Goal: Task Accomplishment & Management: Manage account settings

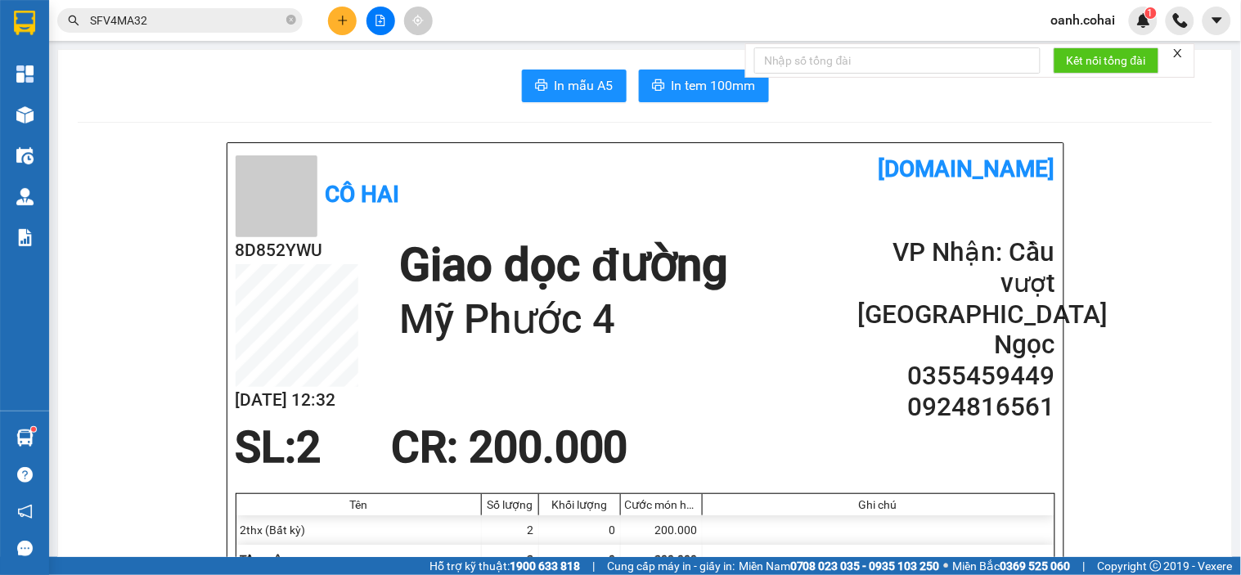
click at [559, 500] on div "Khối lượng" at bounding box center [579, 504] width 73 height 13
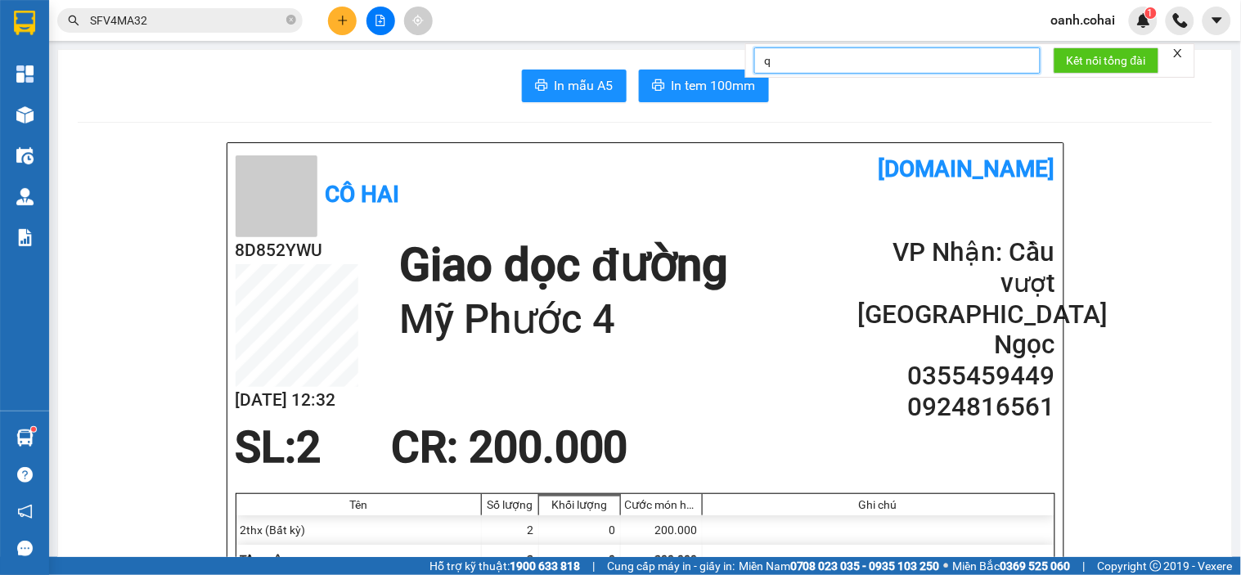
type input "q"
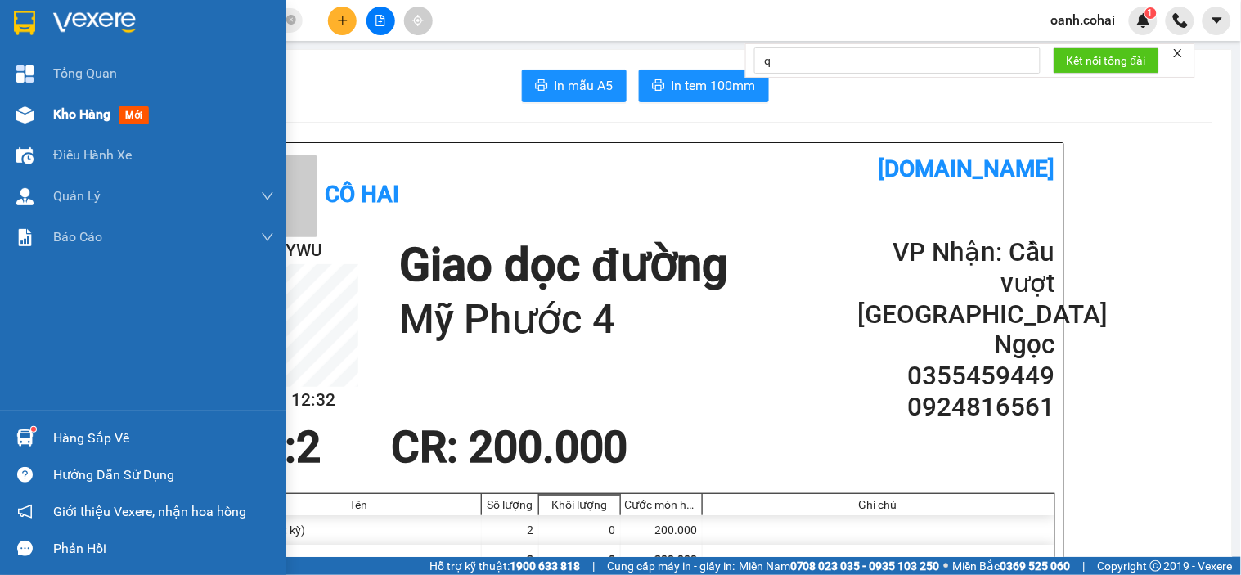
click at [58, 109] on span "Kho hàng" at bounding box center [81, 114] width 57 height 16
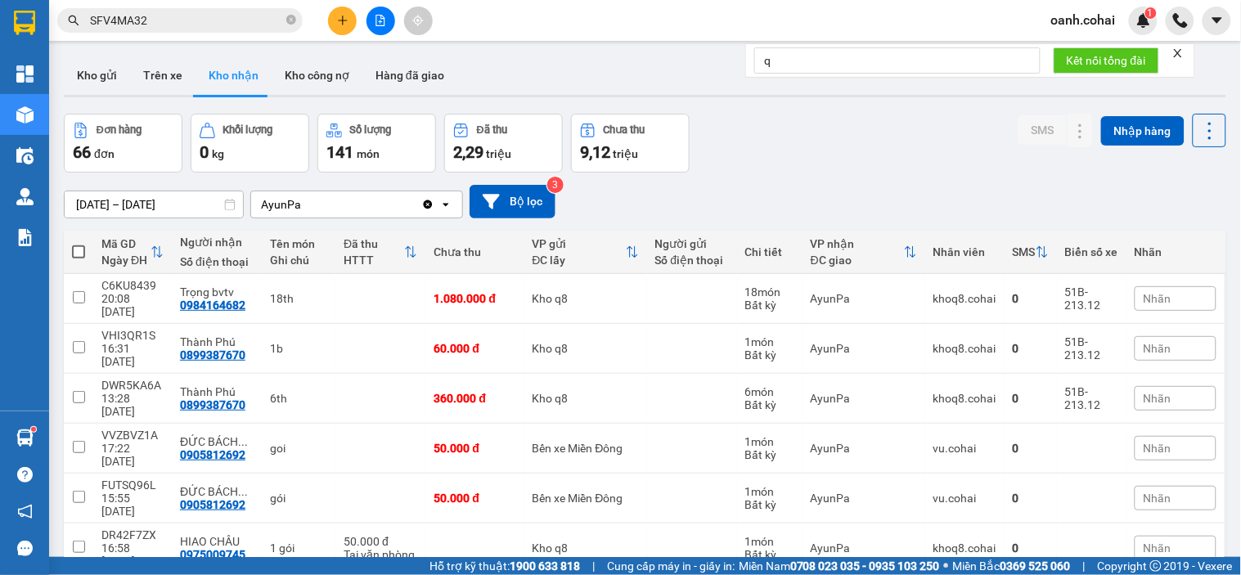
click at [1181, 50] on icon "close" at bounding box center [1177, 52] width 11 height 11
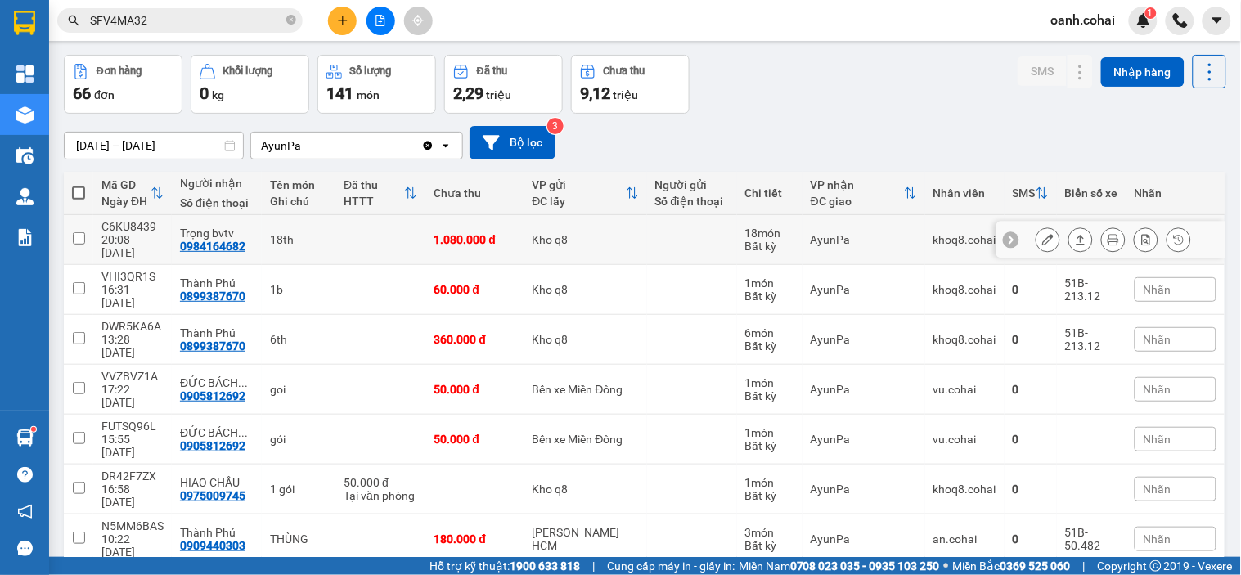
scroll to position [91, 0]
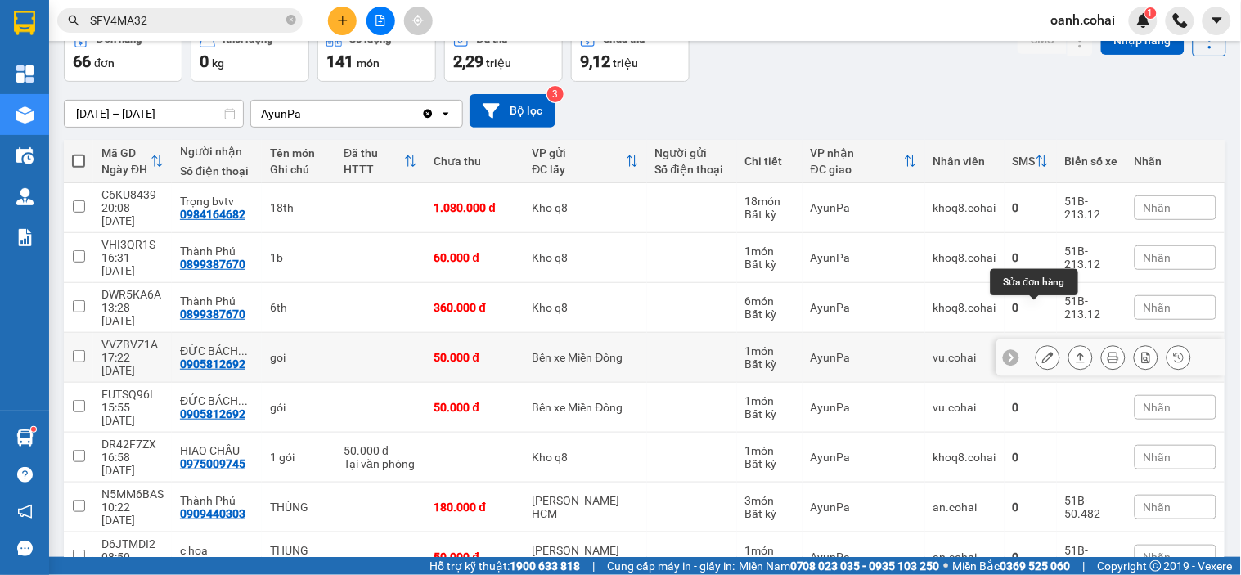
click at [1042, 352] on icon at bounding box center [1047, 357] width 11 height 11
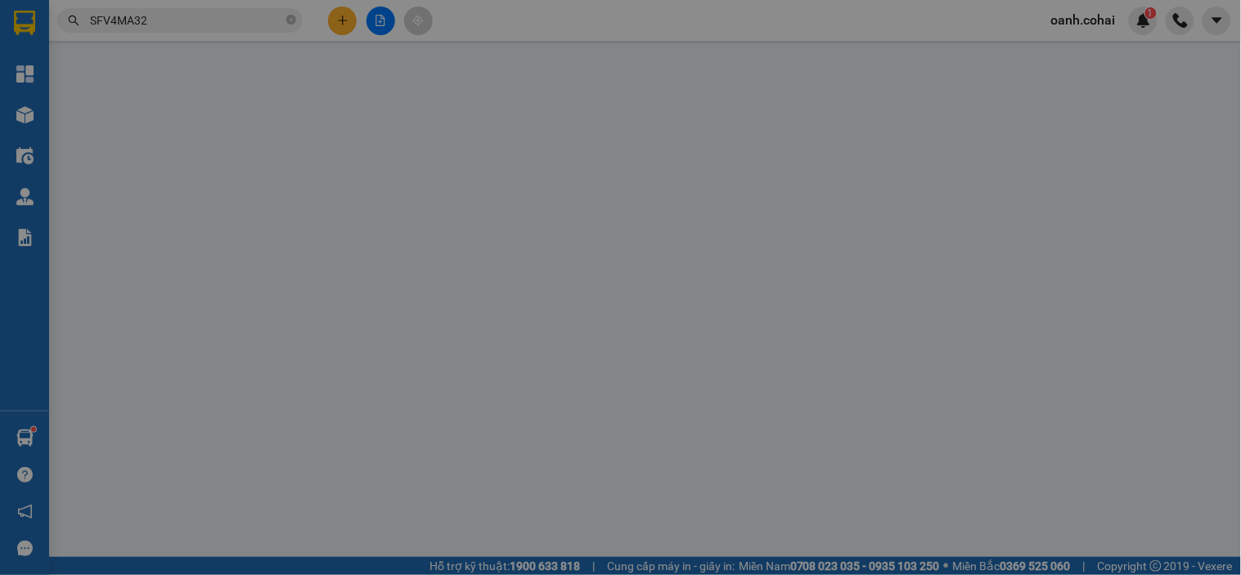
type input "0905812692"
type input "ĐỨC BÁCH KHOA"
type input "50.000"
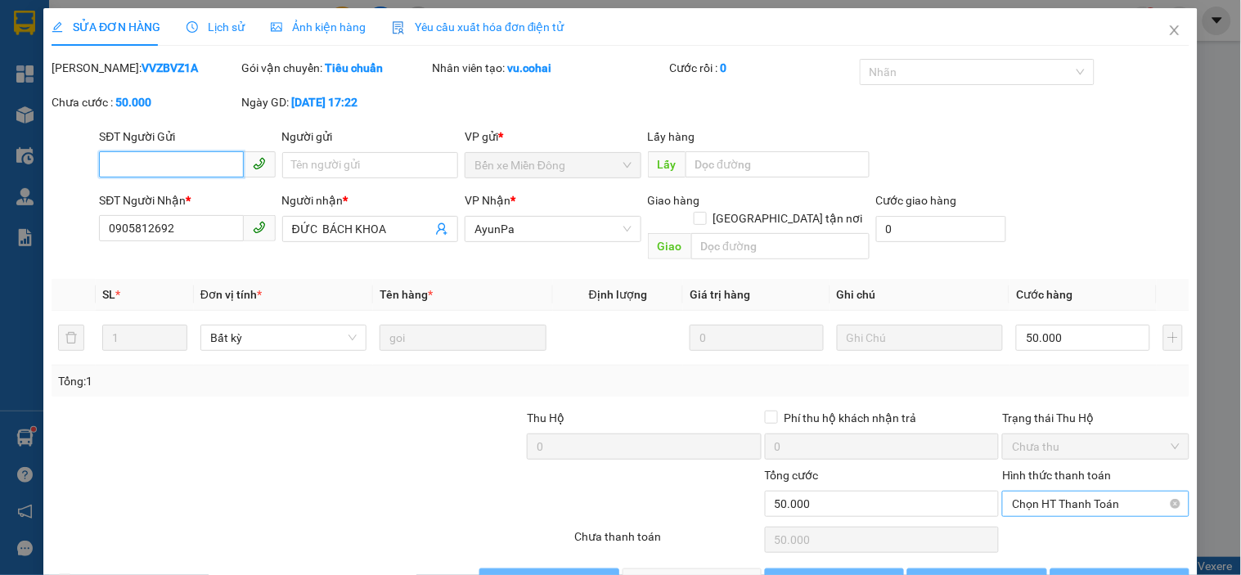
scroll to position [25, 0]
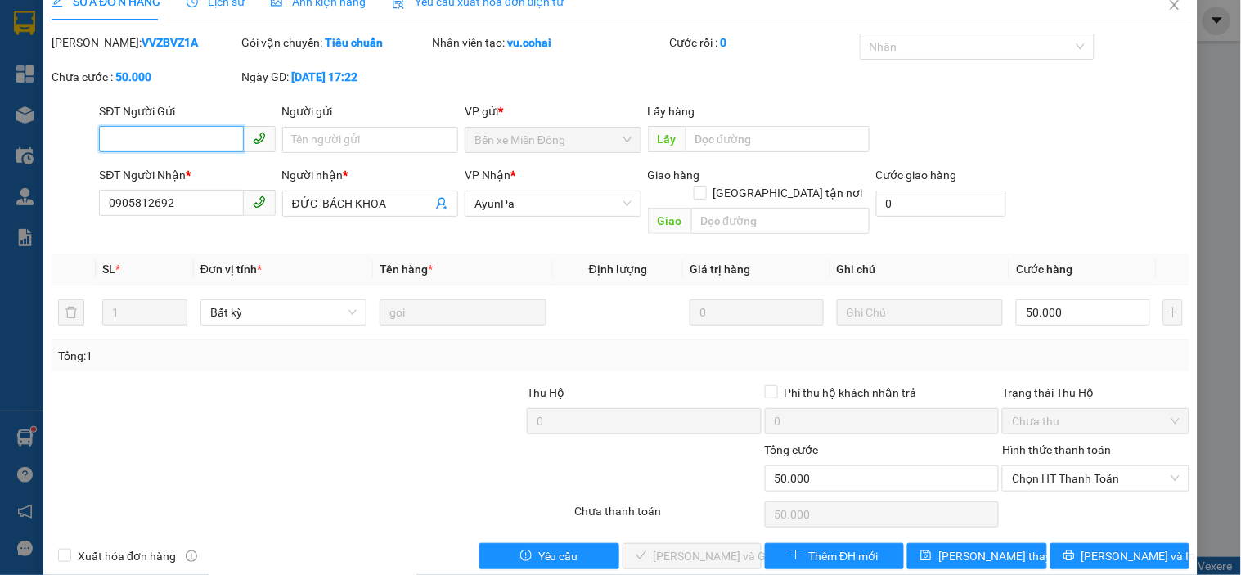
drag, startPoint x: 1125, startPoint y: 460, endPoint x: 1075, endPoint y: 491, distance: 58.3
click at [1114, 478] on div "Hình thức thanh toán Chọn HT Thanh Toán" at bounding box center [1095, 469] width 186 height 57
click at [1070, 498] on div "Chọn HT Thanh Toán" at bounding box center [1095, 514] width 190 height 33
click at [1058, 466] on span "Chọn HT Thanh Toán" at bounding box center [1095, 478] width 167 height 25
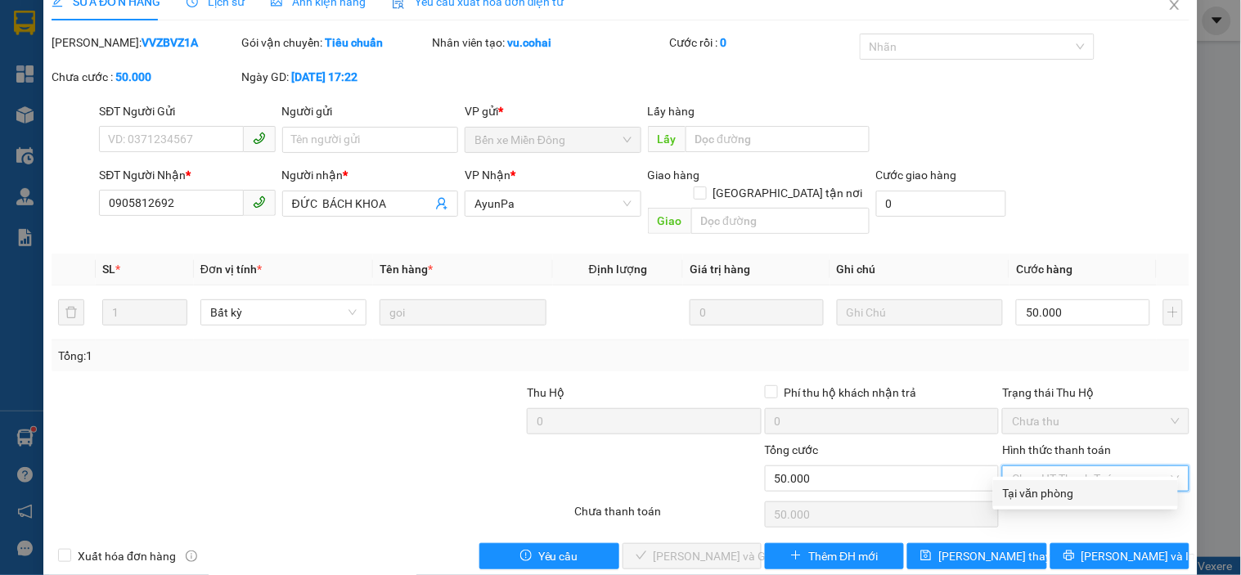
drag, startPoint x: 1037, startPoint y: 484, endPoint x: 786, endPoint y: 502, distance: 251.7
click at [1036, 486] on div "Tại văn phòng" at bounding box center [1085, 493] width 165 height 18
type input "0"
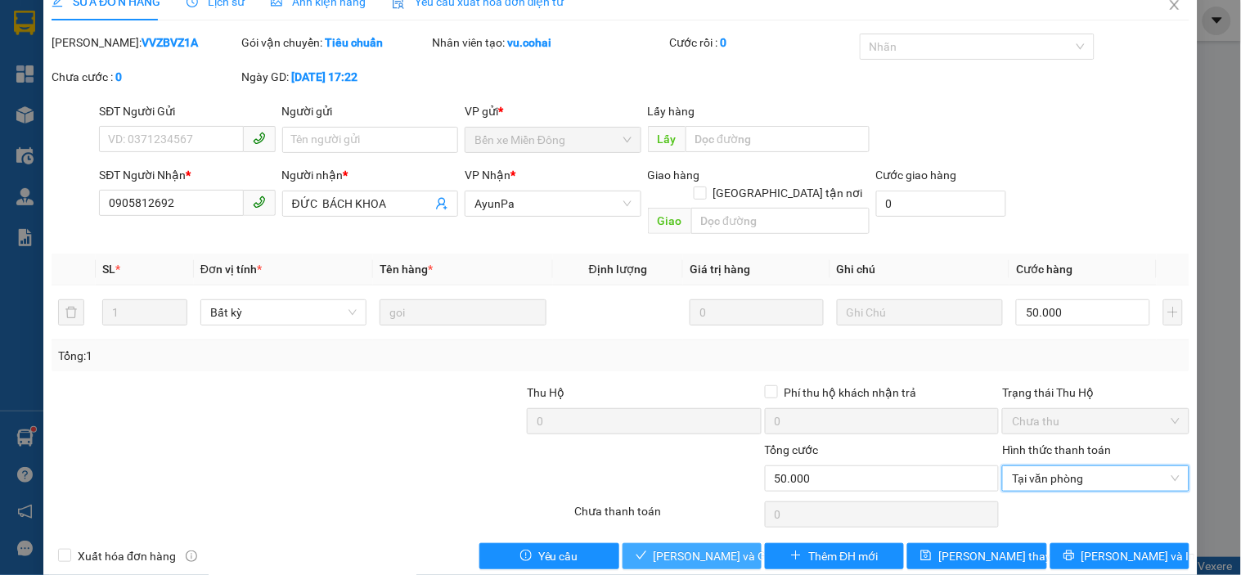
click at [673, 551] on div "SỬA ĐƠN HÀNG Lịch sử Ảnh kiện hàng Yêu cầu xuất hóa đơn điện tử Total Paid Fee …" at bounding box center [620, 282] width 1154 height 599
click at [638, 550] on icon "check" at bounding box center [640, 555] width 11 height 11
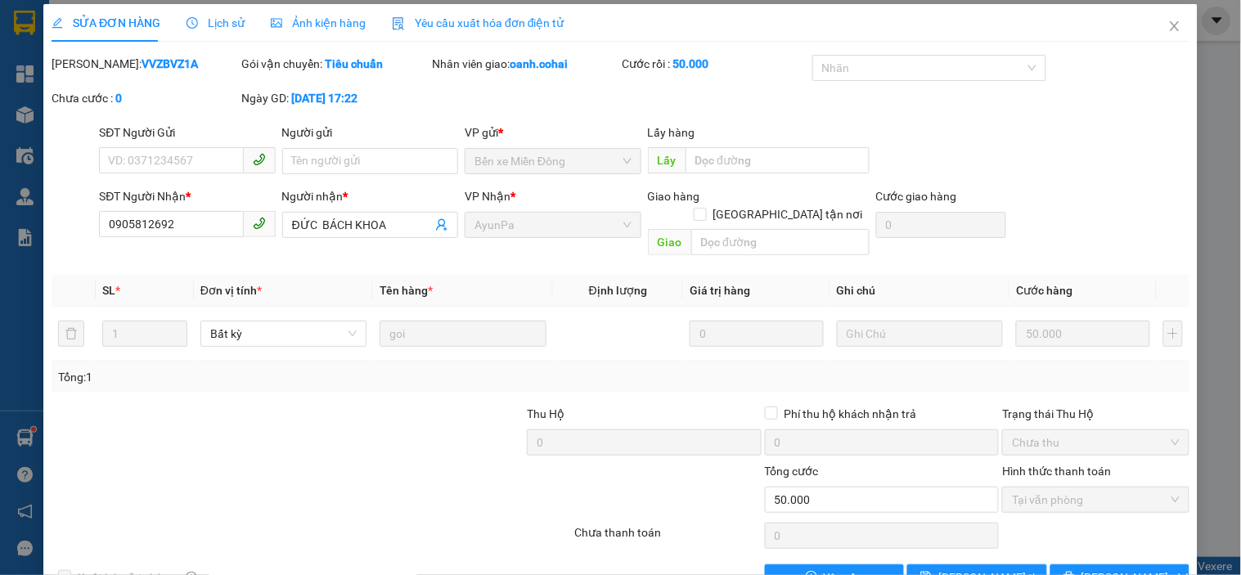
scroll to position [0, 0]
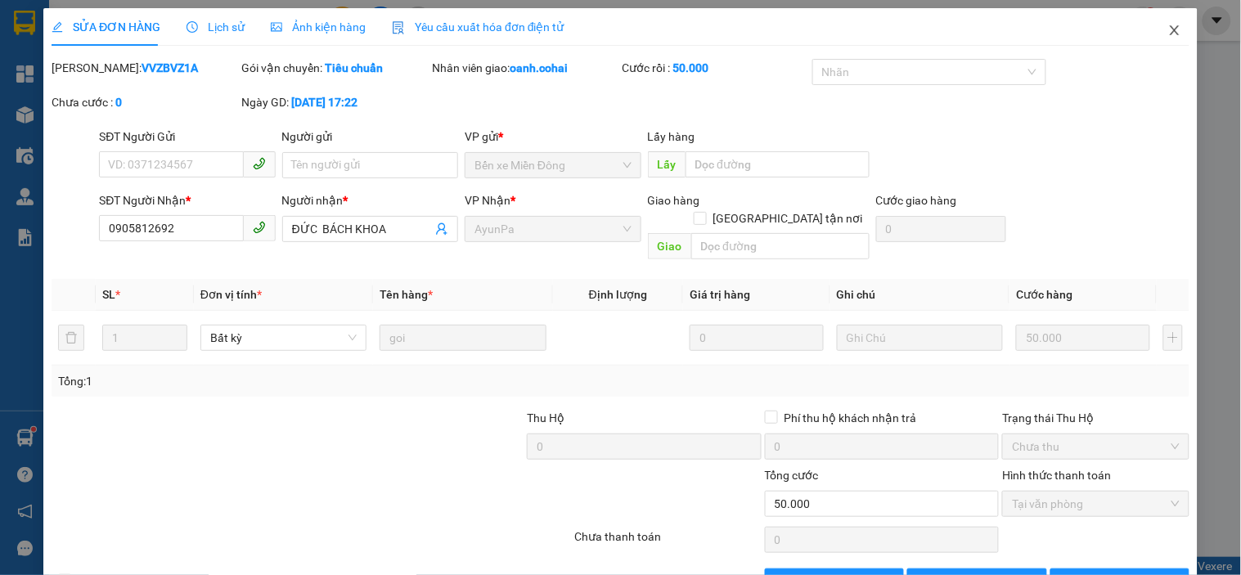
click at [1168, 28] on icon "close" at bounding box center [1174, 30] width 13 height 13
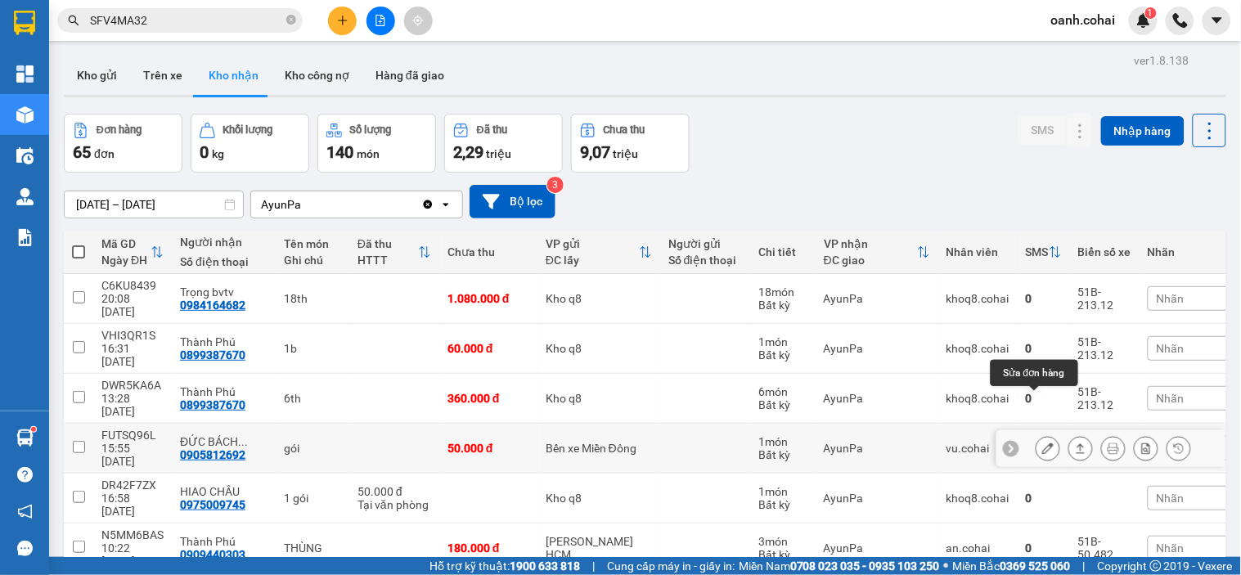
click at [1036, 434] on button at bounding box center [1047, 448] width 23 height 29
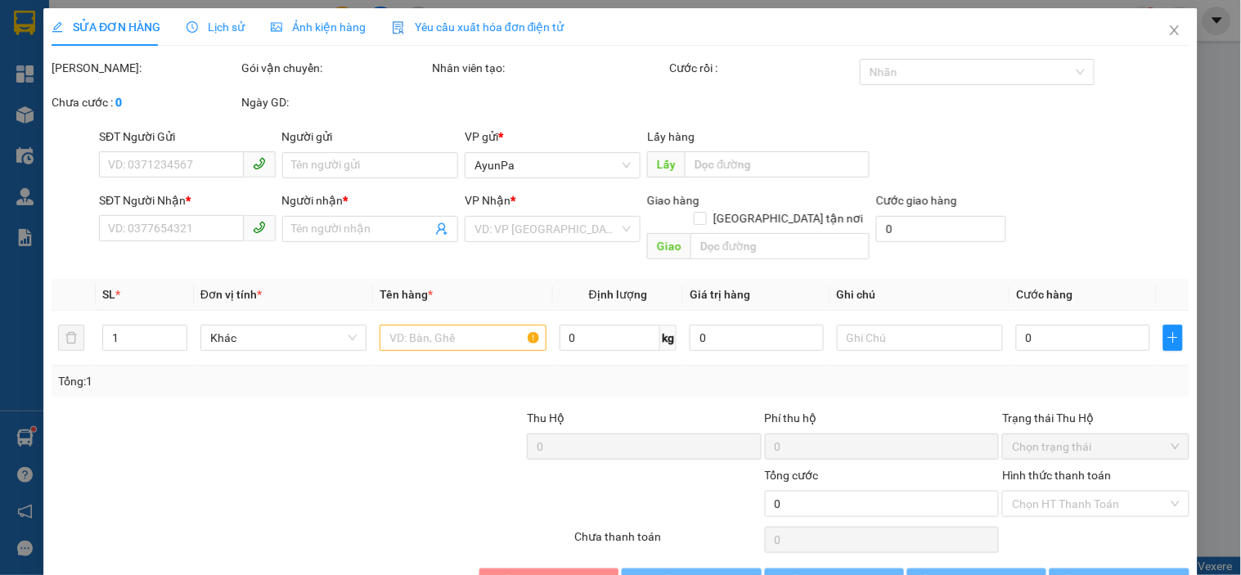
type input "0905812692"
type input "ĐỨC BÁCH KHOA"
type input "50.000"
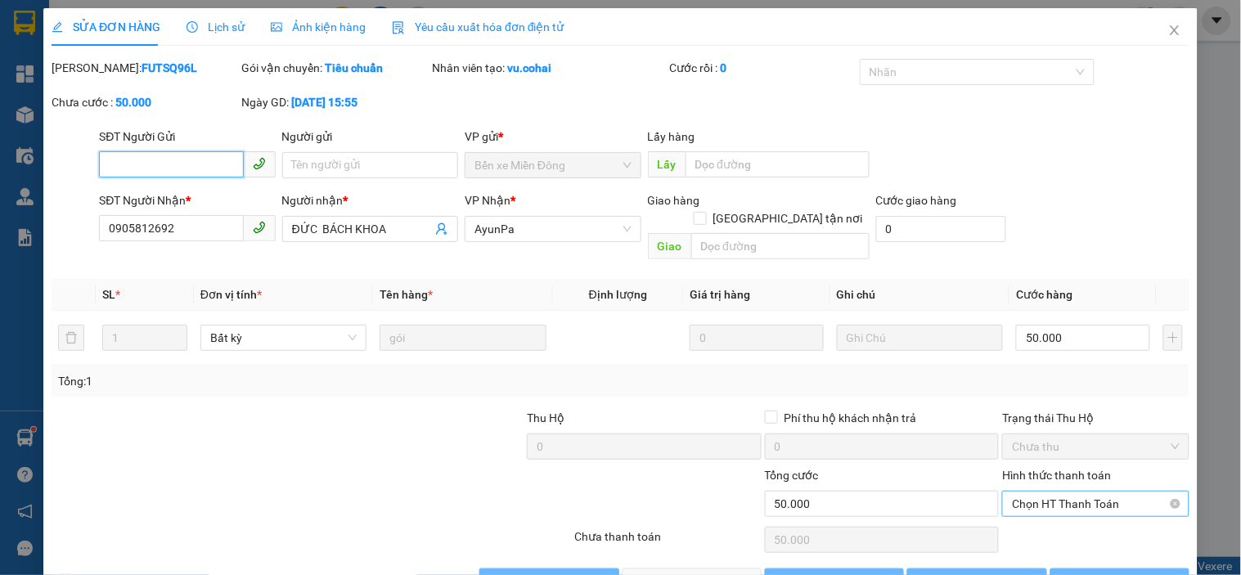
scroll to position [33, 0]
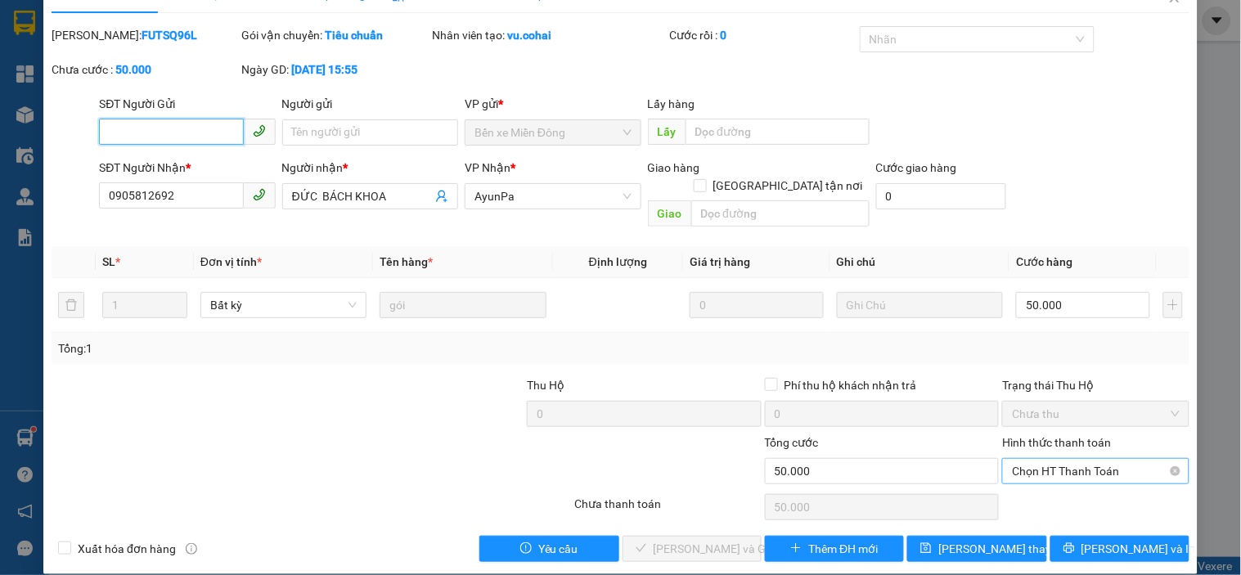
click at [1057, 459] on span "Chọn HT Thanh Toán" at bounding box center [1095, 471] width 167 height 25
click at [1039, 478] on div "Tại văn phòng" at bounding box center [1085, 486] width 165 height 18
type input "0"
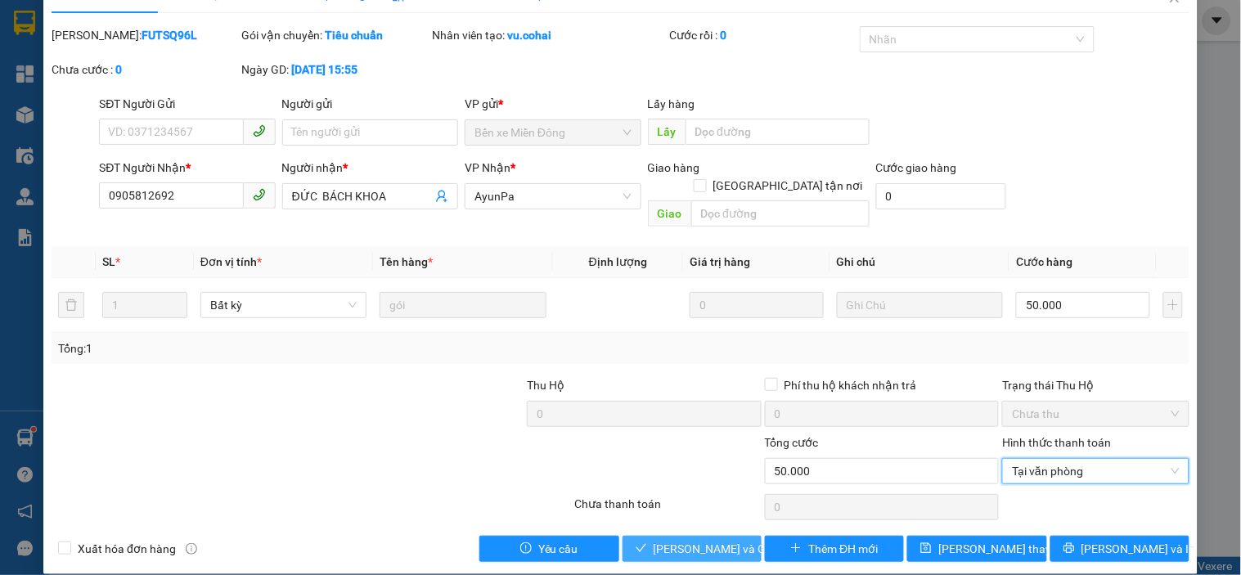
drag, startPoint x: 671, startPoint y: 530, endPoint x: 743, endPoint y: 447, distance: 109.5
click at [671, 540] on span "[PERSON_NAME] và [PERSON_NAME] hàng" at bounding box center [731, 549] width 157 height 18
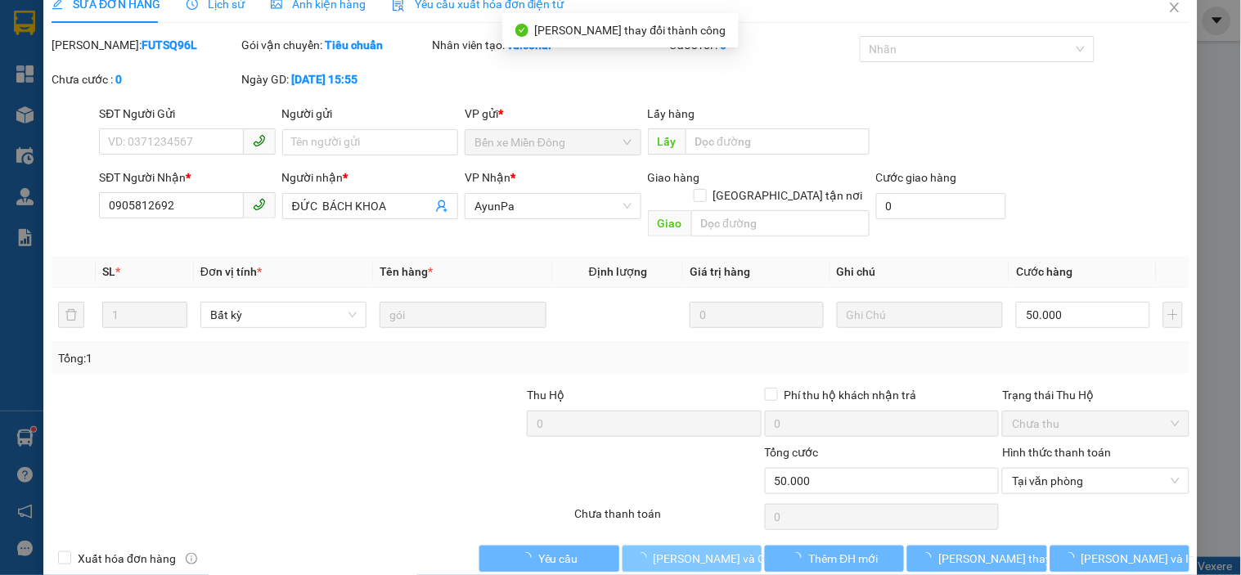
scroll to position [0, 0]
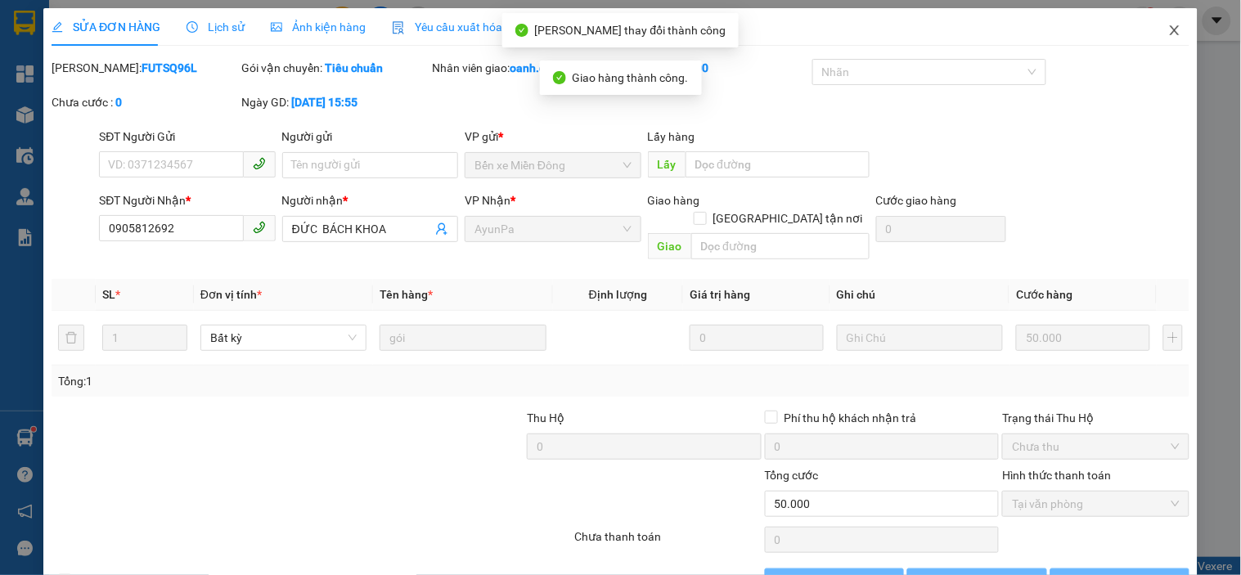
click at [1168, 26] on icon "close" at bounding box center [1174, 30] width 13 height 13
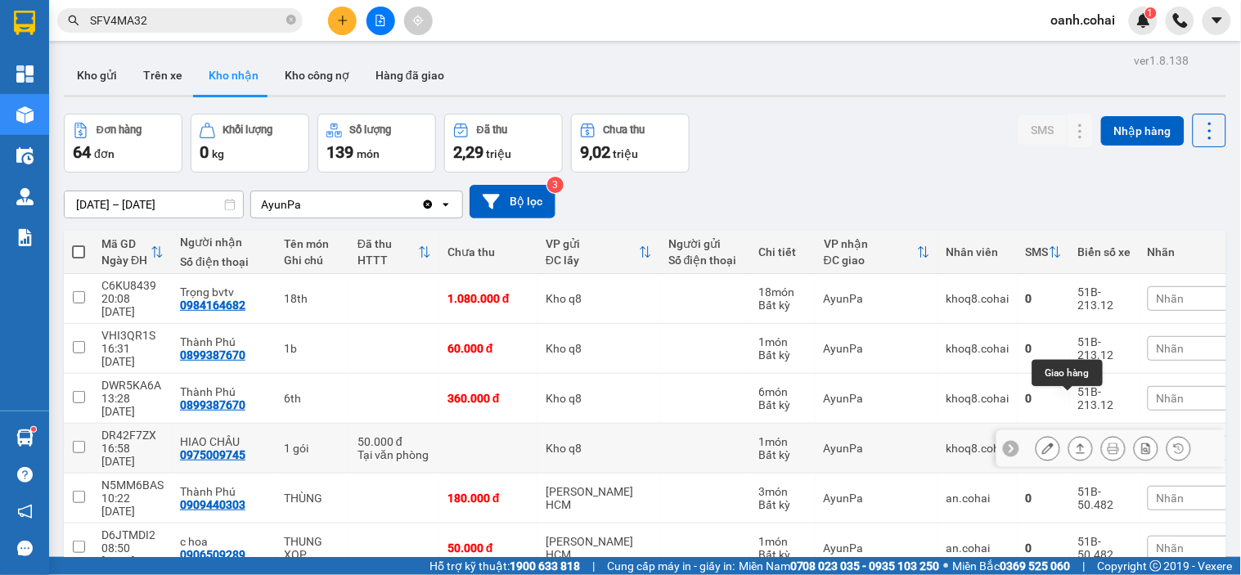
click at [1069, 434] on button at bounding box center [1080, 448] width 23 height 29
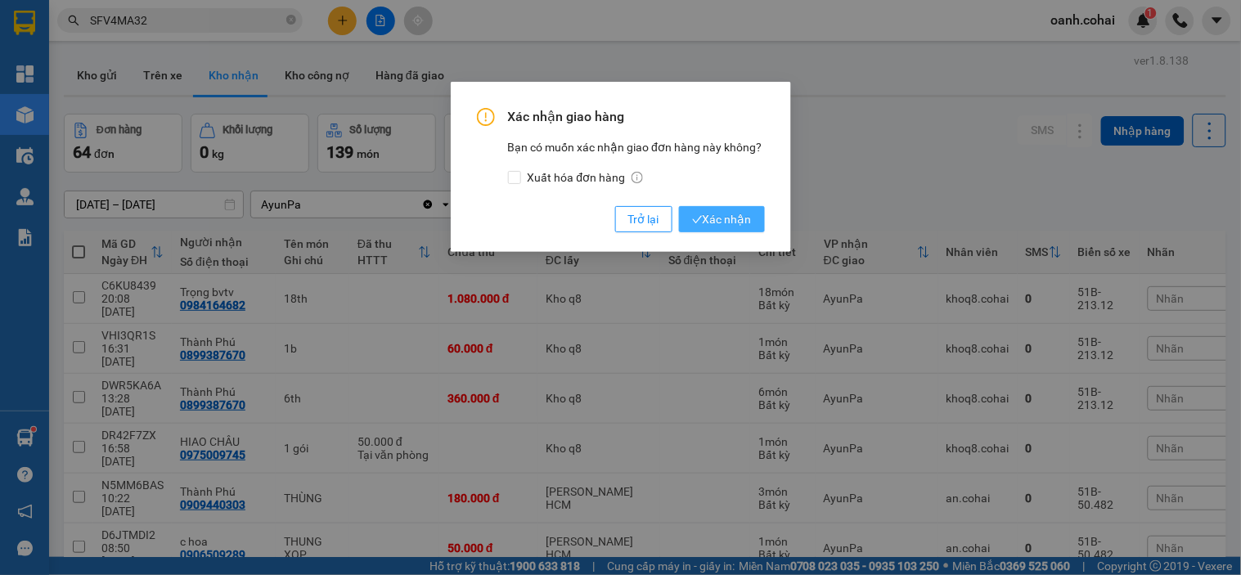
drag, startPoint x: 738, startPoint y: 211, endPoint x: 737, endPoint y: 230, distance: 18.9
click at [738, 213] on span "Xác nhận" at bounding box center [722, 219] width 60 height 18
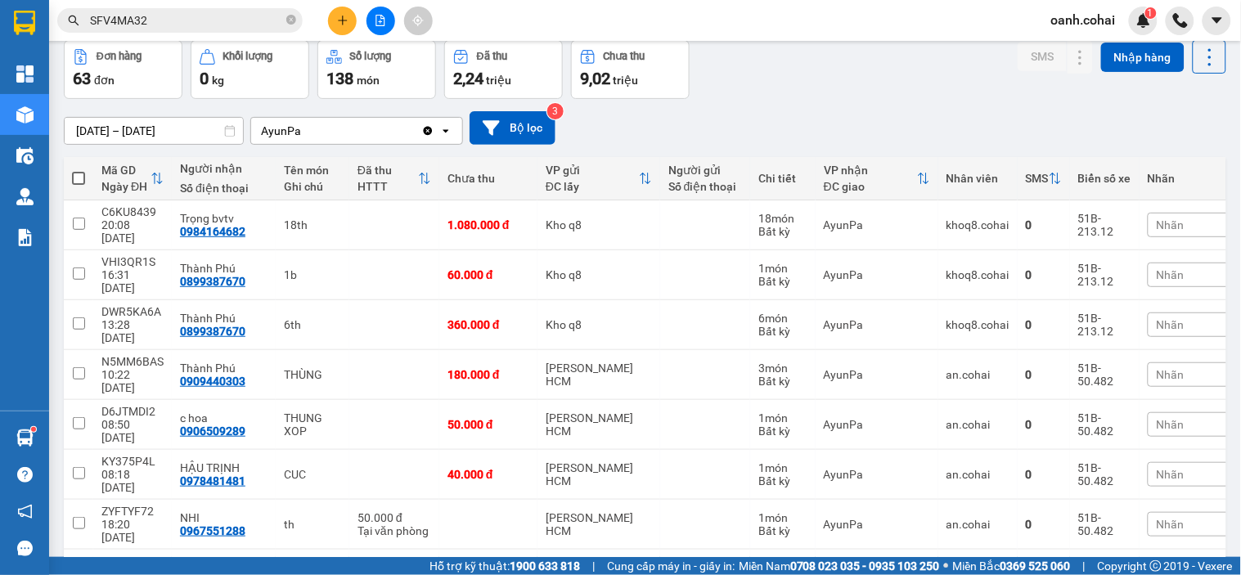
scroll to position [91, 0]
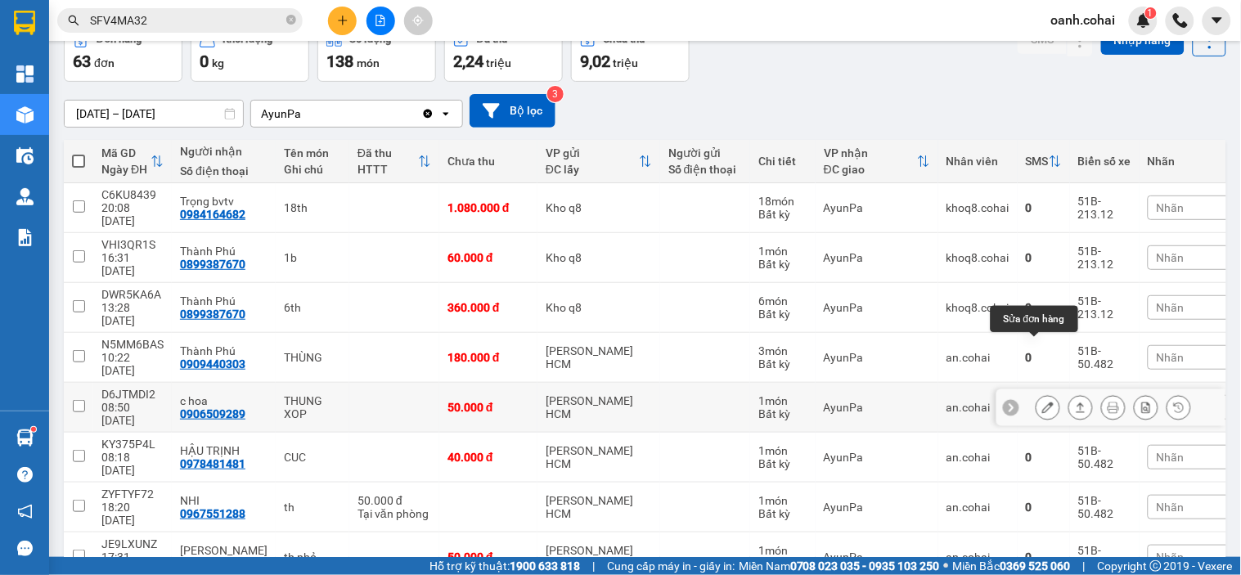
click at [1042, 402] on icon at bounding box center [1047, 407] width 11 height 11
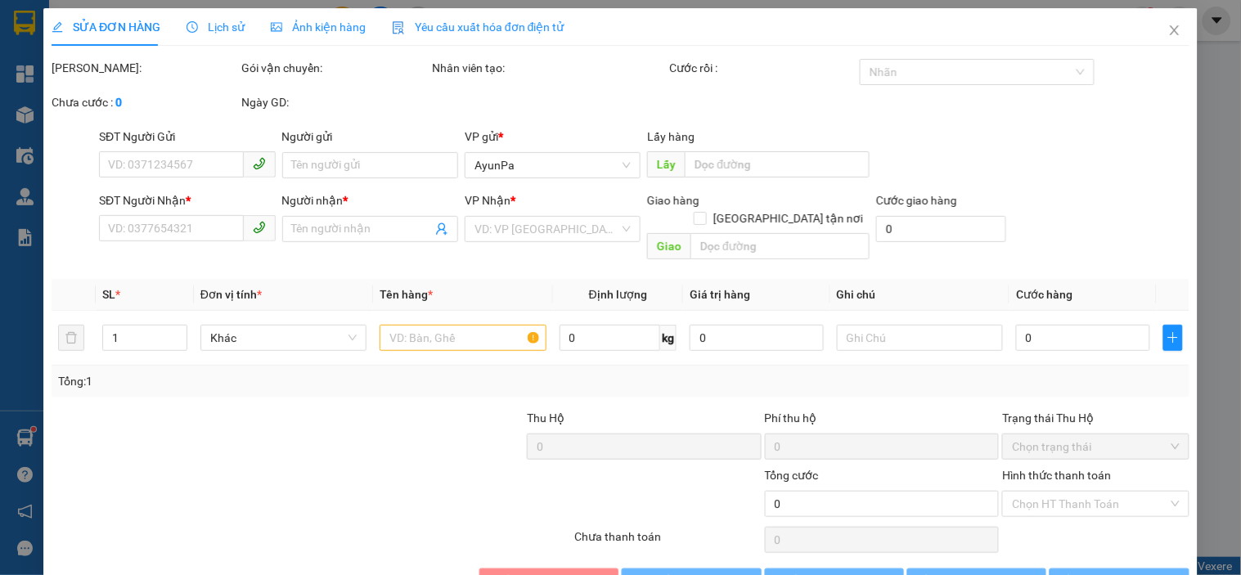
type input "0906509289"
type input "c hoa"
type input "50.000"
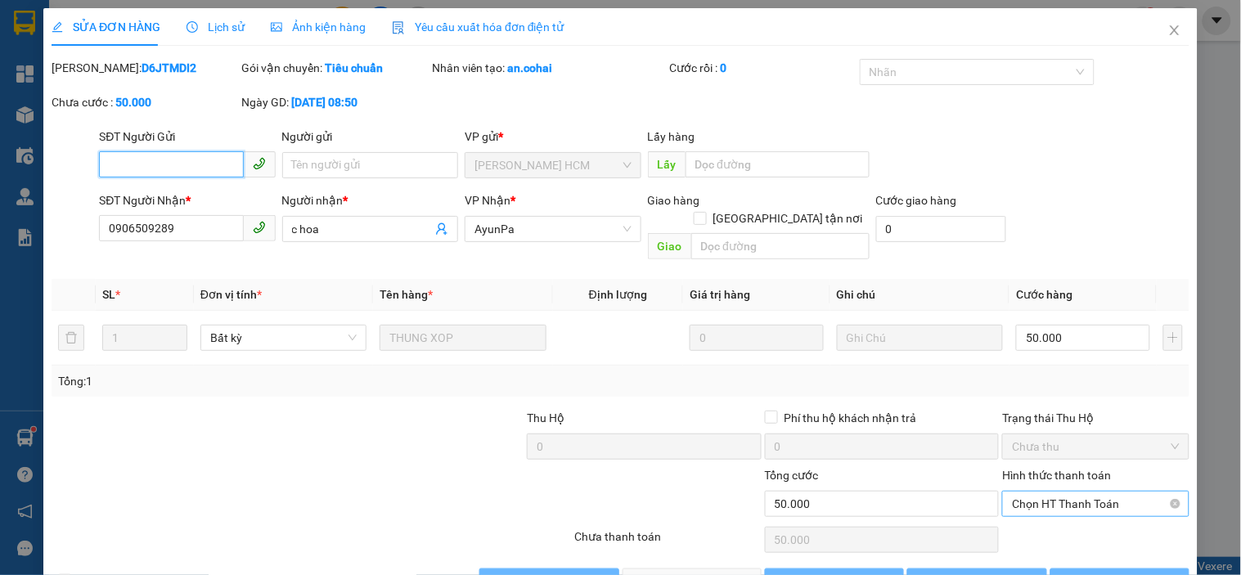
scroll to position [31, 0]
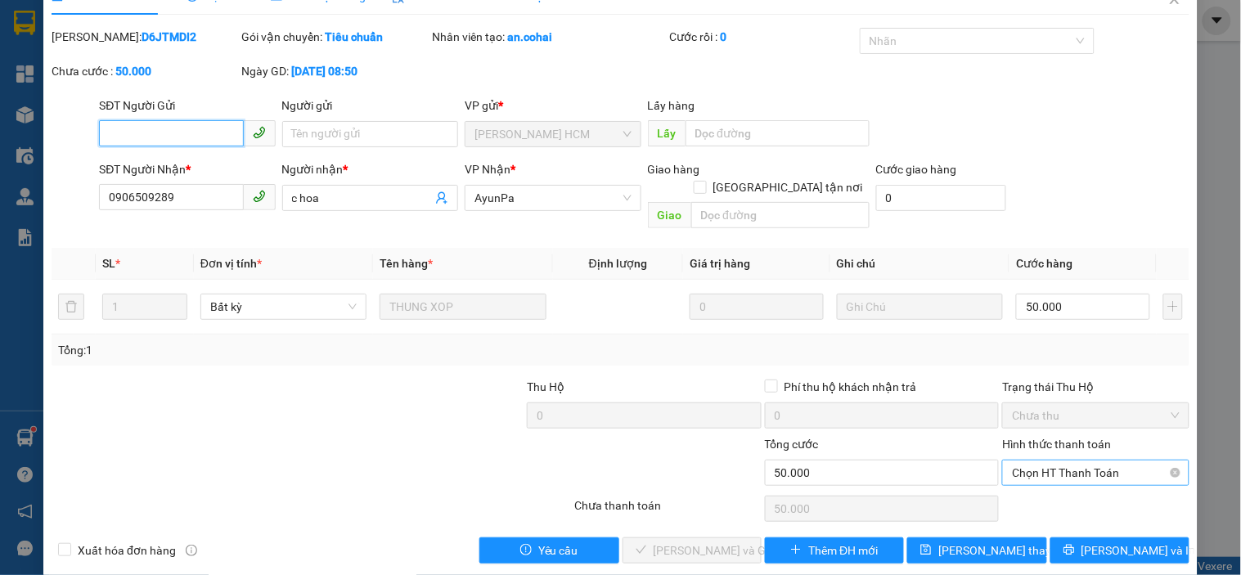
click at [1057, 460] on span "Chọn HT Thanh Toán" at bounding box center [1095, 472] width 167 height 25
click at [1044, 468] on div "Hình thức thanh toán Chọn HT Thanh Toán" at bounding box center [1095, 463] width 186 height 57
click at [1032, 460] on span "Chọn HT Thanh Toán" at bounding box center [1095, 472] width 167 height 25
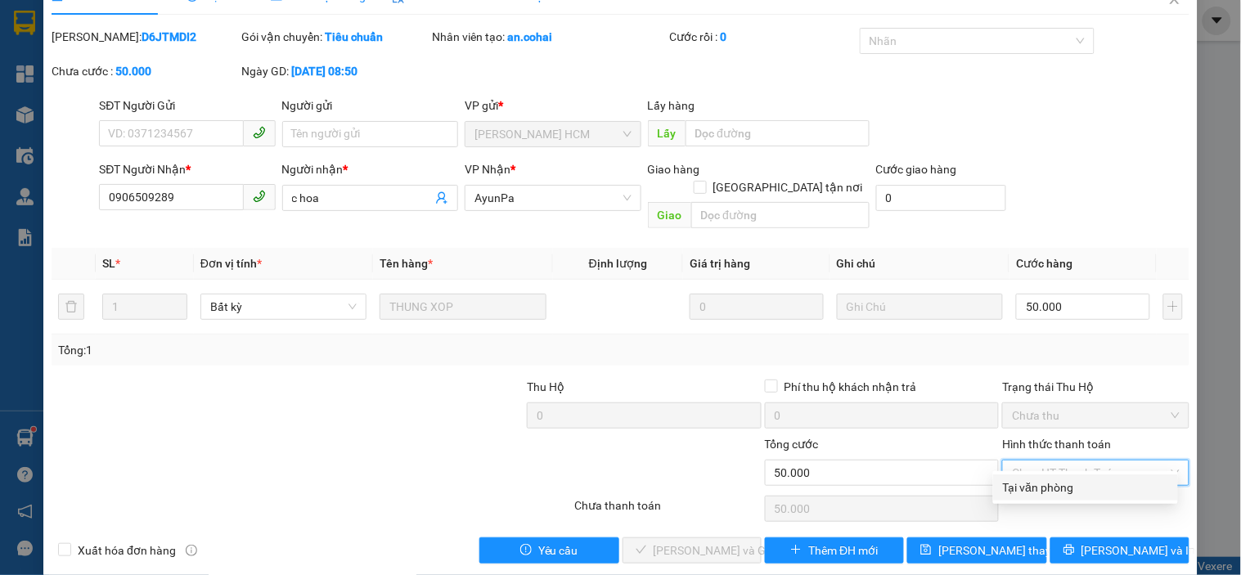
drag, startPoint x: 1030, startPoint y: 478, endPoint x: 952, endPoint y: 501, distance: 81.8
click at [1030, 479] on div "Tại văn phòng" at bounding box center [1085, 487] width 165 height 18
type input "0"
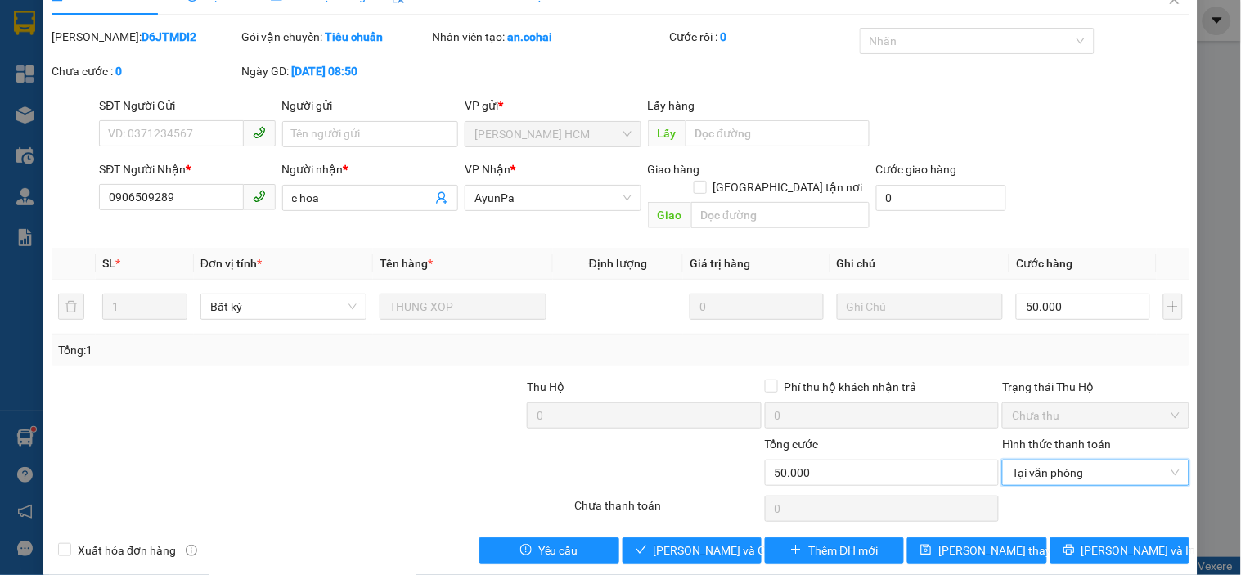
scroll to position [34, 0]
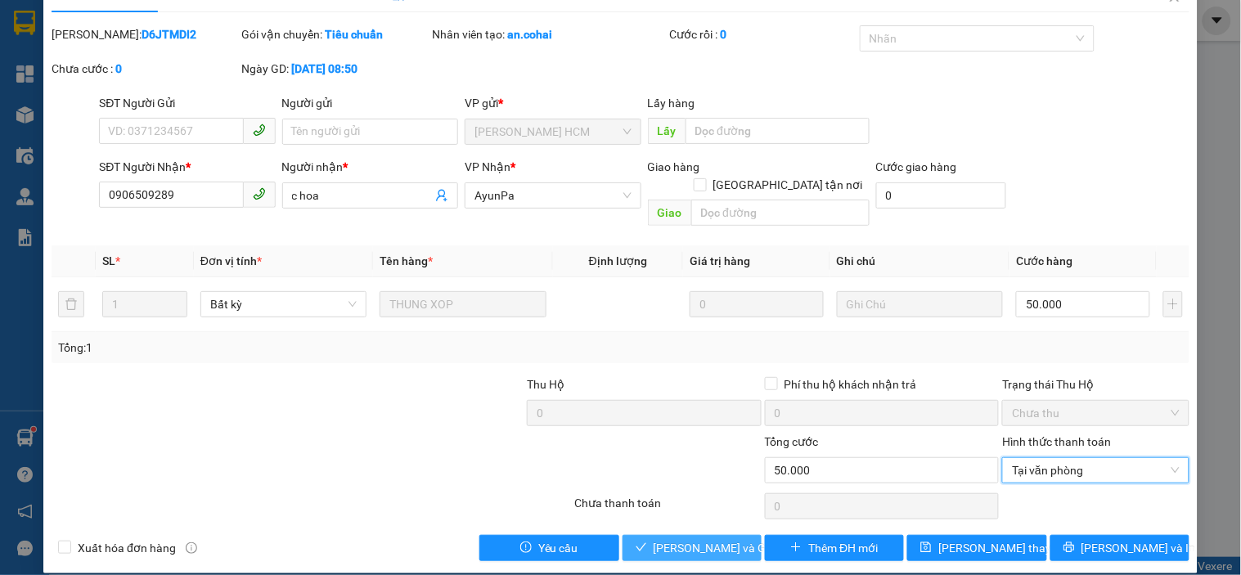
drag, startPoint x: 667, startPoint y: 526, endPoint x: 748, endPoint y: 411, distance: 140.2
click at [666, 539] on span "[PERSON_NAME] và [PERSON_NAME] hàng" at bounding box center [731, 548] width 157 height 18
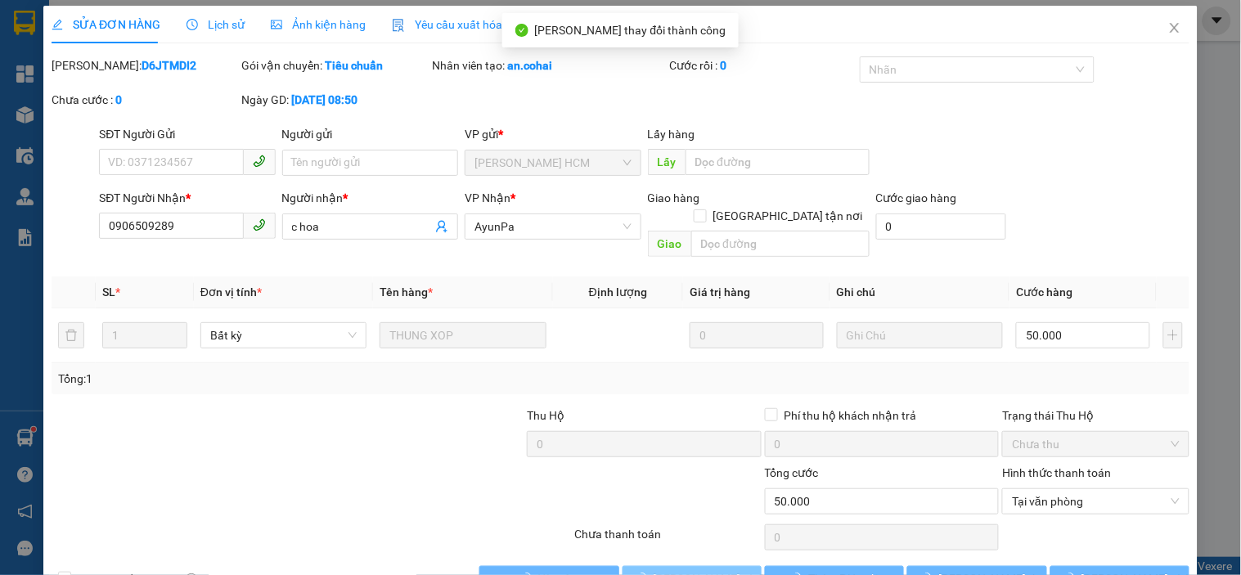
scroll to position [0, 0]
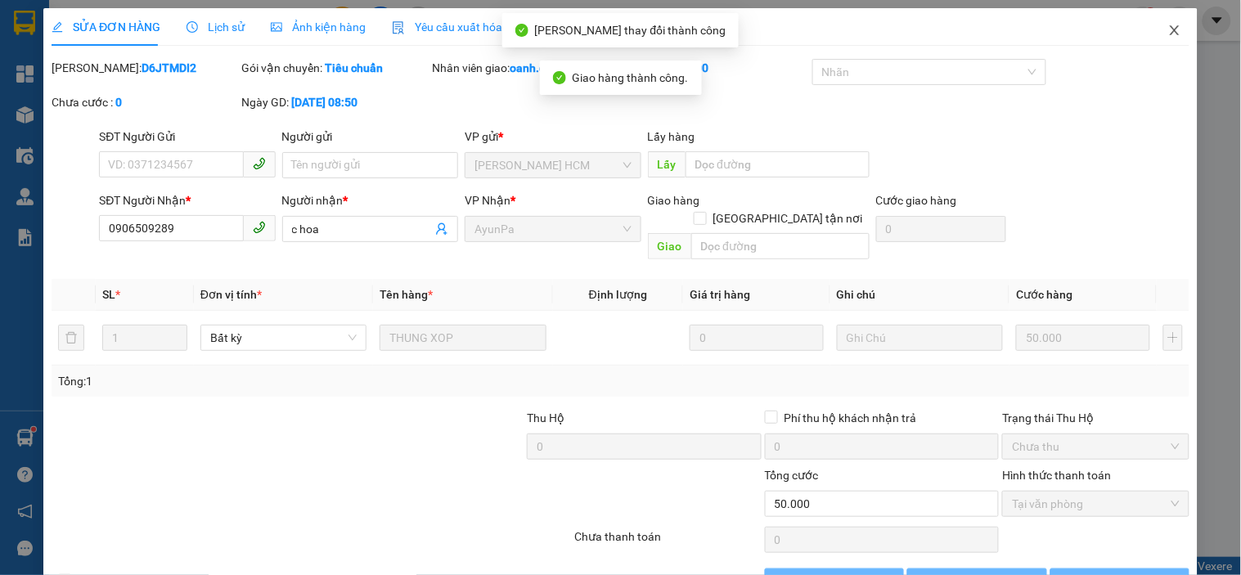
click at [1168, 27] on icon "close" at bounding box center [1174, 30] width 13 height 13
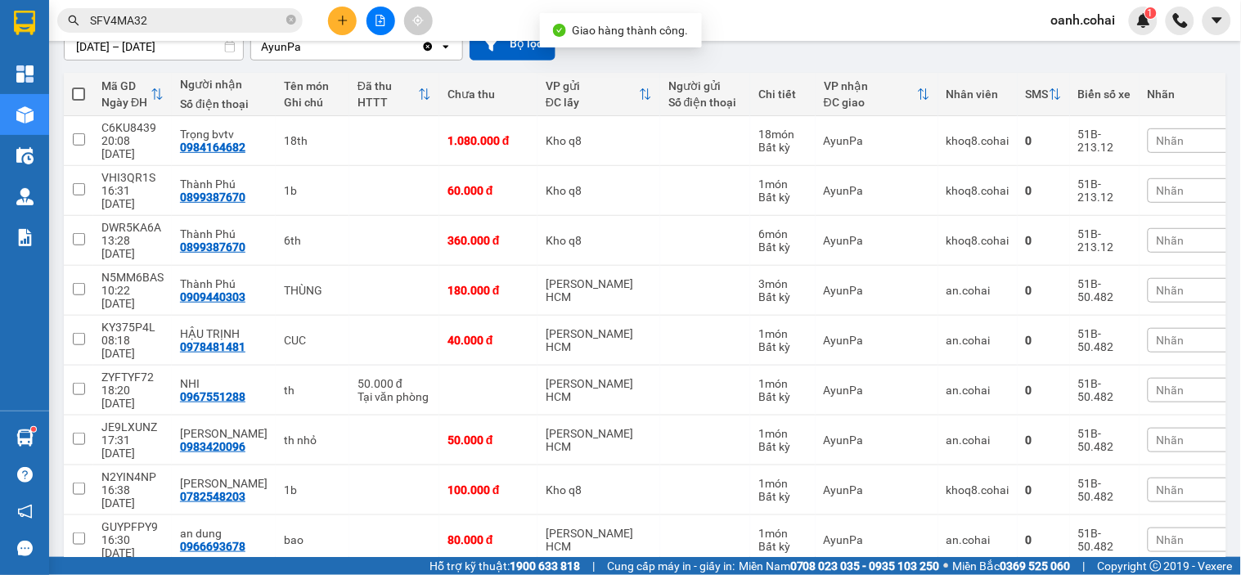
scroll to position [159, 0]
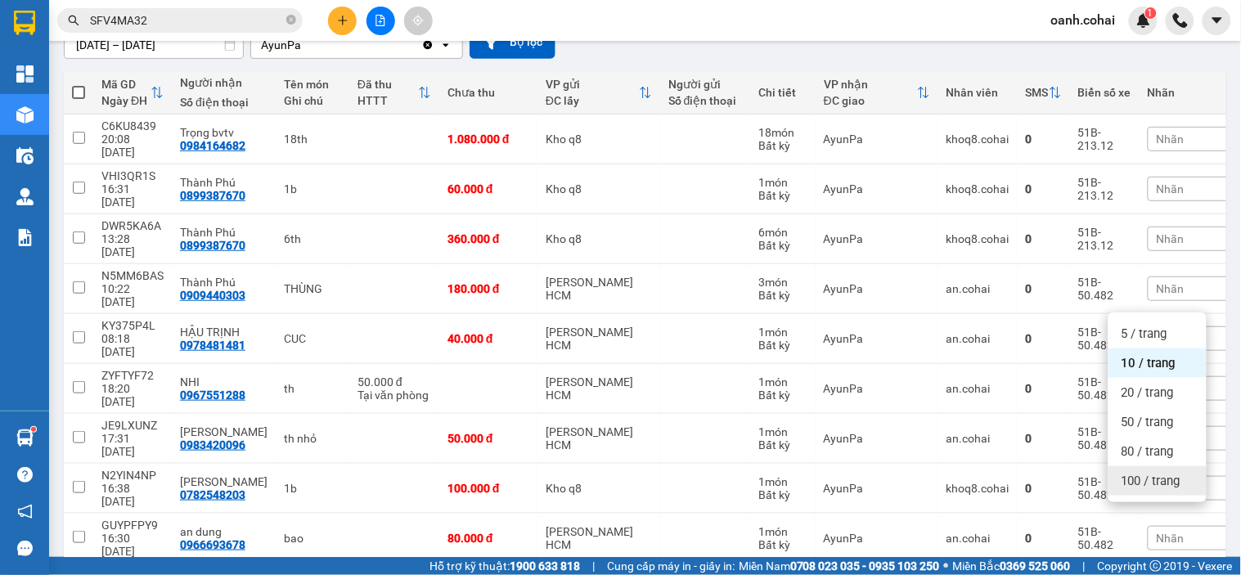
click at [1148, 481] on span "100 / trang" at bounding box center [1150, 481] width 59 height 16
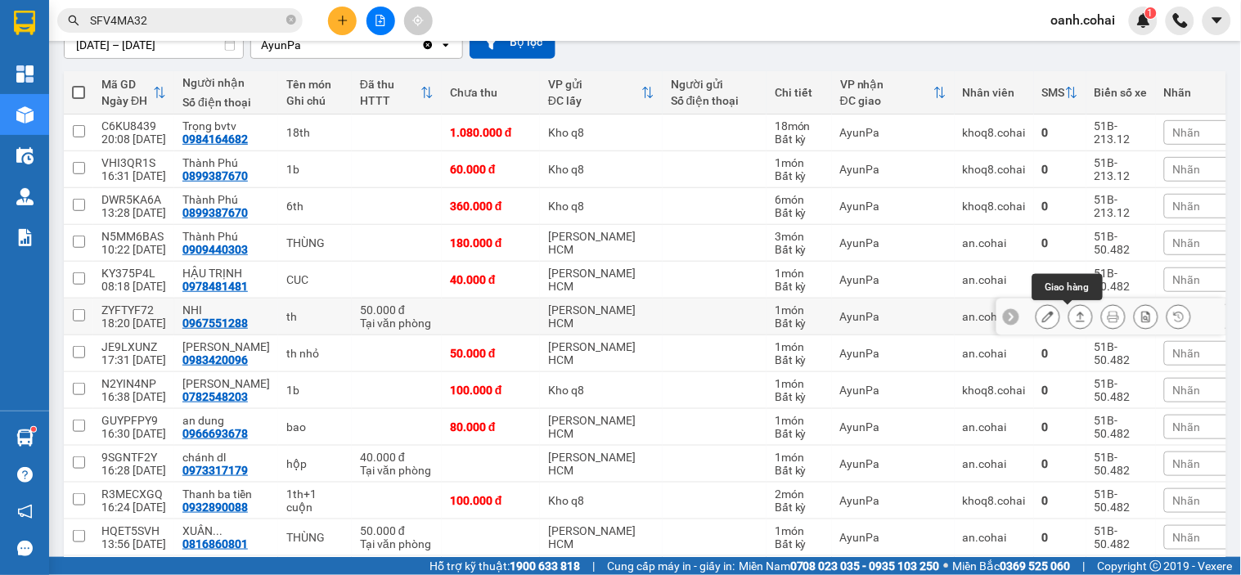
click at [1075, 314] on icon at bounding box center [1080, 316] width 11 height 11
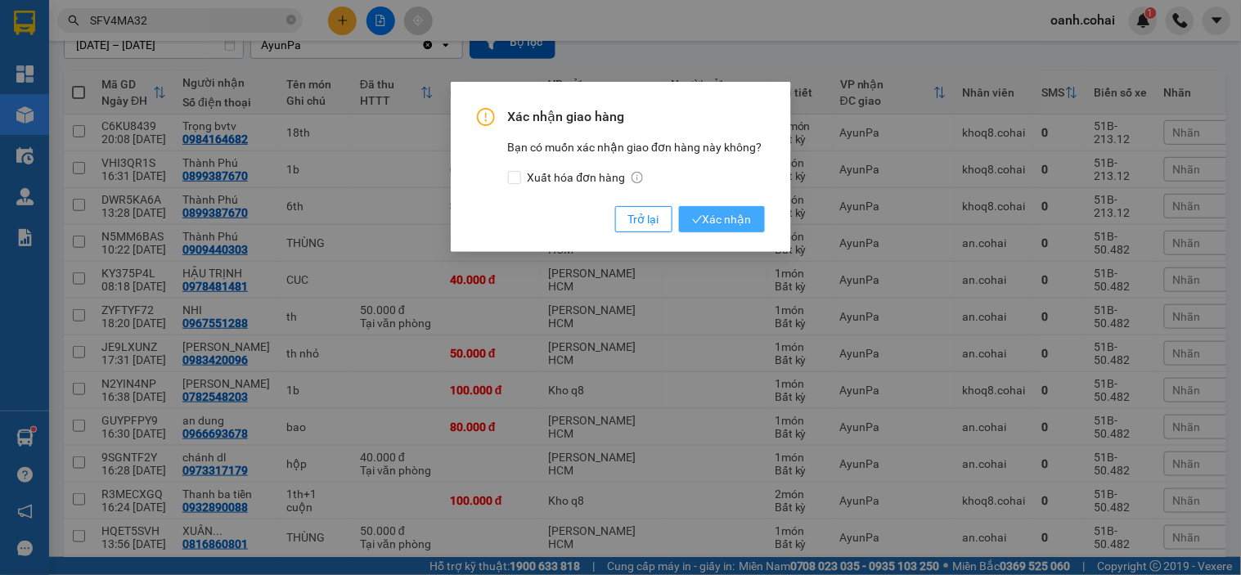
click at [715, 219] on span "Xác nhận" at bounding box center [722, 219] width 60 height 18
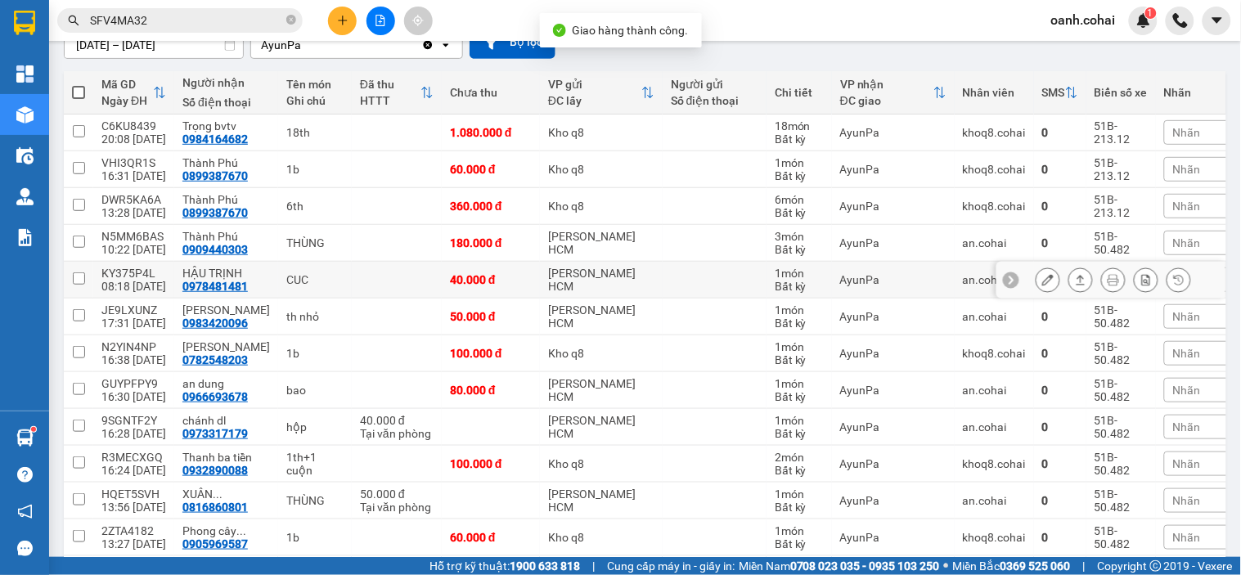
click at [1042, 280] on icon at bounding box center [1047, 279] width 11 height 11
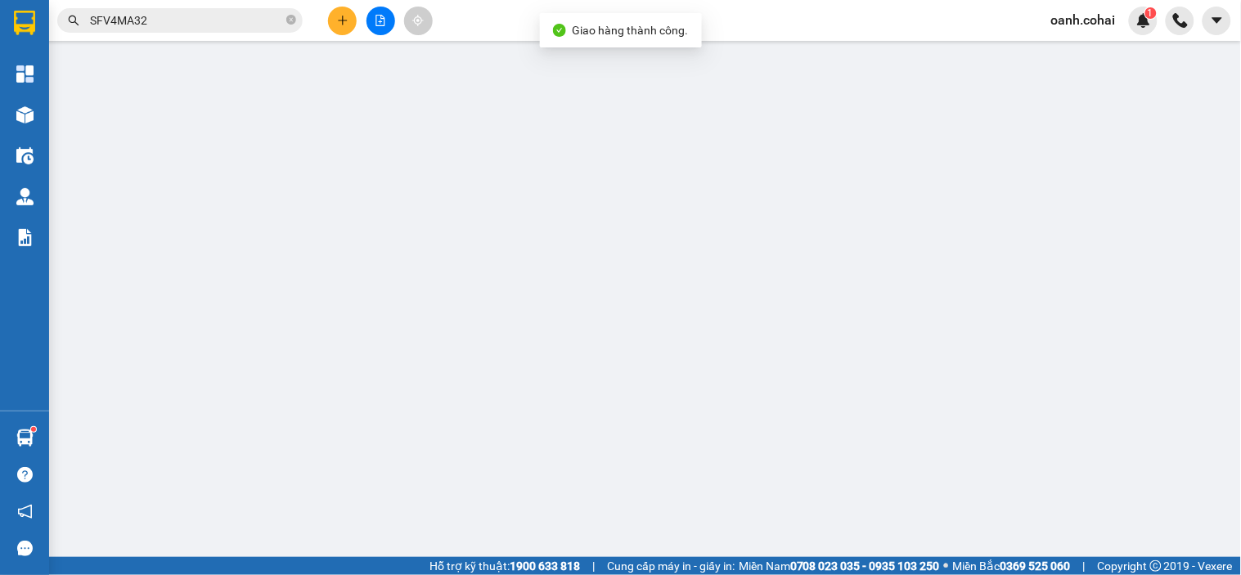
type input "0978481481"
type input "HẬU TRỊNH"
type input "40.000"
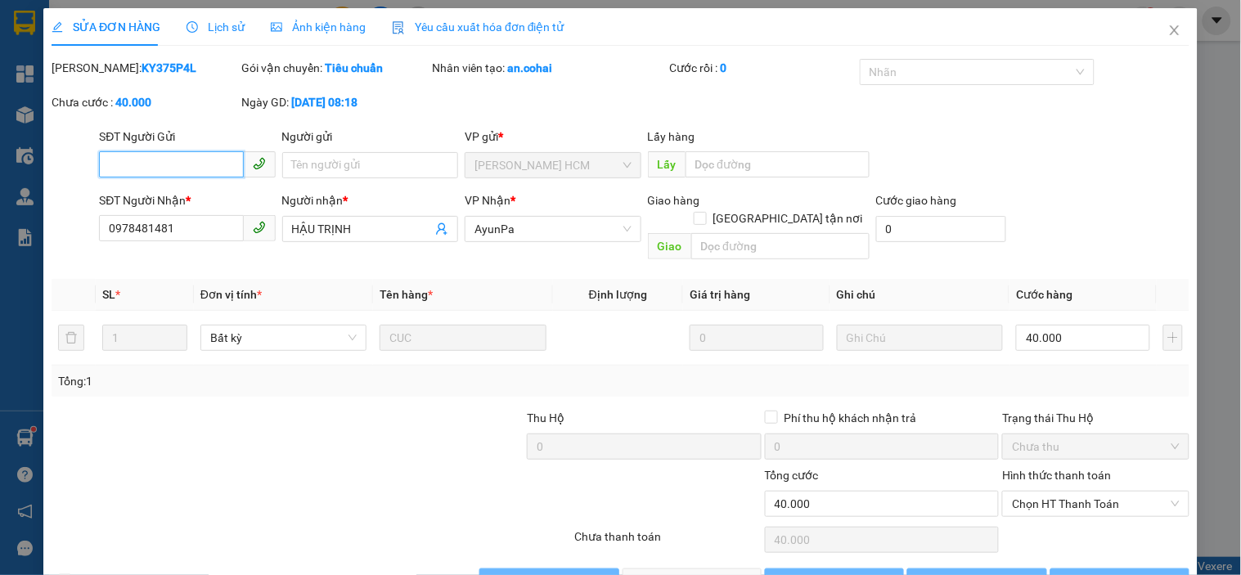
scroll to position [34, 0]
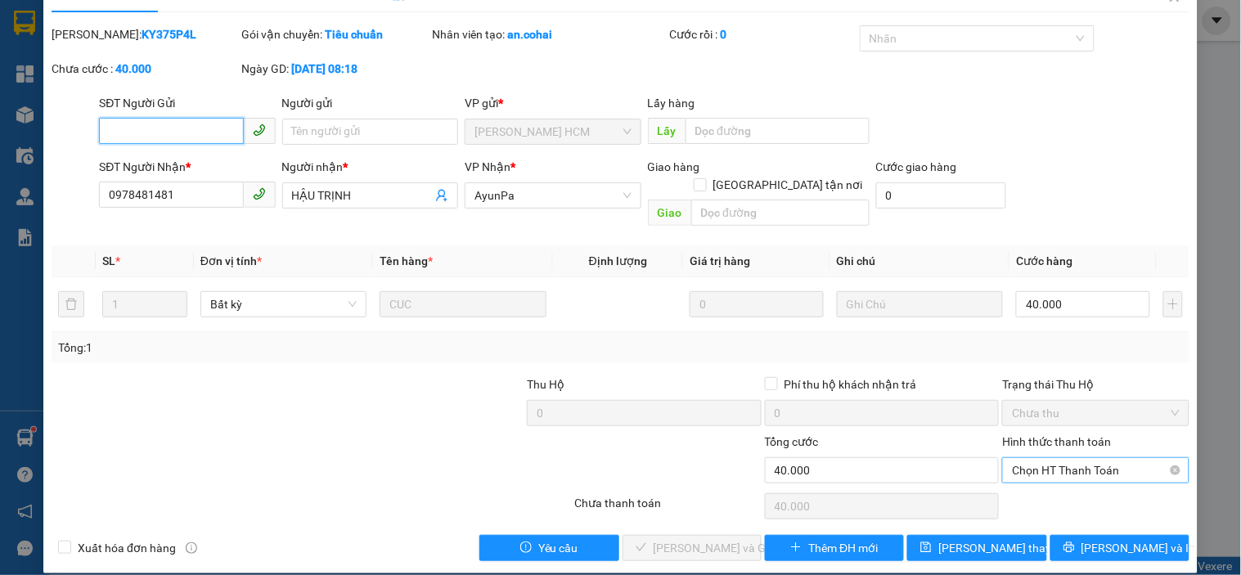
click at [1042, 458] on span "Chọn HT Thanh Toán" at bounding box center [1095, 470] width 167 height 25
drag, startPoint x: 1025, startPoint y: 475, endPoint x: 1011, endPoint y: 495, distance: 24.5
click at [1025, 476] on div "Tại văn phòng" at bounding box center [1085, 485] width 185 height 26
type input "0"
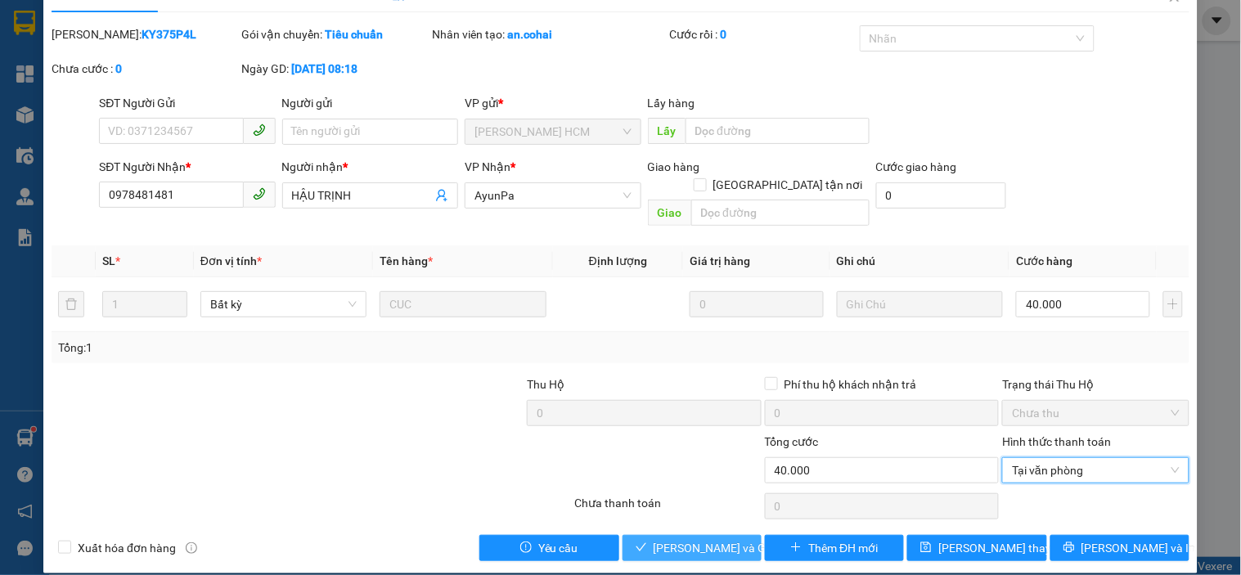
click at [695, 539] on span "[PERSON_NAME] và [PERSON_NAME] hàng" at bounding box center [731, 548] width 157 height 18
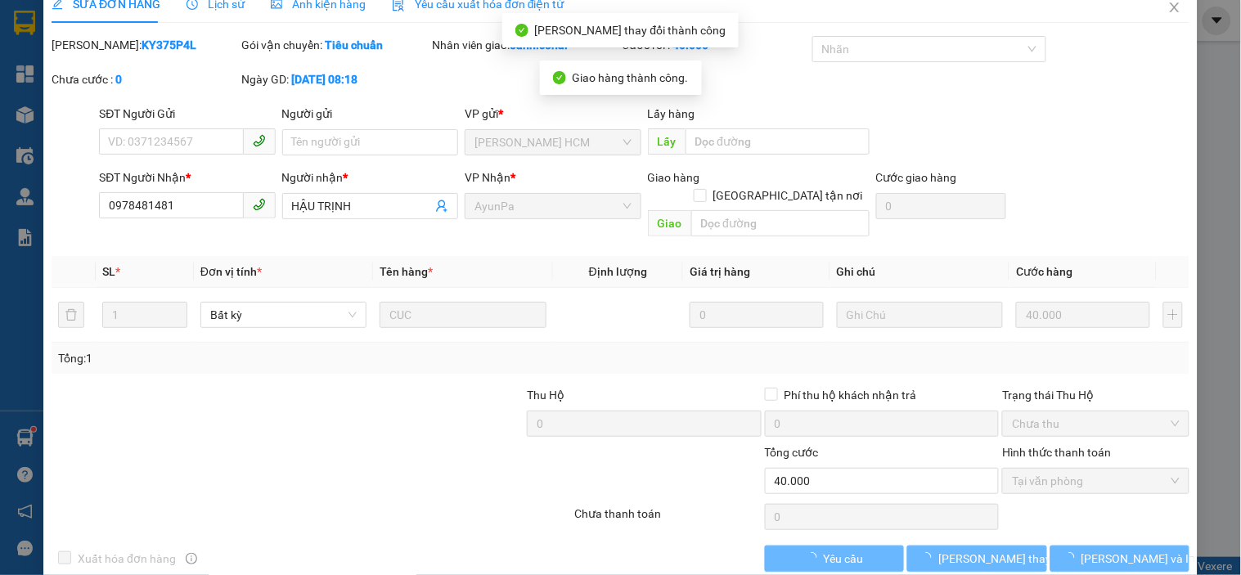
scroll to position [0, 0]
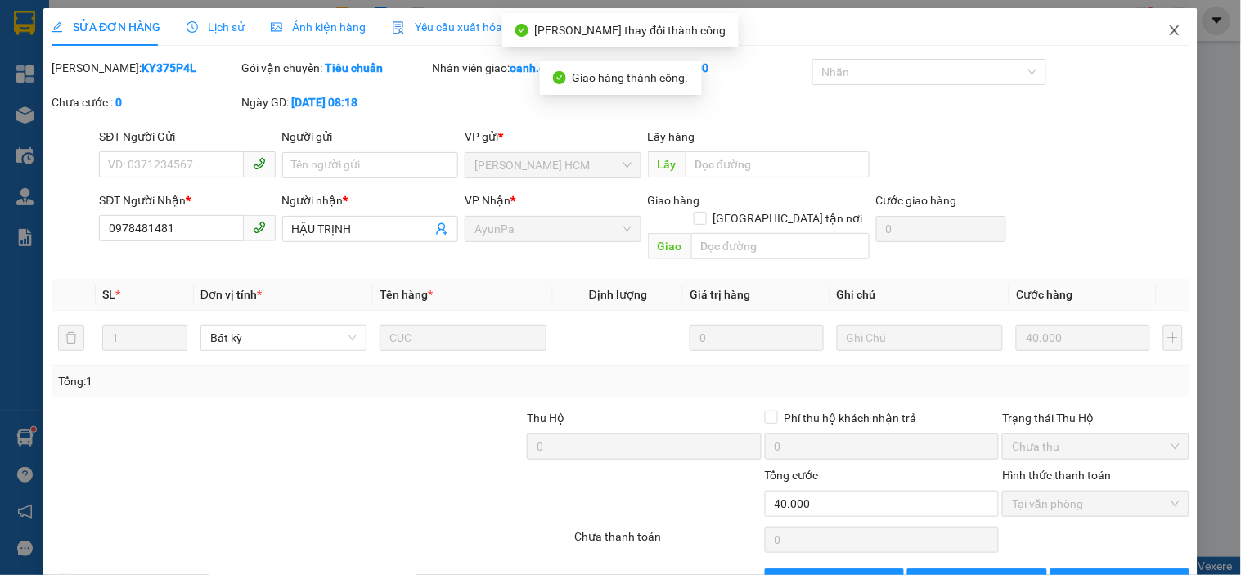
click at [1158, 23] on span "Close" at bounding box center [1174, 31] width 46 height 46
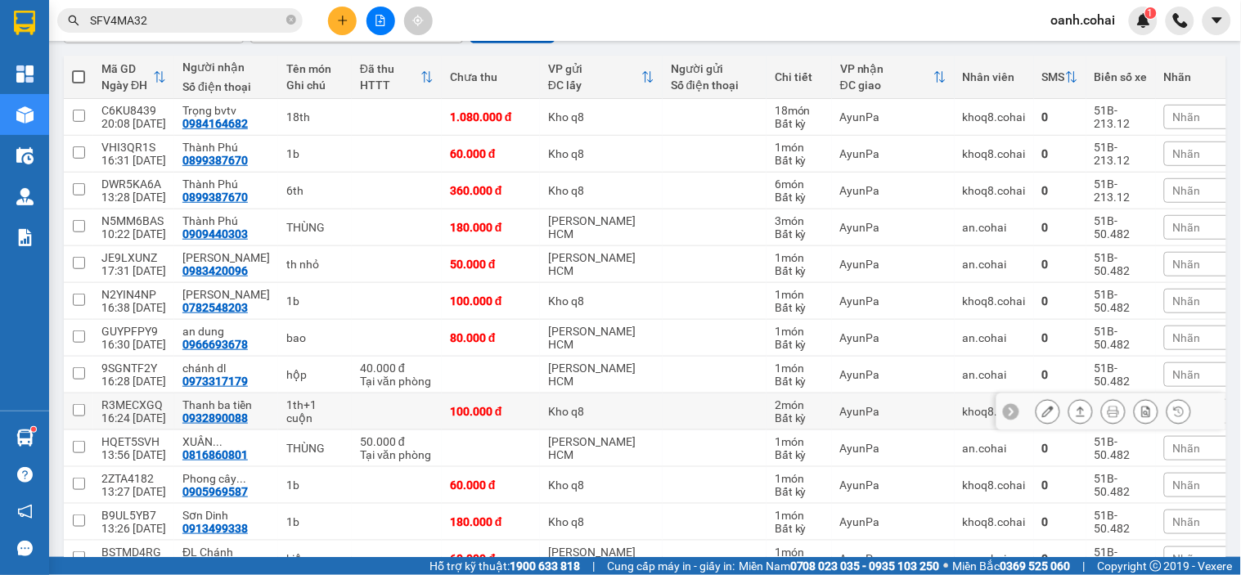
scroll to position [182, 0]
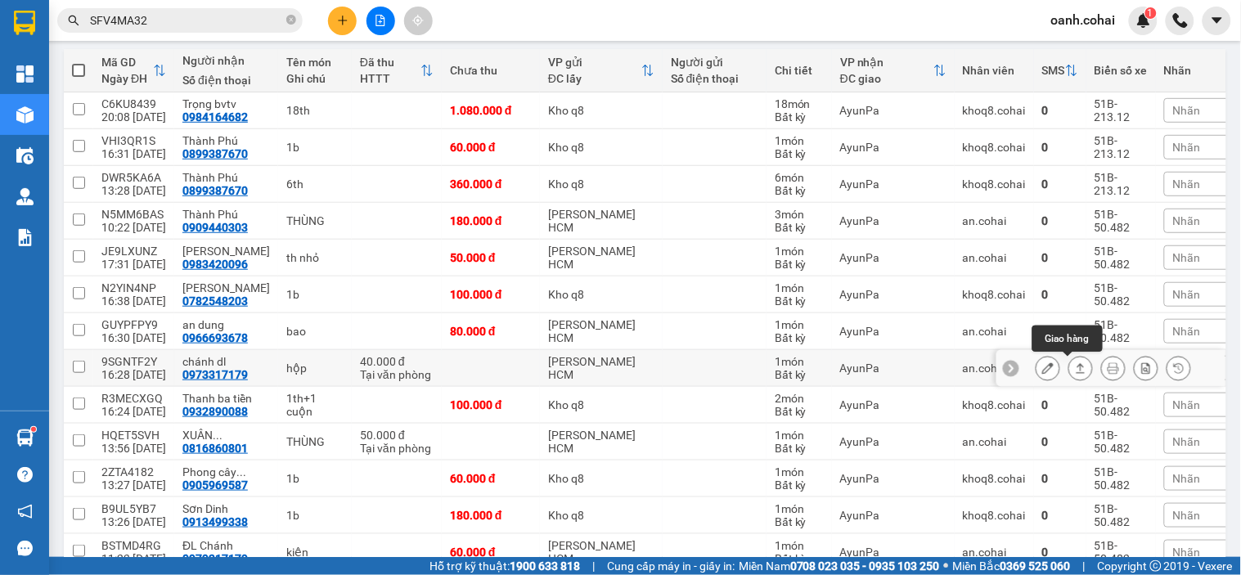
click at [1075, 370] on icon at bounding box center [1080, 367] width 11 height 11
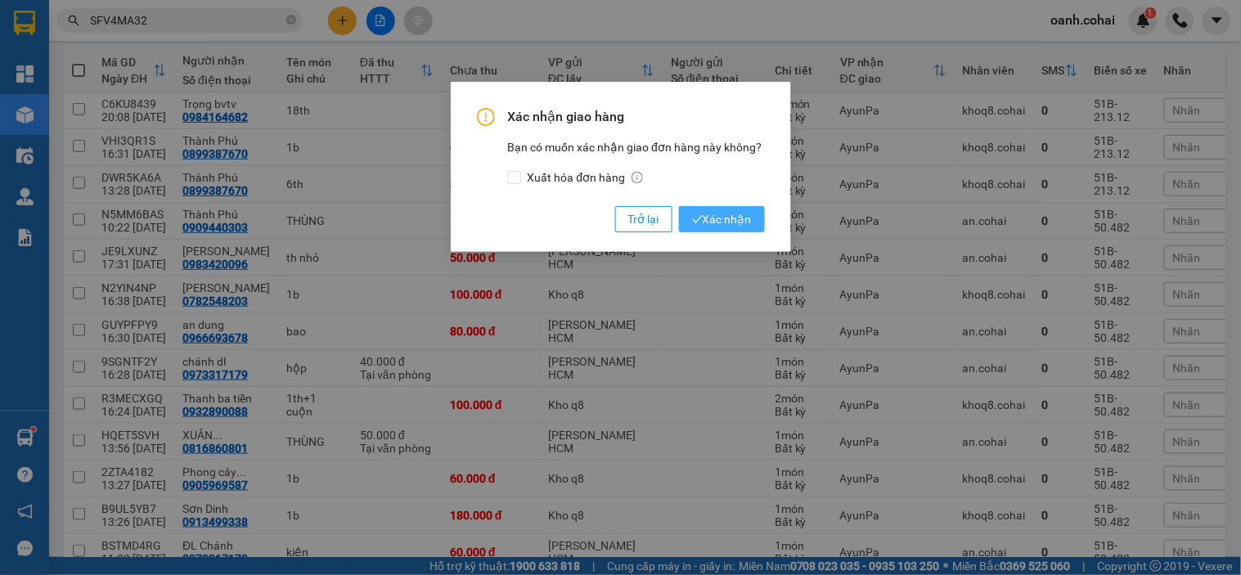
click at [711, 221] on span "Xác nhận" at bounding box center [722, 219] width 60 height 18
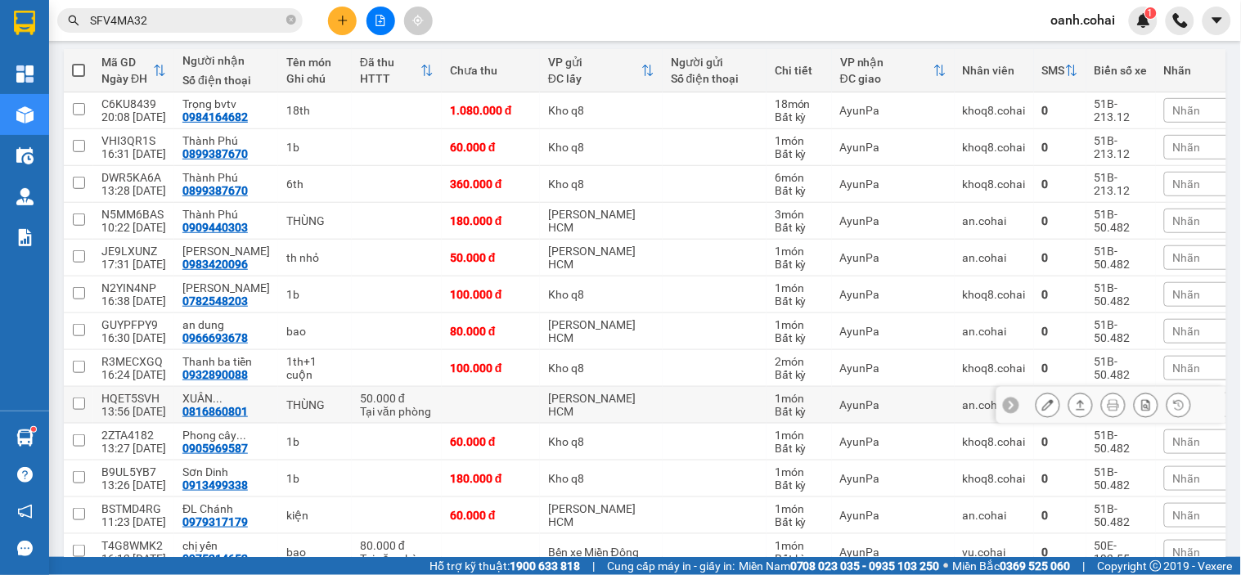
click at [1075, 406] on icon at bounding box center [1080, 404] width 11 height 11
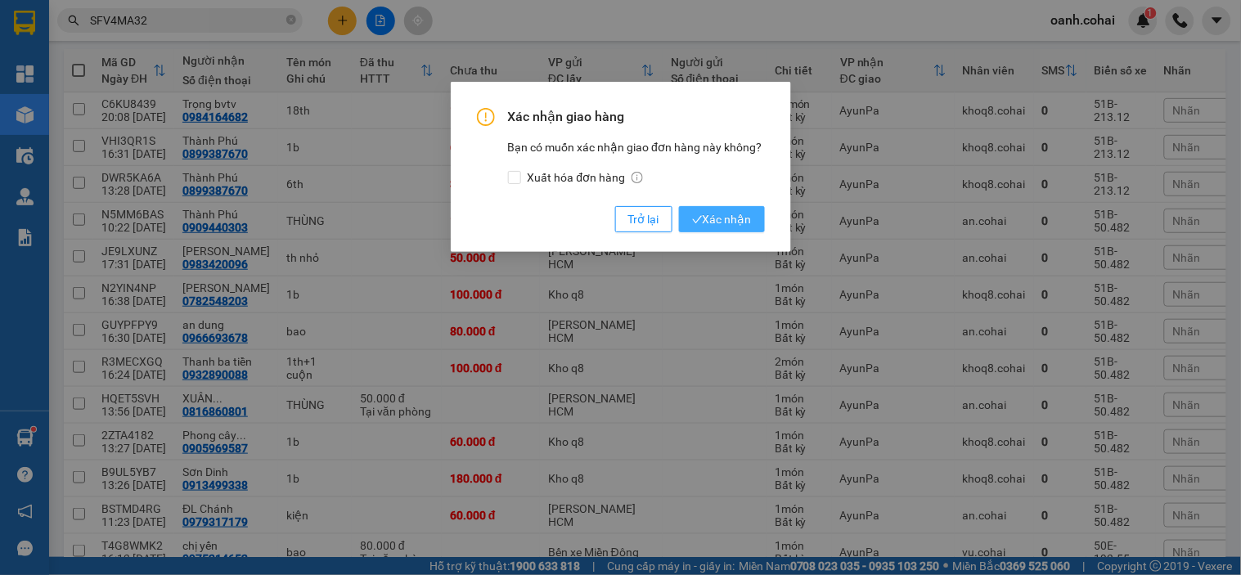
click at [717, 218] on span "Xác nhận" at bounding box center [722, 219] width 60 height 18
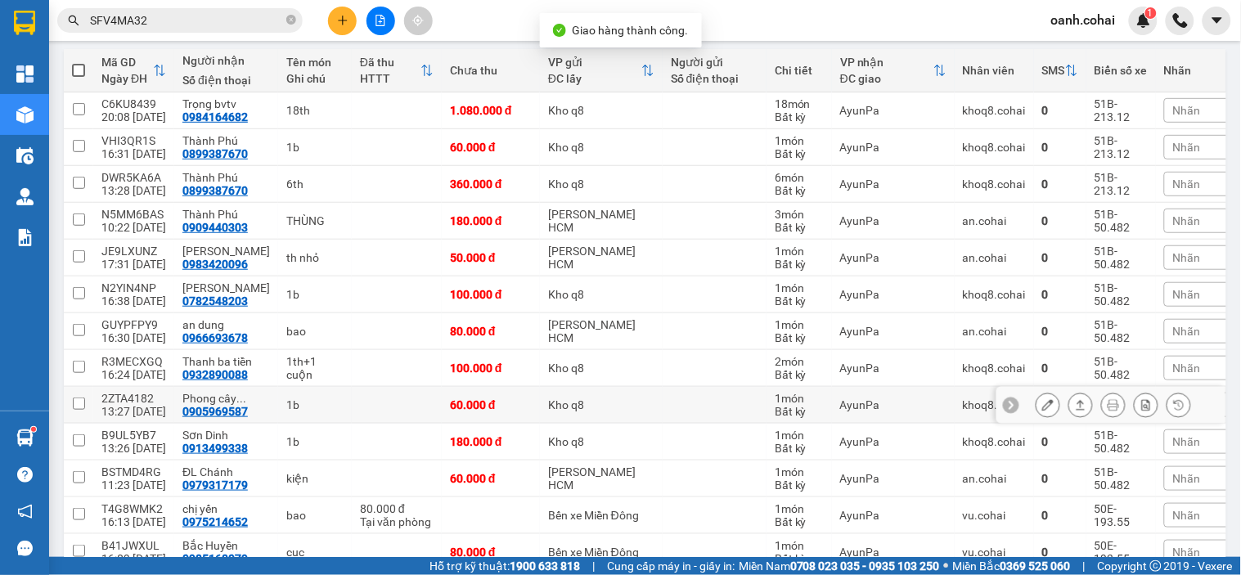
scroll to position [272, 0]
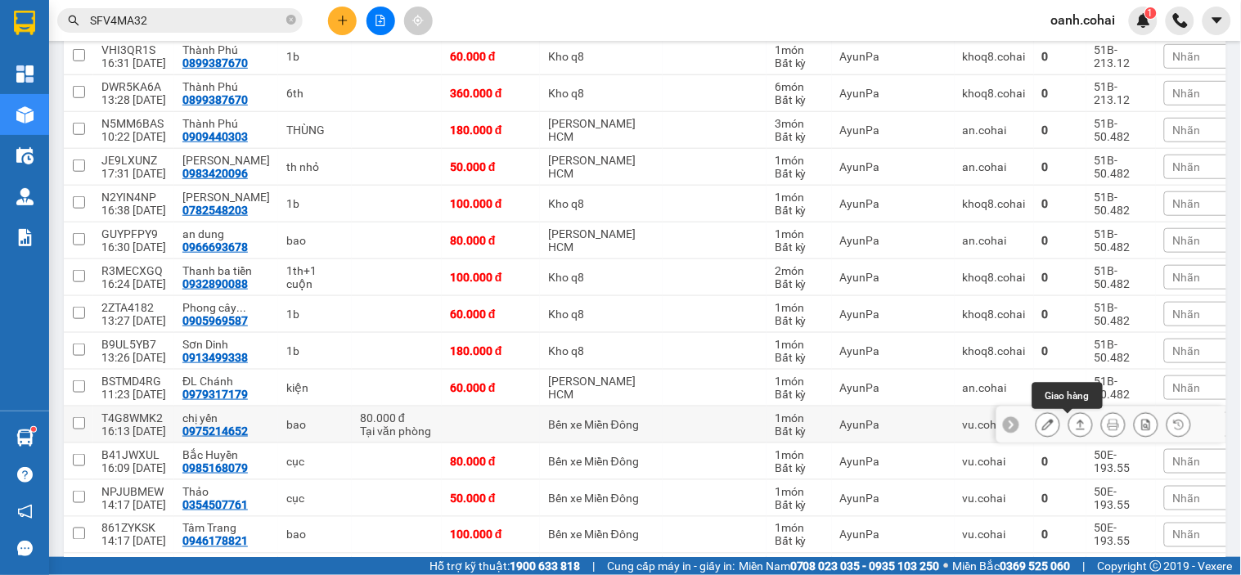
click at [1075, 430] on icon at bounding box center [1080, 424] width 11 height 11
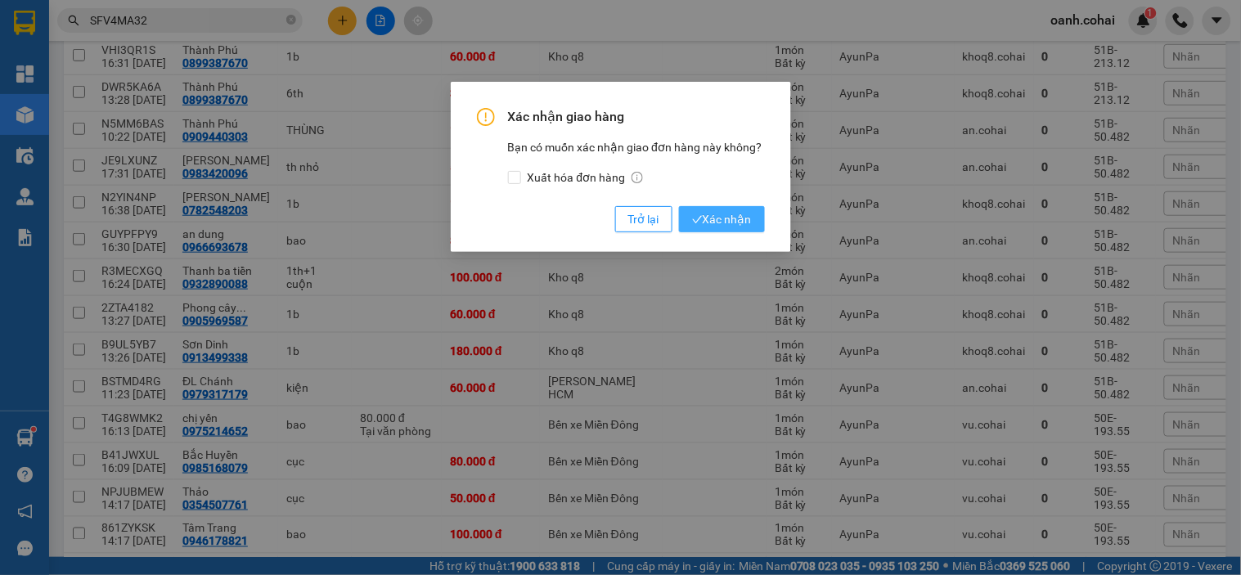
click at [724, 222] on span "Xác nhận" at bounding box center [722, 219] width 60 height 18
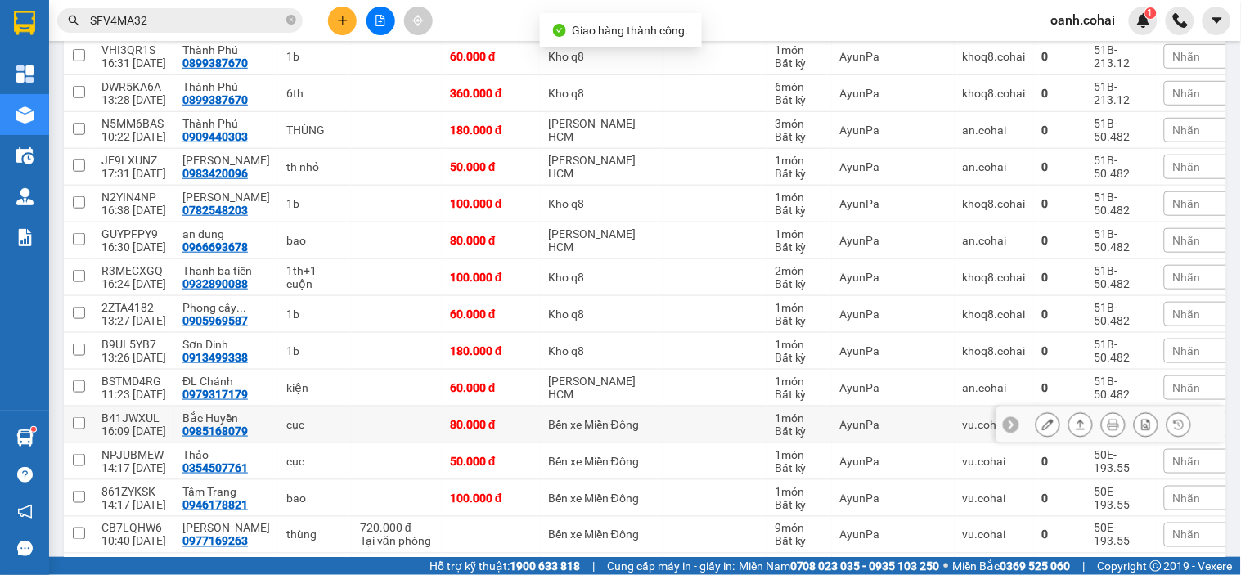
click at [1042, 429] on icon at bounding box center [1047, 424] width 11 height 11
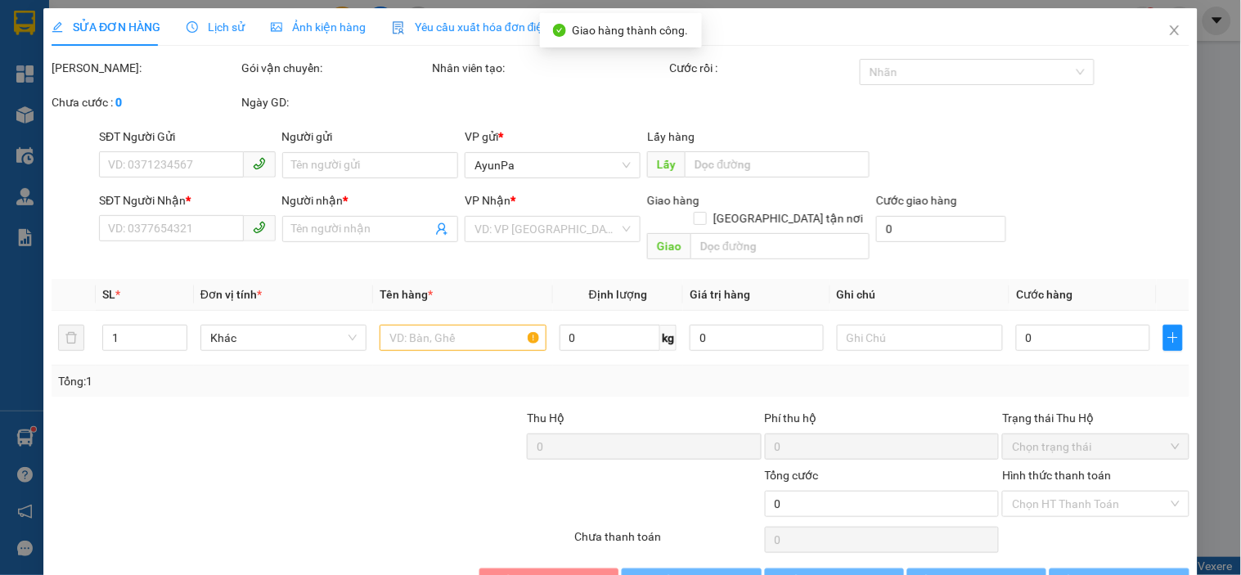
type input "0985168079"
type input "Bắc Huyền"
type input "80.000"
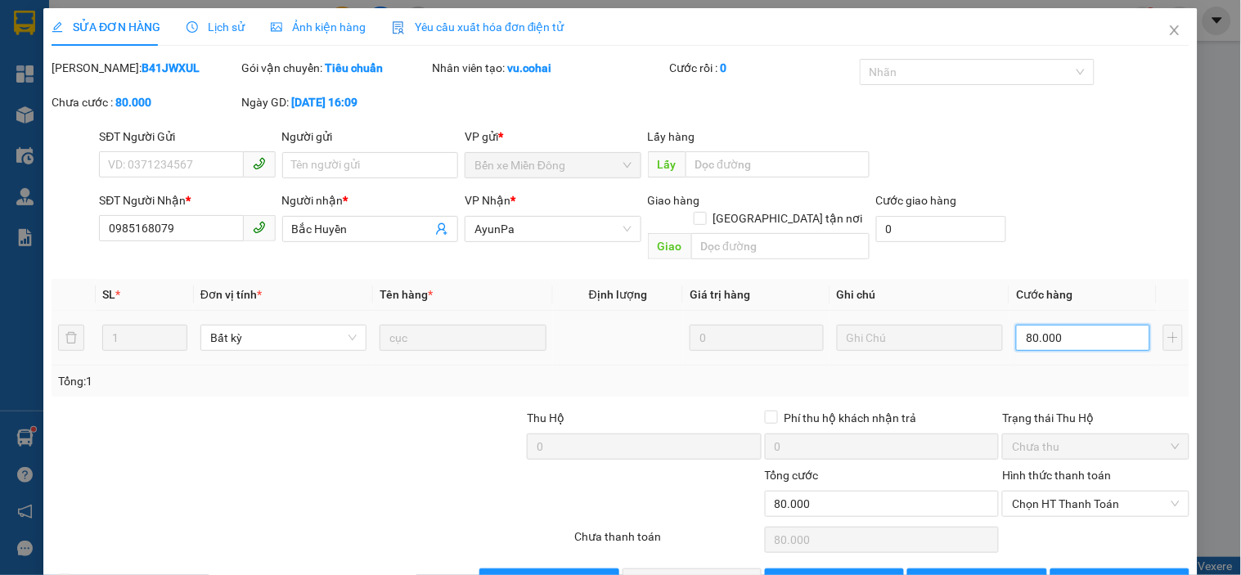
click at [1049, 325] on input "80.000" at bounding box center [1083, 338] width 134 height 26
type input "0"
type input "6"
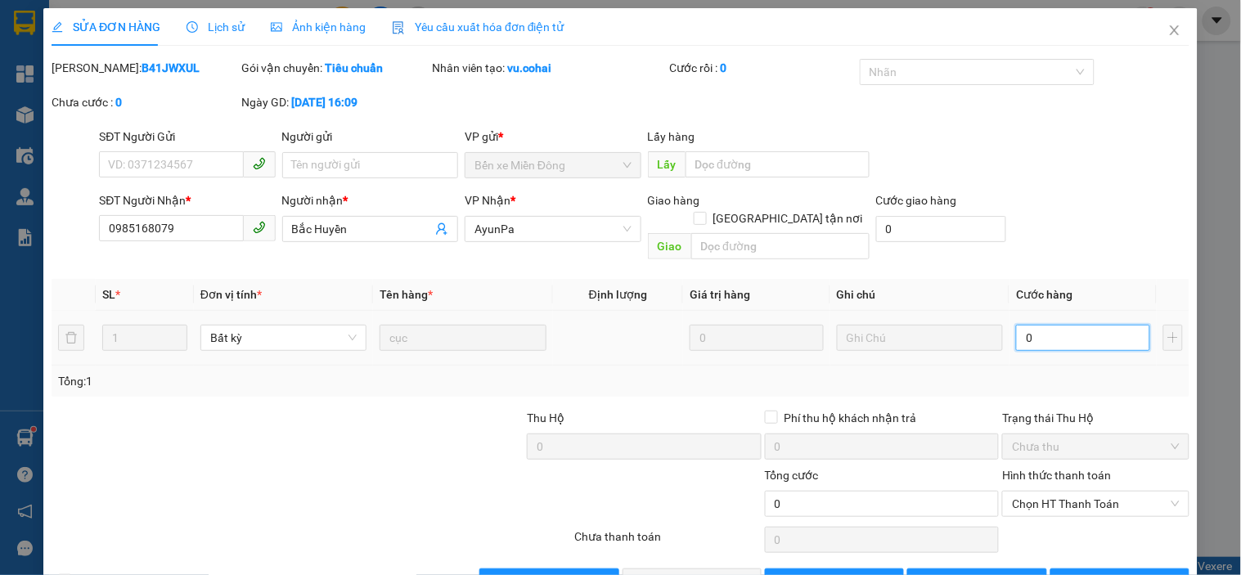
type input "6"
type input "06"
type input "60"
type input "060"
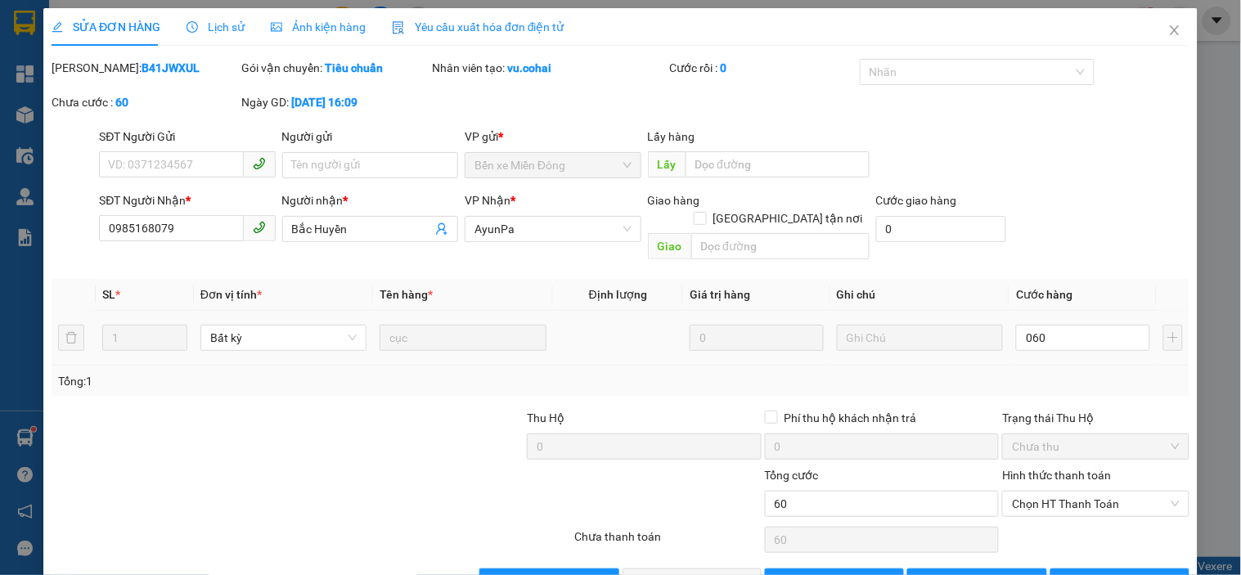
type input "60.000"
click at [1064, 343] on td "60.000" at bounding box center [1082, 338] width 147 height 55
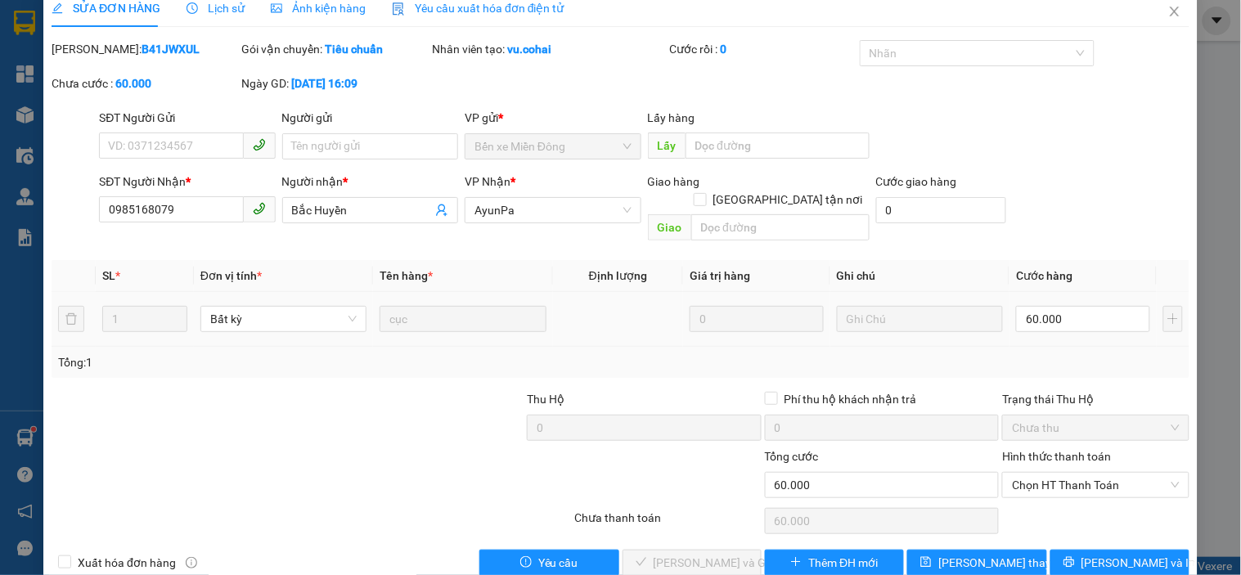
scroll to position [34, 0]
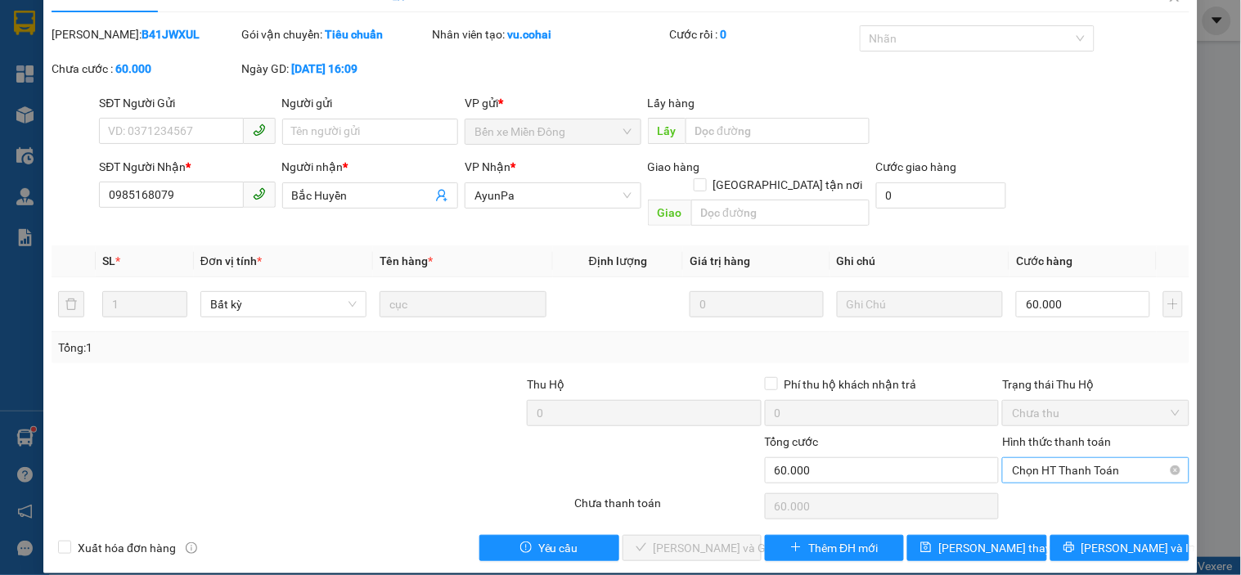
click at [1069, 458] on span "Chọn HT Thanh Toán" at bounding box center [1095, 470] width 167 height 25
click at [1056, 492] on div "Tại văn phòng" at bounding box center [1085, 485] width 165 height 18
type input "0"
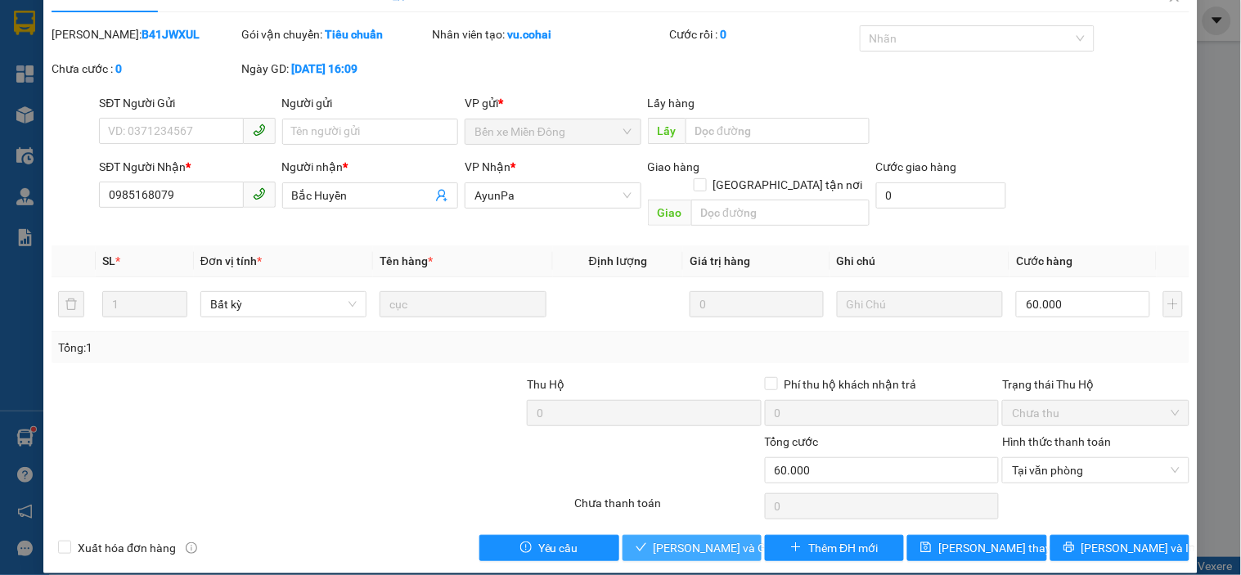
click at [683, 539] on span "[PERSON_NAME] và [PERSON_NAME] hàng" at bounding box center [731, 548] width 157 height 18
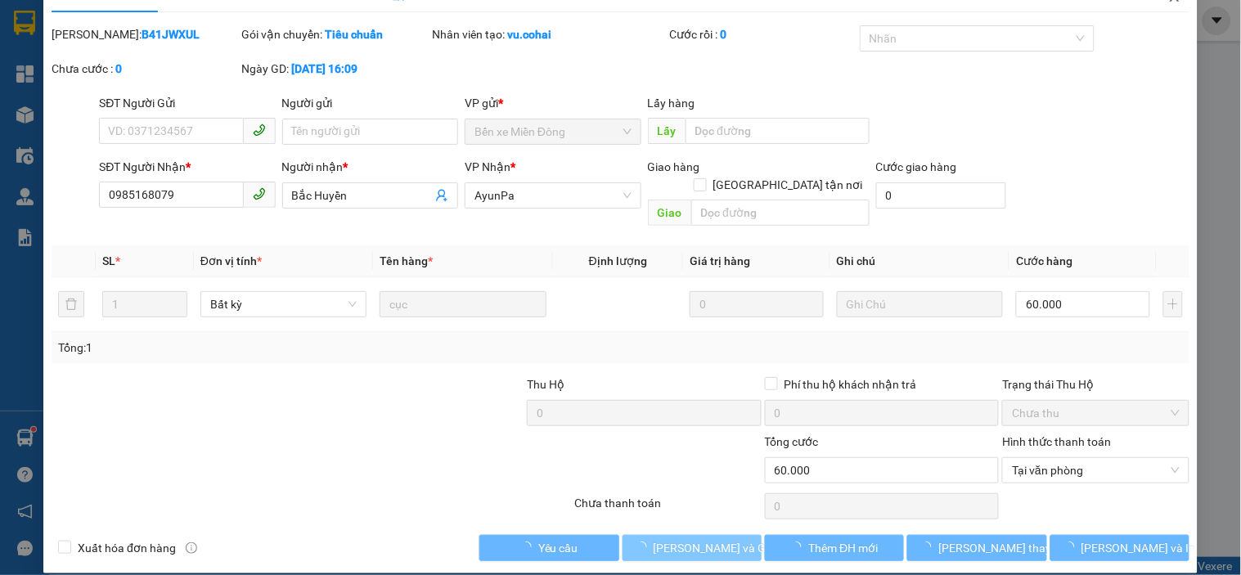
scroll to position [0, 0]
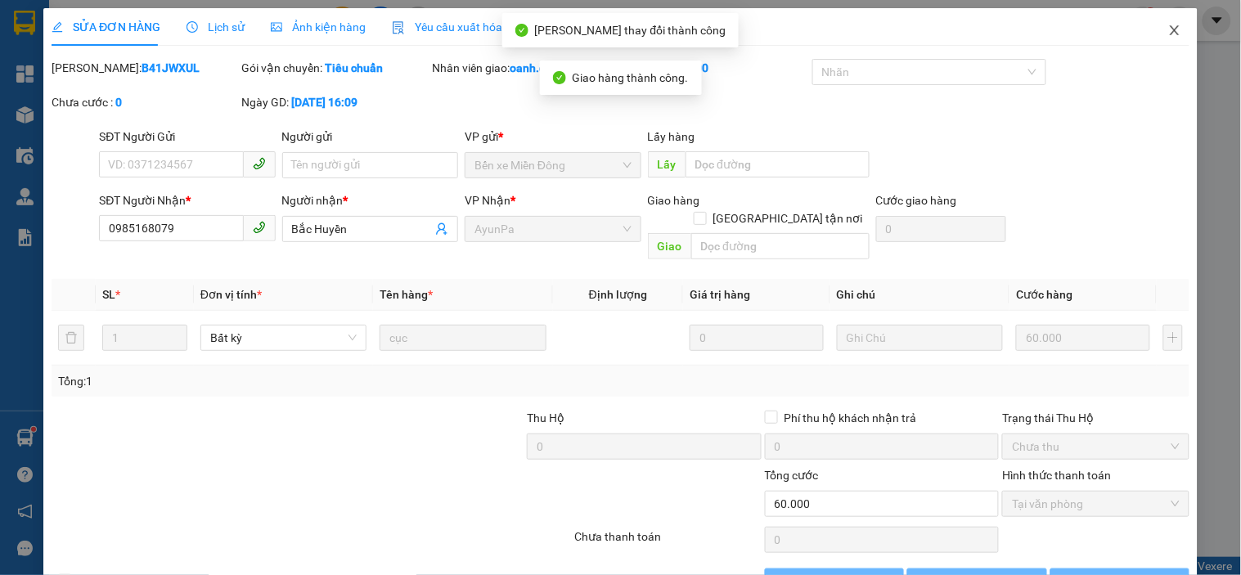
drag, startPoint x: 1157, startPoint y: 30, endPoint x: 335, endPoint y: 0, distance: 822.4
click at [1168, 30] on icon "close" at bounding box center [1174, 30] width 13 height 13
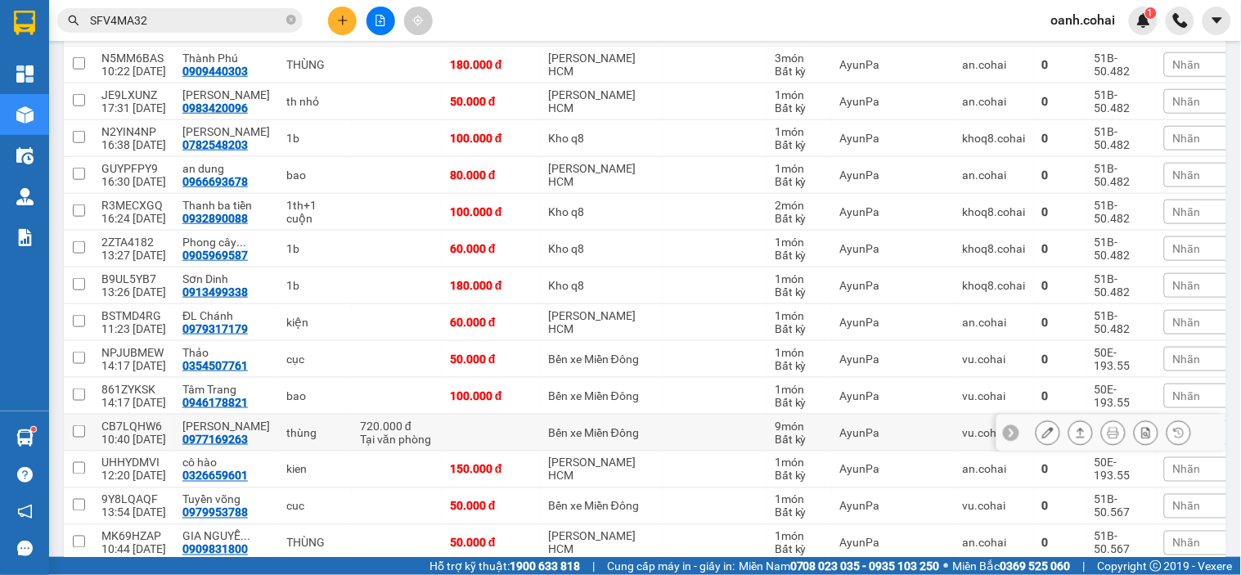
scroll to position [366, 0]
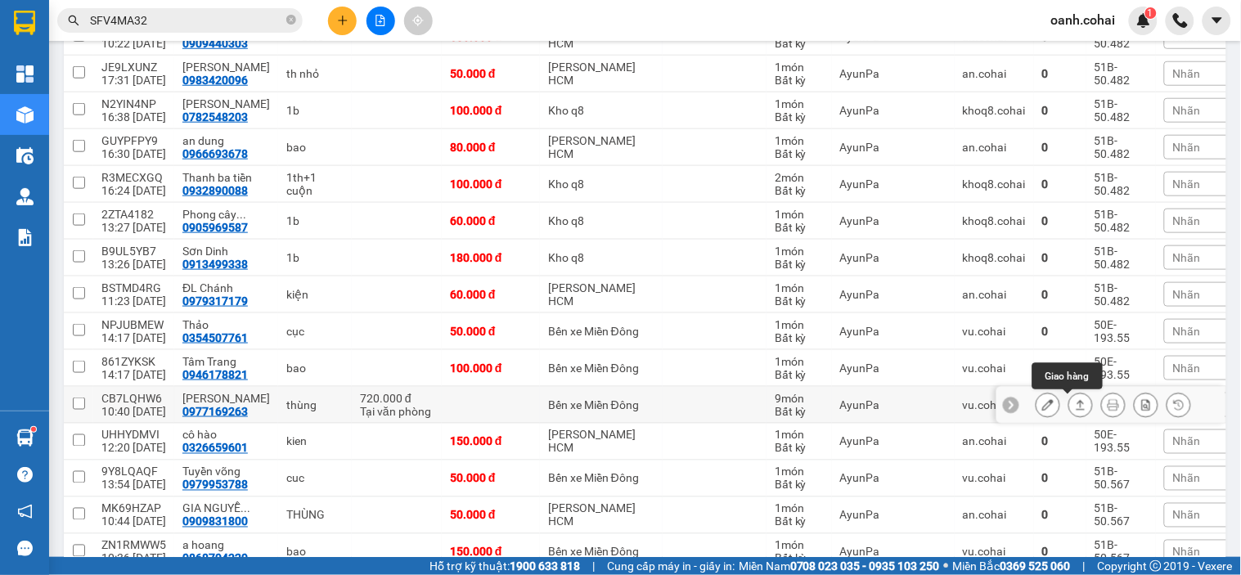
click at [1070, 415] on button at bounding box center [1080, 405] width 23 height 29
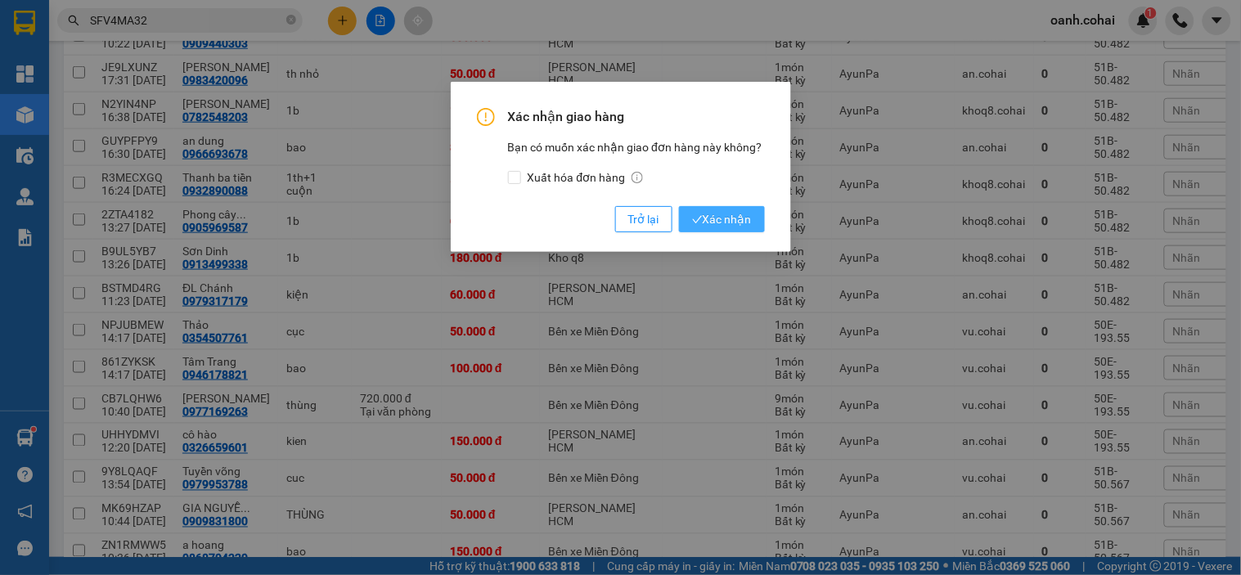
click at [738, 224] on span "Xác nhận" at bounding box center [722, 219] width 60 height 18
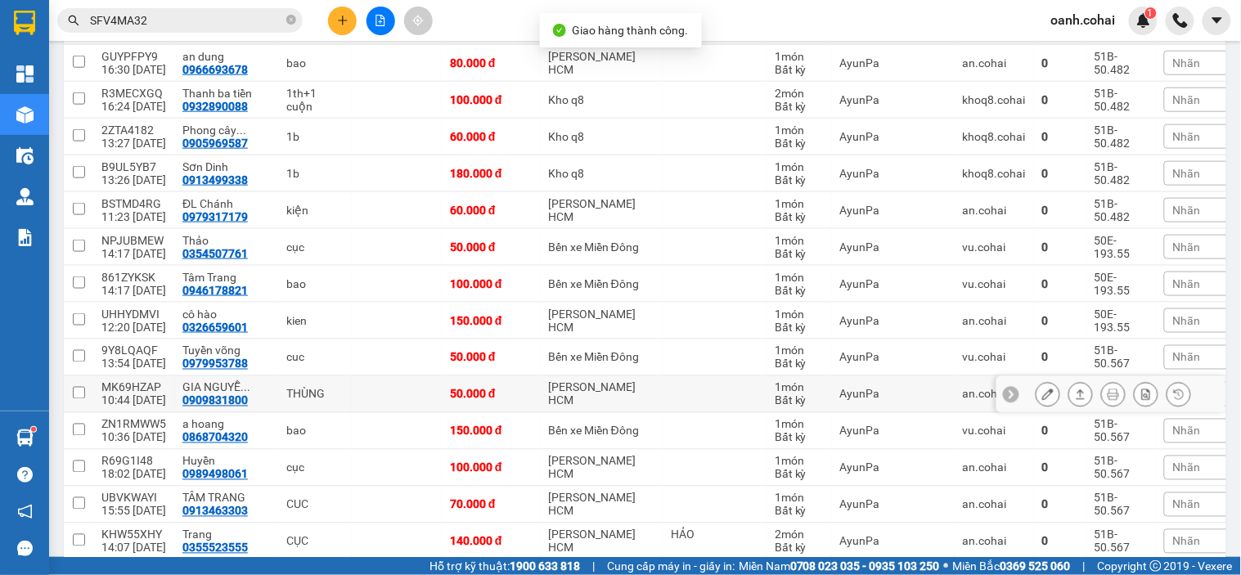
scroll to position [456, 0]
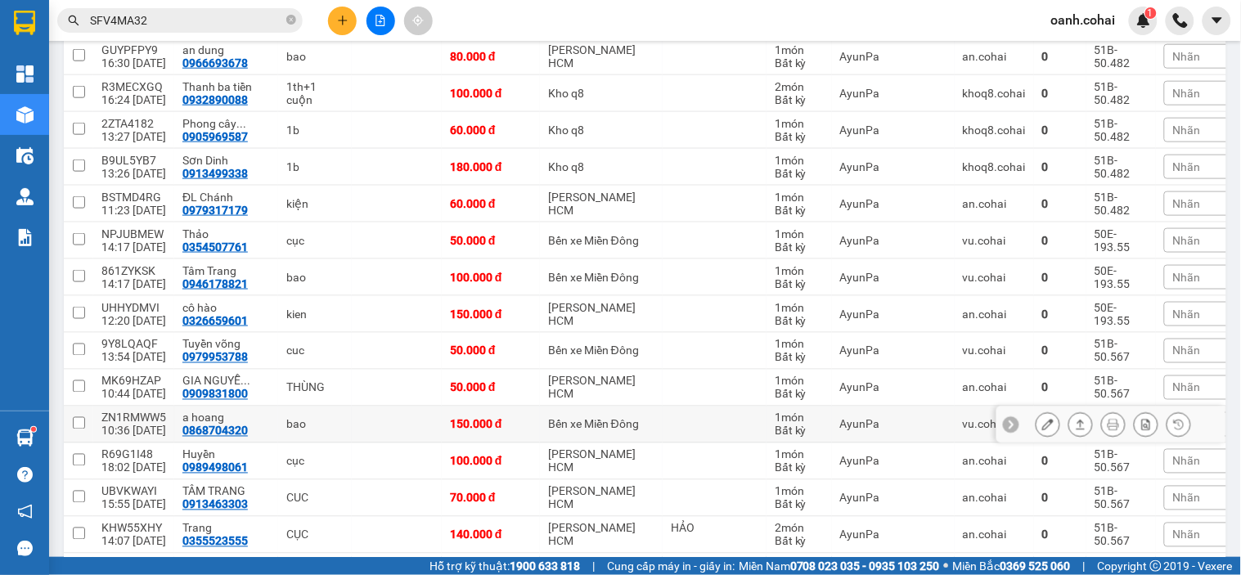
click at [1042, 429] on icon at bounding box center [1047, 424] width 11 height 11
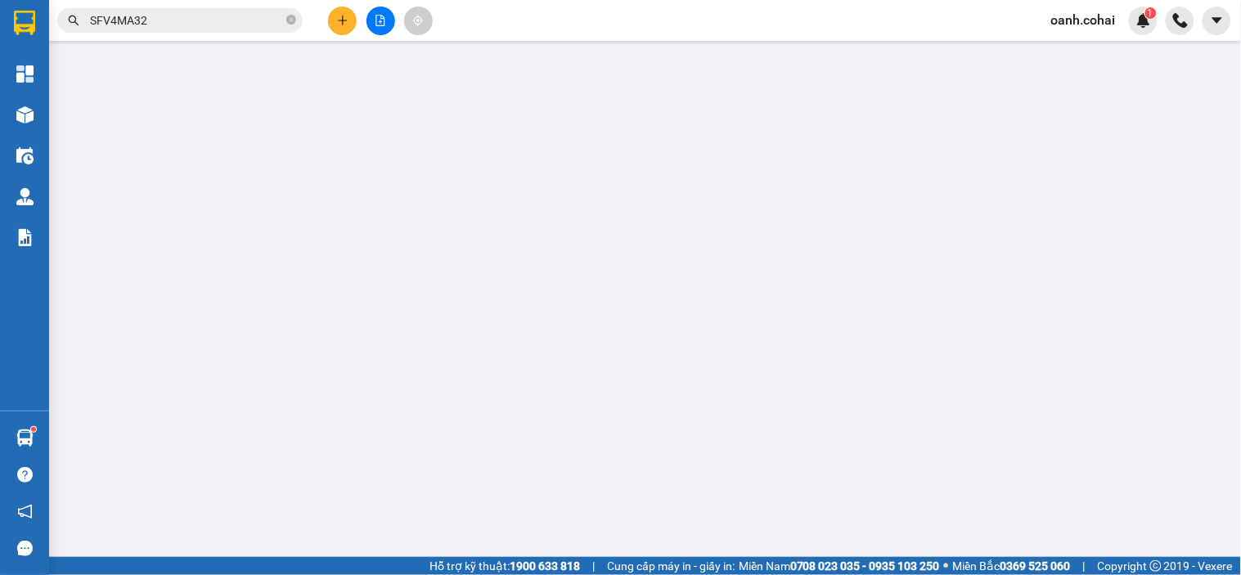
type input "0868704320"
type input "a hoang"
type input "150.000"
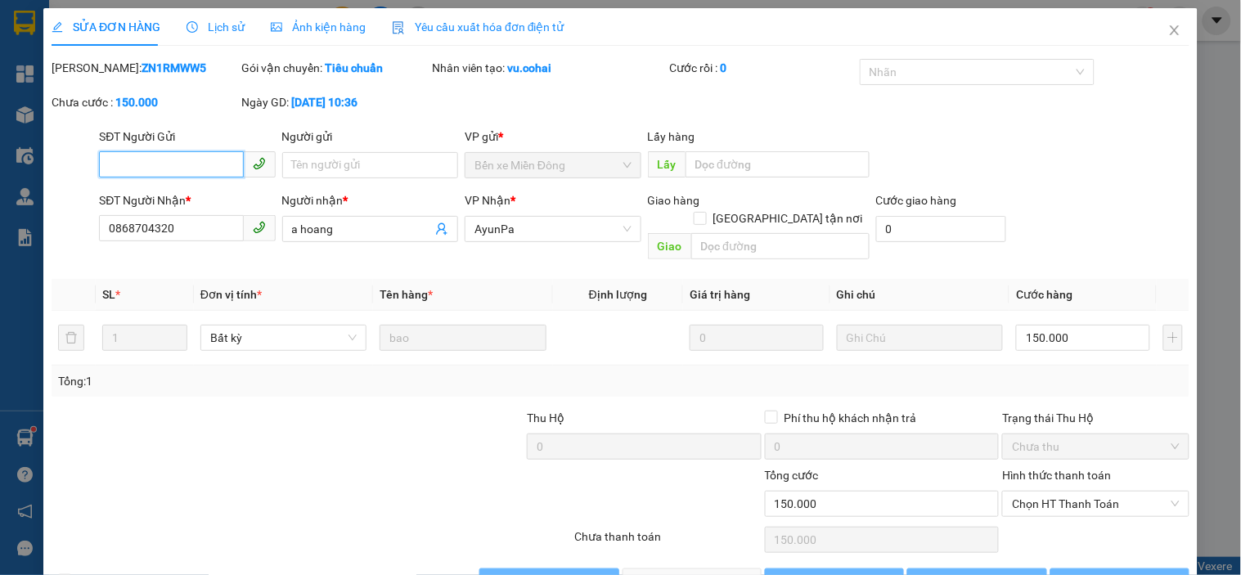
scroll to position [34, 0]
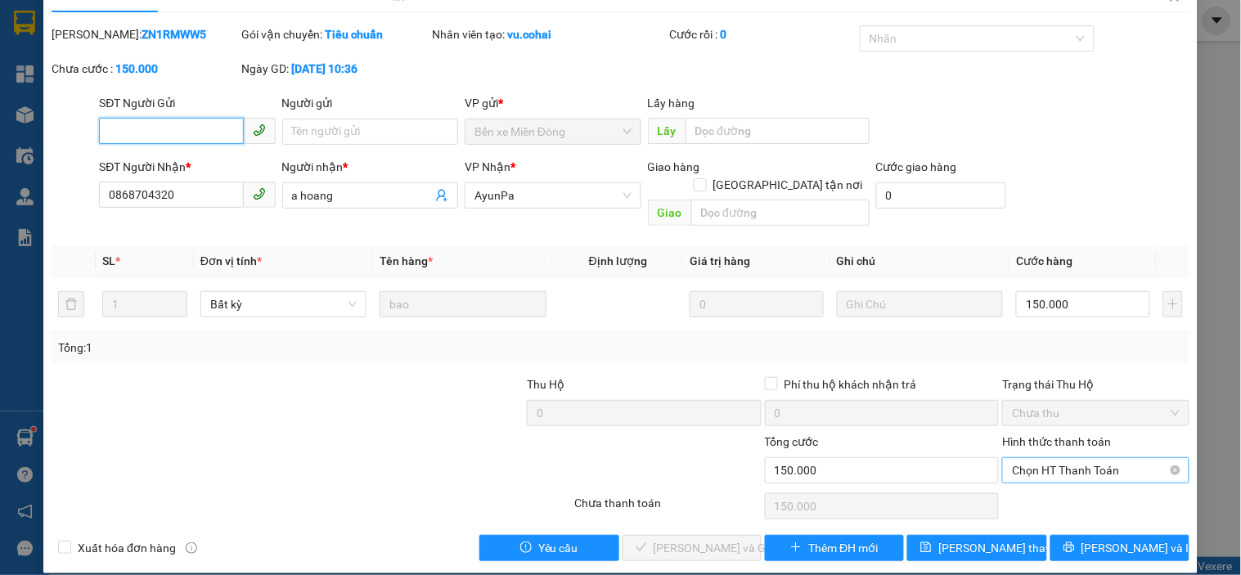
click at [1055, 458] on span "Chọn HT Thanh Toán" at bounding box center [1095, 470] width 167 height 25
drag, startPoint x: 1030, startPoint y: 482, endPoint x: 988, endPoint y: 501, distance: 46.5
click at [1025, 487] on div "Tại văn phòng" at bounding box center [1085, 485] width 165 height 18
type input "0"
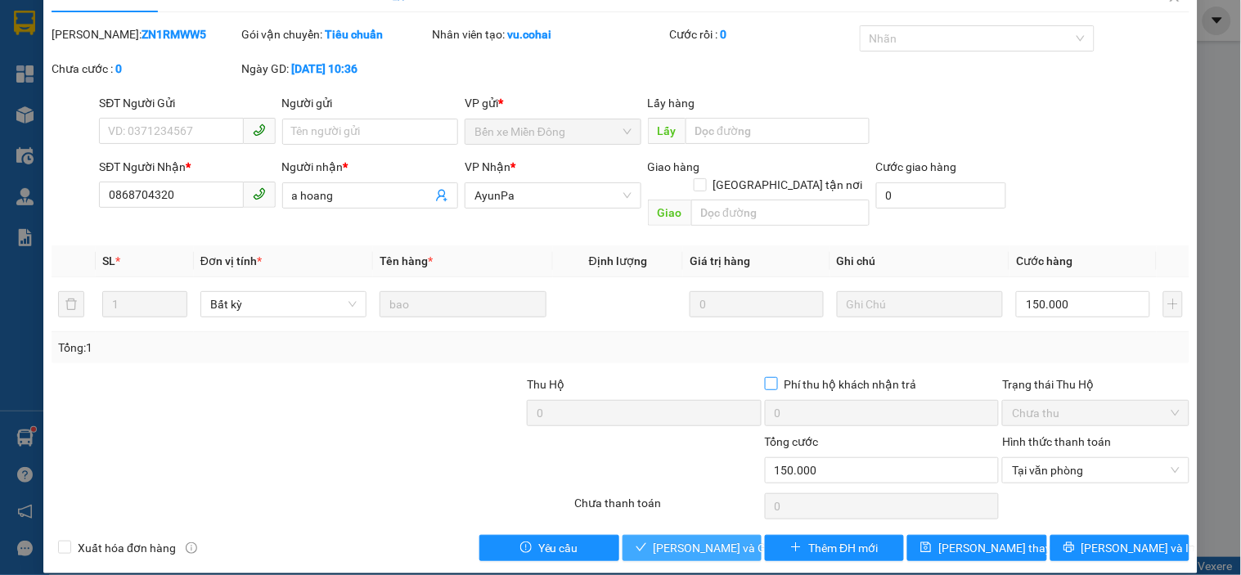
drag, startPoint x: 644, startPoint y: 523, endPoint x: 826, endPoint y: 366, distance: 240.6
click at [650, 512] on div "Total Paid Fee 0 Total UnPaid Fee 150.000 Cash Collection Total Fee Mã ĐH: ZN1R…" at bounding box center [620, 293] width 1137 height 536
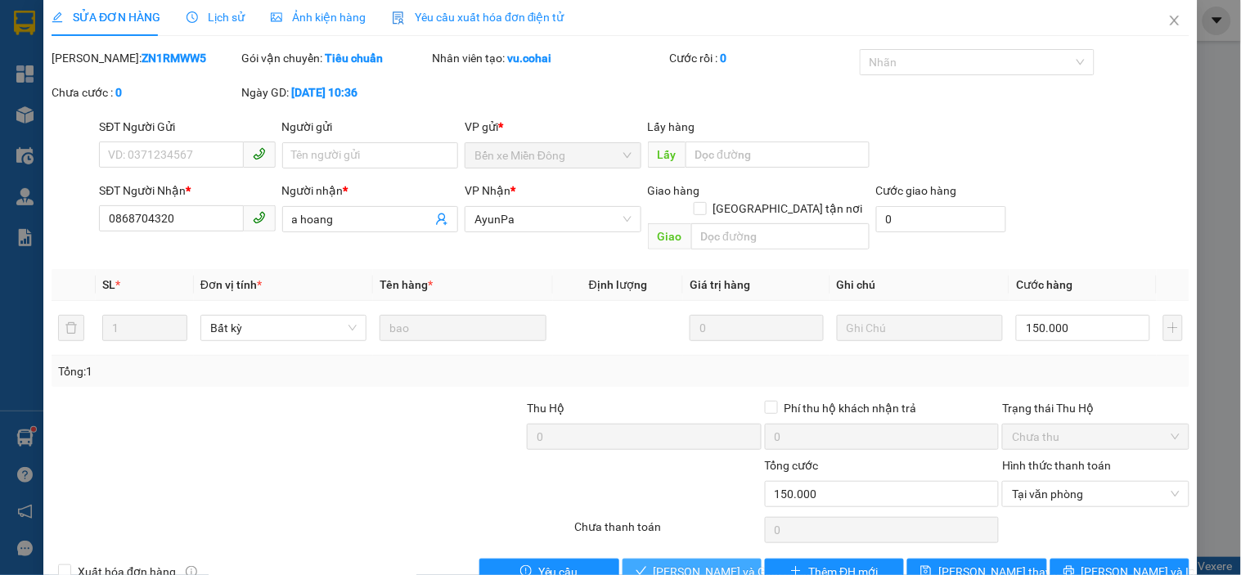
scroll to position [0, 0]
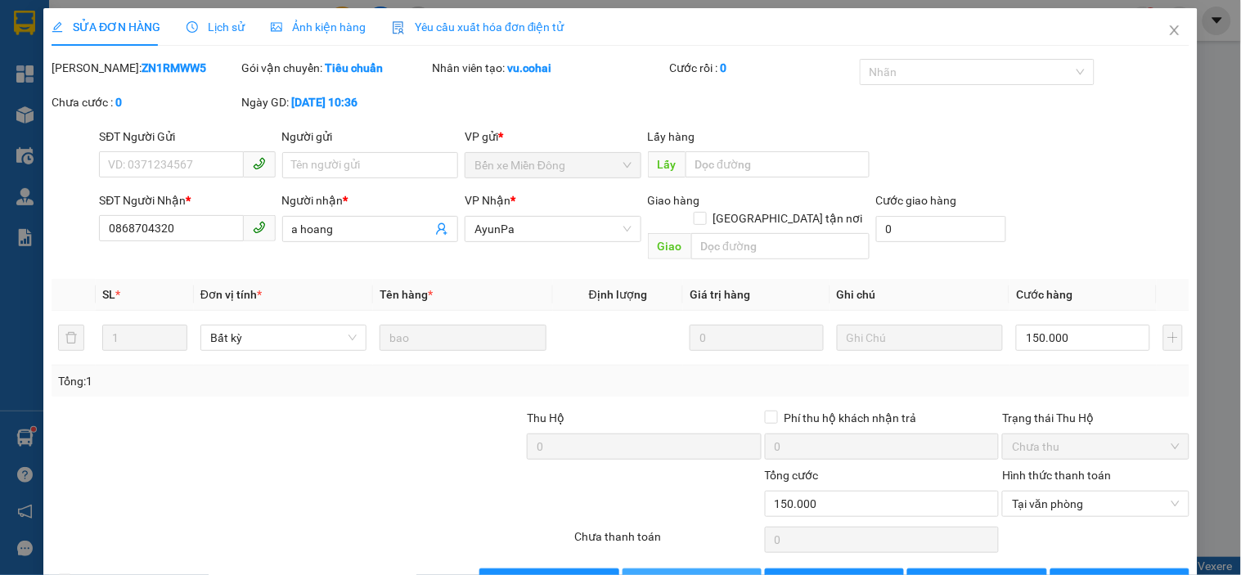
click at [682, 572] on span "[PERSON_NAME] và [PERSON_NAME] hàng" at bounding box center [731, 581] width 157 height 18
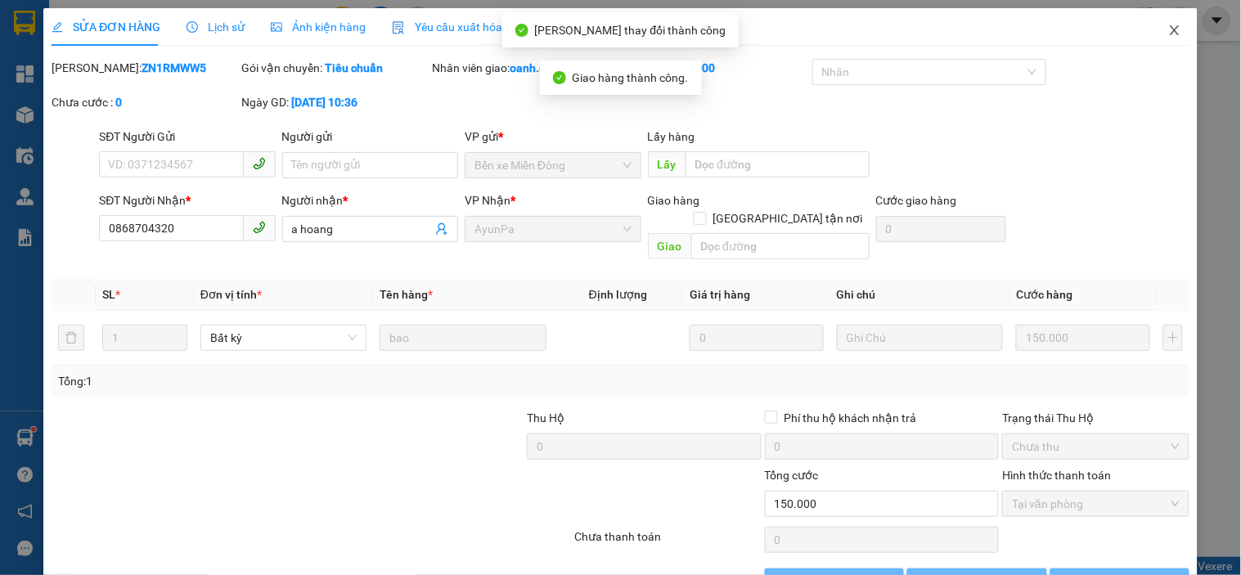
click at [1168, 28] on icon "close" at bounding box center [1174, 30] width 13 height 13
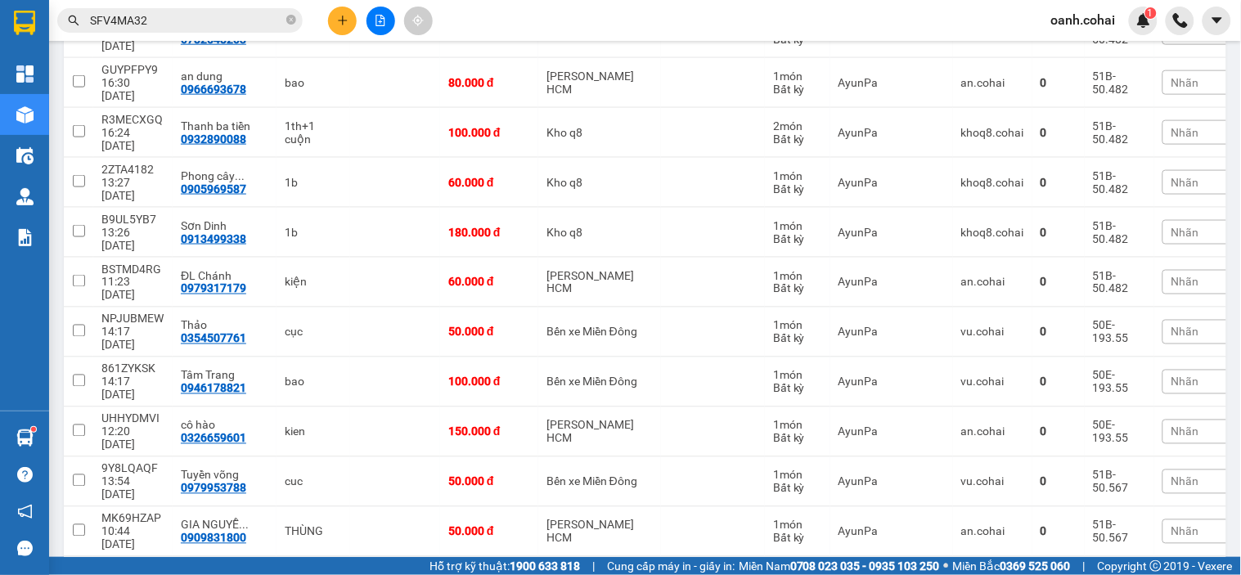
scroll to position [545, 0]
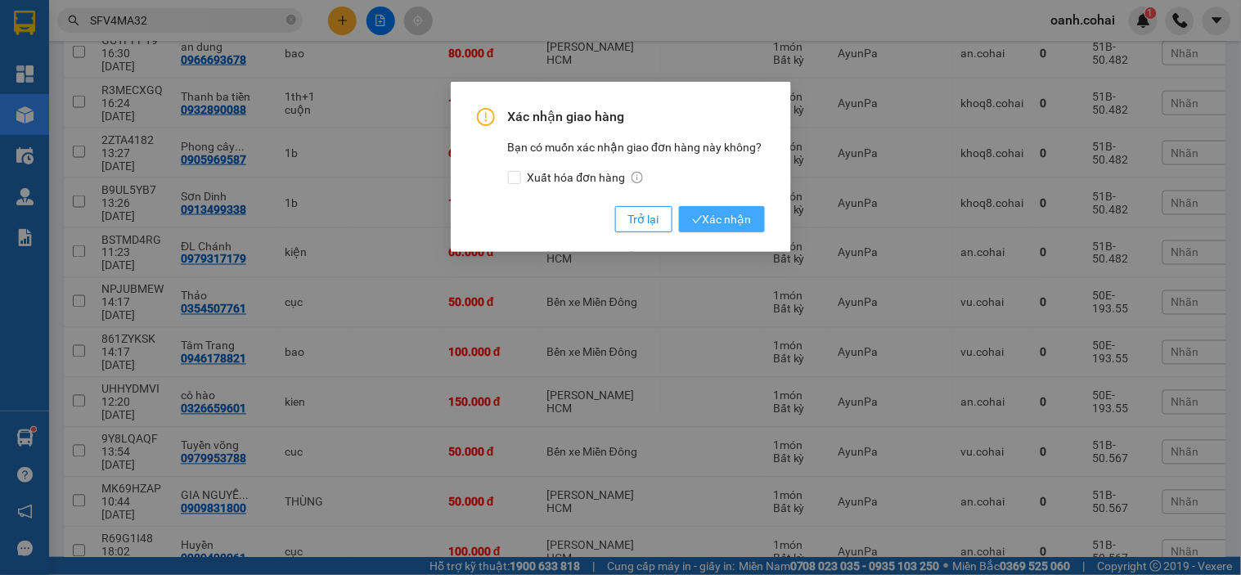
click at [744, 219] on span "Xác nhận" at bounding box center [722, 219] width 60 height 18
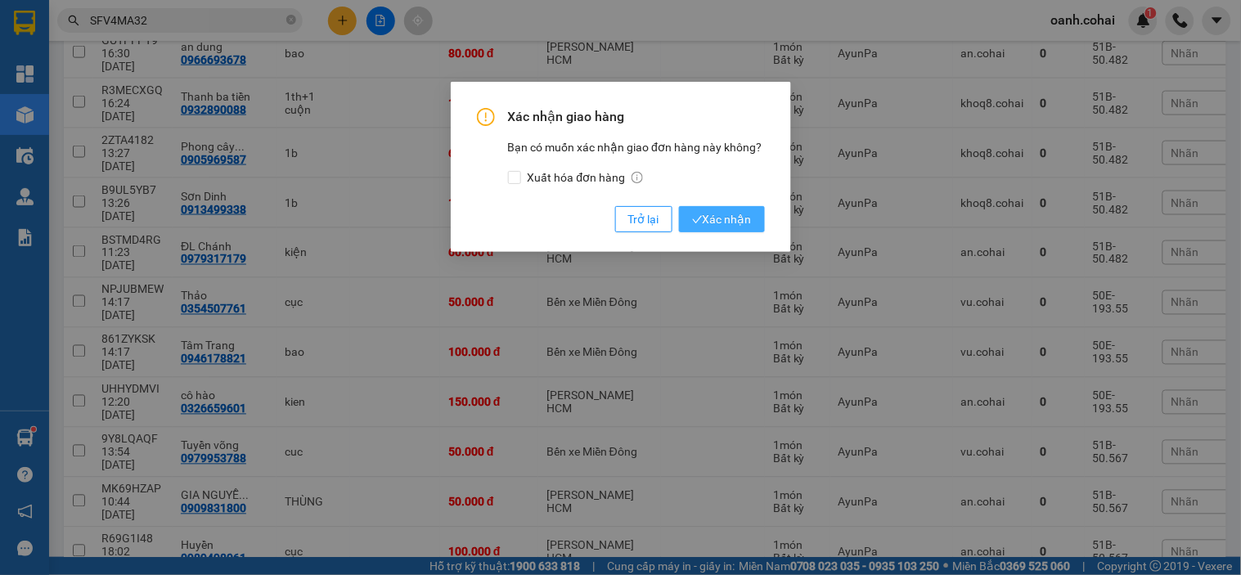
click at [718, 224] on span "Xác nhận" at bounding box center [722, 219] width 60 height 18
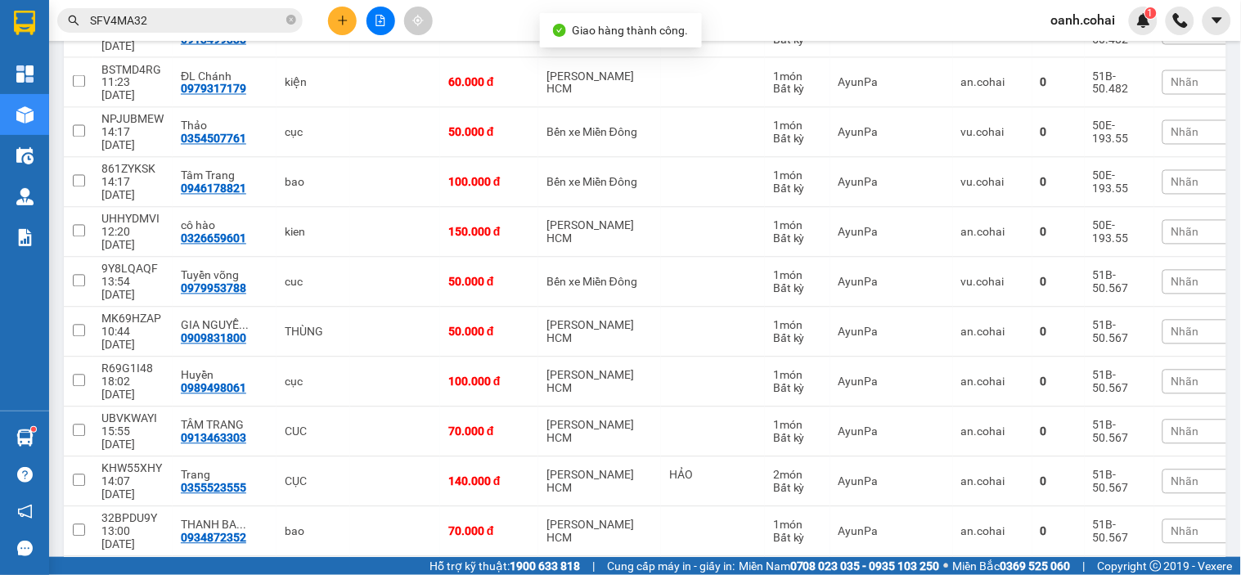
scroll to position [726, 0]
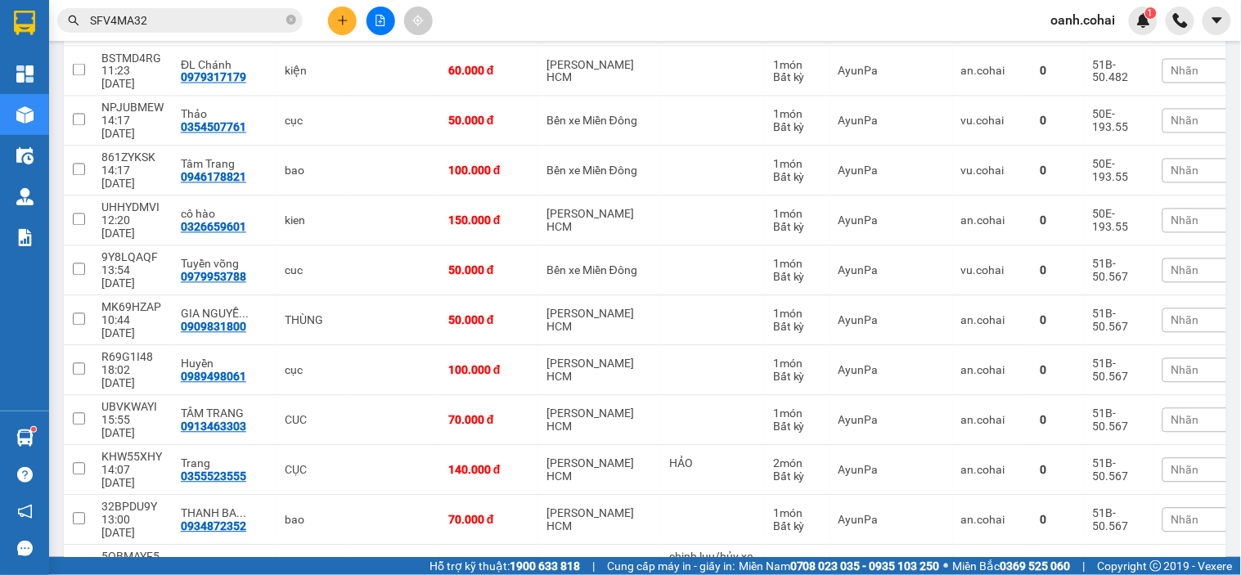
drag, startPoint x: 1064, startPoint y: 352, endPoint x: 1051, endPoint y: 361, distance: 15.4
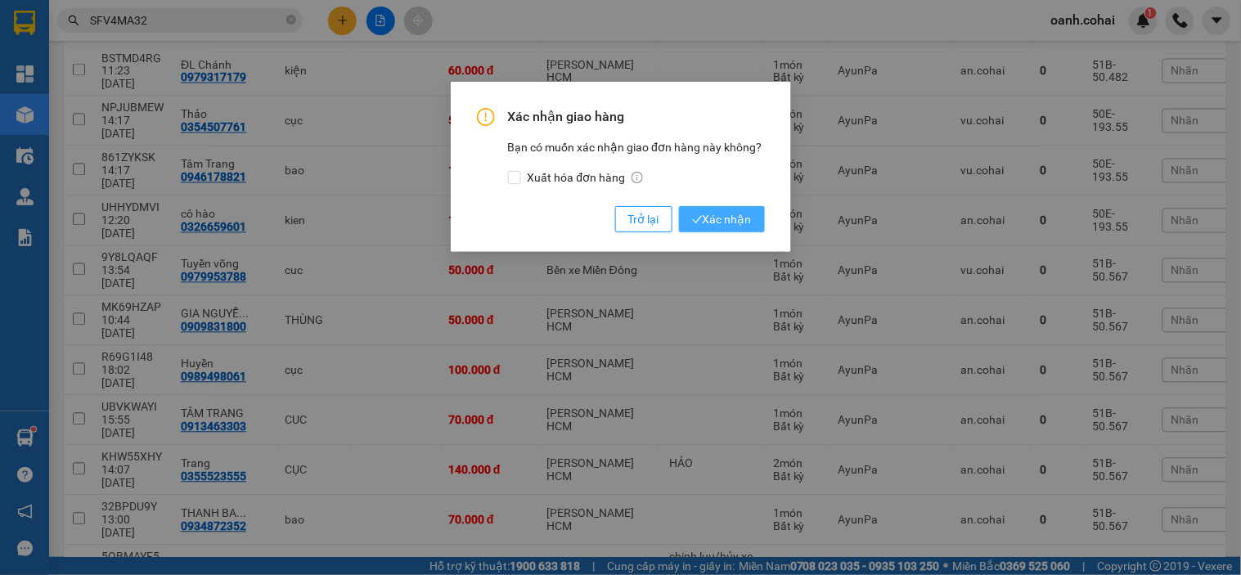
click at [738, 218] on span "Xác nhận" at bounding box center [722, 219] width 60 height 18
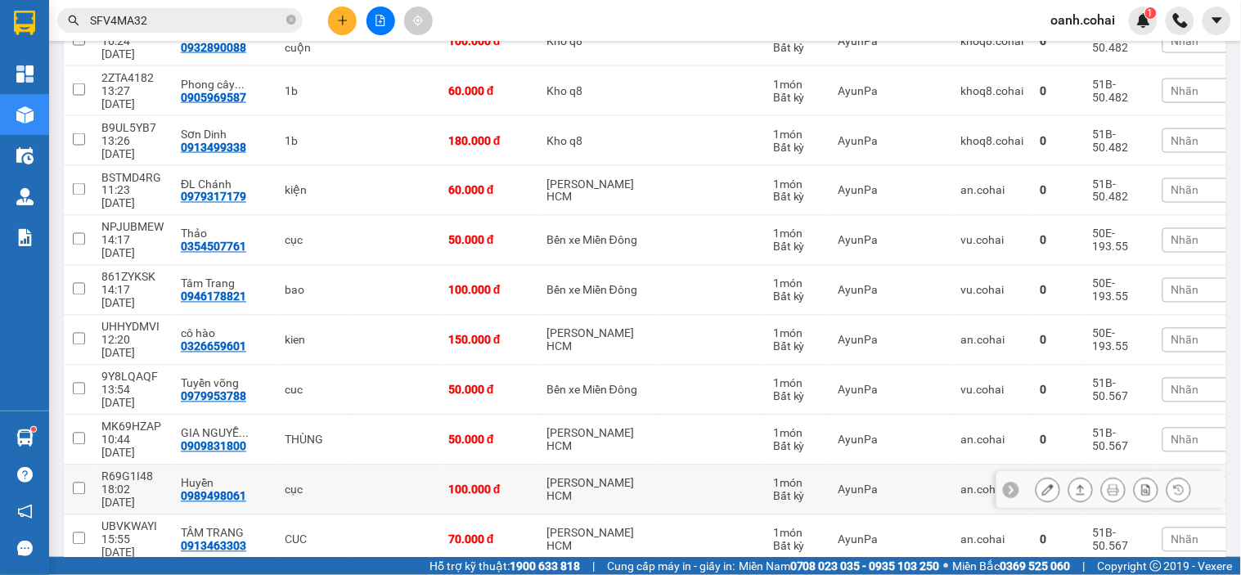
scroll to position [635, 0]
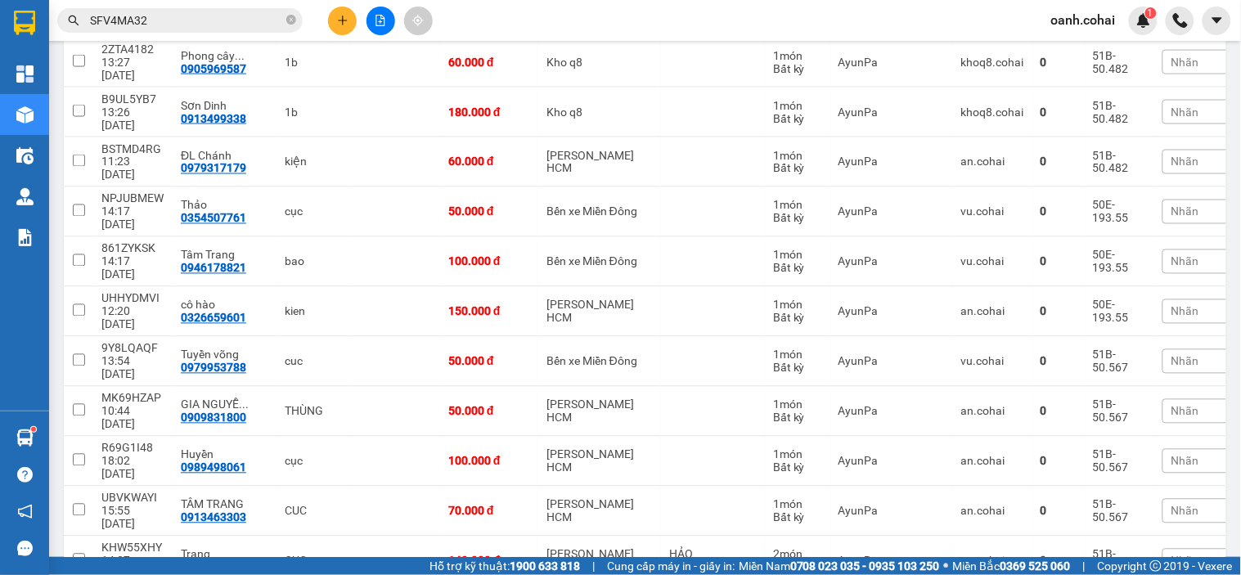
click at [345, 22] on icon "plus" at bounding box center [342, 20] width 11 height 11
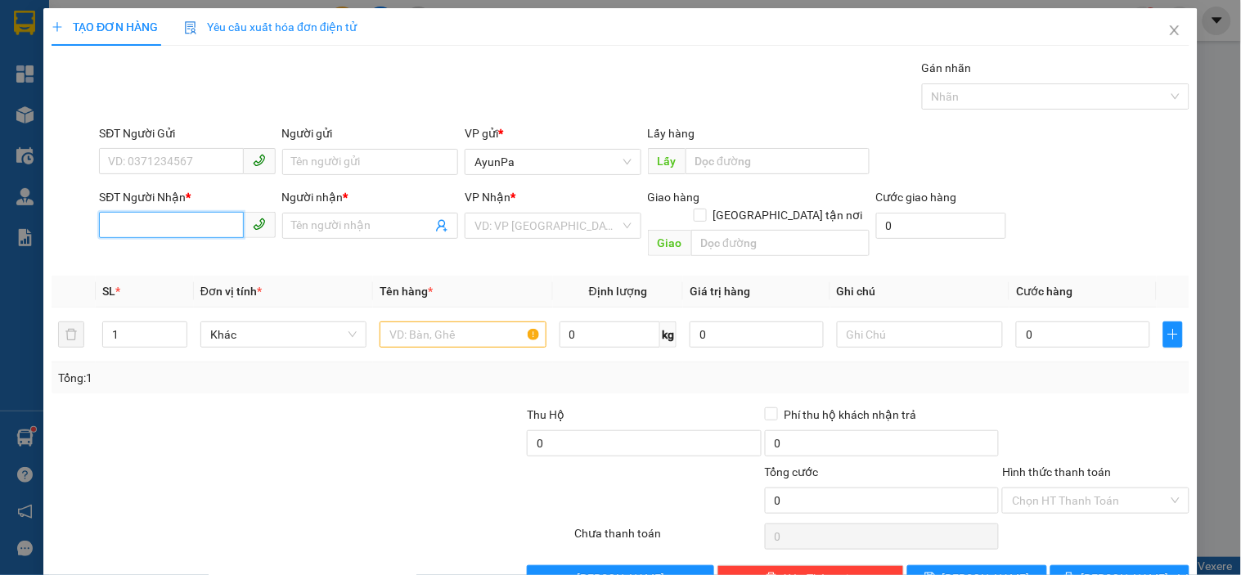
click at [157, 232] on input "SĐT Người Nhận *" at bounding box center [171, 225] width 144 height 26
paste input "0566511209"
click at [136, 226] on input "0566511209" at bounding box center [171, 225] width 144 height 26
click at [134, 225] on input "0566511209" at bounding box center [171, 225] width 144 height 26
type input "0566511209"
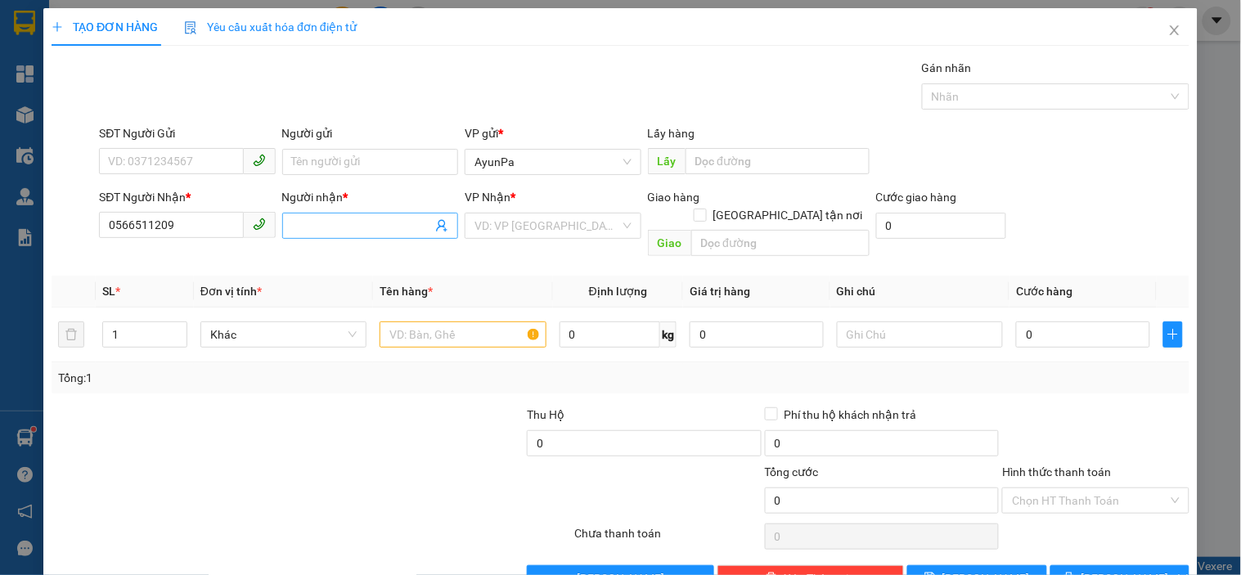
click at [313, 230] on input "Người nhận *" at bounding box center [362, 226] width 140 height 18
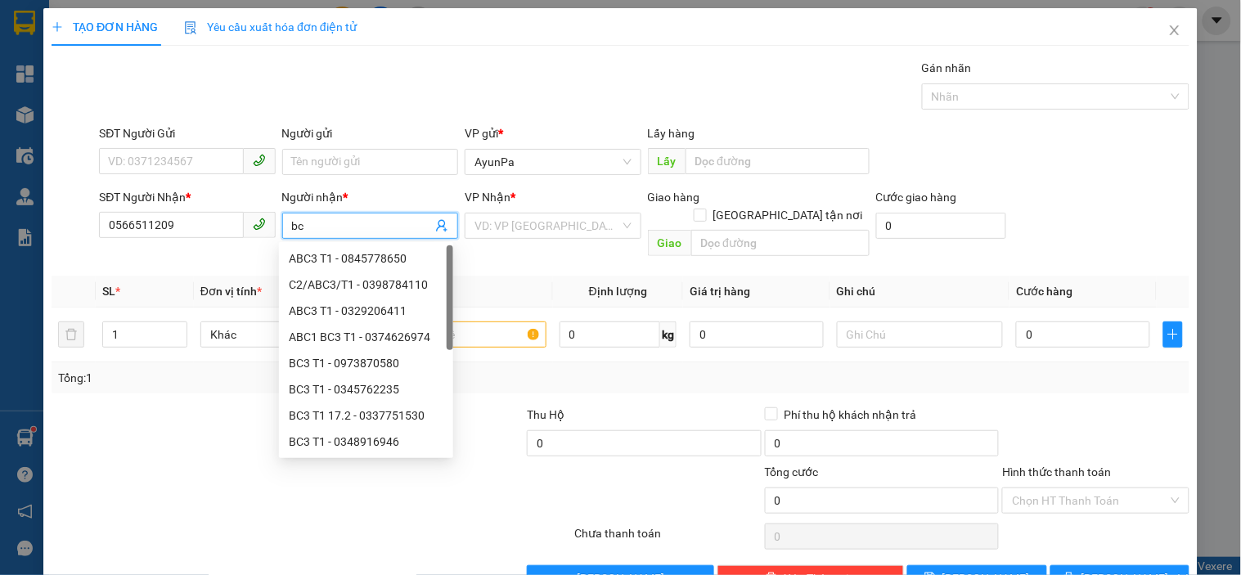
type input "b"
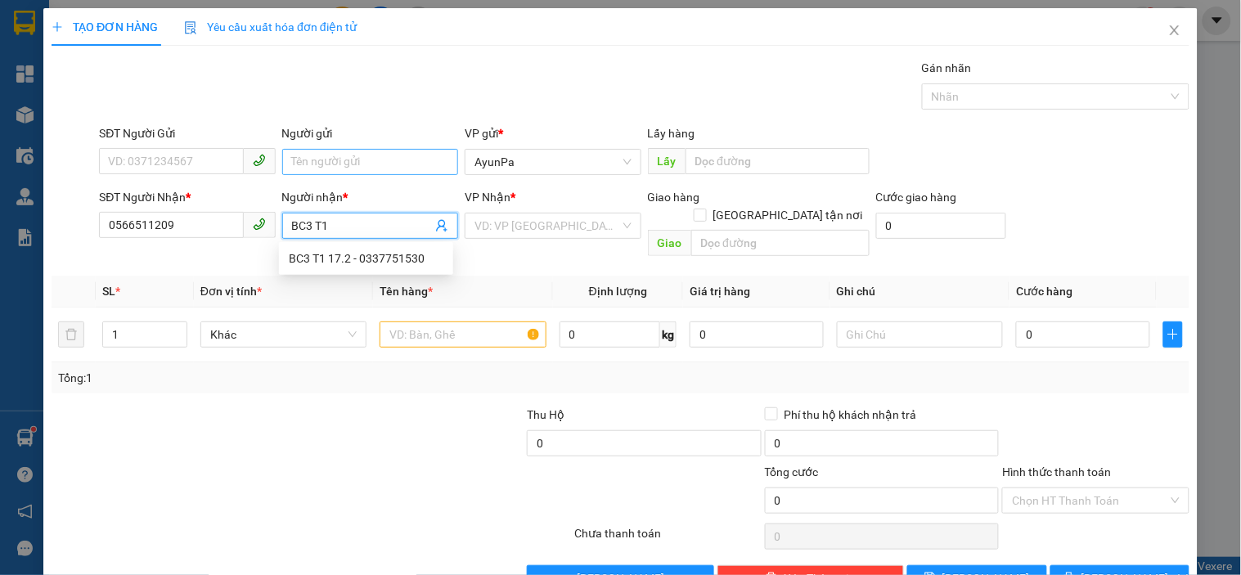
type input "BC3 T1"
click at [317, 168] on input "Người gửi" at bounding box center [370, 162] width 176 height 26
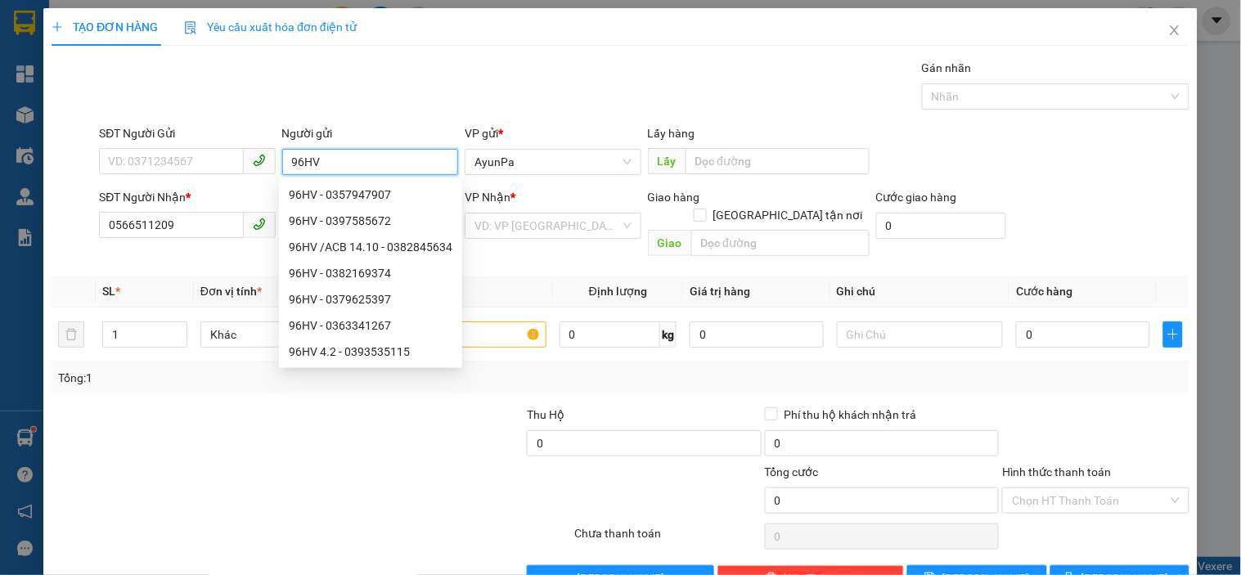
type input "96HV"
click at [607, 239] on div "VP Nhận * VD: VP Sài Gòn" at bounding box center [552, 216] width 176 height 57
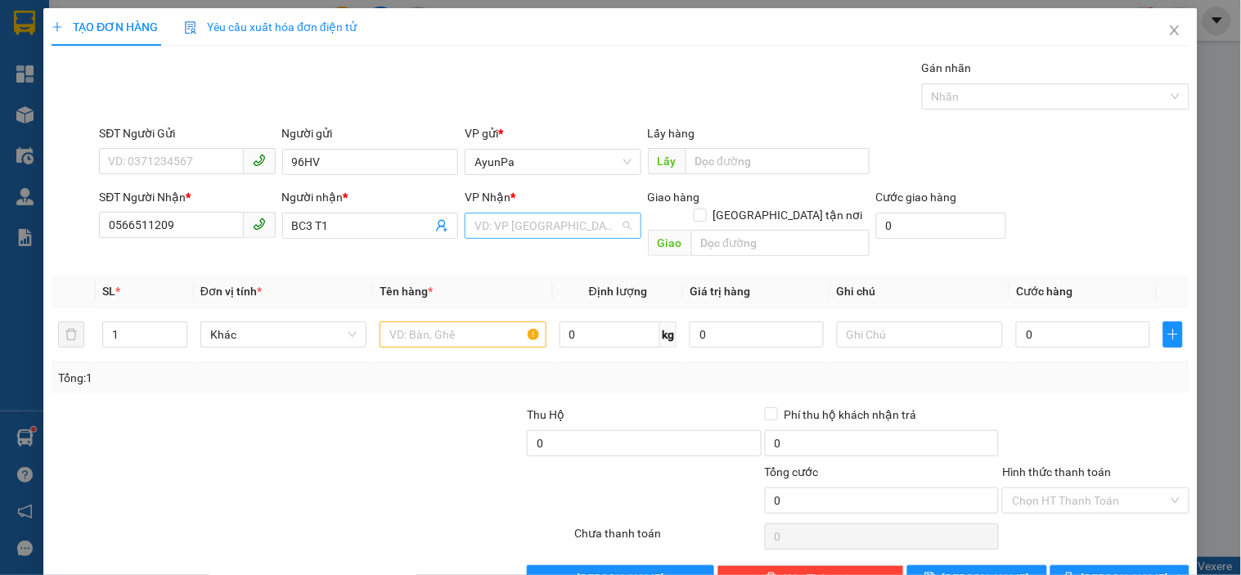
click at [610, 222] on input "search" at bounding box center [546, 225] width 145 height 25
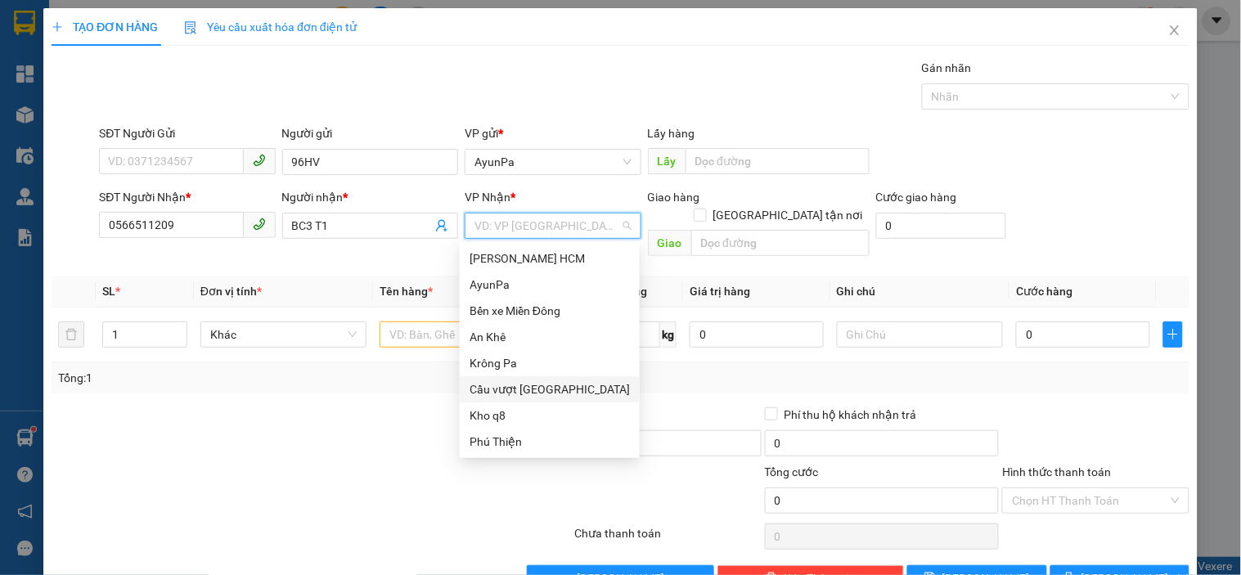
click at [545, 382] on div "Cầu vượt [PERSON_NAME]" at bounding box center [549, 389] width 160 height 18
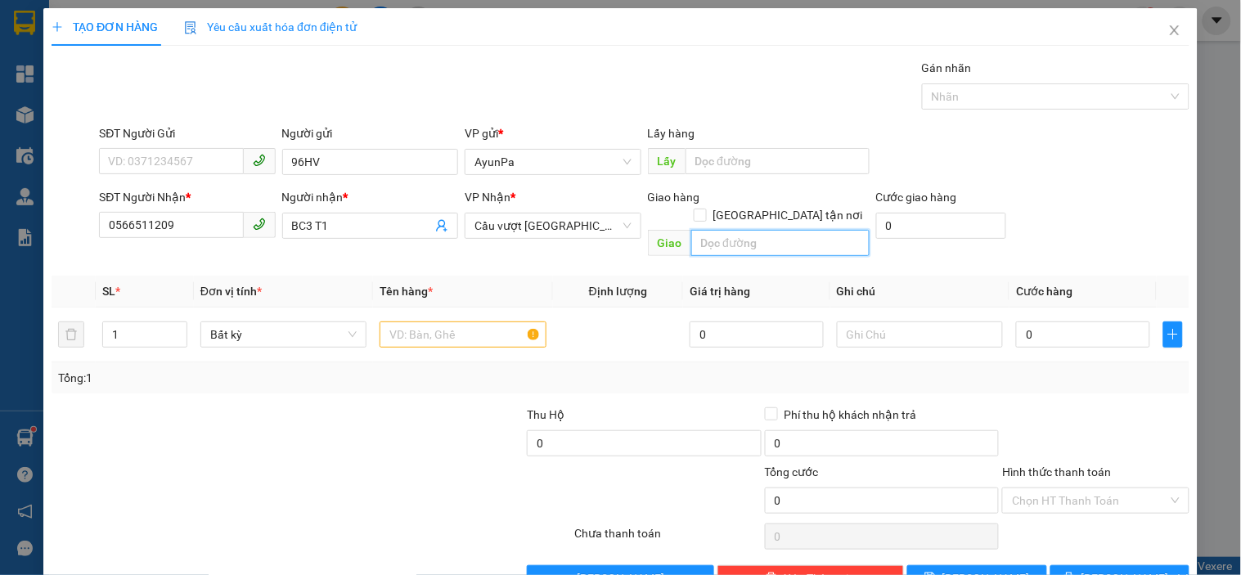
click at [731, 230] on input "text" at bounding box center [780, 243] width 178 height 26
type input "NHƠN TRẠCH"
click at [424, 321] on input "text" at bounding box center [462, 334] width 166 height 26
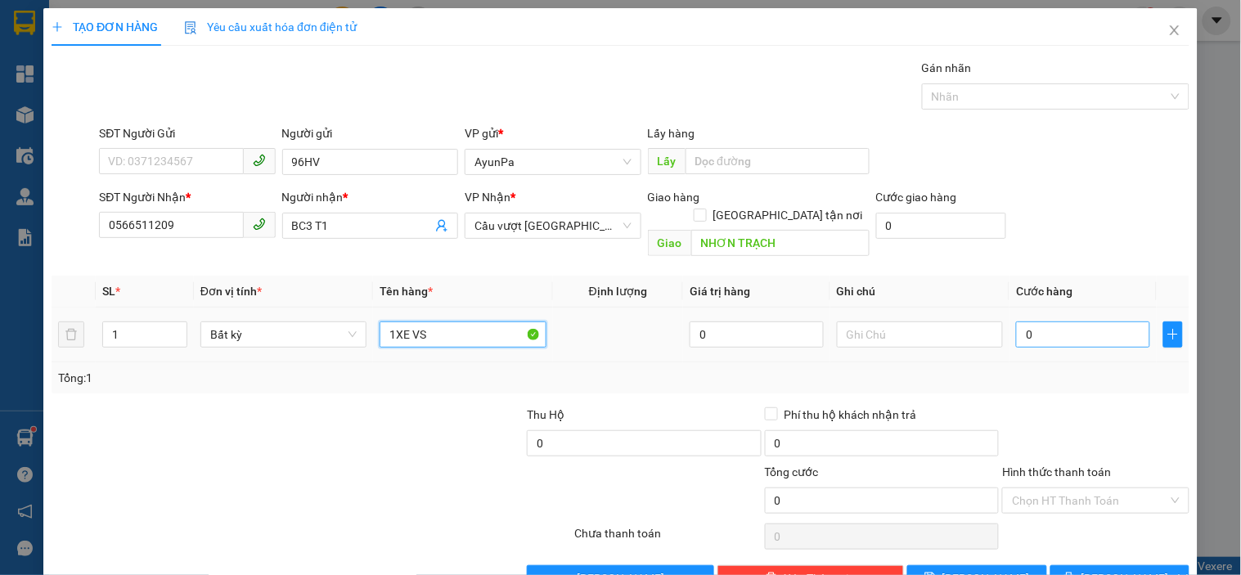
type input "1XE VS"
click at [1026, 321] on input "0" at bounding box center [1083, 334] width 134 height 26
type input "5"
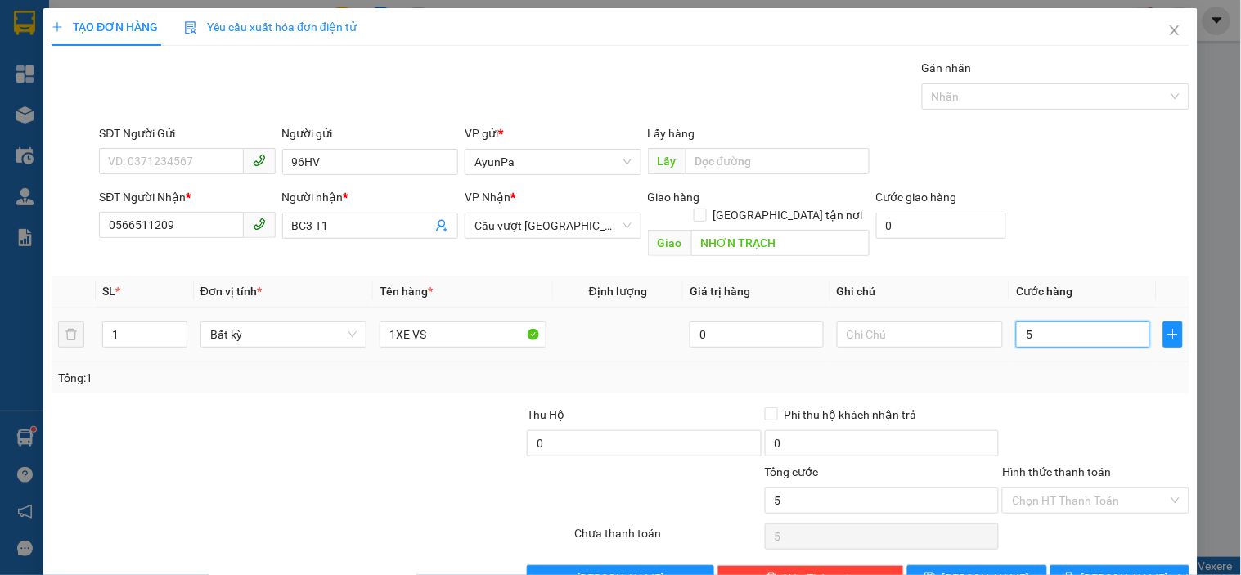
type input "50"
type input "500"
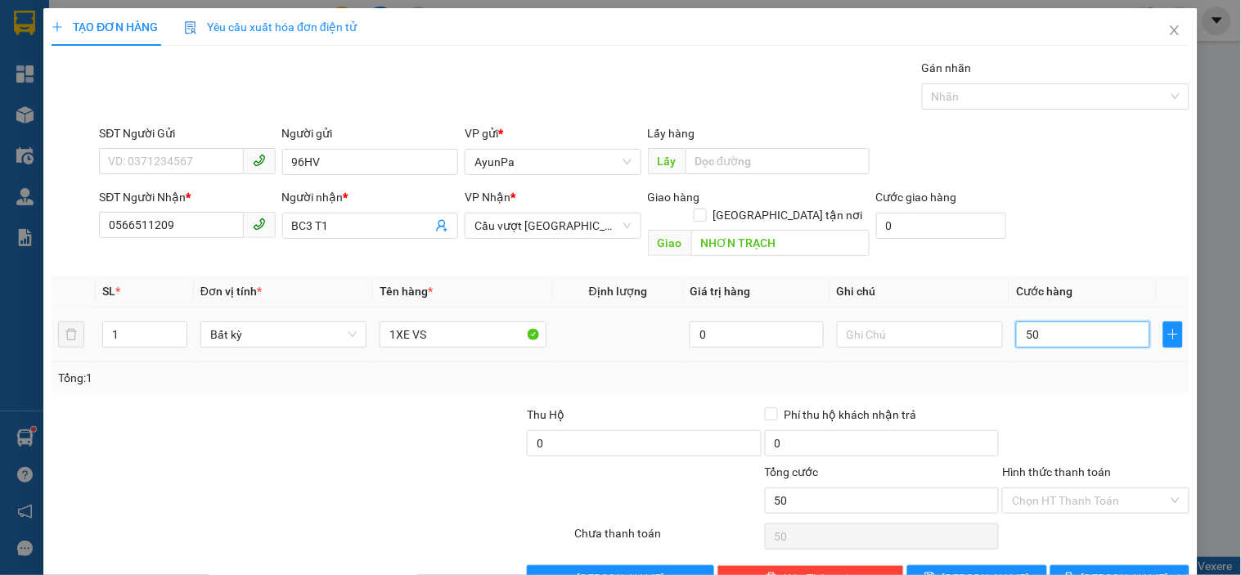
type input "500"
type input "500.000"
click at [1024, 374] on div "Tổng: 1" at bounding box center [620, 377] width 1137 height 31
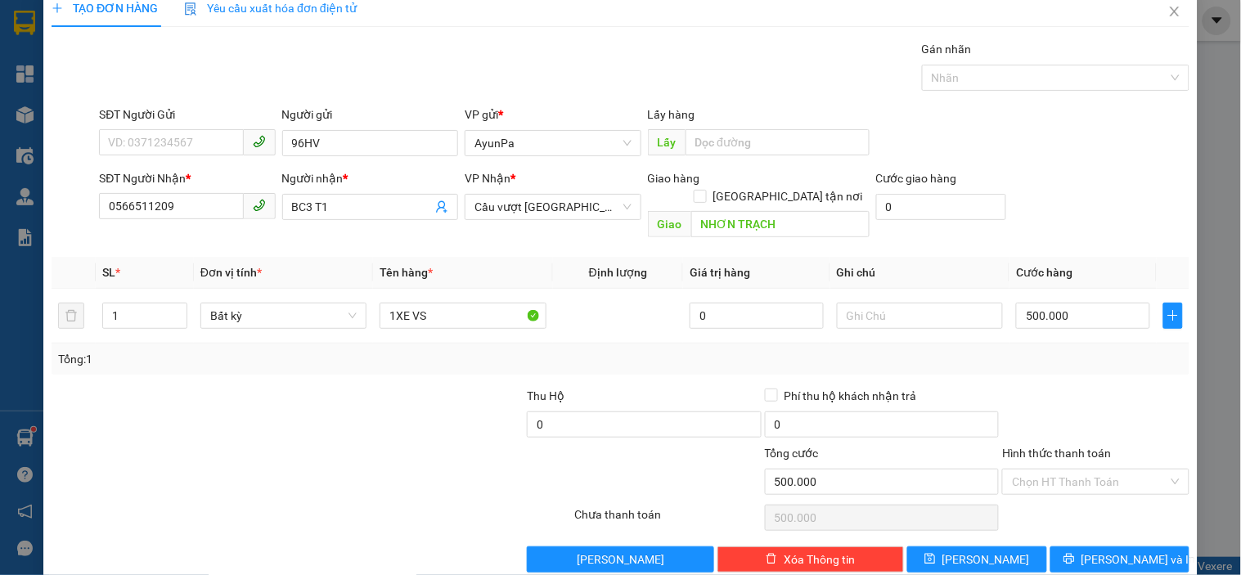
scroll to position [29, 0]
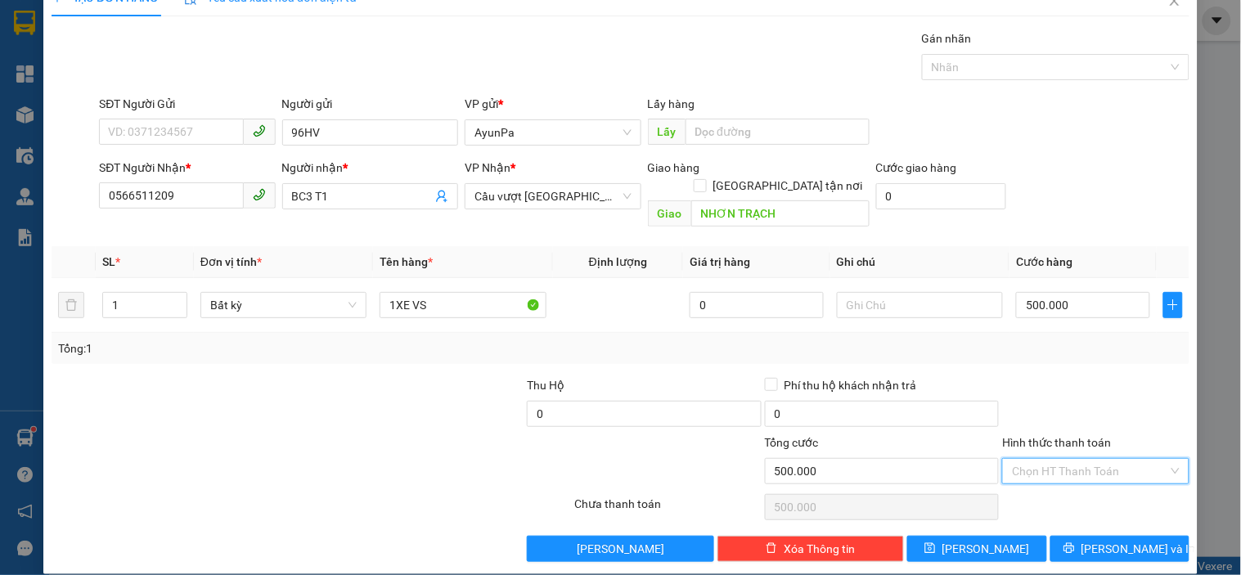
click at [1040, 459] on input "Hình thức thanh toán" at bounding box center [1089, 471] width 155 height 25
click at [1033, 479] on div "Tại văn phòng" at bounding box center [1085, 486] width 165 height 18
type input "0"
click at [1140, 536] on button "[PERSON_NAME] và In" at bounding box center [1119, 549] width 139 height 26
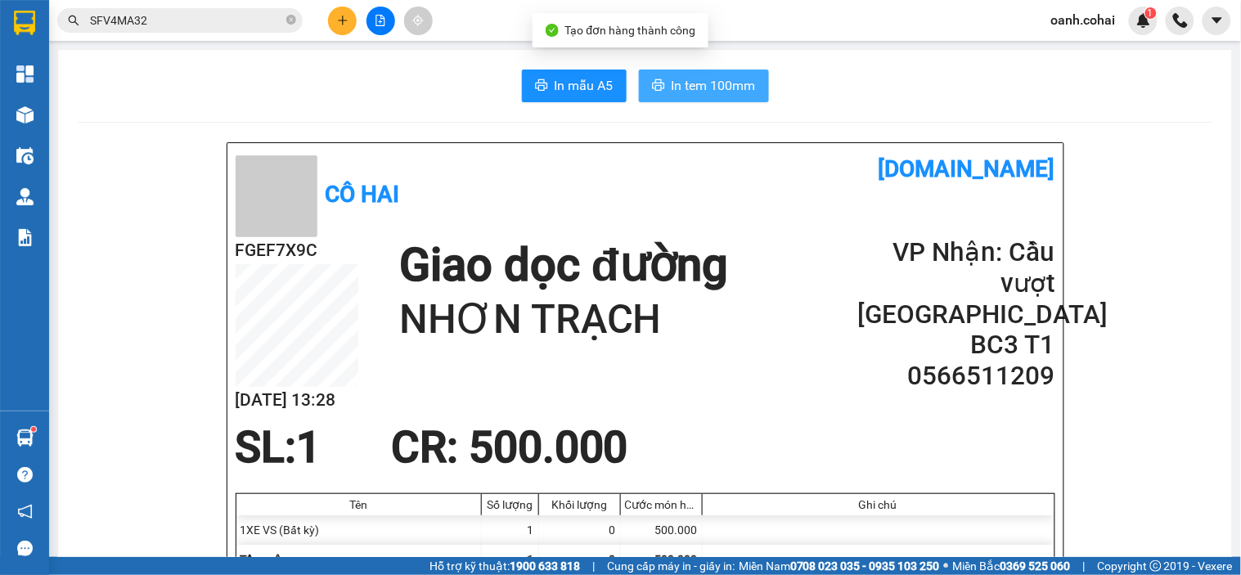
click at [688, 94] on span "In tem 100mm" at bounding box center [713, 85] width 84 height 20
click at [331, 29] on button at bounding box center [342, 21] width 29 height 29
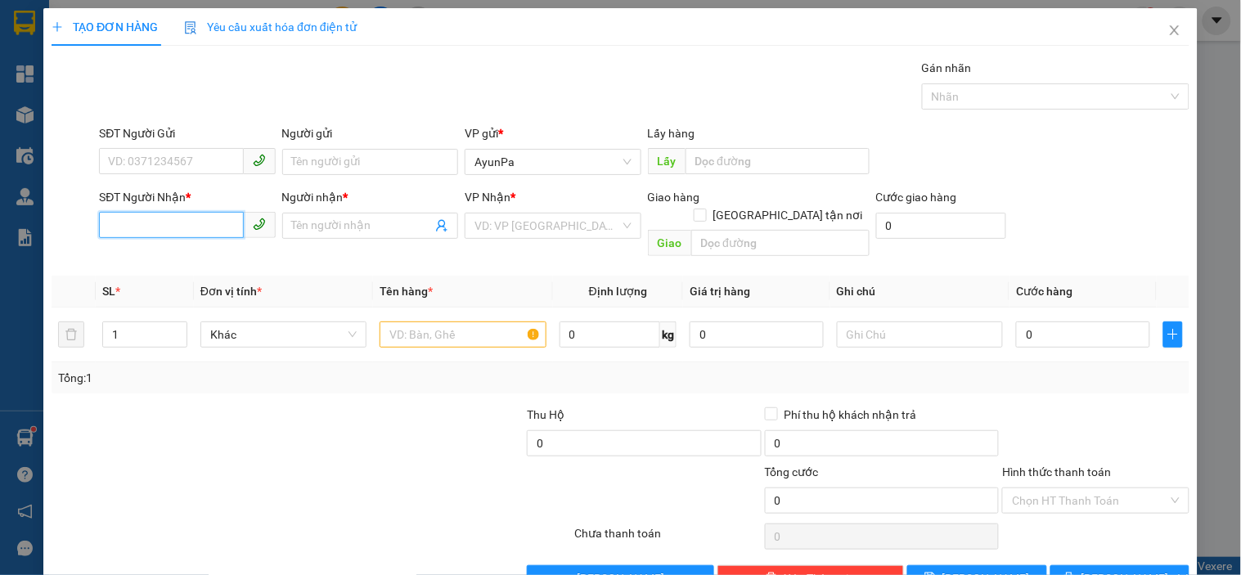
click at [164, 231] on input "SĐT Người Nhận *" at bounding box center [171, 225] width 144 height 26
paste input "0383349134"
type input "0383349134"
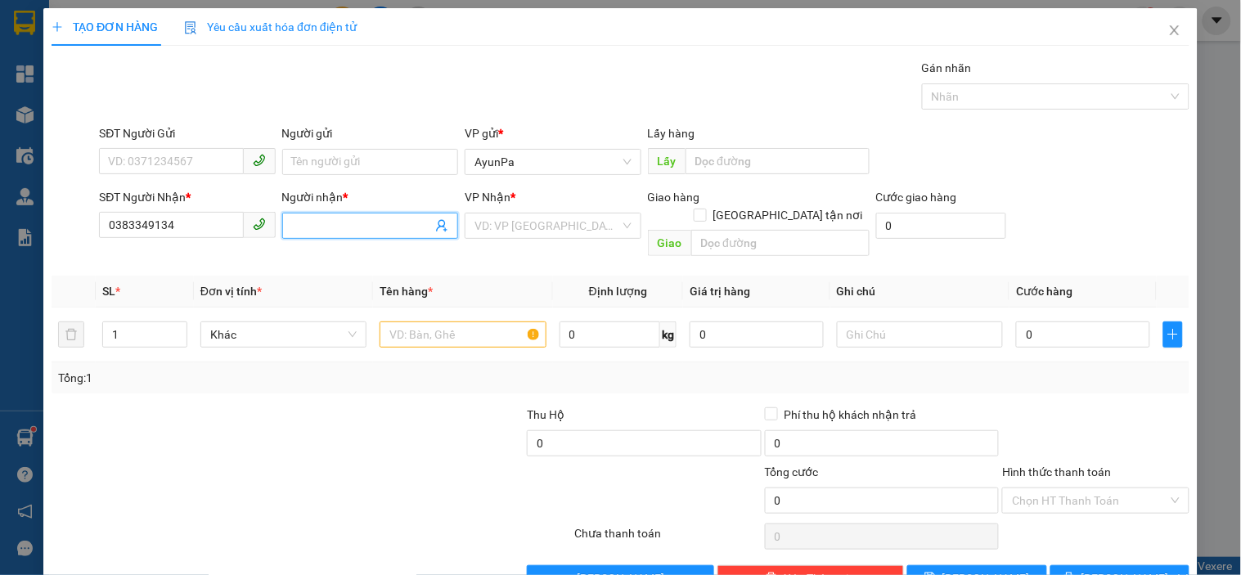
click at [337, 229] on input "Người nhận *" at bounding box center [362, 226] width 140 height 18
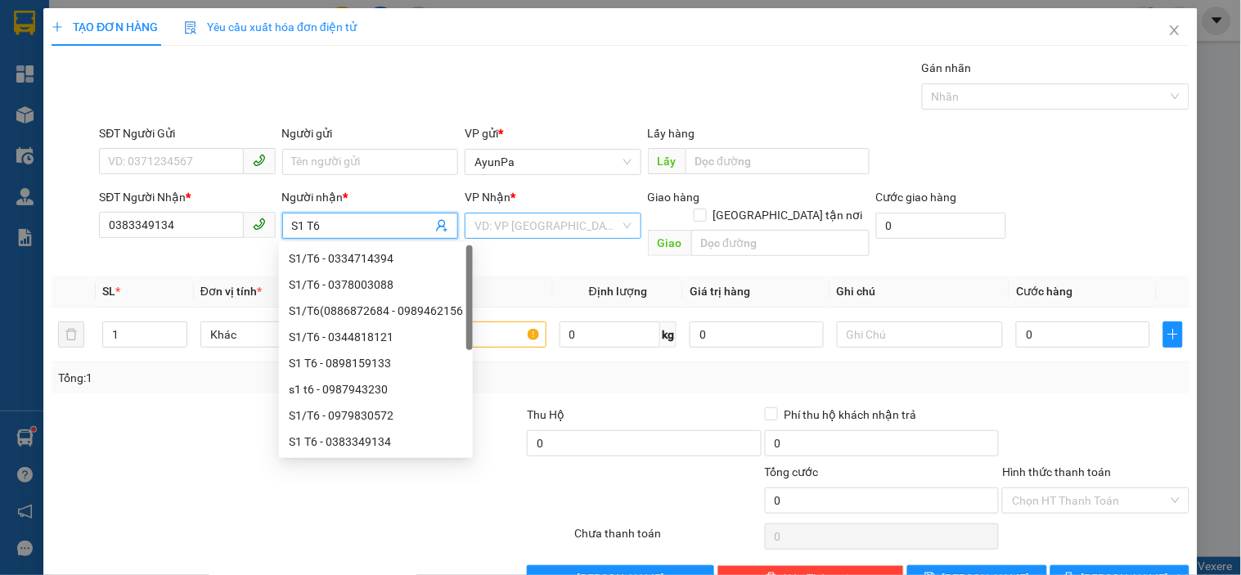
type input "S1 T6"
click at [522, 218] on input "search" at bounding box center [546, 225] width 145 height 25
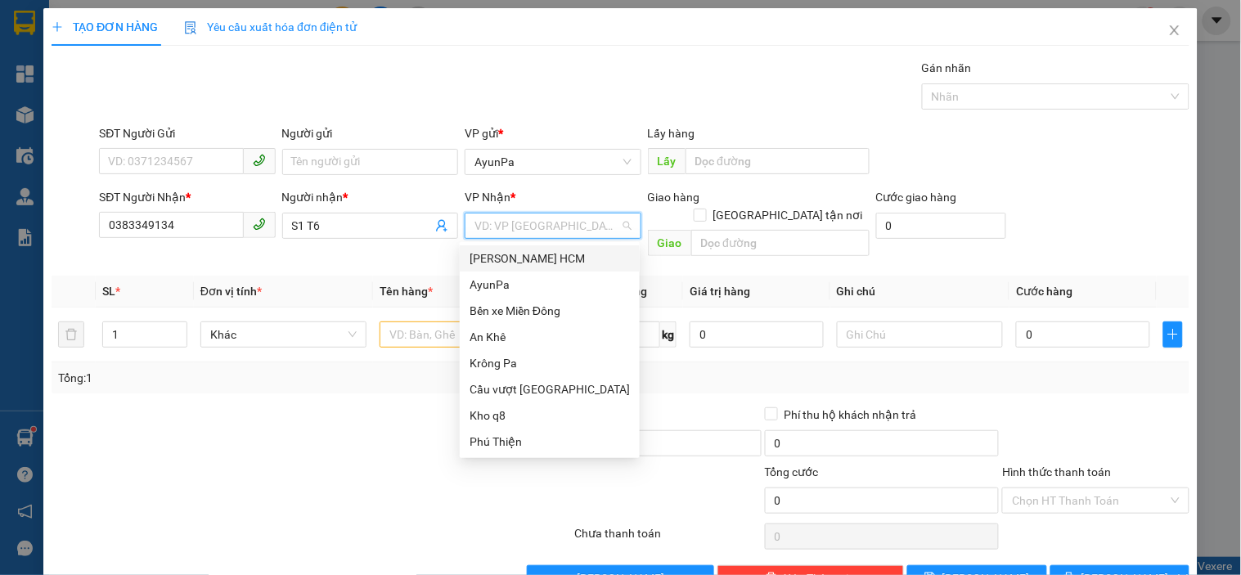
click at [524, 257] on div "[PERSON_NAME] HCM" at bounding box center [549, 258] width 160 height 18
click at [561, 266] on div "[PERSON_NAME] HCM" at bounding box center [549, 258] width 160 height 18
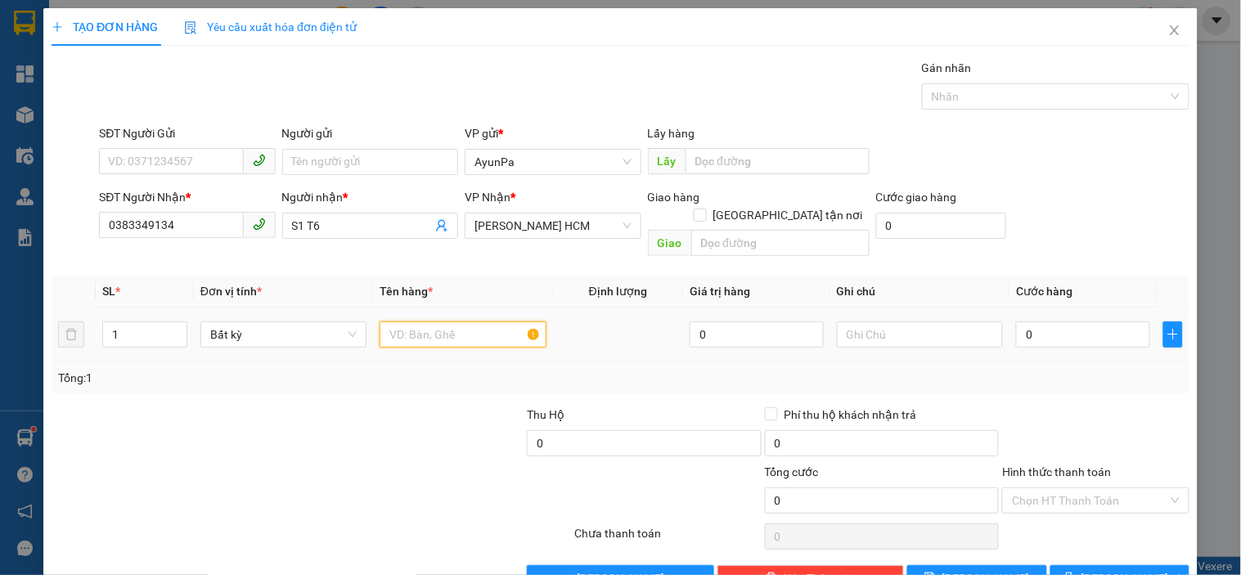
click at [396, 321] on input "text" at bounding box center [462, 334] width 166 height 26
type input "1B"
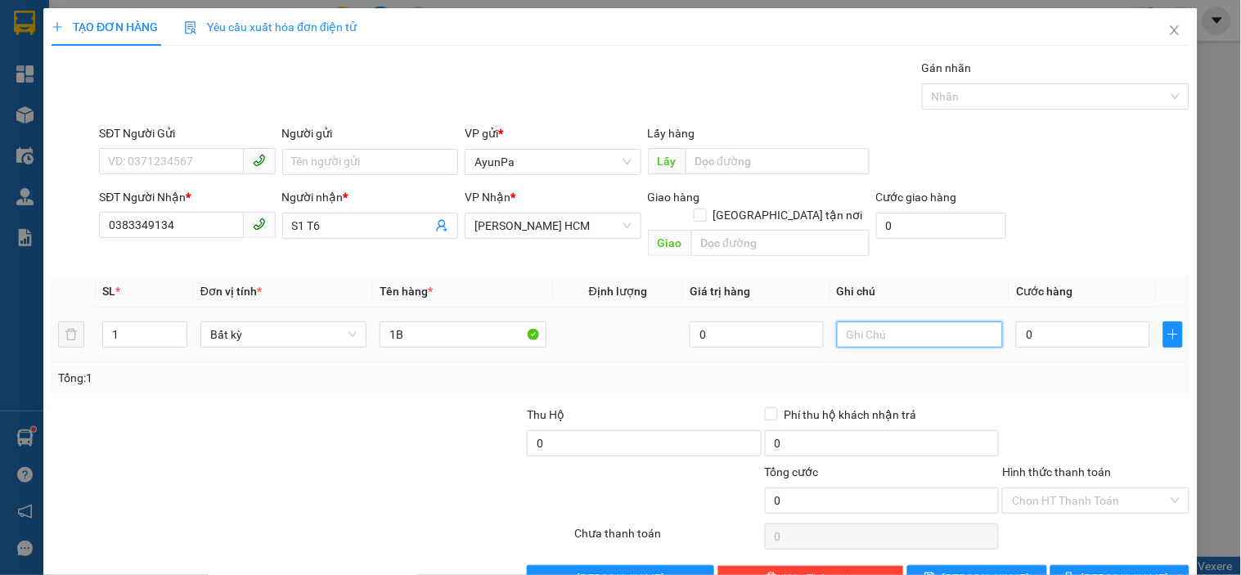
click at [895, 321] on input "text" at bounding box center [920, 334] width 166 height 26
type input "TXE THU"
click at [1060, 321] on input "0" at bounding box center [1083, 334] width 134 height 26
type input "1"
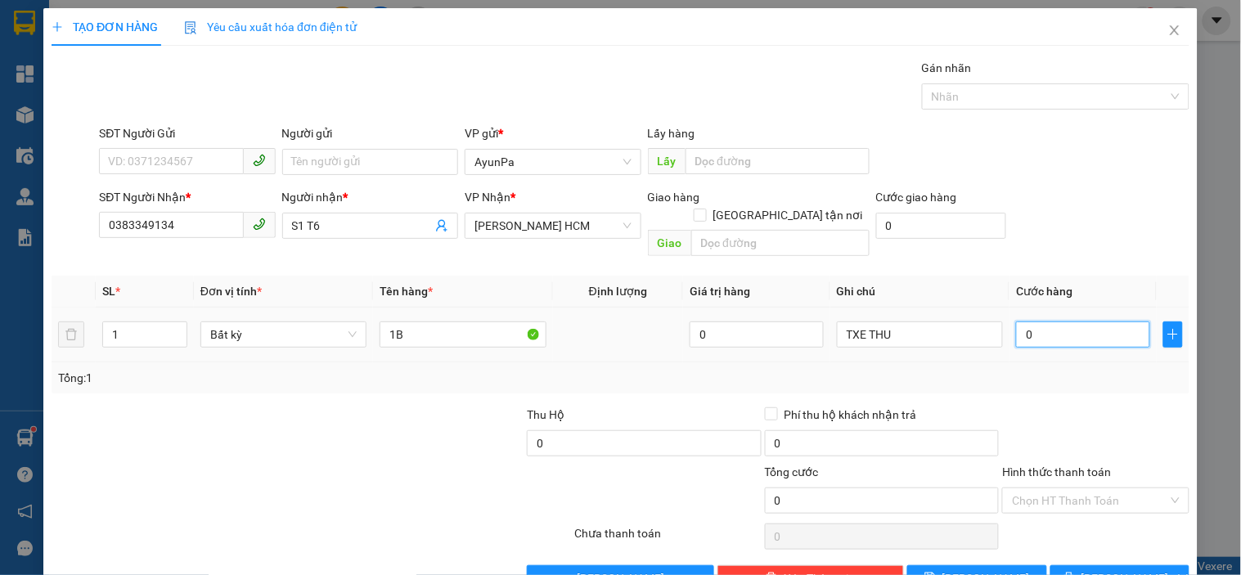
type input "1"
type input "1.000"
click at [1070, 372] on div "Tổng: 1" at bounding box center [620, 377] width 1137 height 31
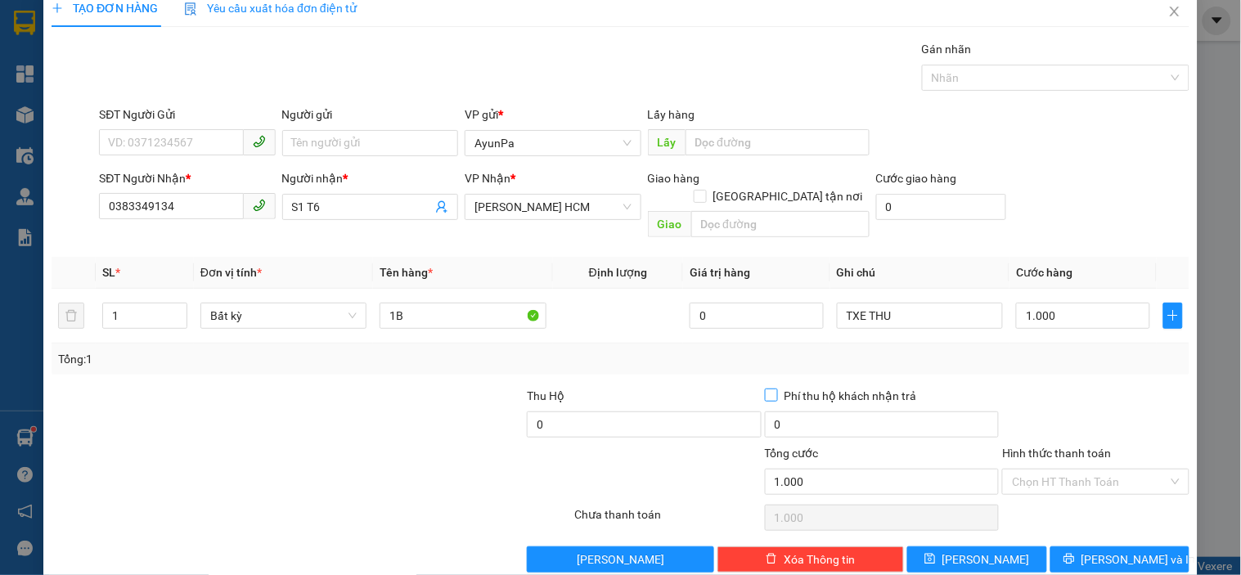
scroll to position [29, 0]
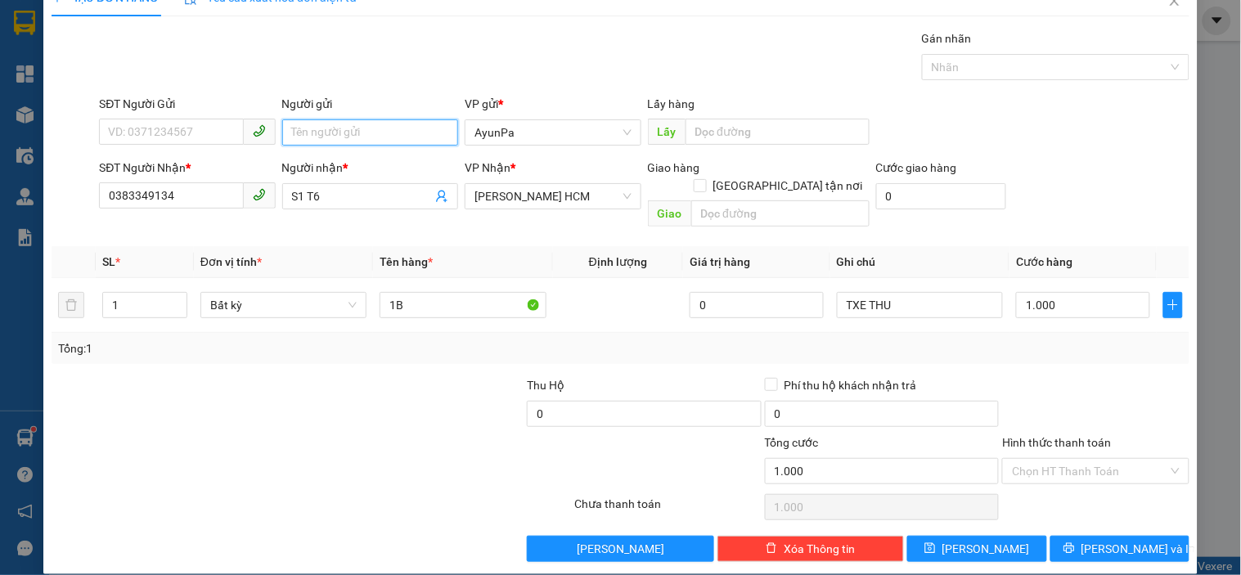
click at [294, 119] on input "Người gửi" at bounding box center [370, 132] width 176 height 26
type input "[PERSON_NAME][GEOGRAPHIC_DATA][PERSON_NAME]"
click at [994, 536] on button "Lưu" at bounding box center [976, 549] width 139 height 26
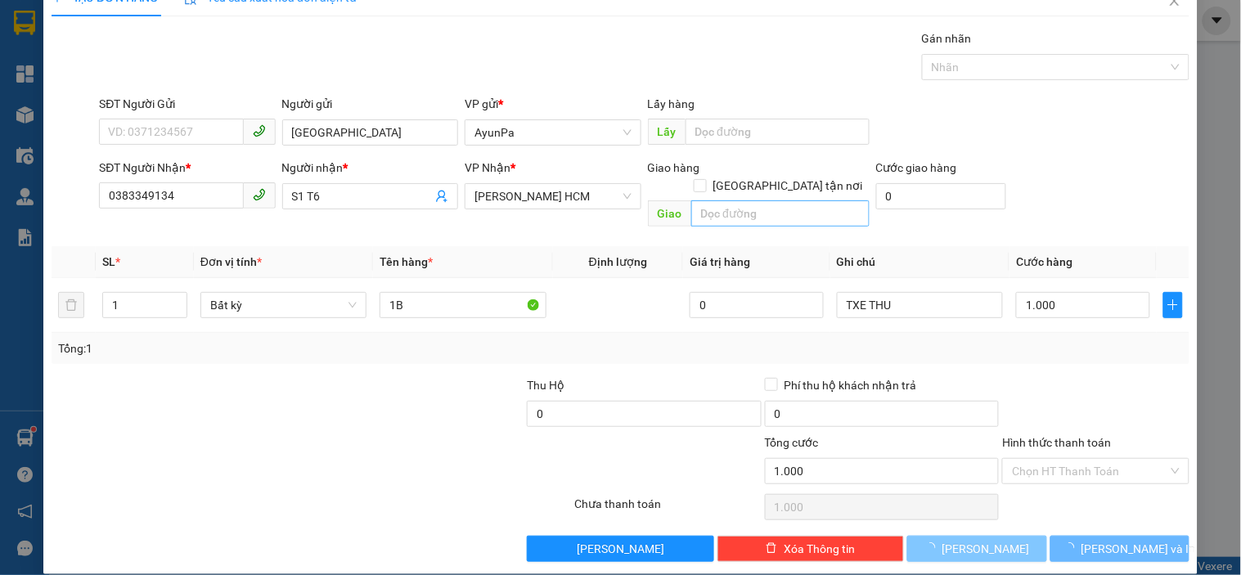
type input "0"
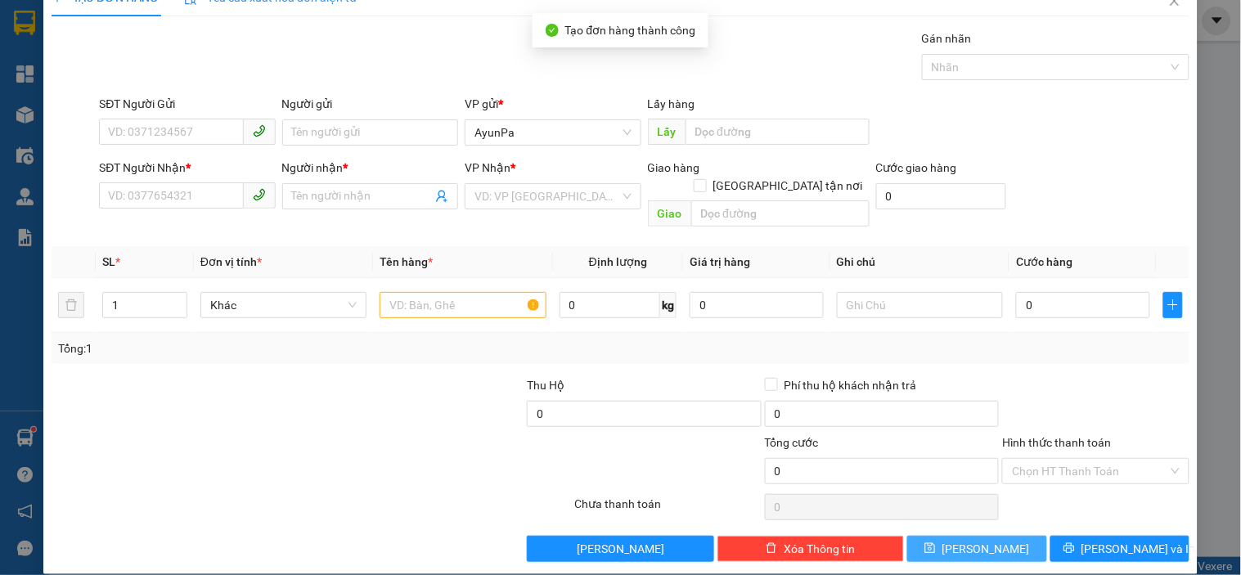
scroll to position [0, 0]
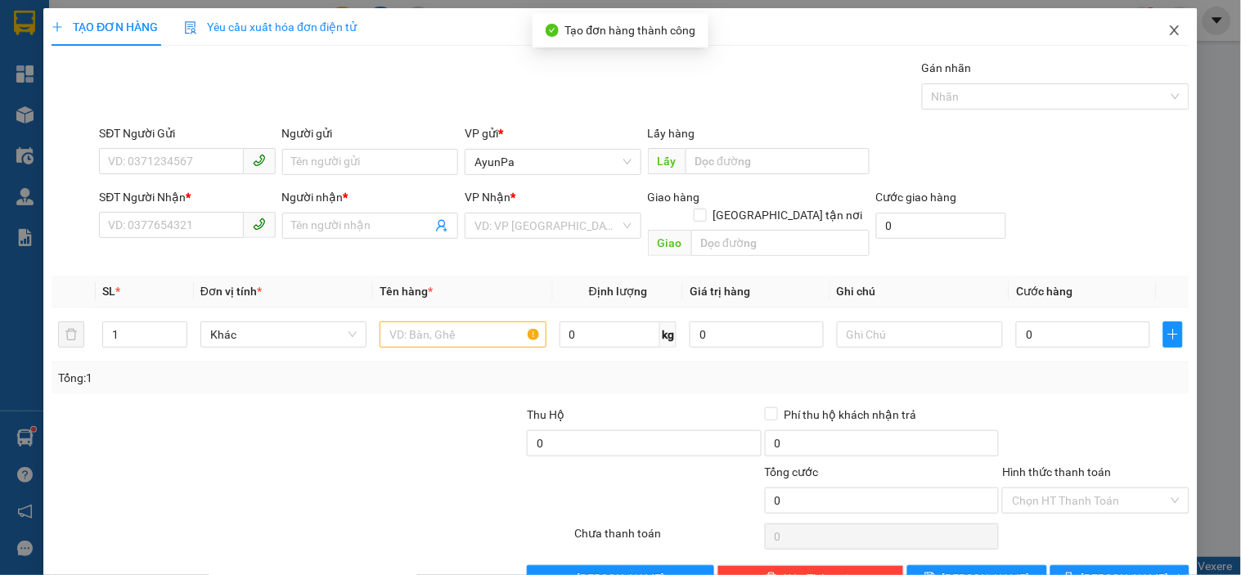
click at [1155, 23] on span "Close" at bounding box center [1174, 31] width 46 height 46
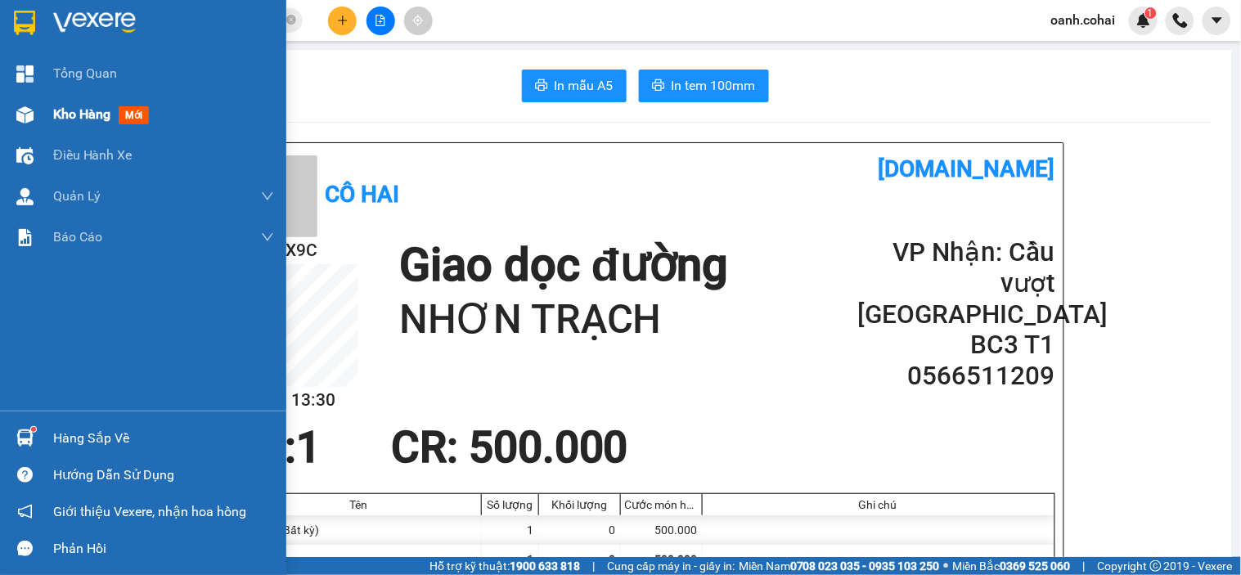
click at [77, 121] on span "Kho hàng" at bounding box center [81, 114] width 57 height 16
click at [92, 100] on div "Kho hàng mới" at bounding box center [163, 114] width 221 height 41
click at [92, 106] on span "Kho hàng" at bounding box center [81, 114] width 57 height 16
click at [92, 107] on span "Kho hàng" at bounding box center [81, 114] width 57 height 16
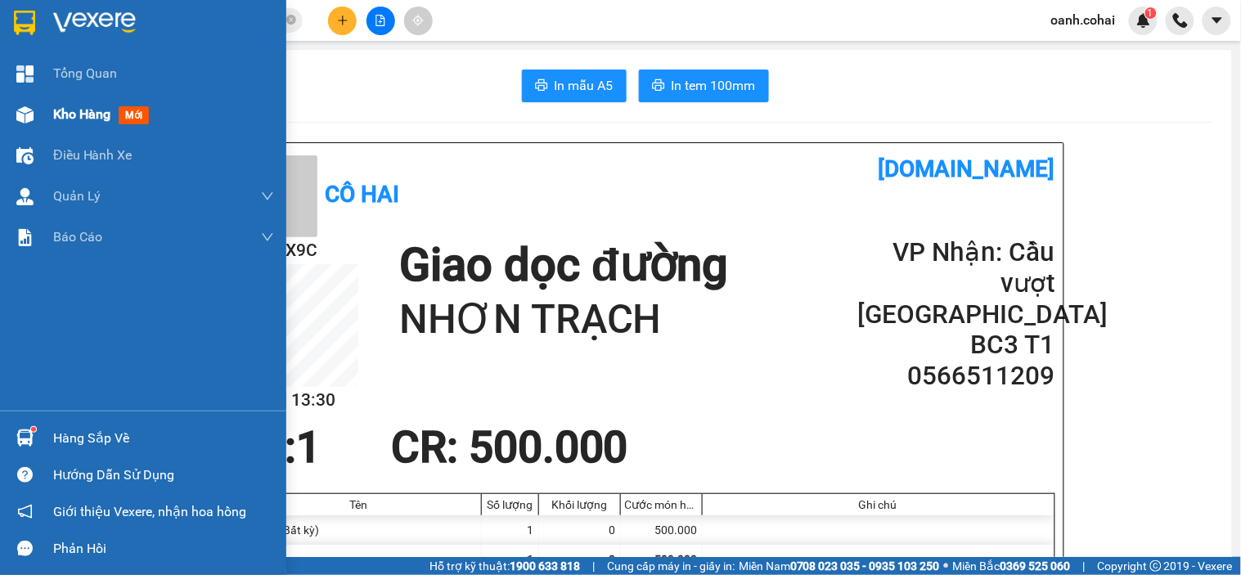
click at [87, 108] on span "Kho hàng" at bounding box center [81, 114] width 57 height 16
click at [87, 109] on span "Kho hàng" at bounding box center [81, 114] width 57 height 16
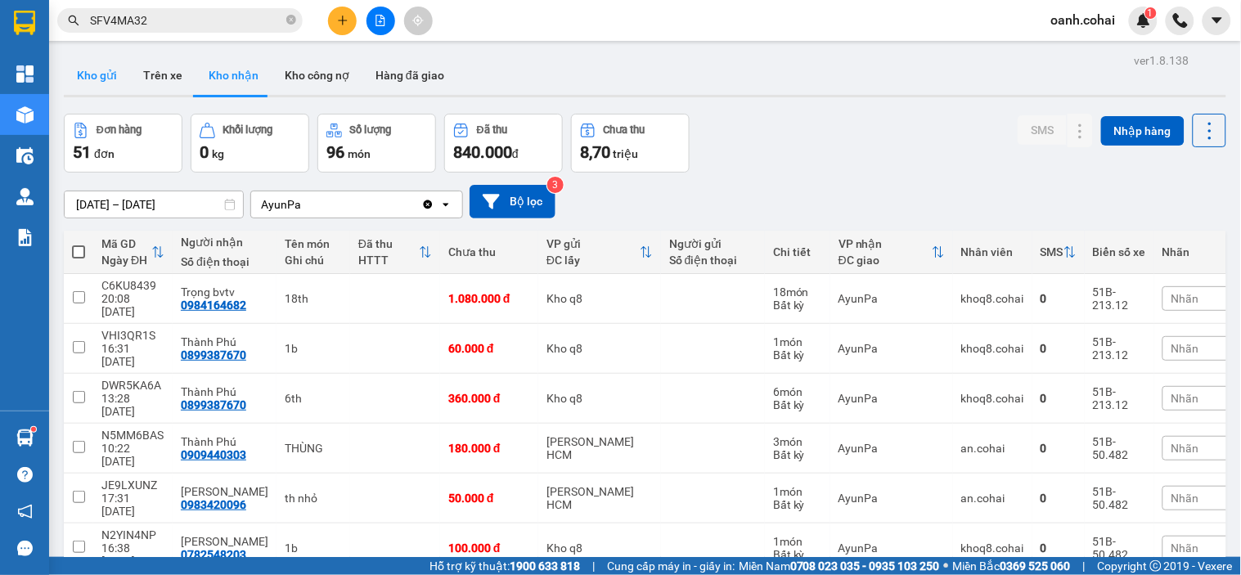
click at [94, 80] on button "Kho gửi" at bounding box center [97, 75] width 66 height 39
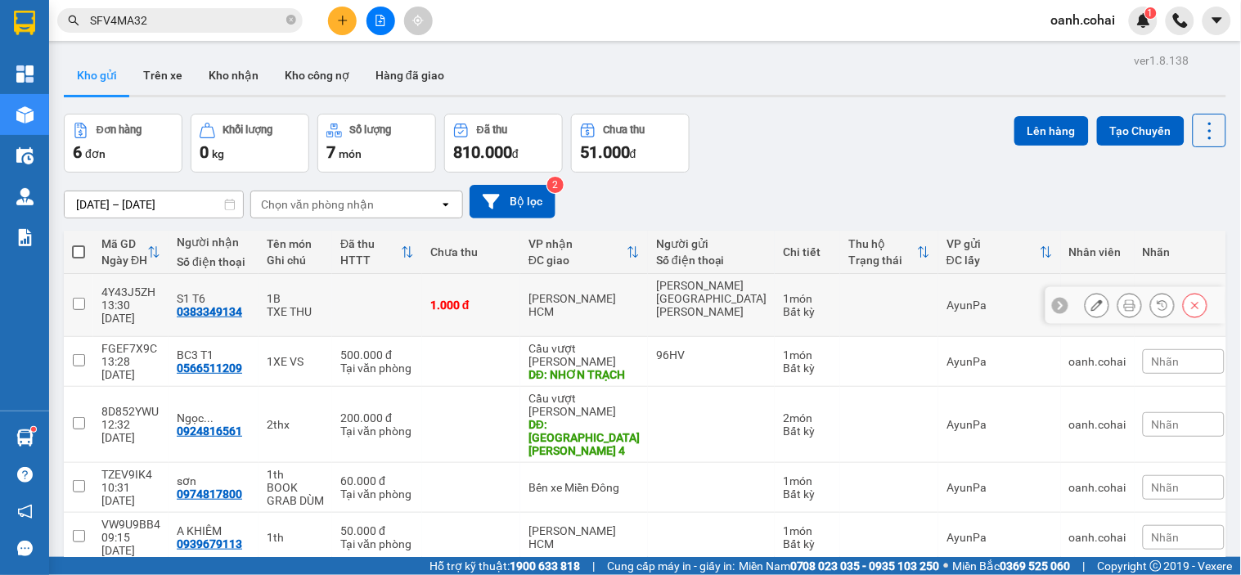
click at [783, 305] on div "Bất kỳ" at bounding box center [807, 311] width 49 height 13
checkbox input "true"
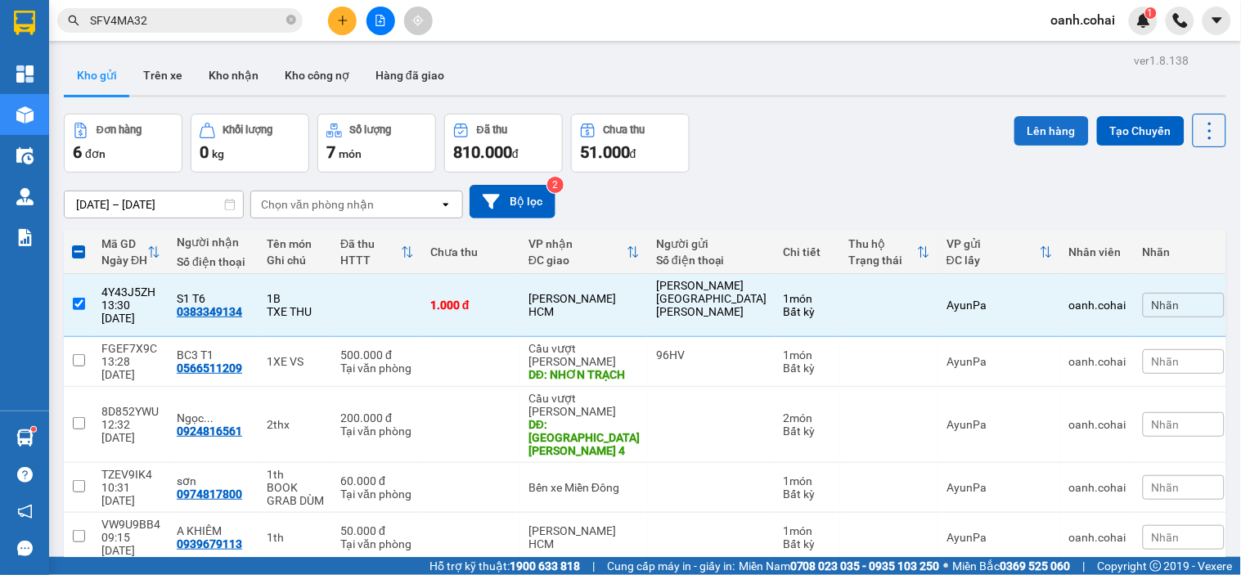
click at [1014, 128] on button "Lên hàng" at bounding box center [1051, 130] width 74 height 29
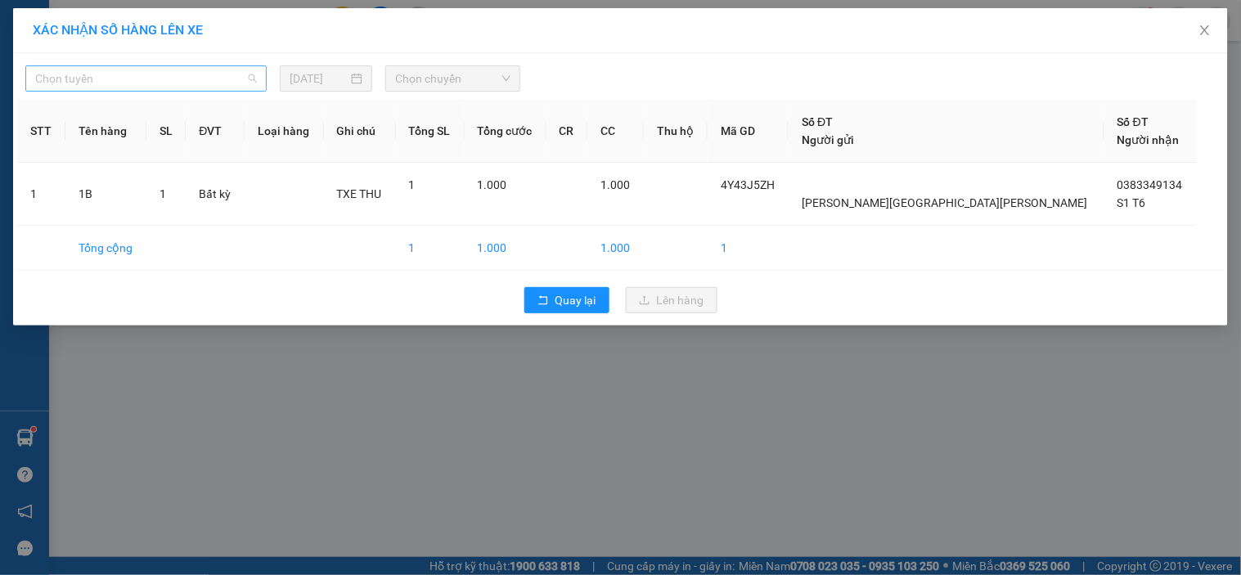
click at [196, 87] on span "Chọn tuyến" at bounding box center [146, 78] width 222 height 25
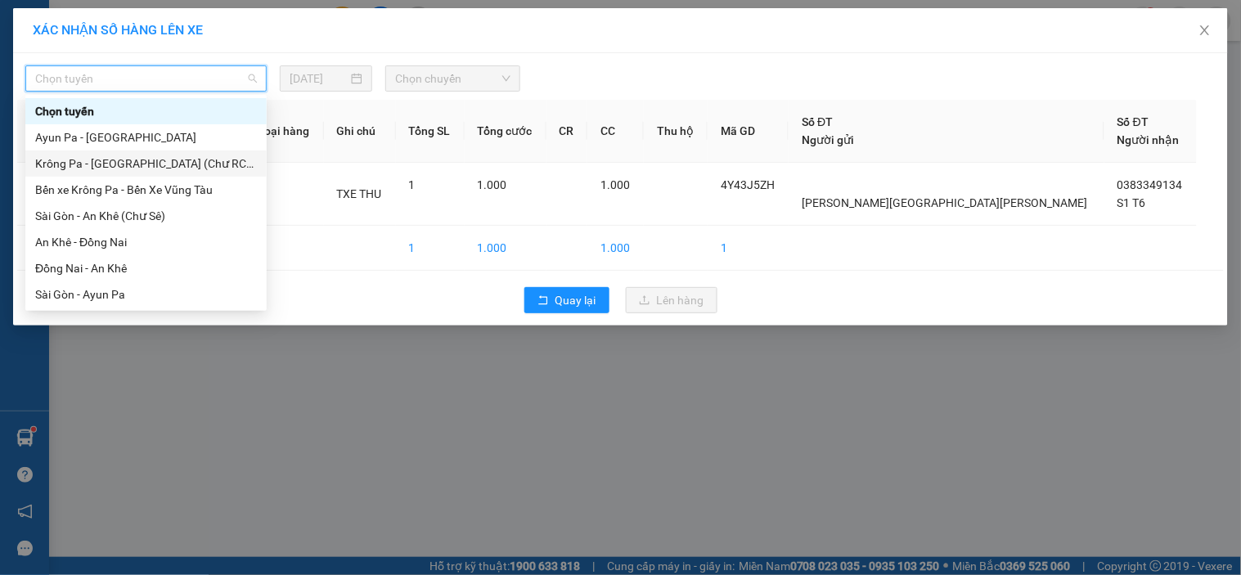
click at [175, 160] on div "Krông Pa - [GEOGRAPHIC_DATA] (Chư RCăm)" at bounding box center [146, 164] width 222 height 18
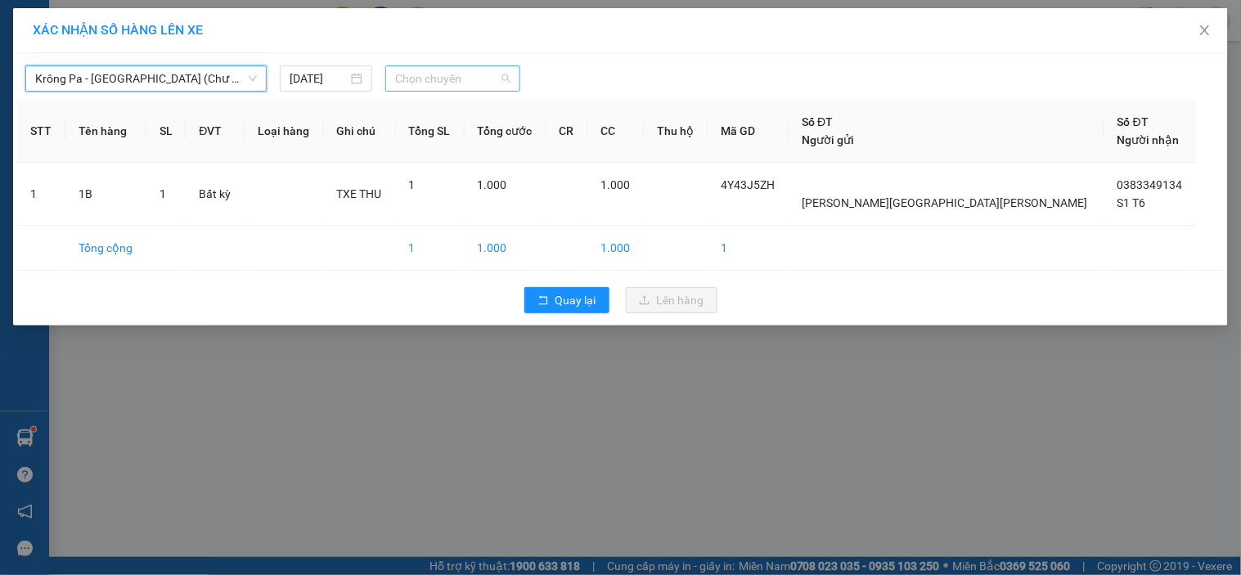
click at [466, 83] on span "Chọn chuyến" at bounding box center [452, 78] width 115 height 25
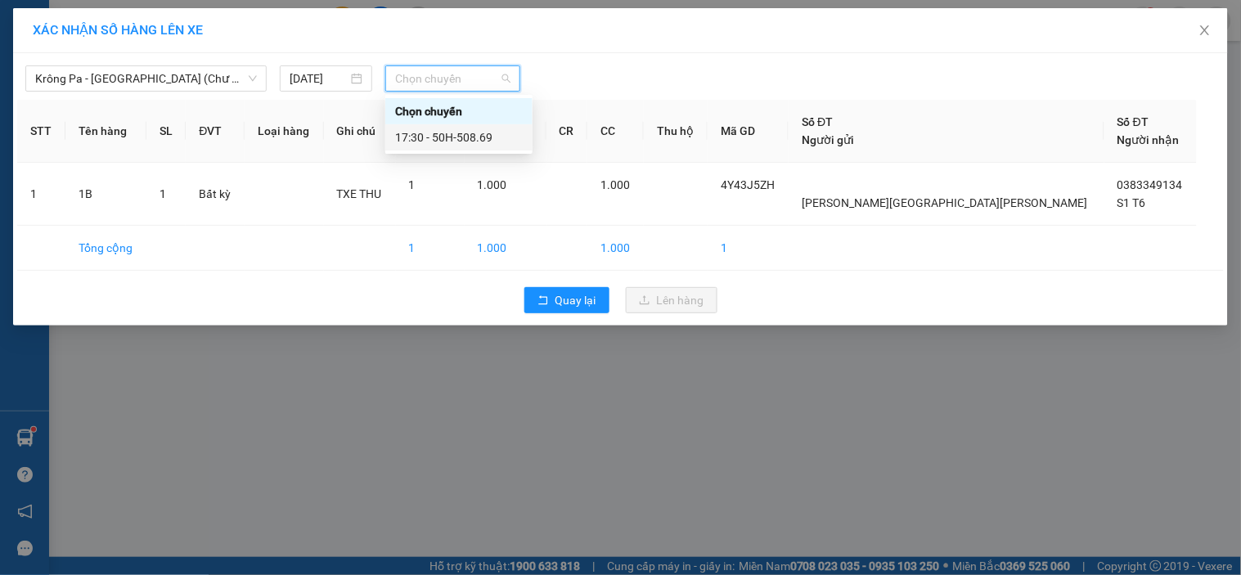
click at [448, 140] on div "17:30 - 50H-508.69" at bounding box center [459, 137] width 128 height 18
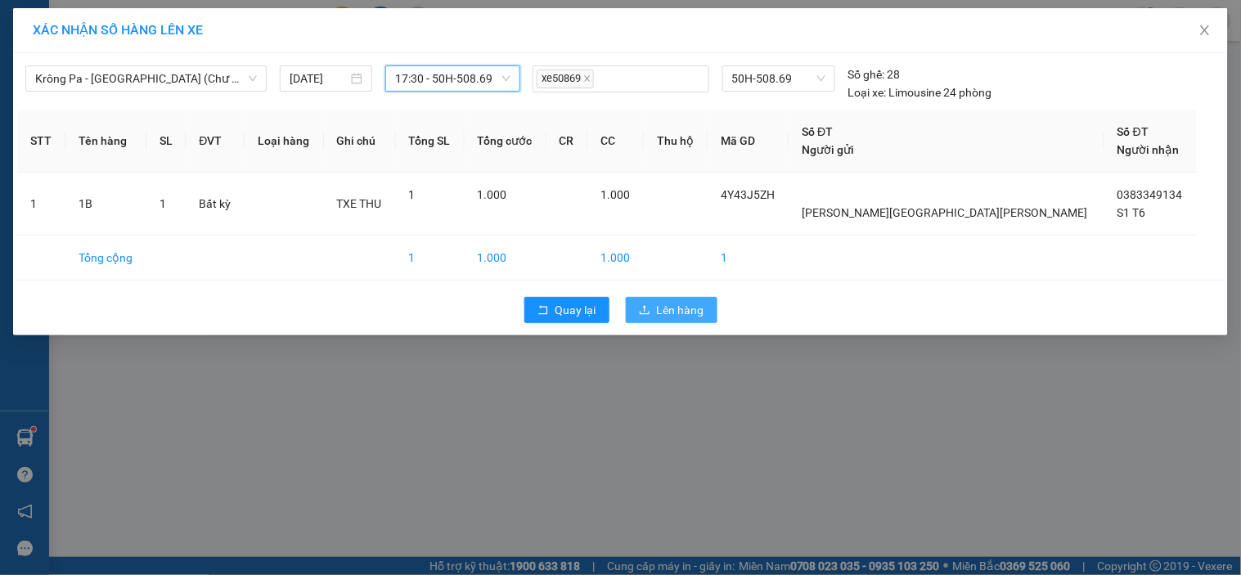
click at [641, 304] on icon "upload" at bounding box center [644, 309] width 11 height 11
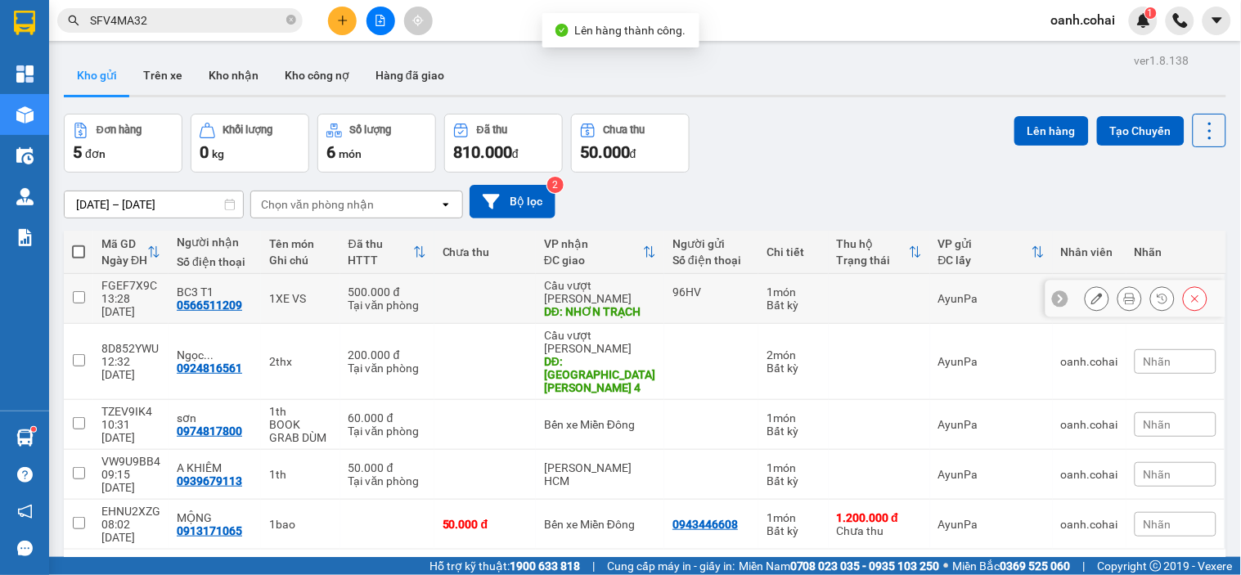
click at [664, 284] on td "96HV" at bounding box center [711, 299] width 94 height 50
checkbox input "true"
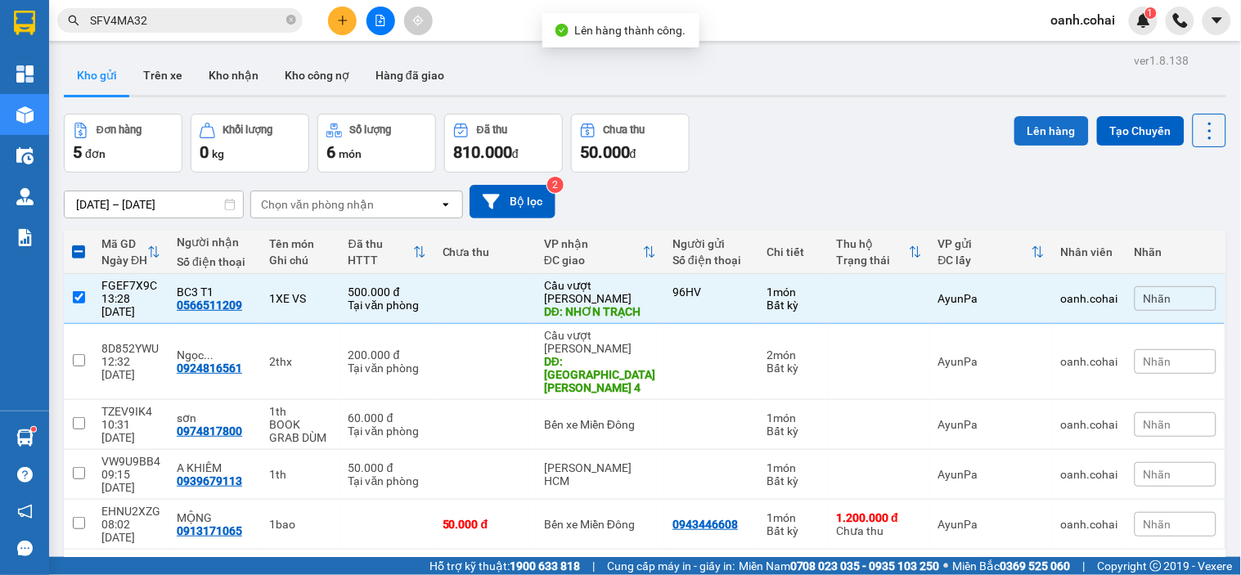
click at [1045, 126] on button "Lên hàng" at bounding box center [1051, 130] width 74 height 29
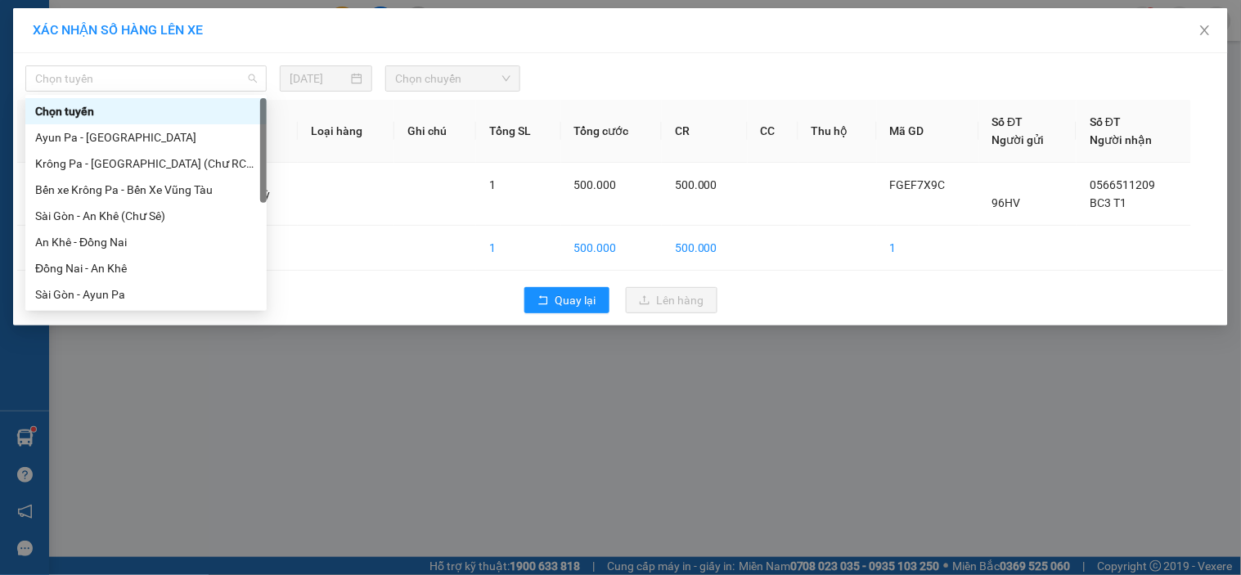
drag, startPoint x: 236, startPoint y: 67, endPoint x: 190, endPoint y: 120, distance: 70.2
click at [236, 71] on span "Chọn tuyến" at bounding box center [146, 78] width 222 height 25
drag, startPoint x: 90, startPoint y: 241, endPoint x: 205, endPoint y: 161, distance: 140.4
click at [91, 240] on div "An Khê - Đồng Nai" at bounding box center [146, 242] width 222 height 18
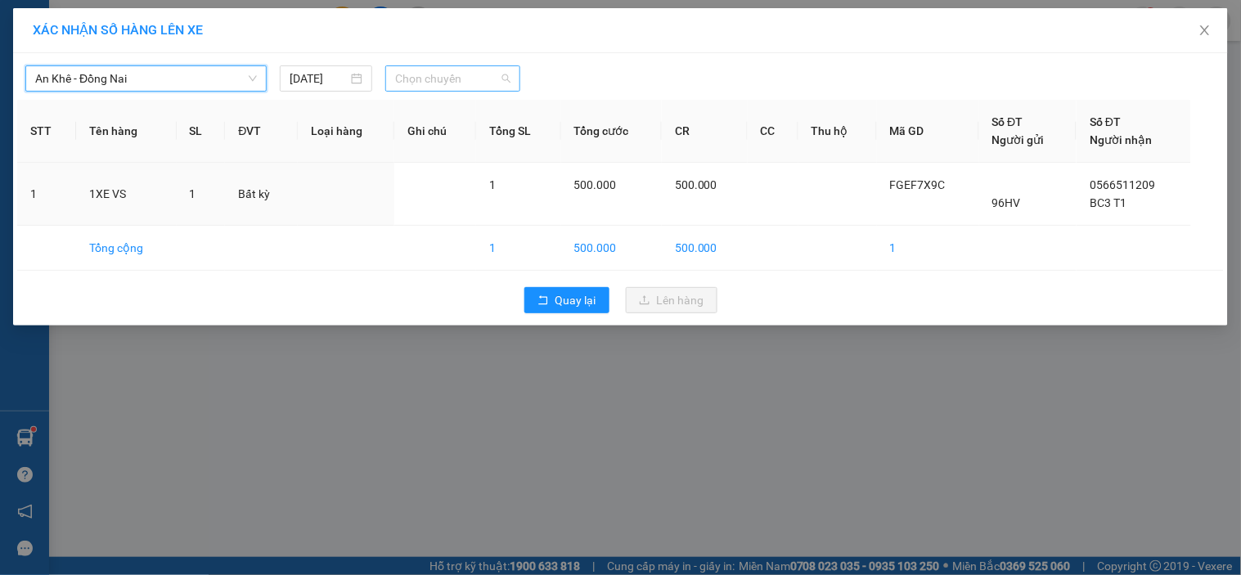
drag, startPoint x: 455, startPoint y: 71, endPoint x: 454, endPoint y: 116, distance: 45.0
click at [455, 74] on span "Chọn chuyến" at bounding box center [452, 78] width 115 height 25
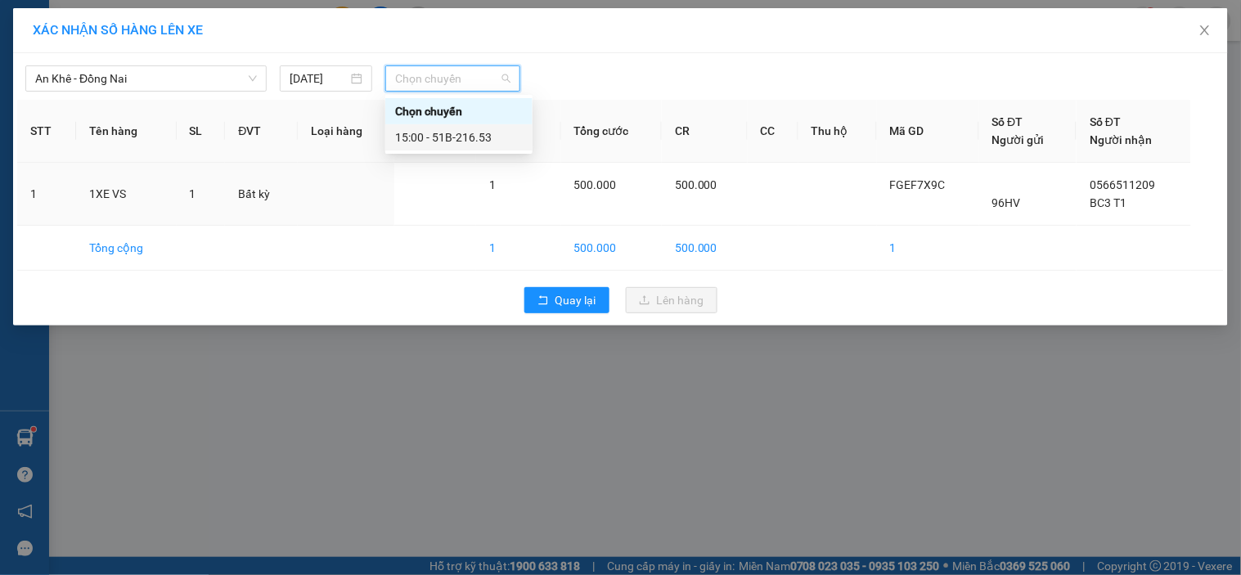
drag, startPoint x: 454, startPoint y: 139, endPoint x: 515, endPoint y: 168, distance: 68.0
click at [454, 140] on div "15:00 - 51B-216.53" at bounding box center [459, 137] width 128 height 18
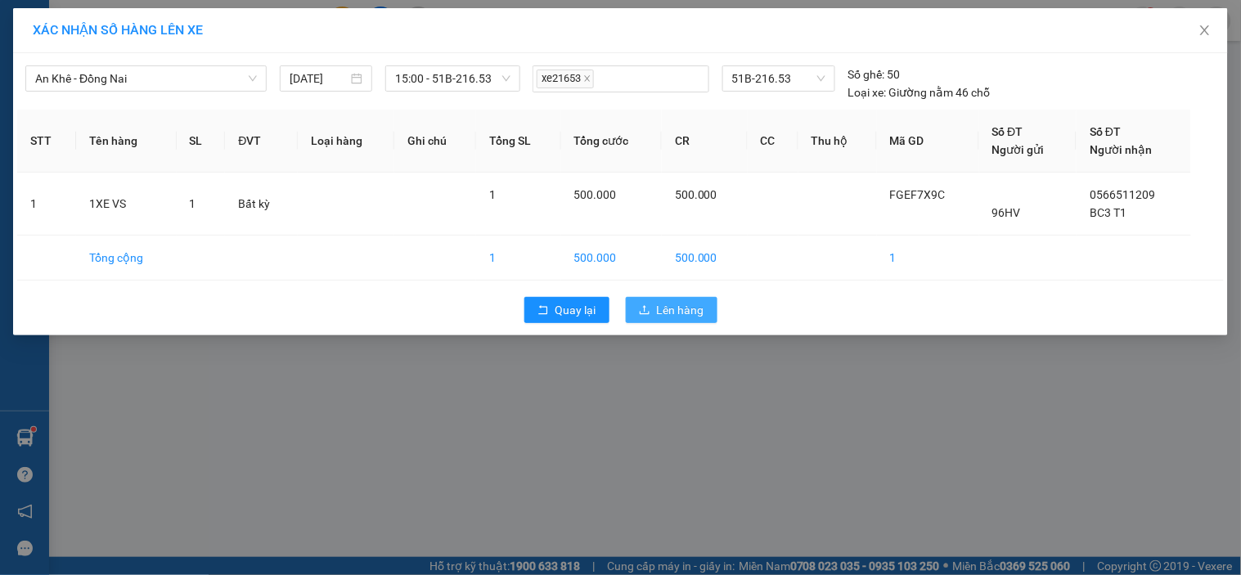
click at [640, 317] on button "Lên hàng" at bounding box center [672, 310] width 92 height 26
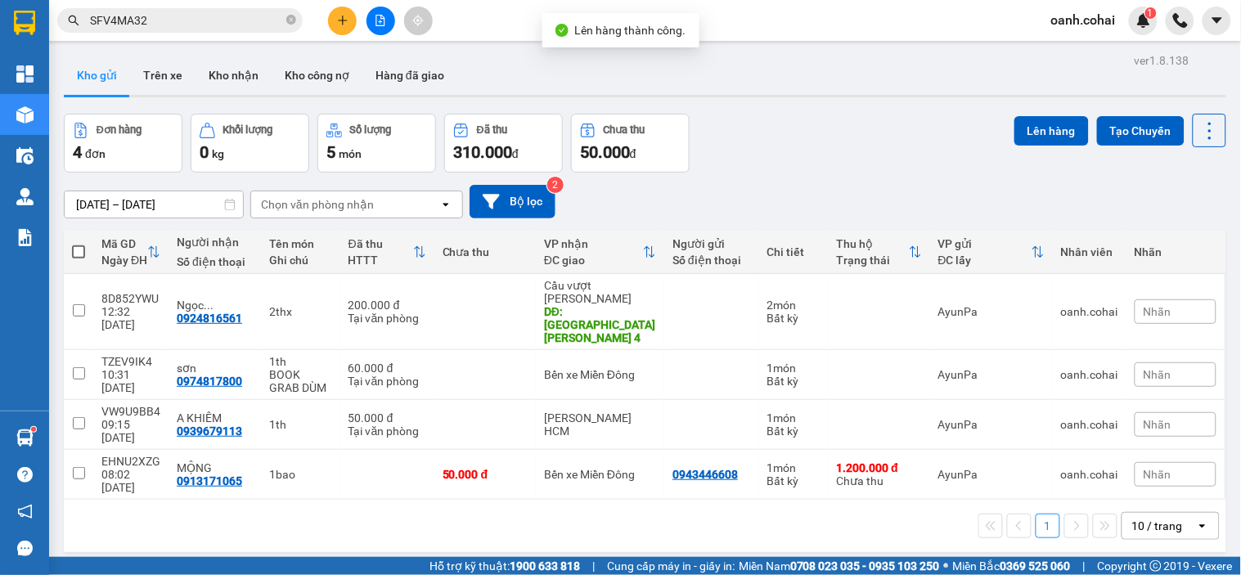
drag, startPoint x: 353, startPoint y: 54, endPoint x: 379, endPoint y: 18, distance: 44.5
click at [379, 18] on icon "file-add" at bounding box center [380, 20] width 11 height 11
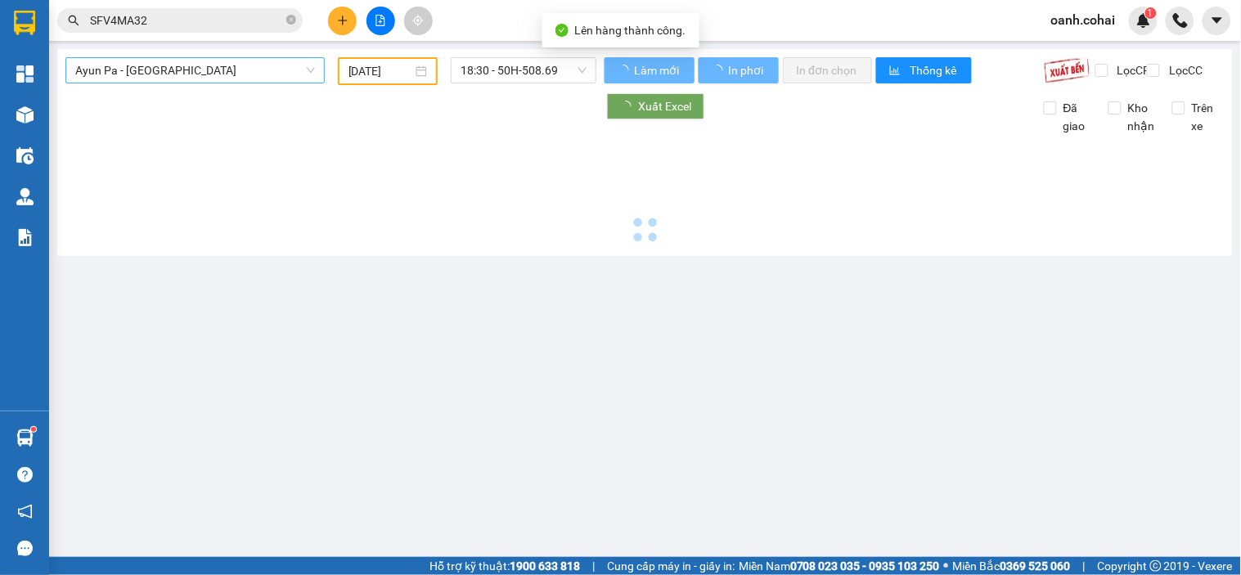
type input "[DATE]"
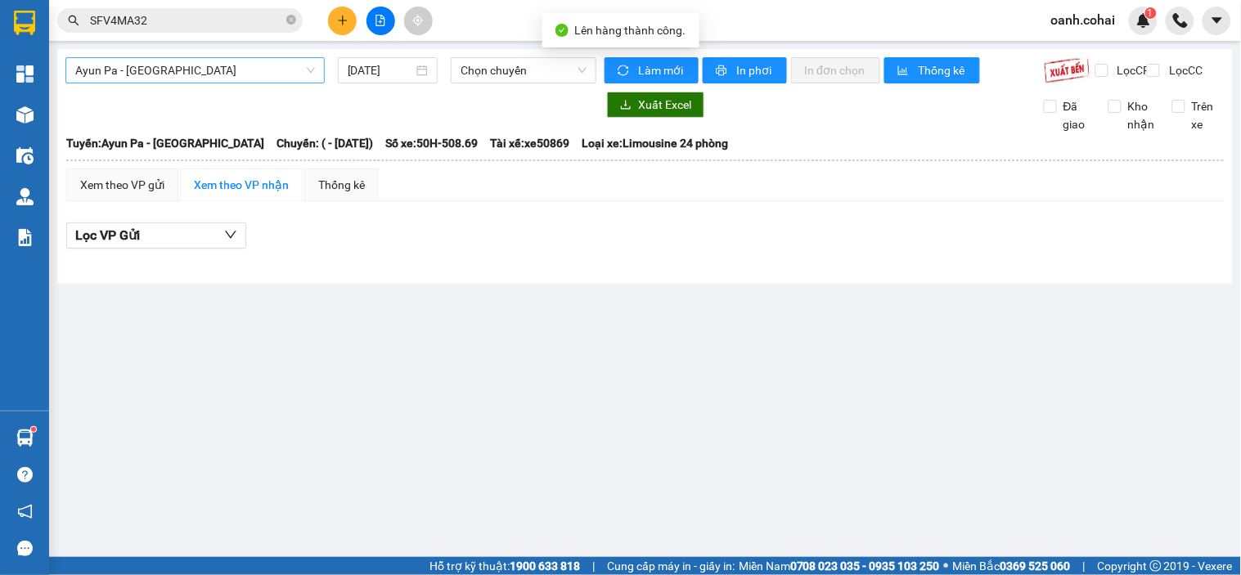
click at [219, 70] on span "Ayun Pa - [GEOGRAPHIC_DATA]" at bounding box center [195, 70] width 240 height 25
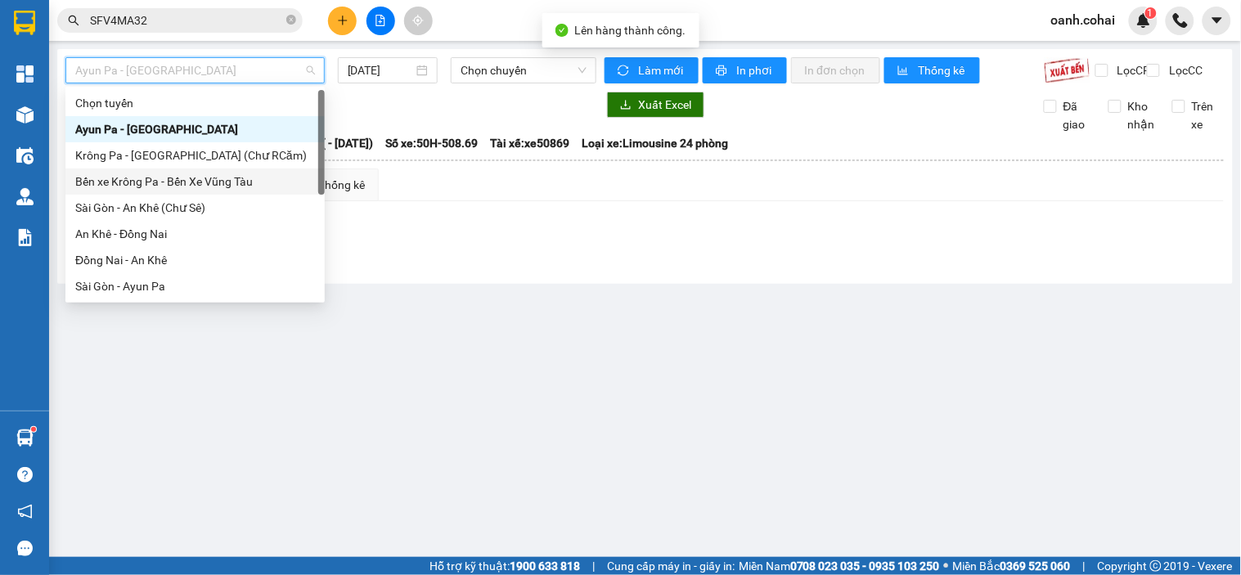
scroll to position [91, 0]
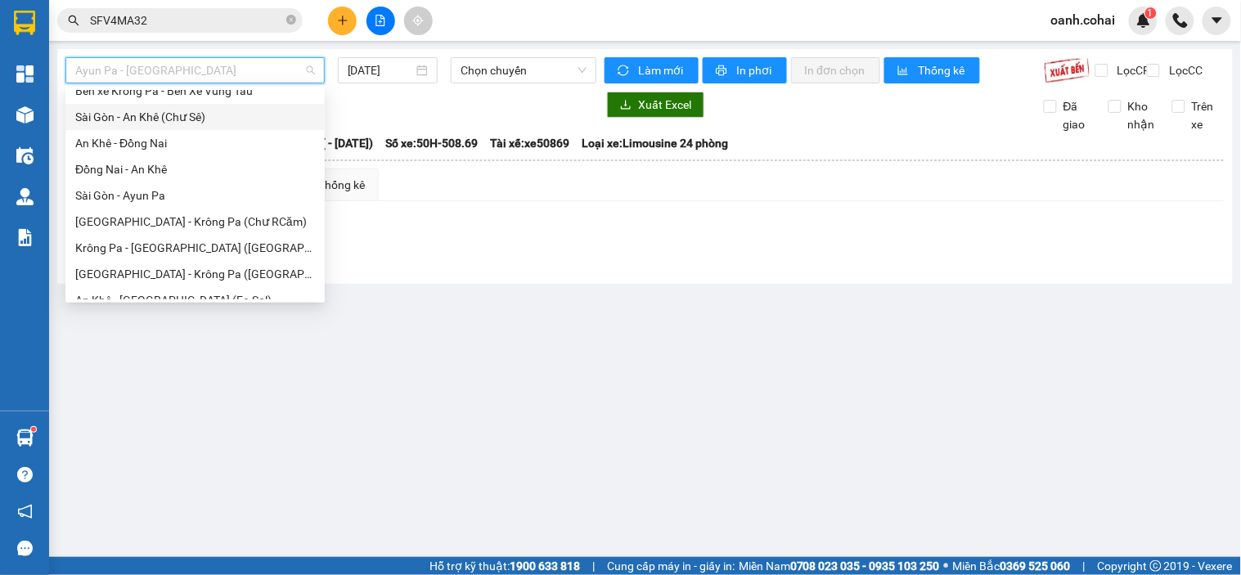
click at [174, 119] on div "Sài Gòn - An Khê (Chư Sê)" at bounding box center [195, 117] width 240 height 18
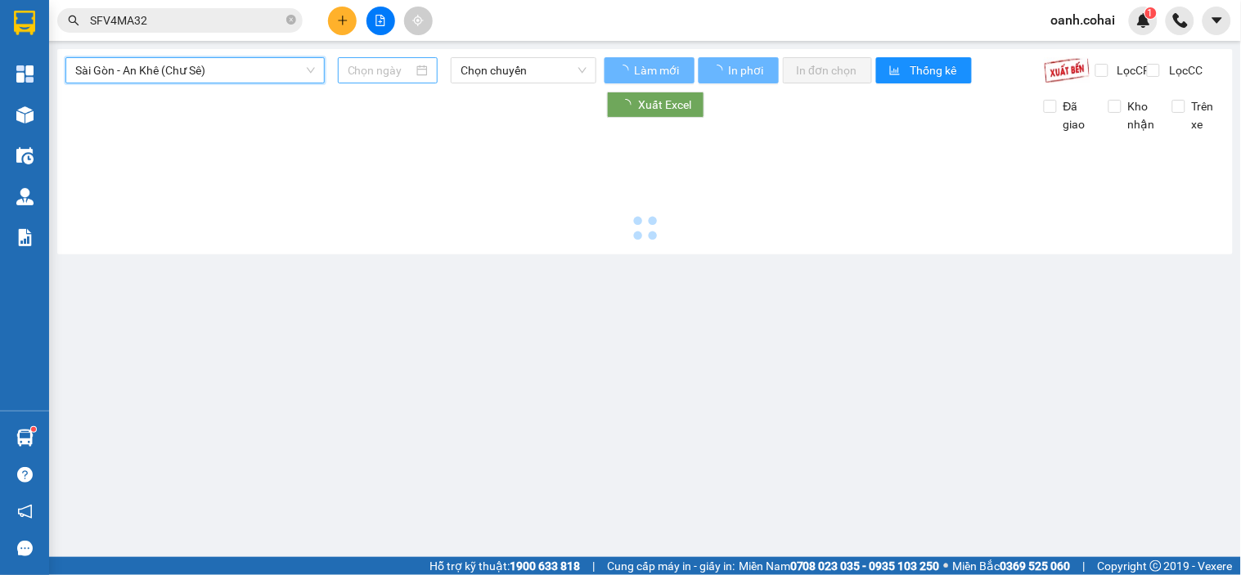
click at [393, 58] on div "[GEOGRAPHIC_DATA] - An Khê ([PERSON_NAME]) [GEOGRAPHIC_DATA] - An Khê ([PERSON_…" at bounding box center [644, 151] width 1175 height 205
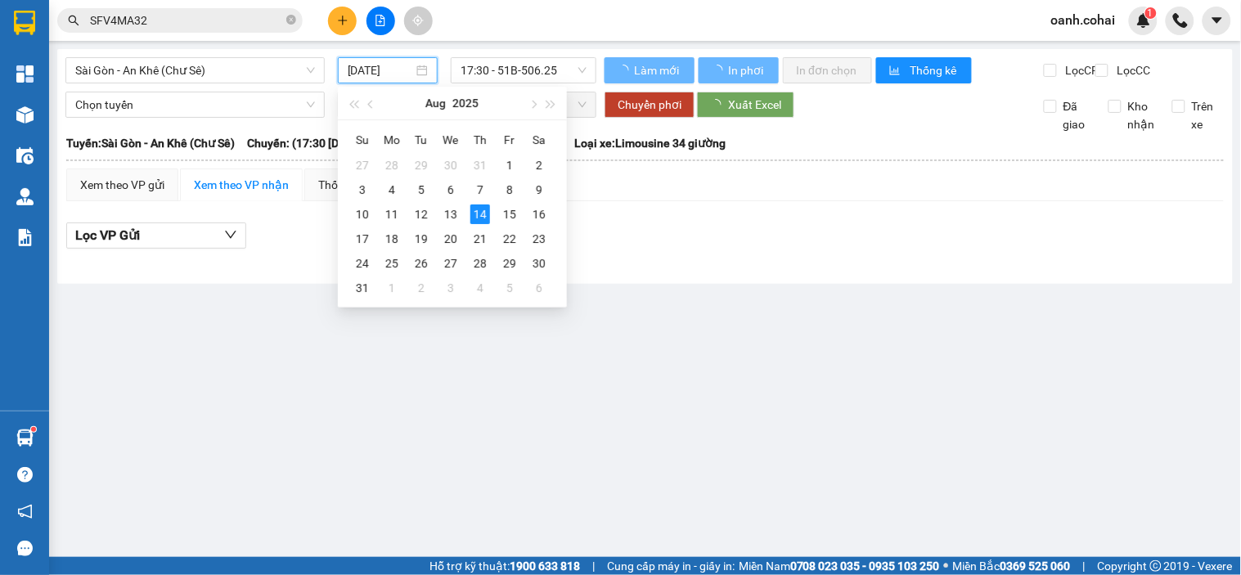
click at [389, 70] on input "[DATE]" at bounding box center [381, 70] width 66 height 18
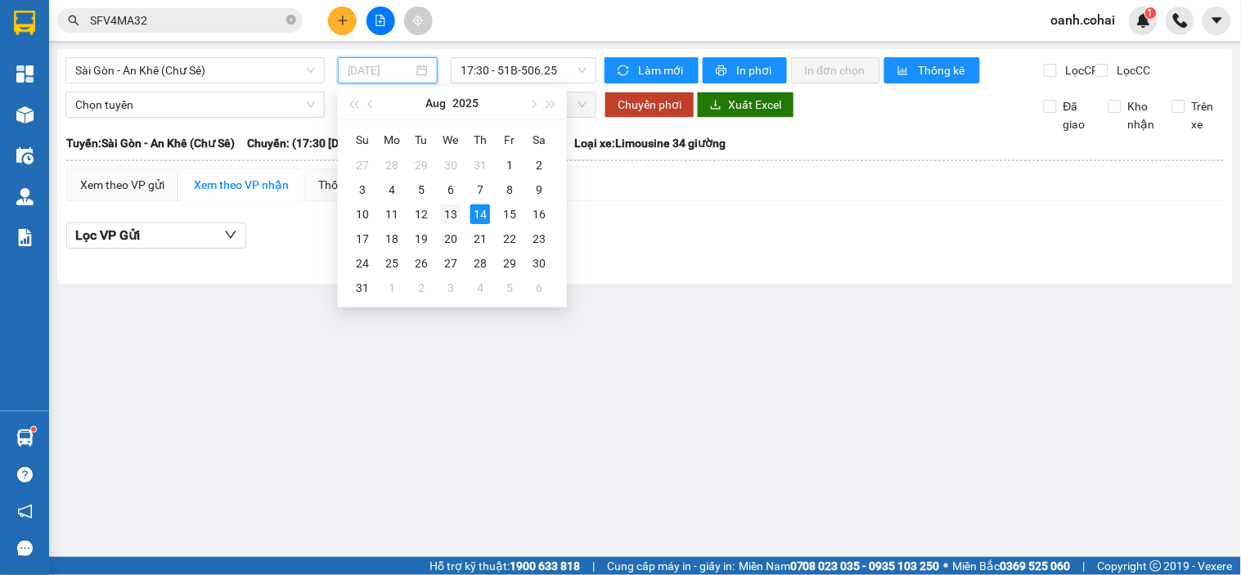
click at [455, 219] on div "13" at bounding box center [451, 214] width 20 height 20
type input "[DATE]"
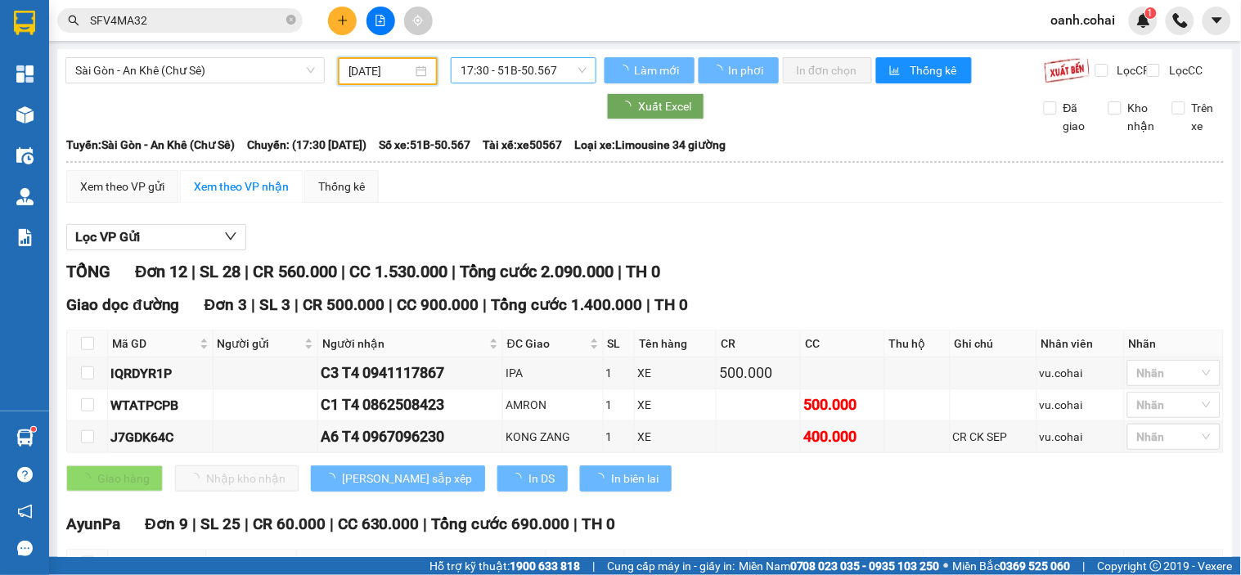
click at [517, 70] on span "17:30 - 51B-50.567" at bounding box center [523, 70] width 126 height 25
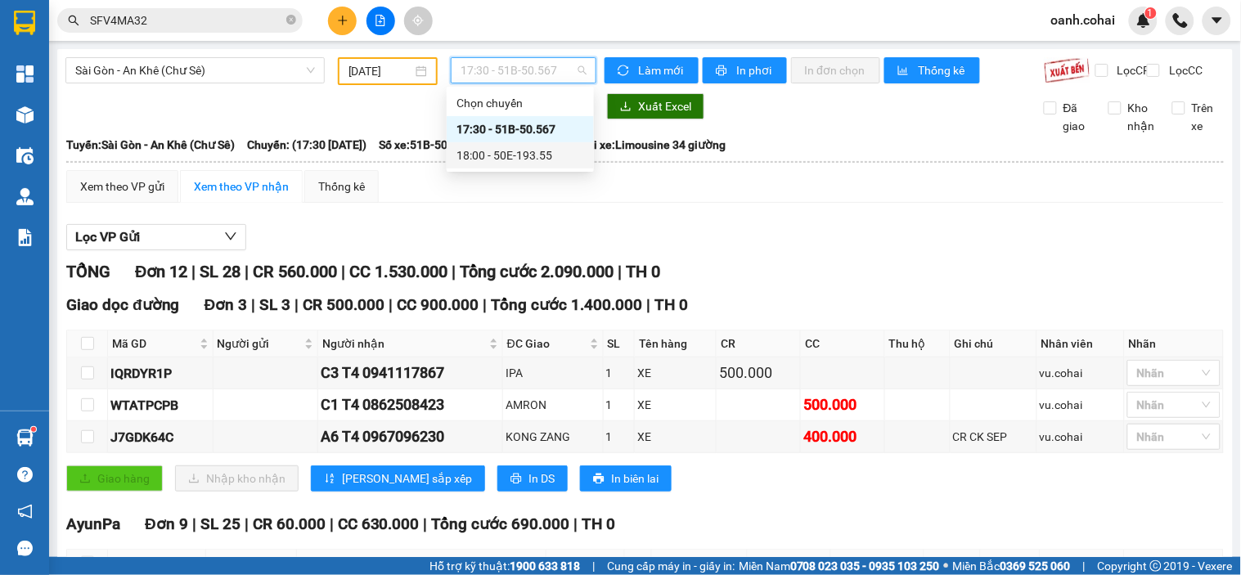
click at [501, 157] on div "18:00 - 50E-193.55" at bounding box center [520, 155] width 128 height 18
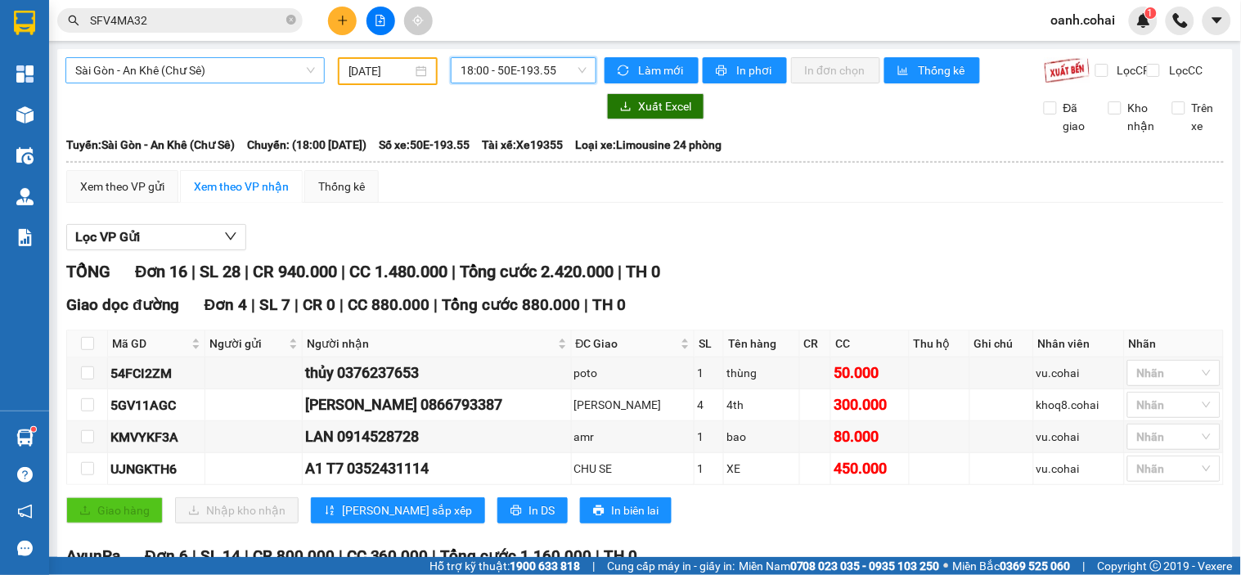
click at [176, 82] on span "Sài Gòn - An Khê (Chư Sê)" at bounding box center [195, 70] width 240 height 25
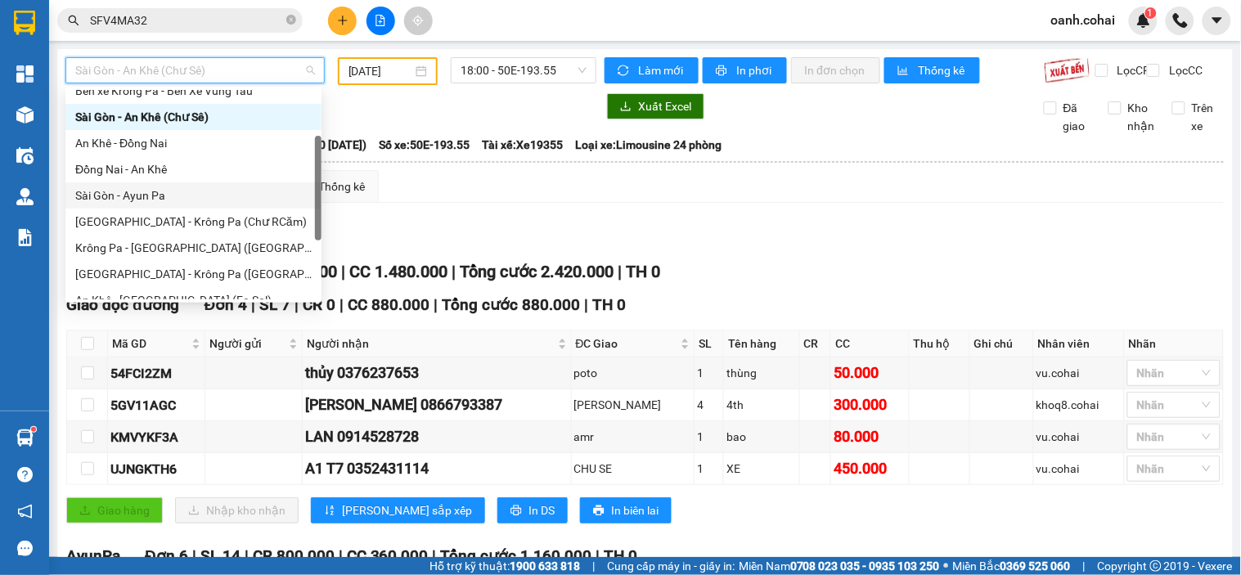
click at [402, 169] on th at bounding box center [644, 162] width 1159 height 15
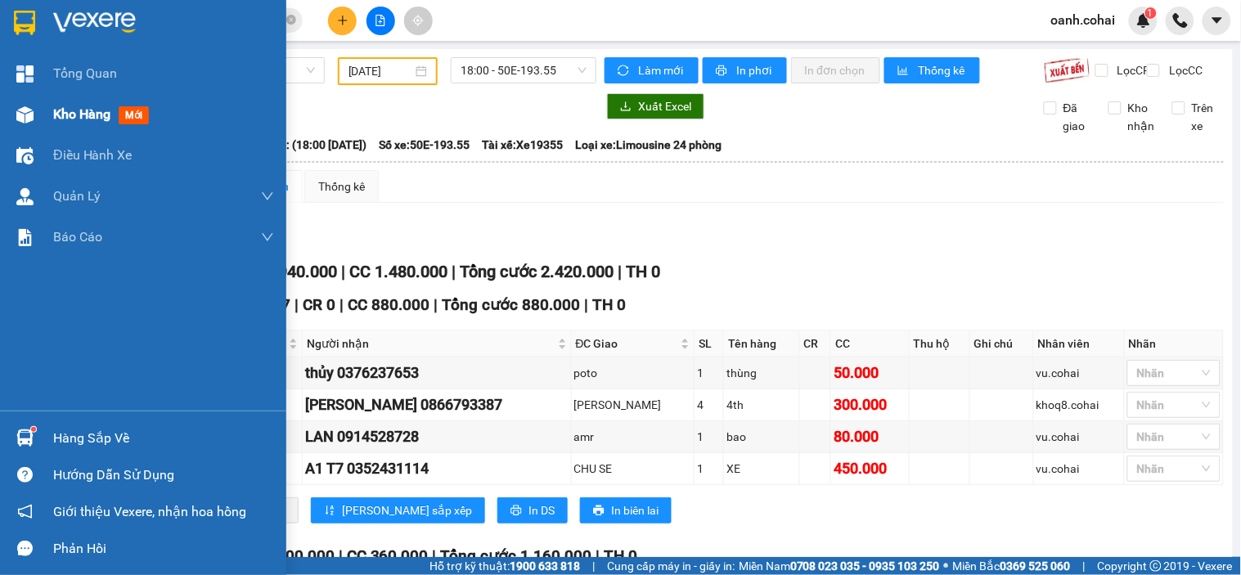
click at [71, 121] on span "Kho hàng" at bounding box center [81, 114] width 57 height 16
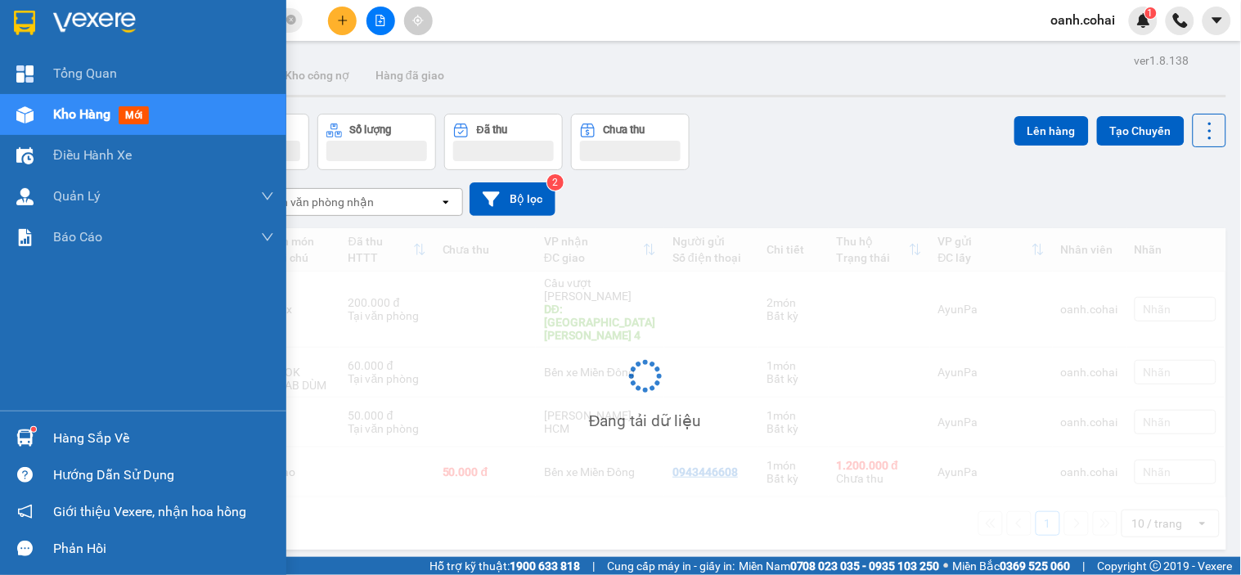
click at [74, 118] on span "Kho hàng" at bounding box center [81, 114] width 57 height 16
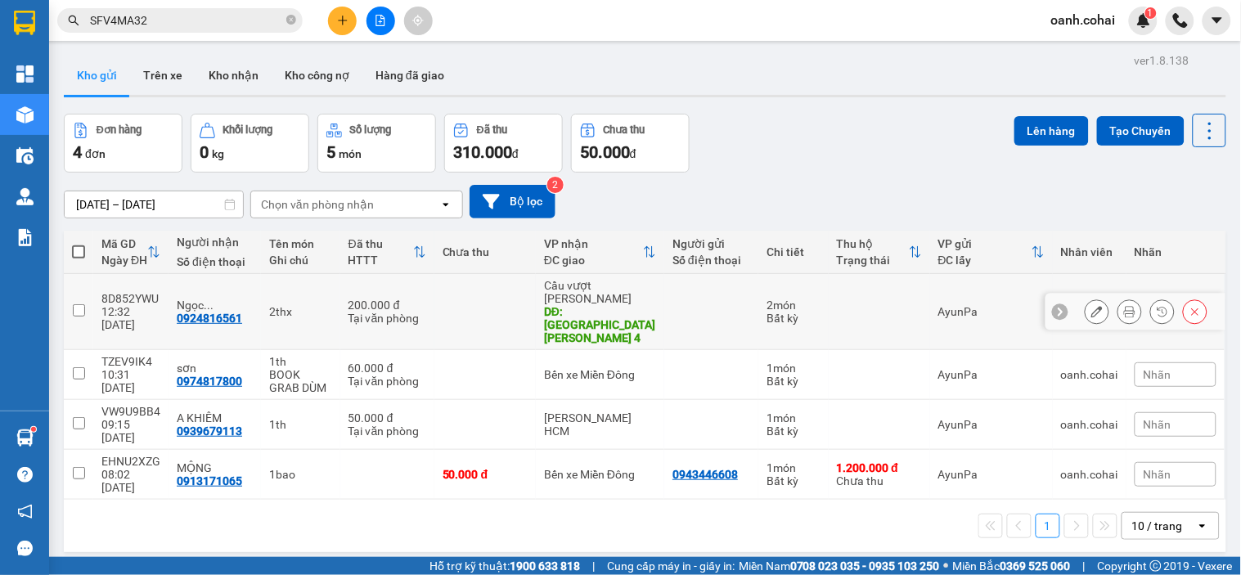
click at [720, 305] on div at bounding box center [711, 311] width 78 height 13
checkbox input "true"
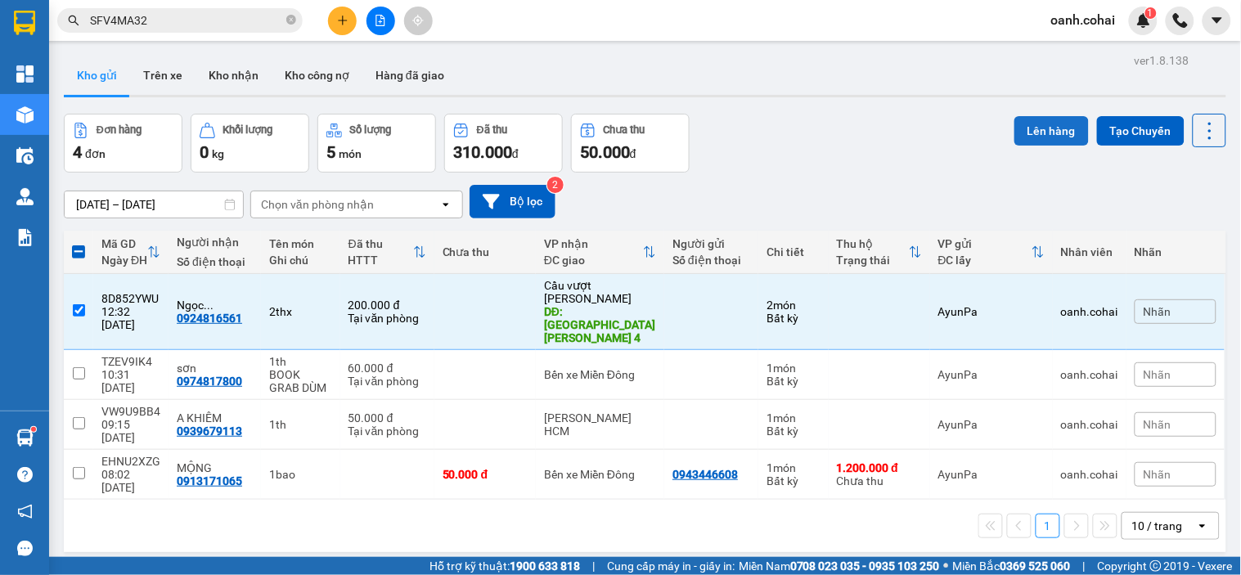
click at [1037, 127] on button "Lên hàng" at bounding box center [1051, 130] width 74 height 29
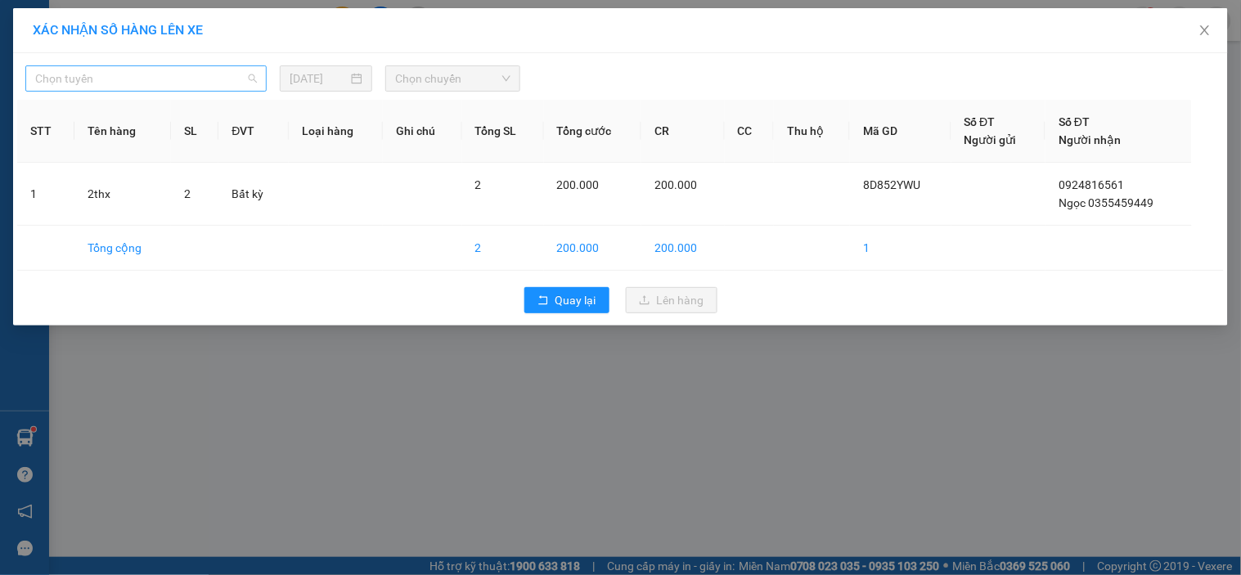
click at [203, 82] on span "Chọn tuyến" at bounding box center [146, 78] width 222 height 25
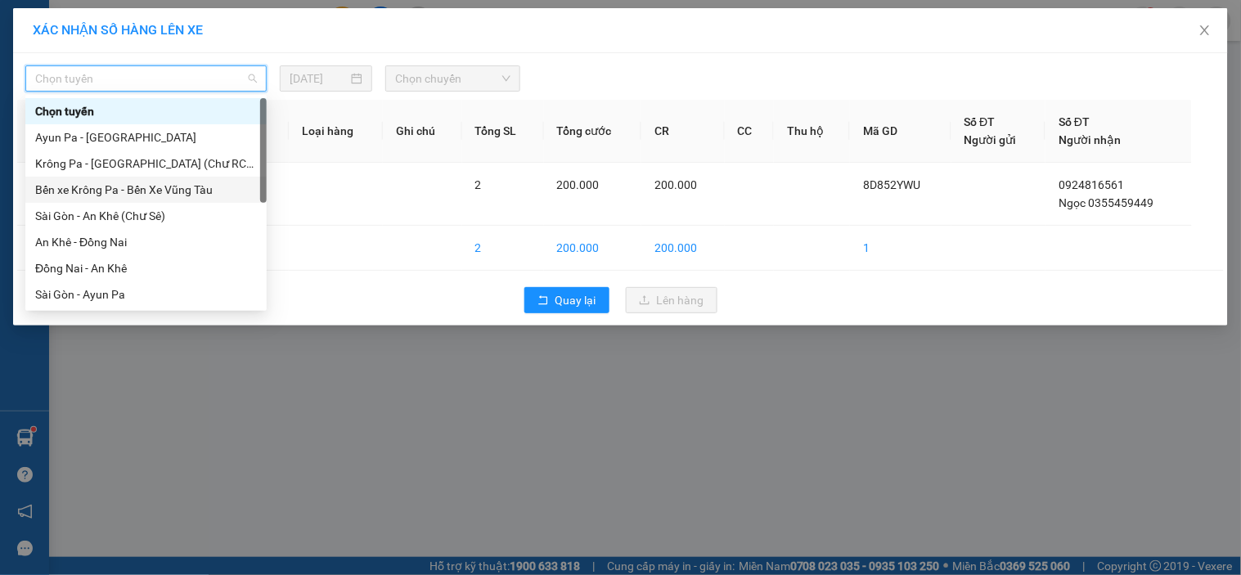
scroll to position [235, 0]
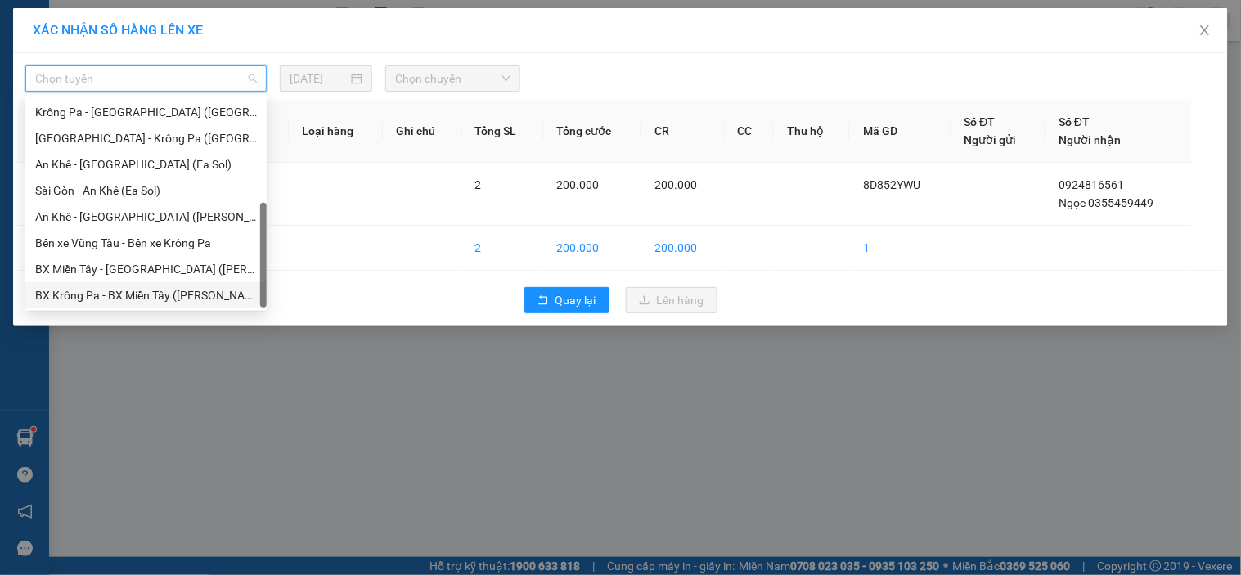
click at [114, 295] on div "BX Krông Pa - BX Miền Tây ([PERSON_NAME] - [PERSON_NAME][GEOGRAPHIC_DATA])" at bounding box center [146, 295] width 222 height 18
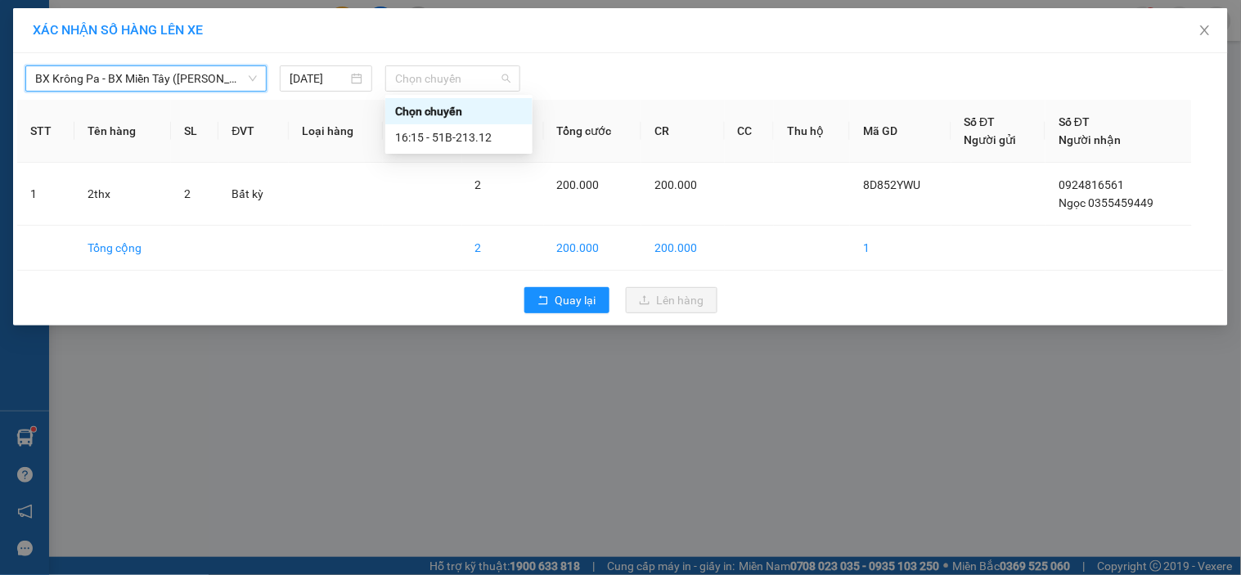
drag, startPoint x: 516, startPoint y: 78, endPoint x: 495, endPoint y: 101, distance: 31.9
click at [515, 78] on div "Chọn chuyến" at bounding box center [452, 78] width 135 height 26
click at [494, 142] on div "16:15 - 51B-213.12" at bounding box center [459, 137] width 128 height 18
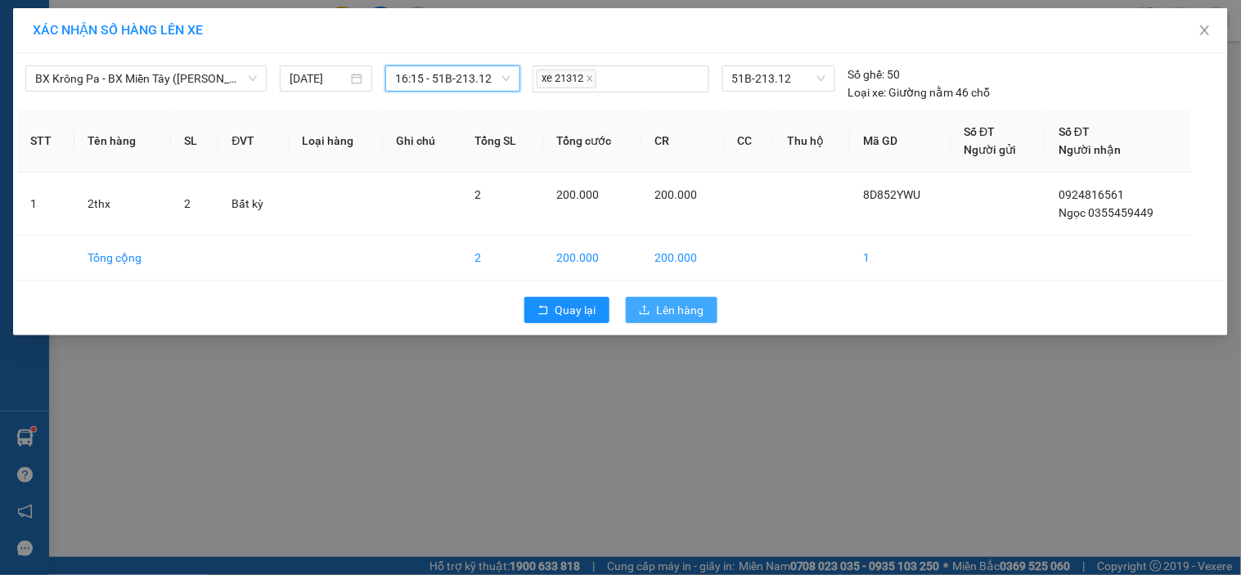
click at [673, 312] on span "Lên hàng" at bounding box center [680, 310] width 47 height 18
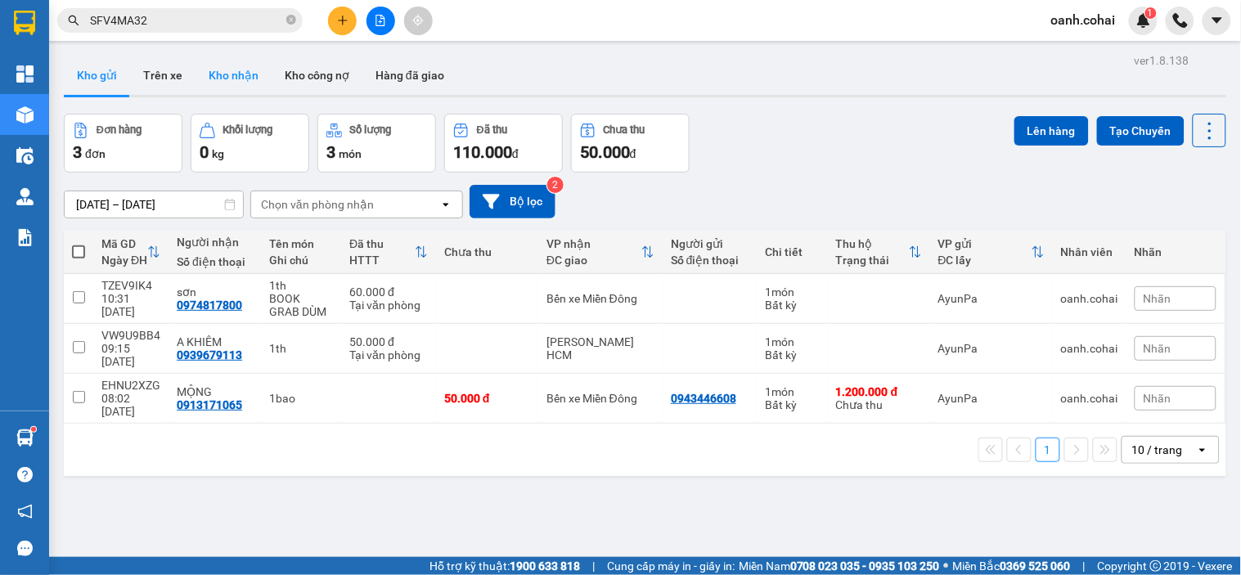
click at [231, 75] on button "Kho nhận" at bounding box center [233, 75] width 76 height 39
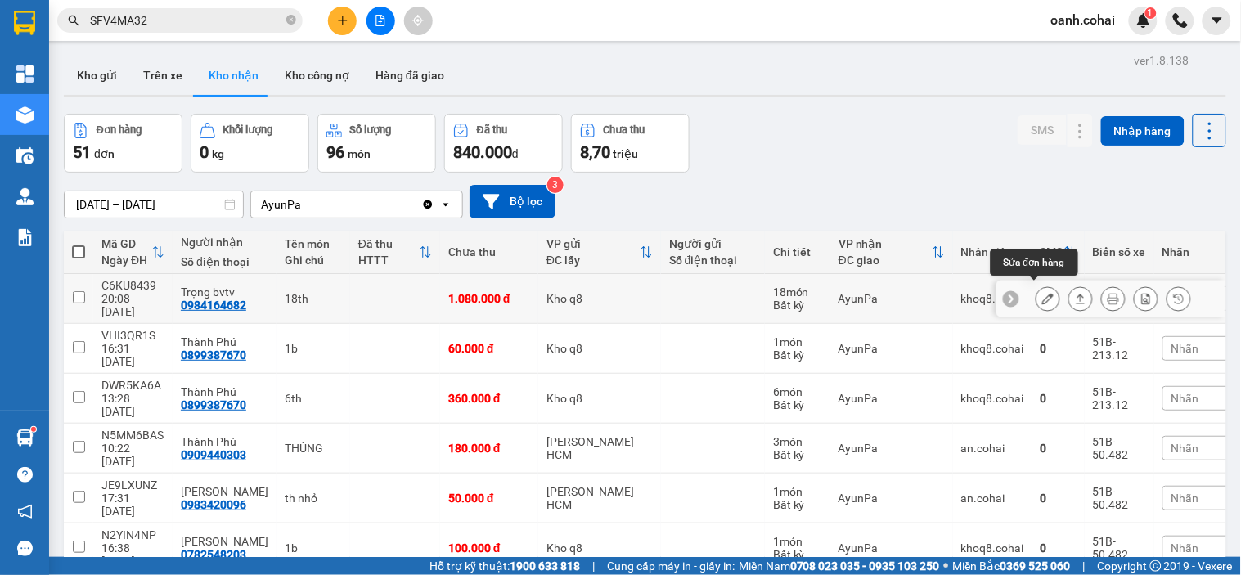
click at [1036, 287] on button at bounding box center [1047, 299] width 23 height 29
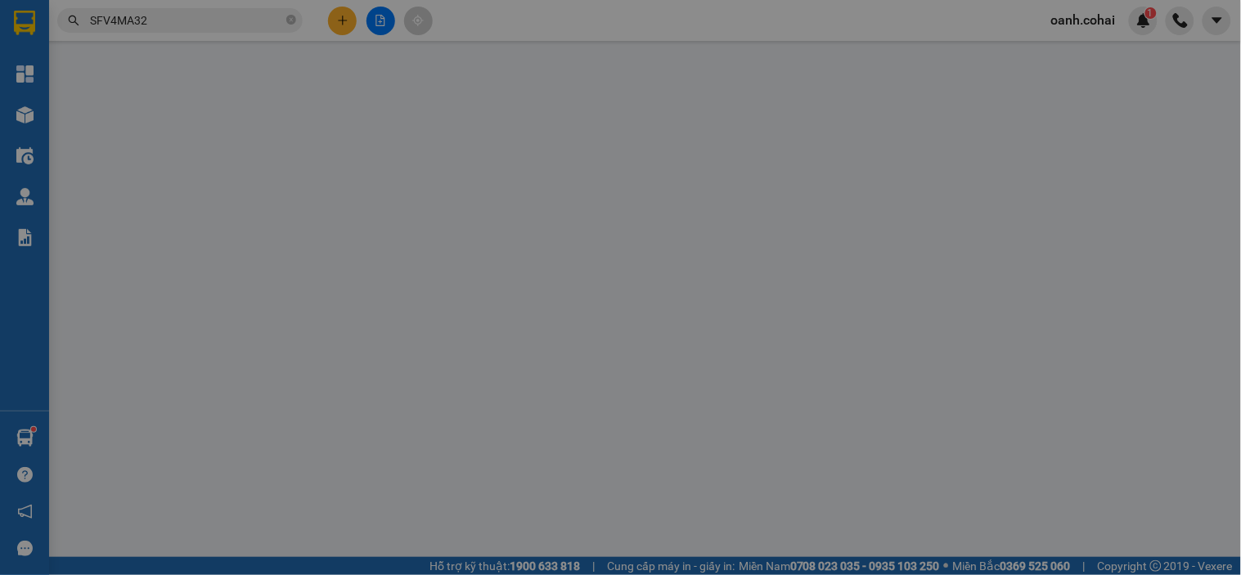
type input "0984164682"
type input "Trọng bvtv"
type input "1.080.000"
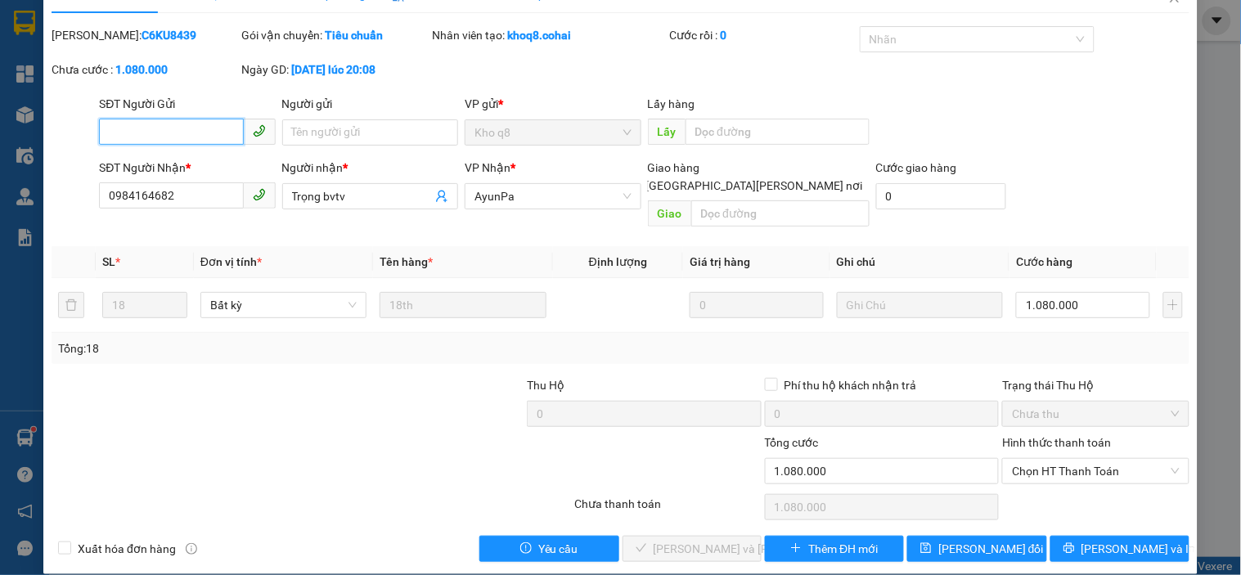
scroll to position [34, 0]
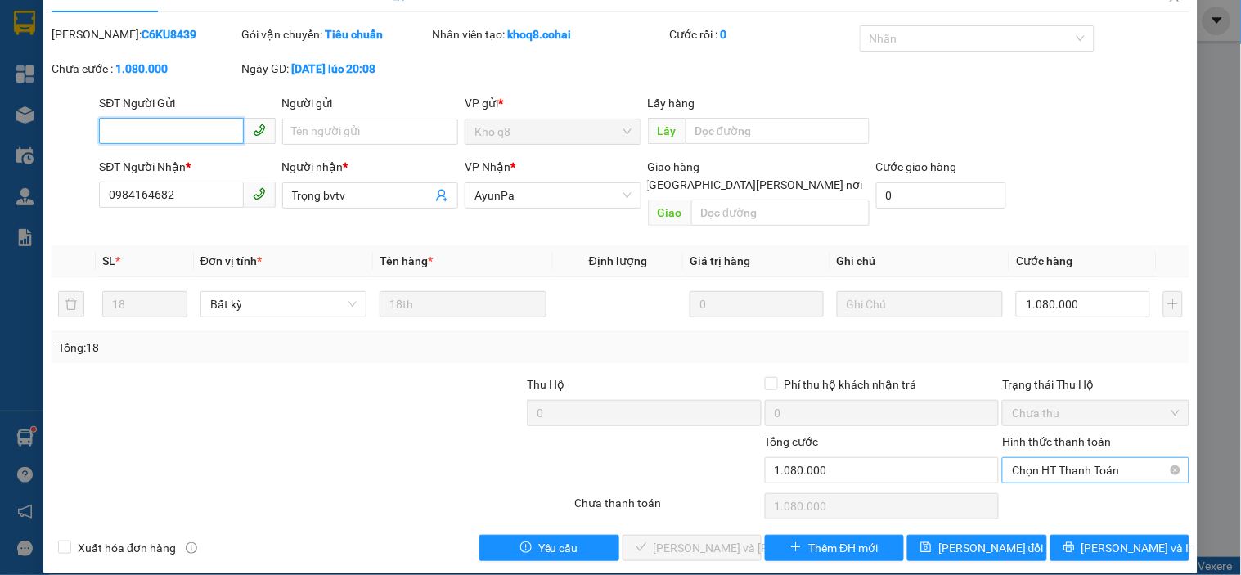
click at [1047, 458] on span "Chọn HT Thanh Toán" at bounding box center [1095, 470] width 167 height 25
drag, startPoint x: 1032, startPoint y: 485, endPoint x: 982, endPoint y: 493, distance: 50.5
click at [1034, 487] on div "Tại văn phòng" at bounding box center [1085, 485] width 165 height 18
type input "0"
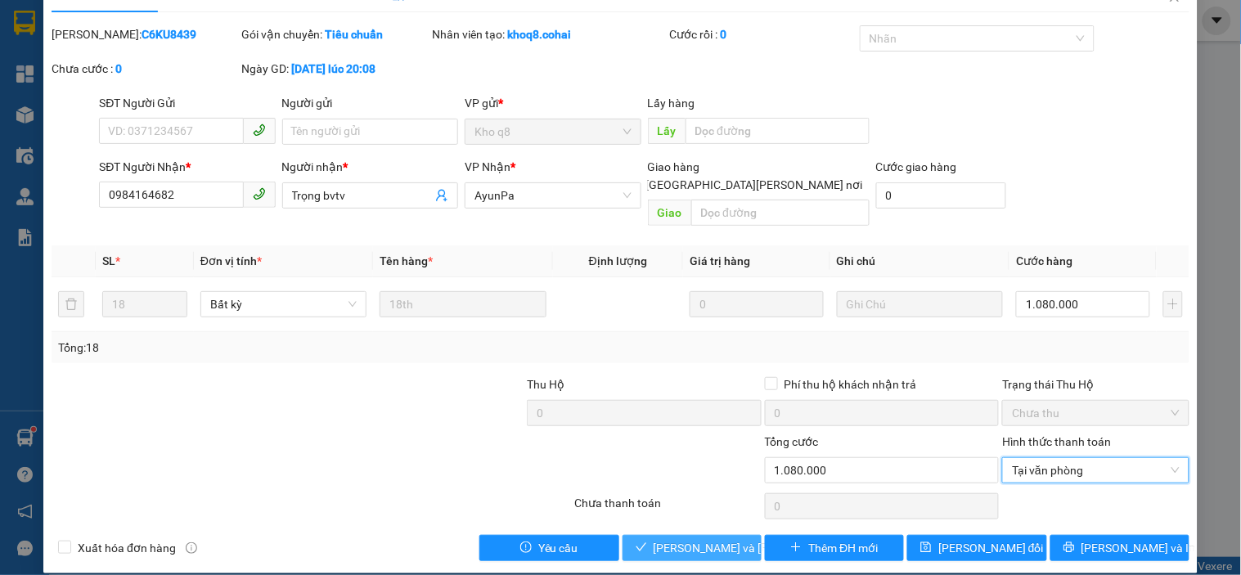
click at [665, 539] on span "[PERSON_NAME] và [PERSON_NAME] hàng" at bounding box center [763, 548] width 221 height 18
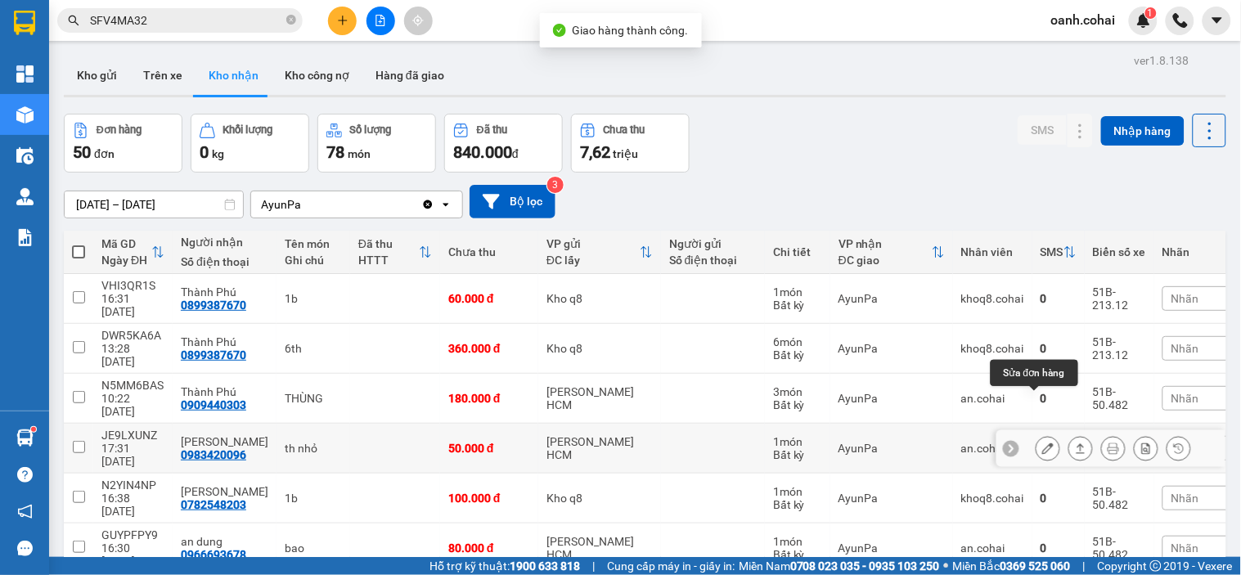
click at [1036, 434] on button at bounding box center [1047, 448] width 23 height 29
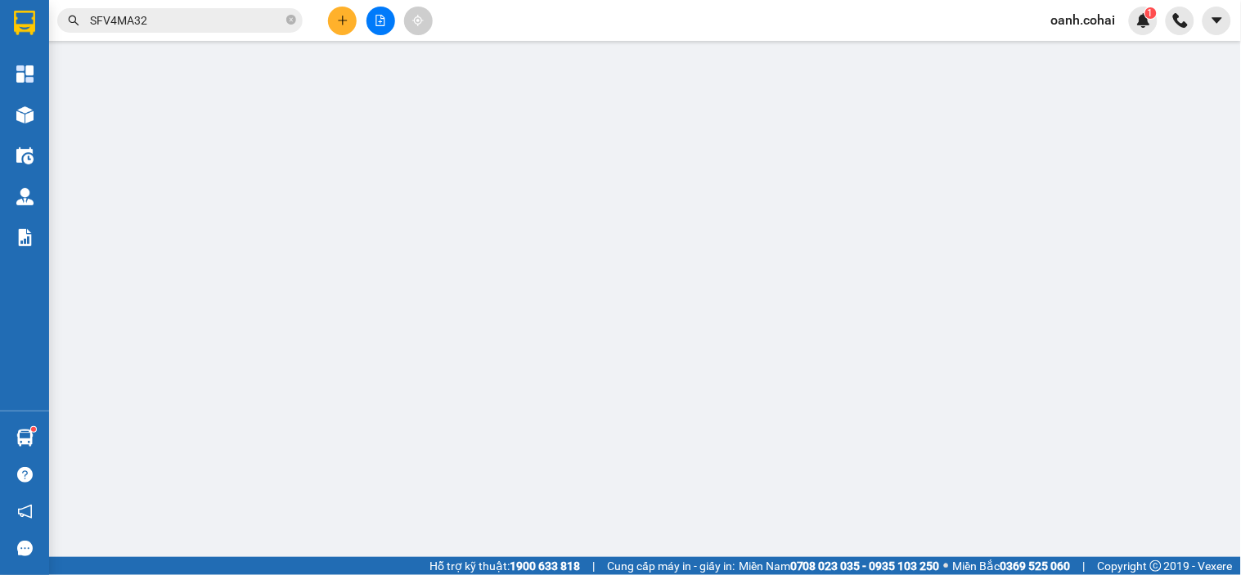
type input "0983420096"
type input "[PERSON_NAME]"
type input "50.000"
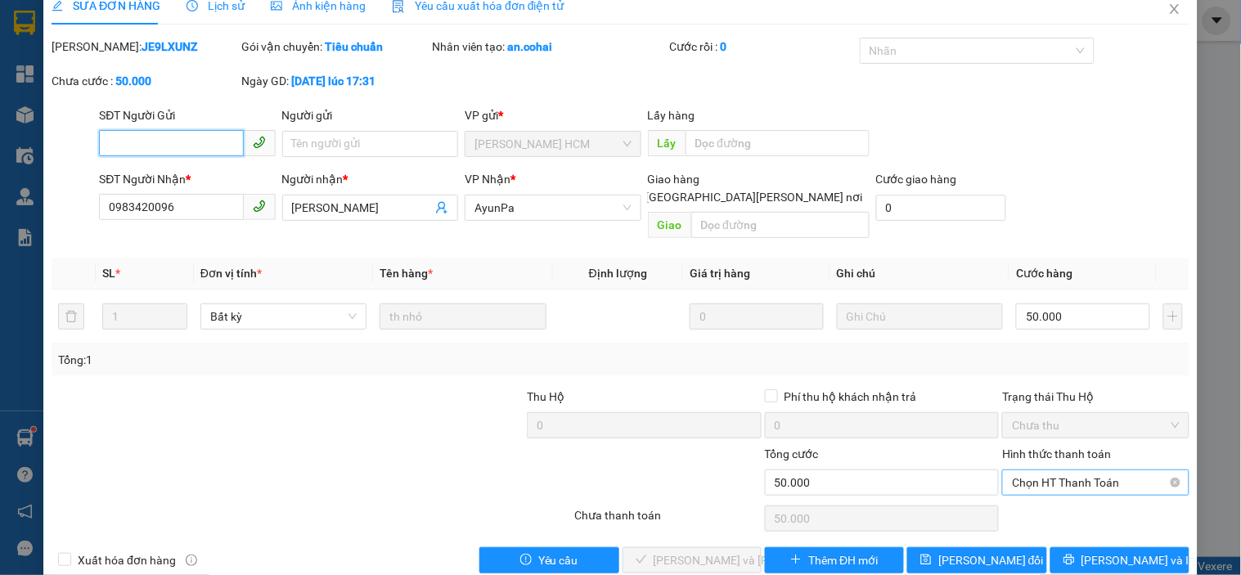
scroll to position [34, 0]
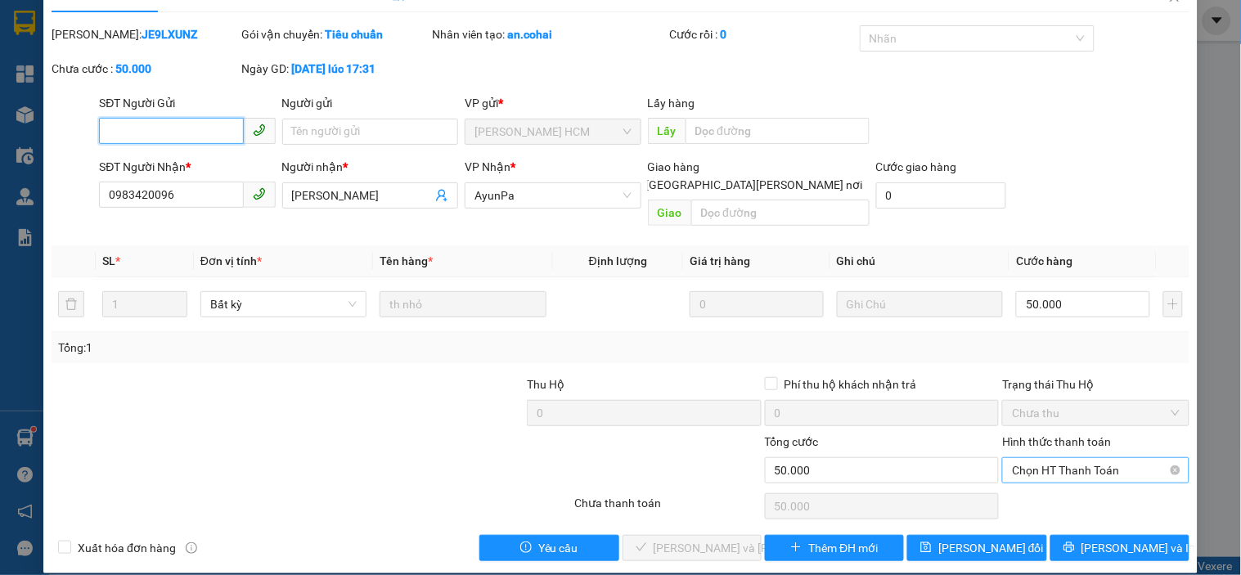
click at [1079, 458] on span "Chọn HT Thanh Toán" at bounding box center [1095, 470] width 167 height 25
click at [1059, 493] on div "Tại văn phòng" at bounding box center [1085, 485] width 165 height 18
type input "0"
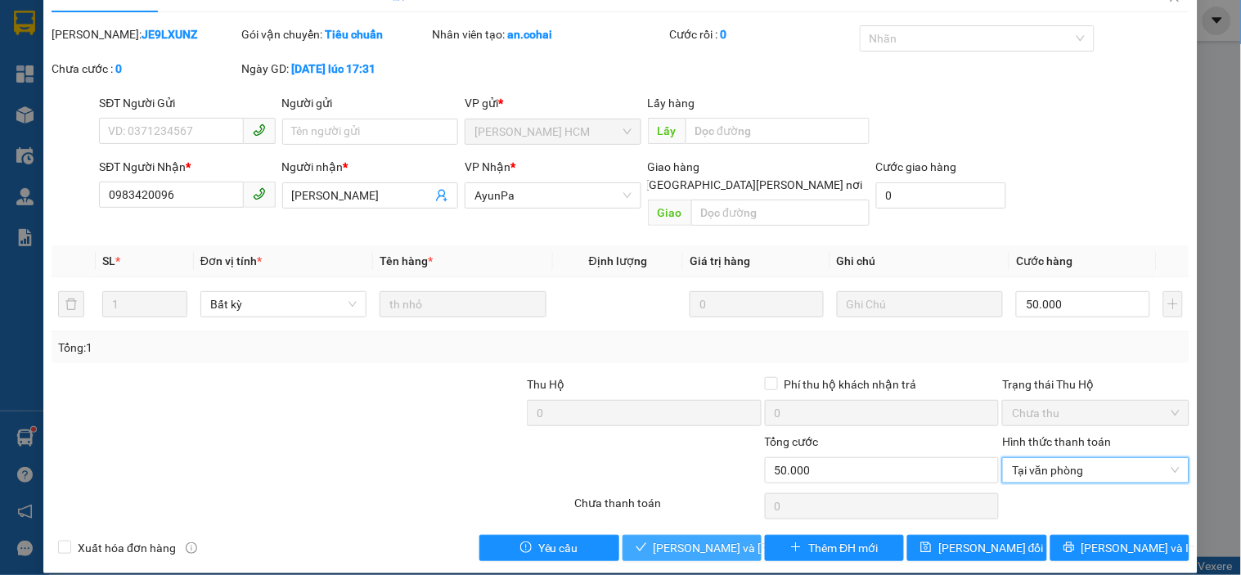
click at [703, 539] on span "[PERSON_NAME] và [PERSON_NAME] hàng" at bounding box center [763, 548] width 221 height 18
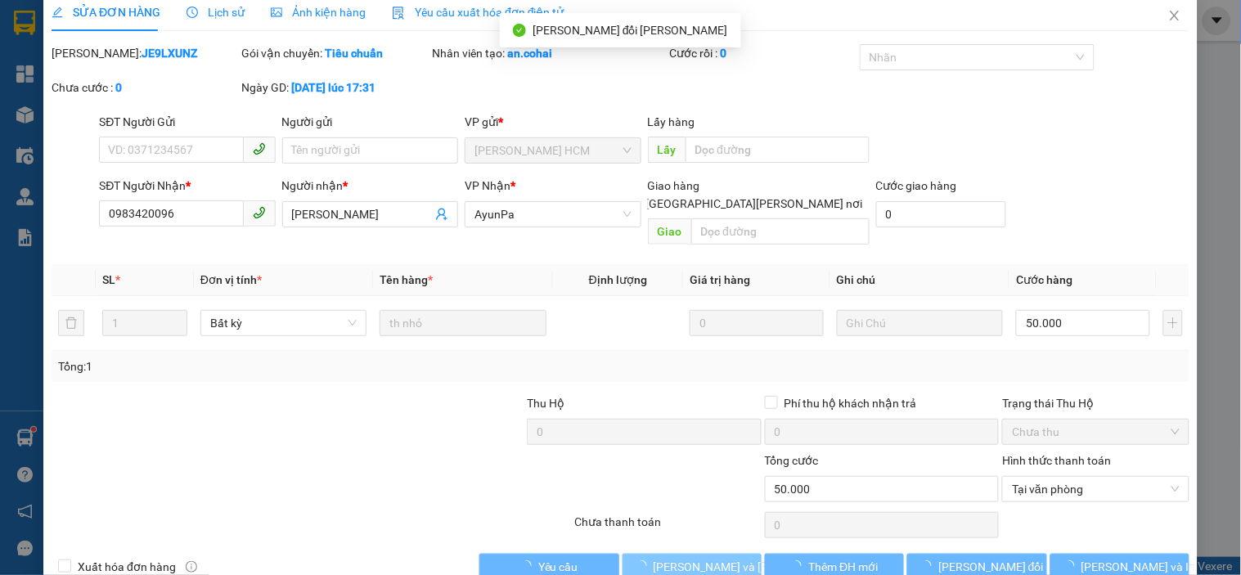
scroll to position [0, 0]
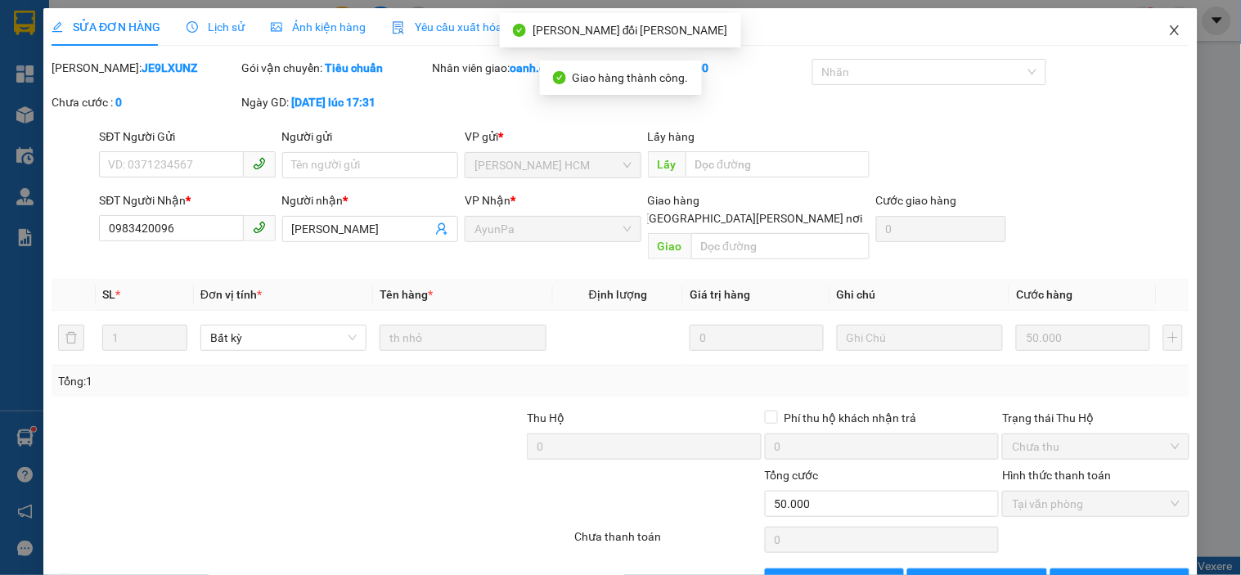
drag, startPoint x: 1164, startPoint y: 25, endPoint x: 257, endPoint y: 1, distance: 907.2
click at [1168, 25] on icon "close" at bounding box center [1174, 30] width 13 height 13
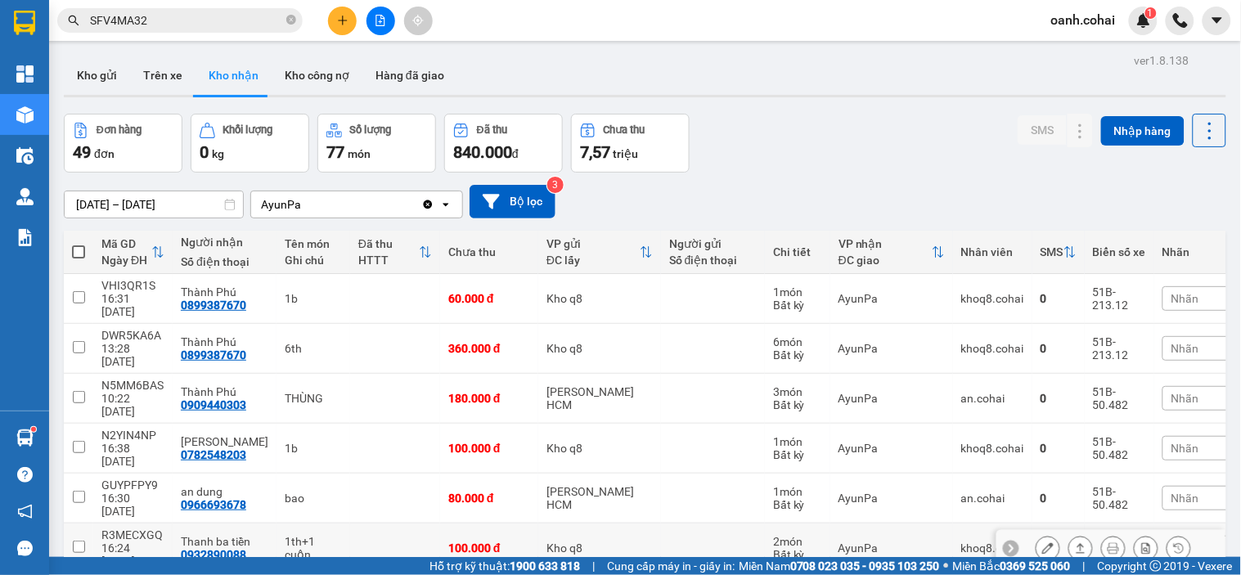
scroll to position [91, 0]
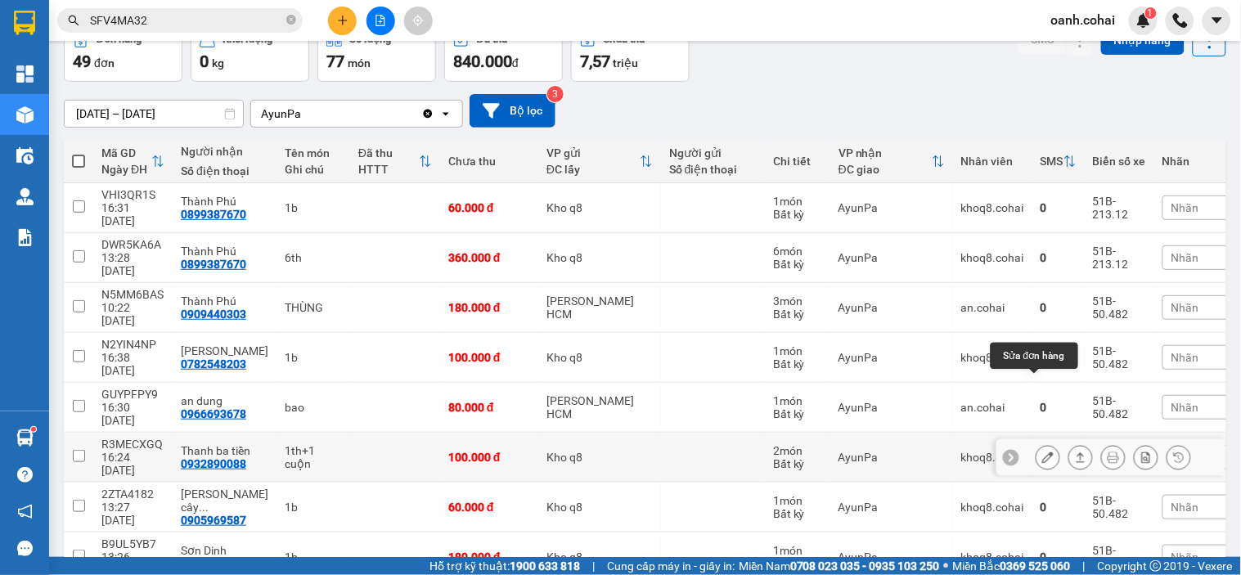
click at [1042, 451] on icon at bounding box center [1047, 456] width 11 height 11
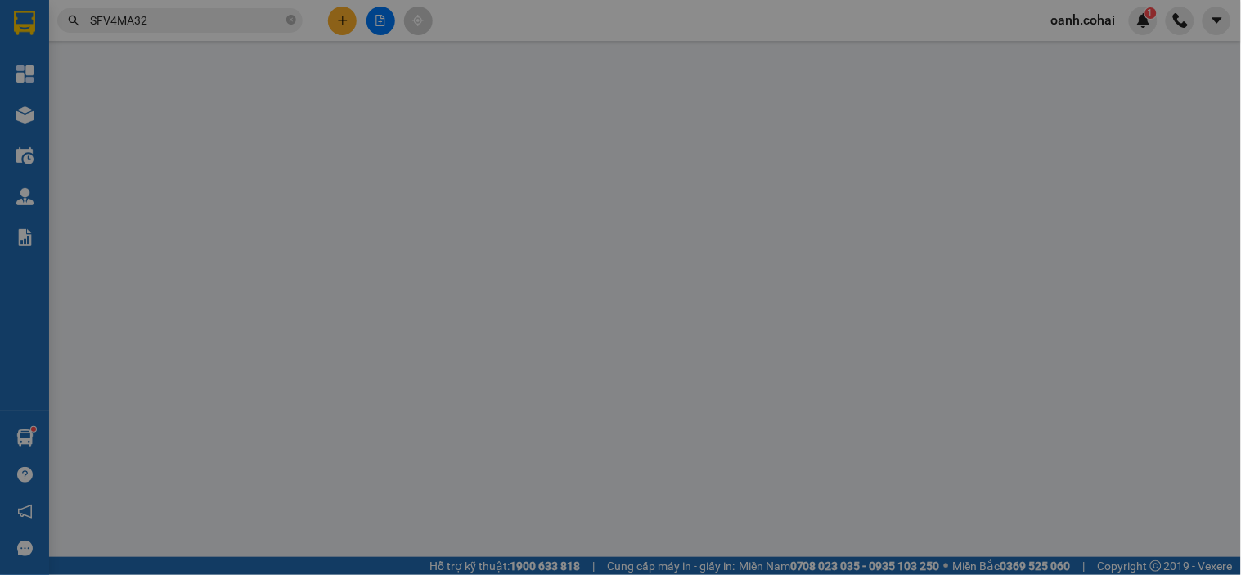
type input "0932890088"
type input "Thanh ba tiền"
type input "100.000"
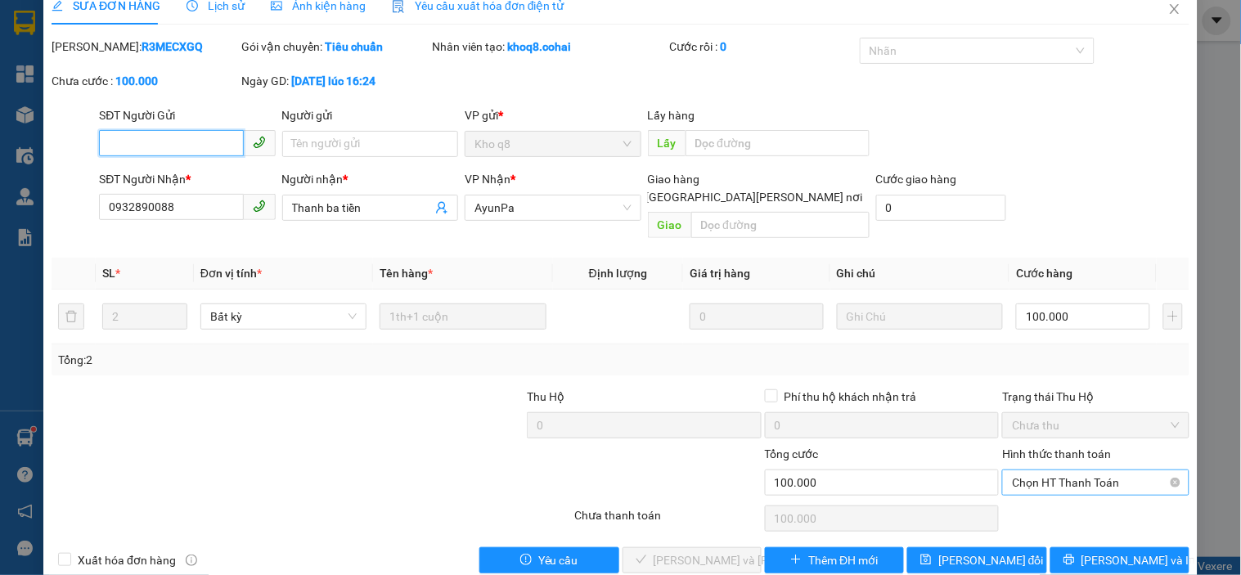
scroll to position [34, 0]
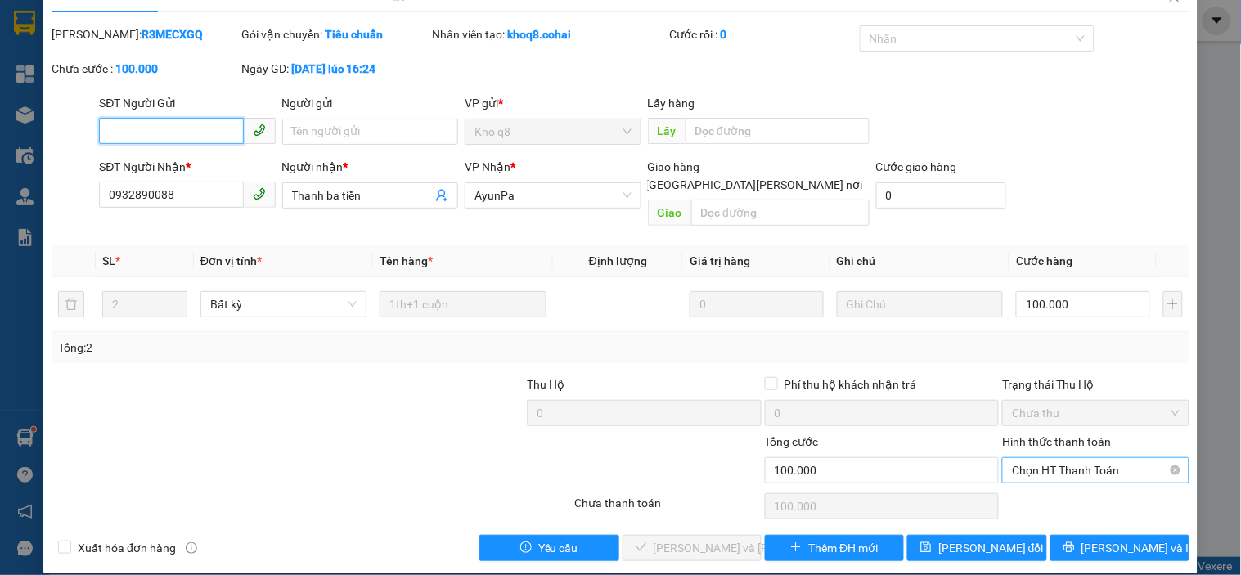
click at [1075, 458] on span "Chọn HT Thanh Toán" at bounding box center [1095, 470] width 167 height 25
drag, startPoint x: 1041, startPoint y: 485, endPoint x: 734, endPoint y: 511, distance: 308.6
click at [1033, 491] on div "Tại văn phòng" at bounding box center [1085, 485] width 165 height 18
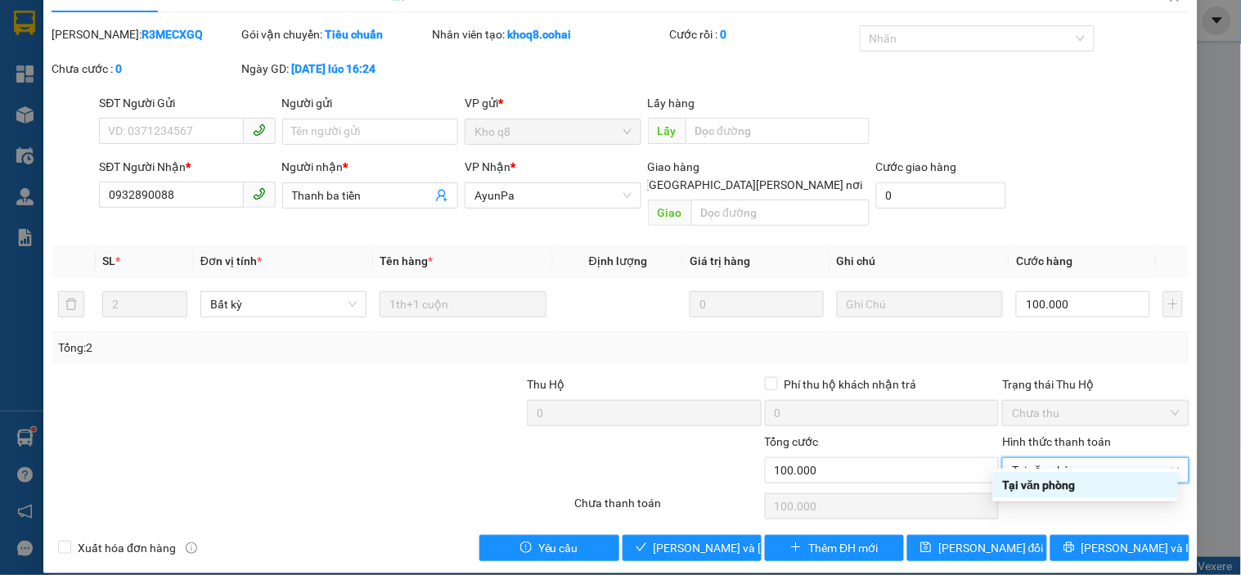
type input "0"
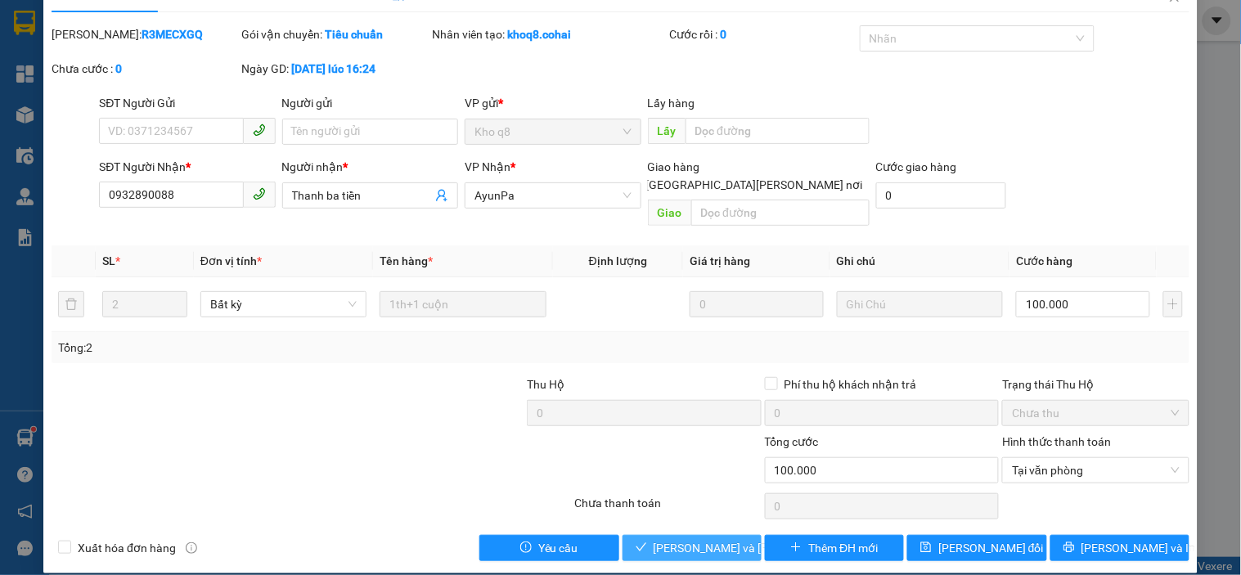
click at [703, 539] on span "[PERSON_NAME] và [PERSON_NAME] hàng" at bounding box center [763, 548] width 221 height 18
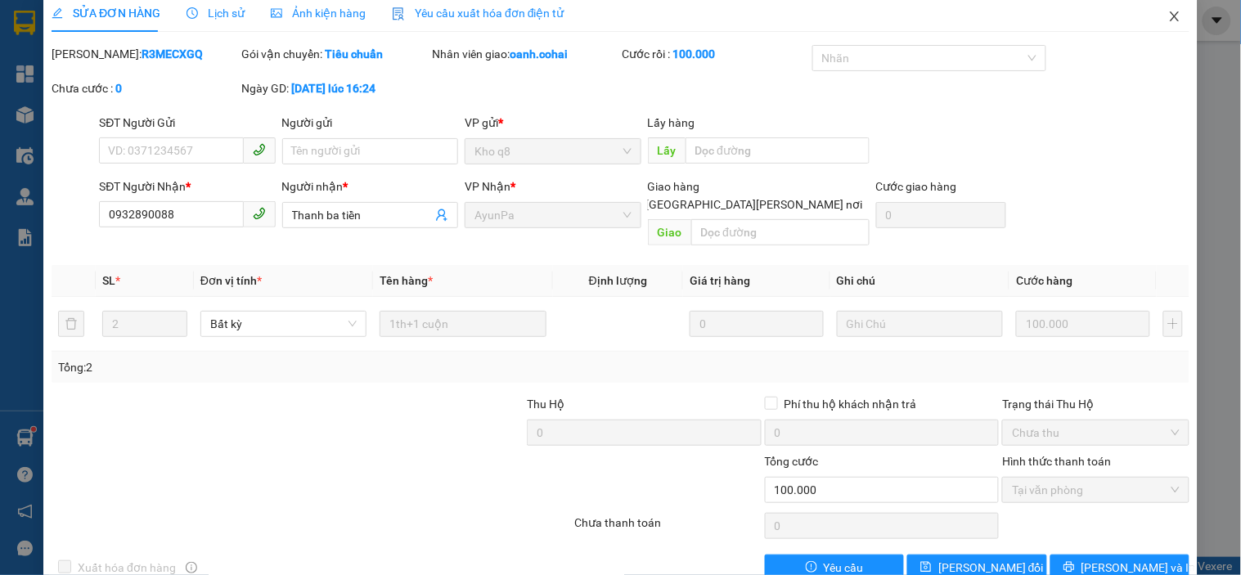
scroll to position [0, 0]
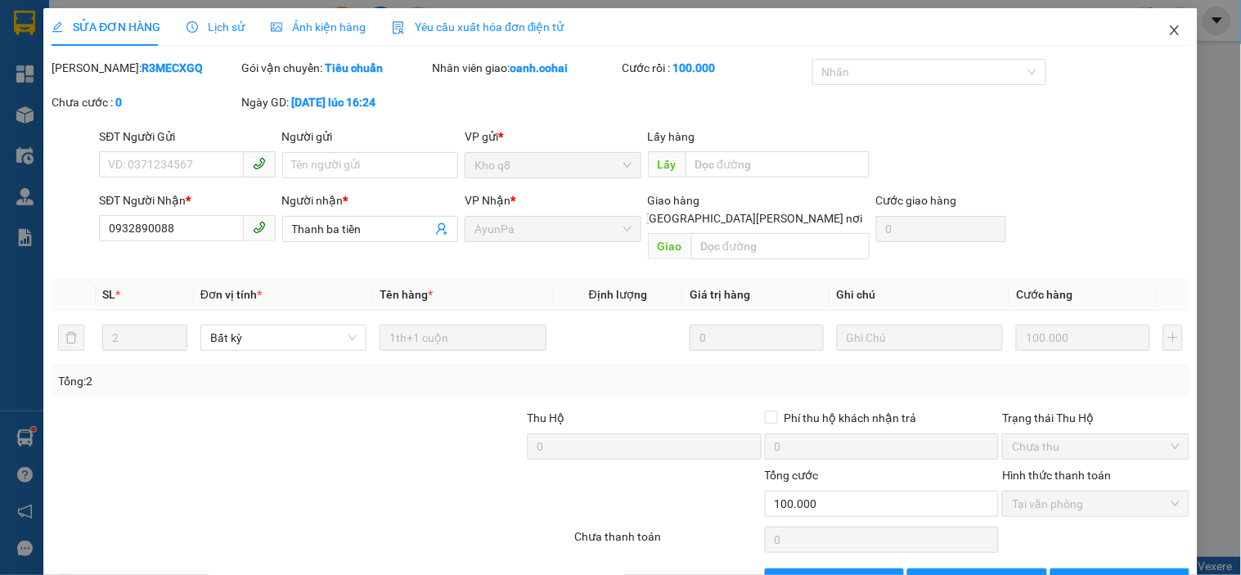
click at [1168, 25] on icon "close" at bounding box center [1174, 30] width 13 height 13
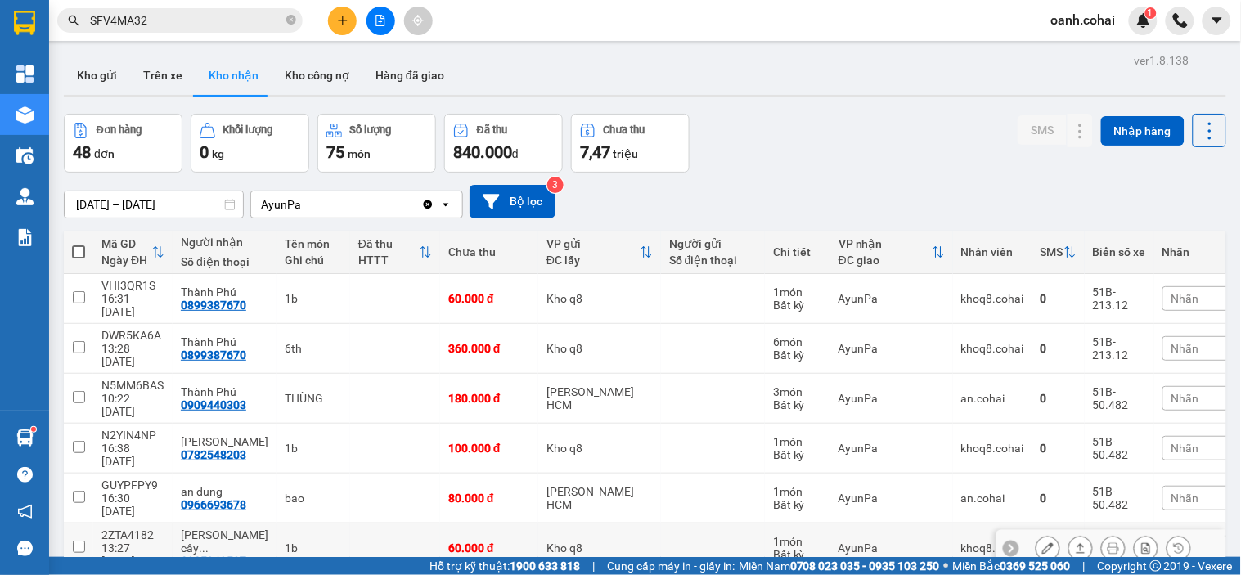
scroll to position [91, 0]
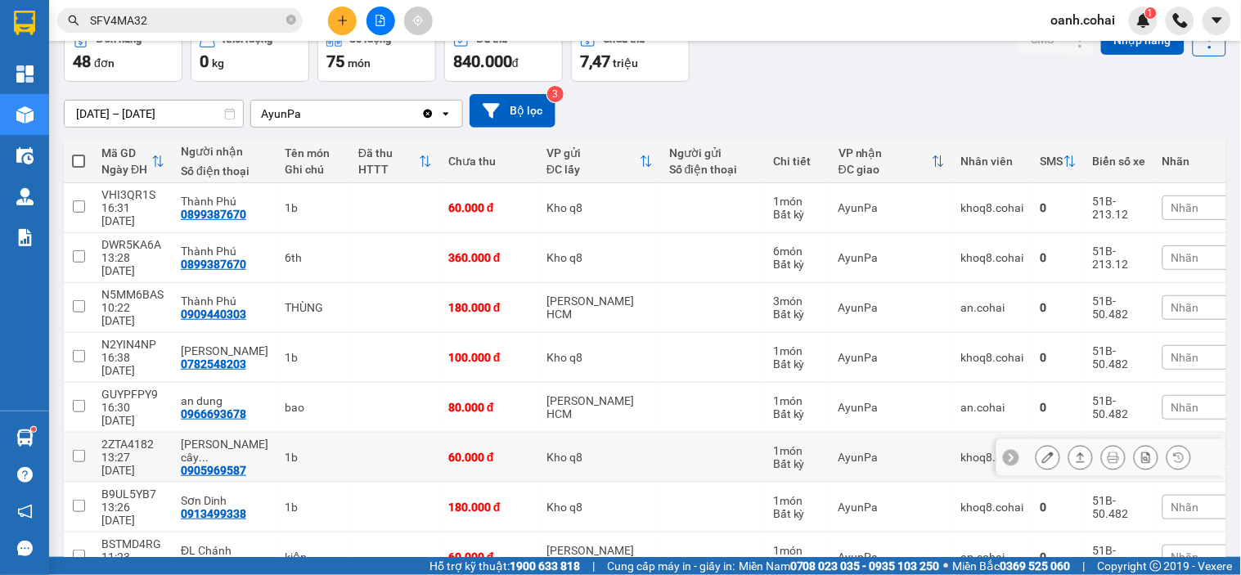
click at [1042, 451] on icon at bounding box center [1047, 456] width 11 height 11
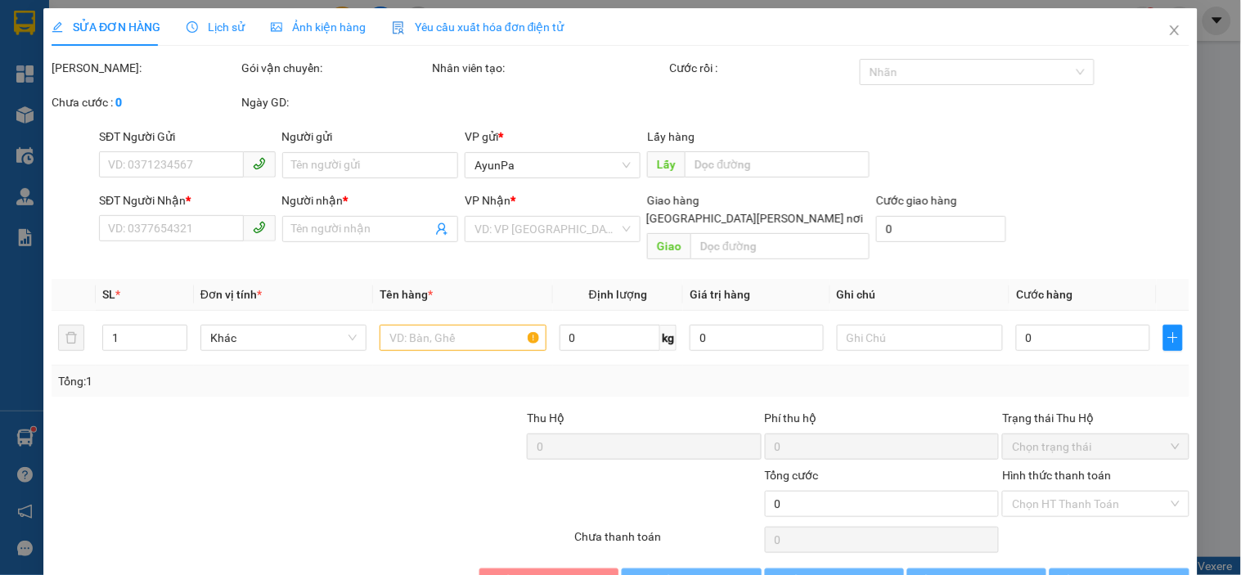
type input "0905969587"
type input "Phong cây xoài"
type input "60.000"
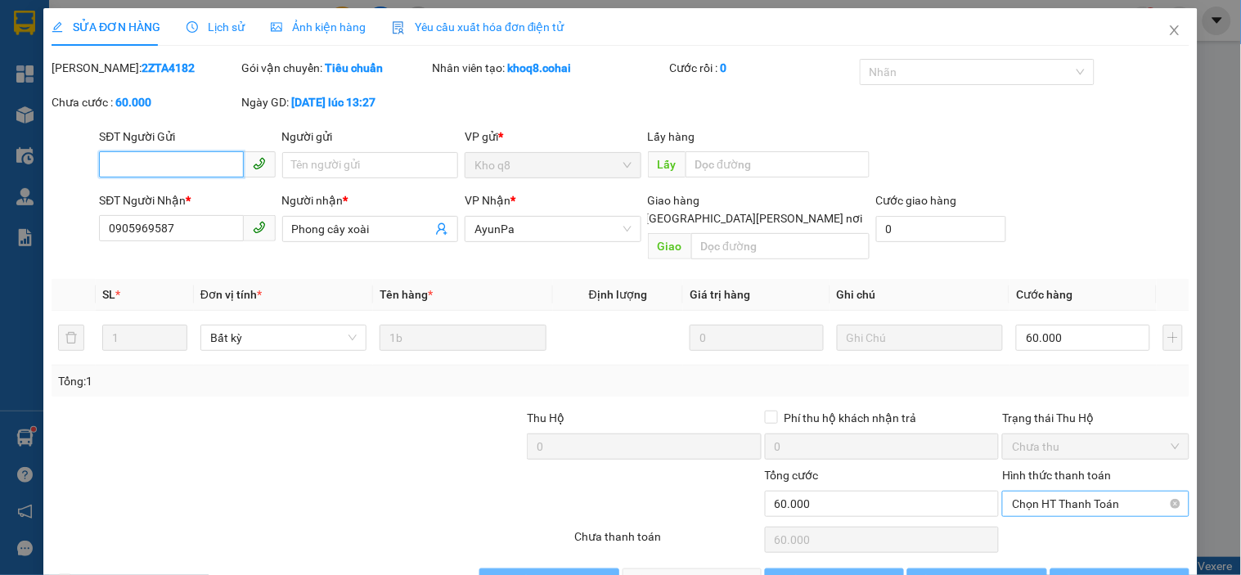
scroll to position [25, 0]
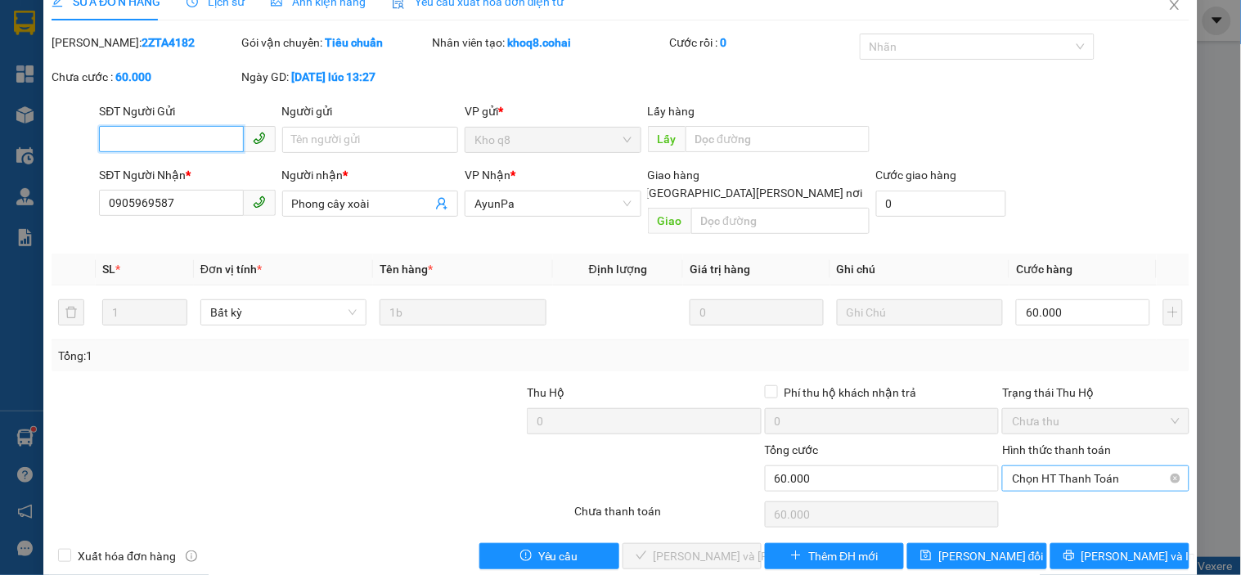
click at [1070, 466] on span "Chọn HT Thanh Toán" at bounding box center [1095, 478] width 167 height 25
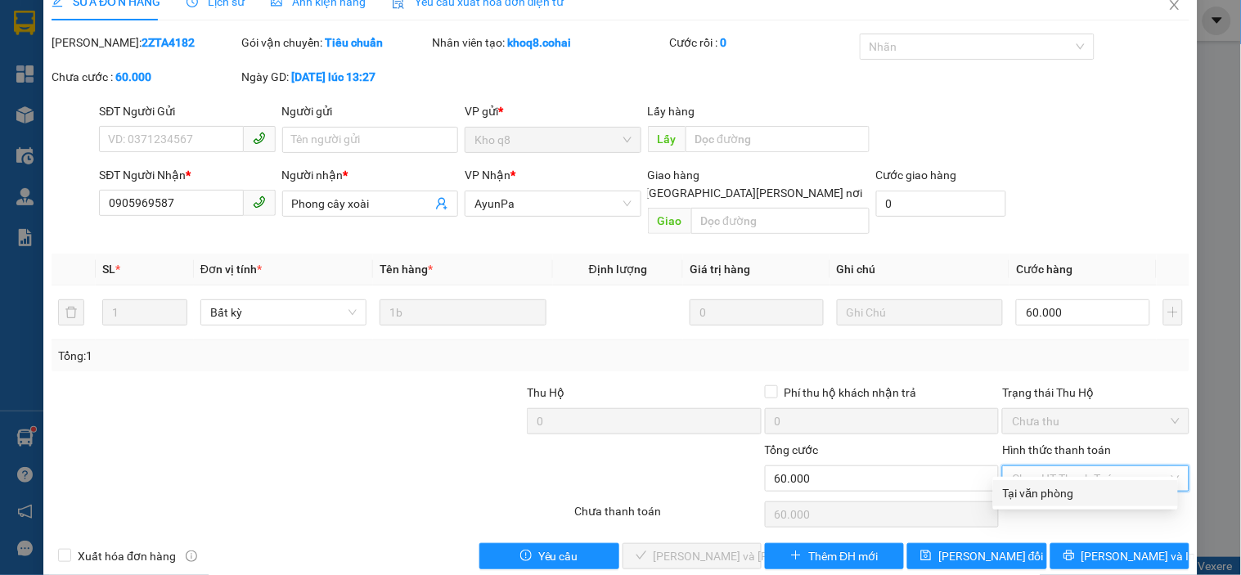
drag, startPoint x: 1051, startPoint y: 491, endPoint x: 990, endPoint y: 501, distance: 61.4
click at [1045, 495] on div "Tại văn phòng" at bounding box center [1085, 493] width 165 height 18
type input "0"
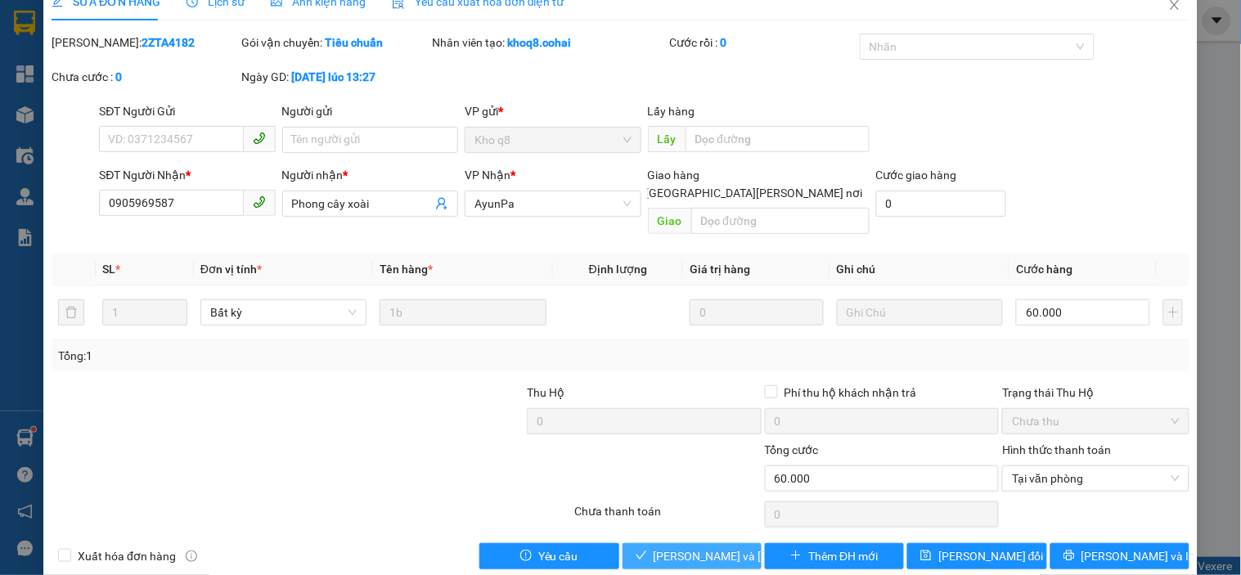
click at [702, 547] on span "[PERSON_NAME] và [PERSON_NAME] hàng" at bounding box center [763, 556] width 221 height 18
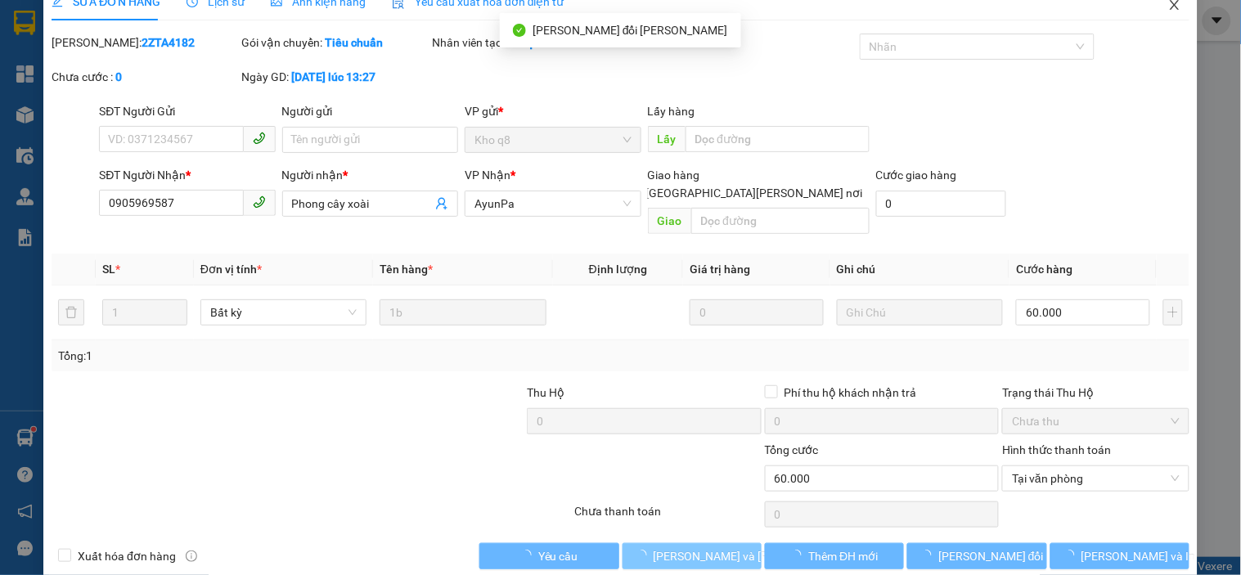
scroll to position [0, 0]
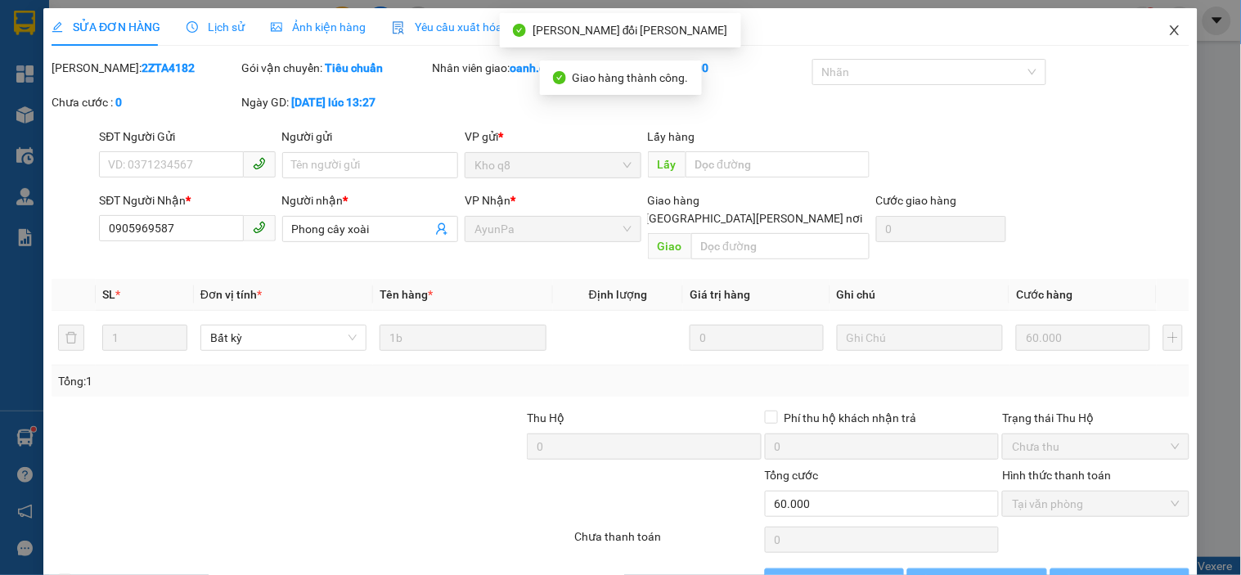
click at [1168, 25] on icon "close" at bounding box center [1174, 30] width 13 height 13
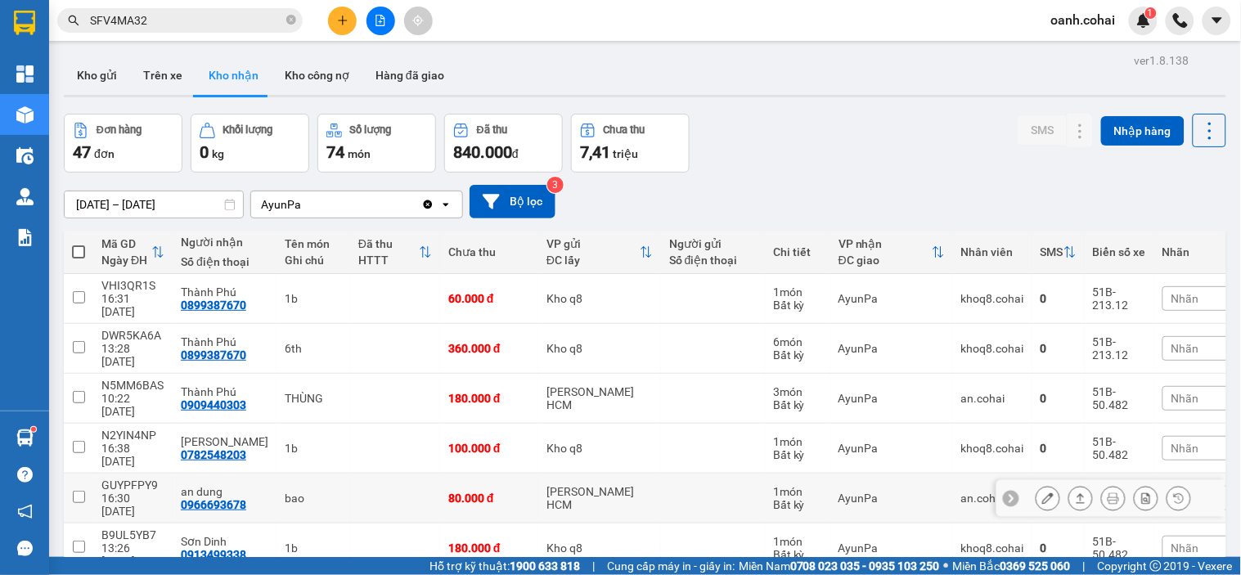
scroll to position [91, 0]
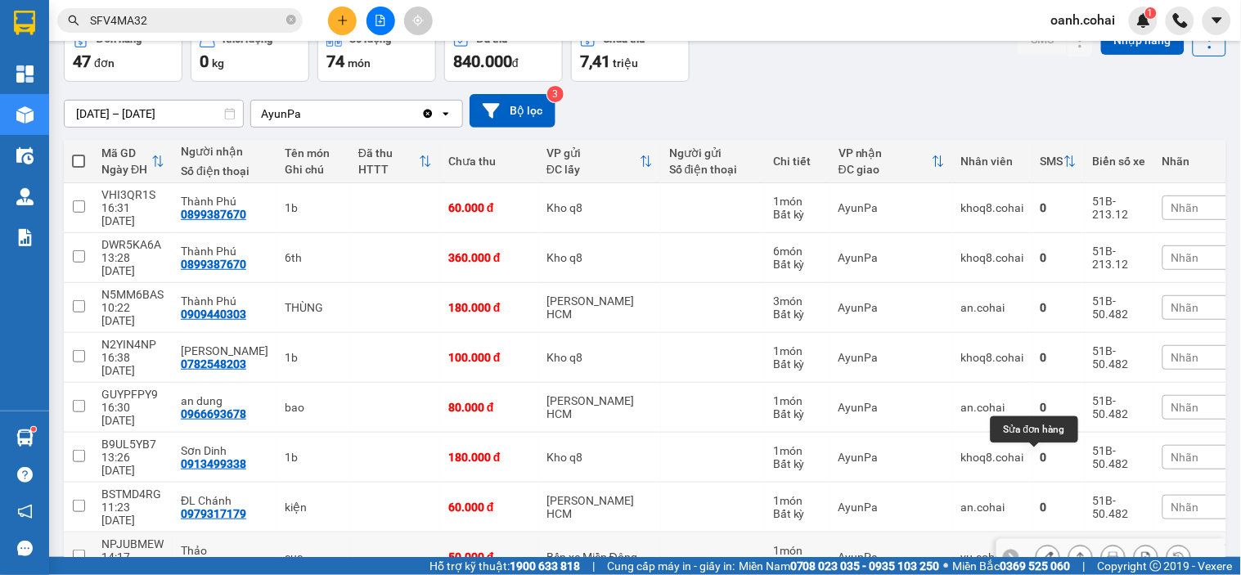
click at [1042, 551] on icon at bounding box center [1047, 556] width 11 height 11
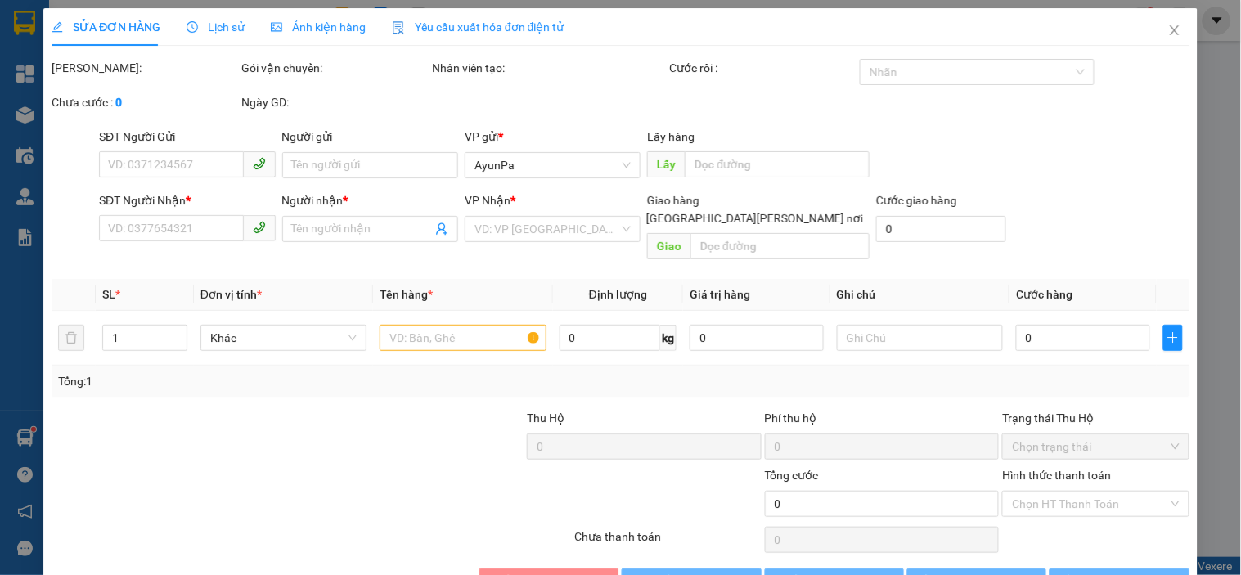
type input "0354507761"
type input "Thảo"
type input "50.000"
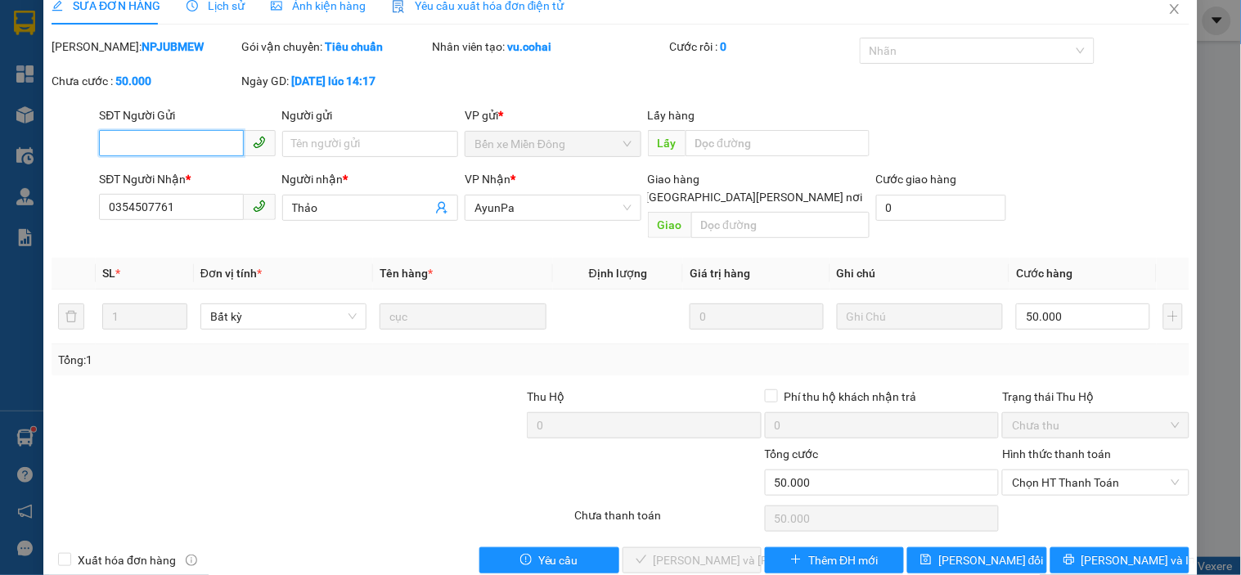
scroll to position [34, 0]
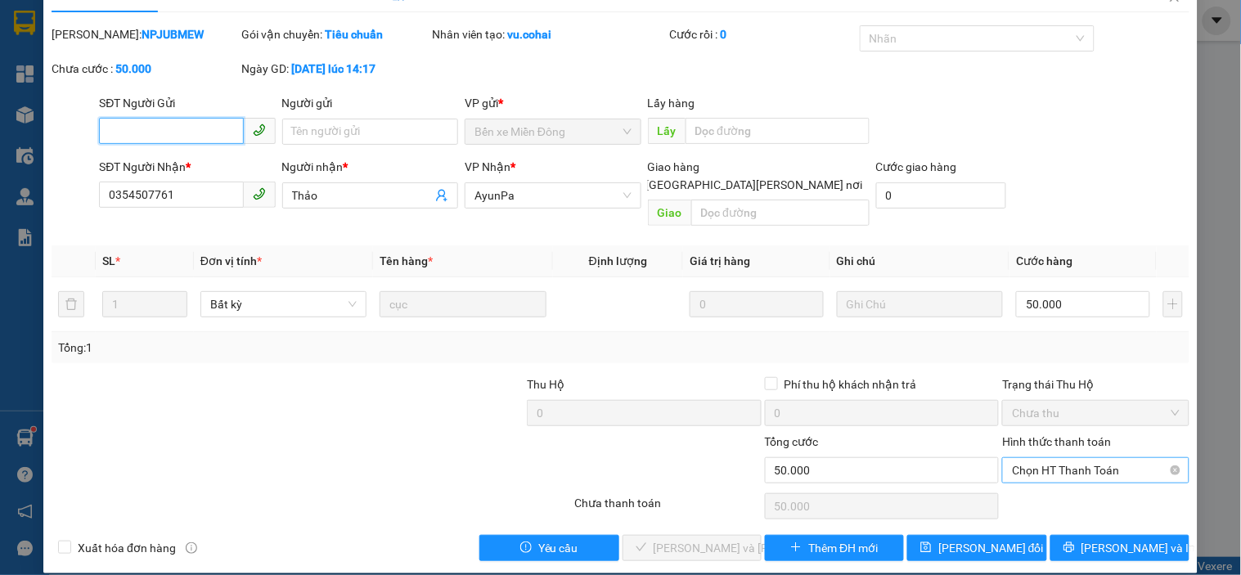
drag, startPoint x: 1052, startPoint y: 460, endPoint x: 1042, endPoint y: 475, distance: 18.4
click at [1052, 459] on span "Chọn HT Thanh Toán" at bounding box center [1095, 470] width 167 height 25
click at [1035, 488] on div "Tại văn phòng" at bounding box center [1085, 485] width 165 height 18
type input "0"
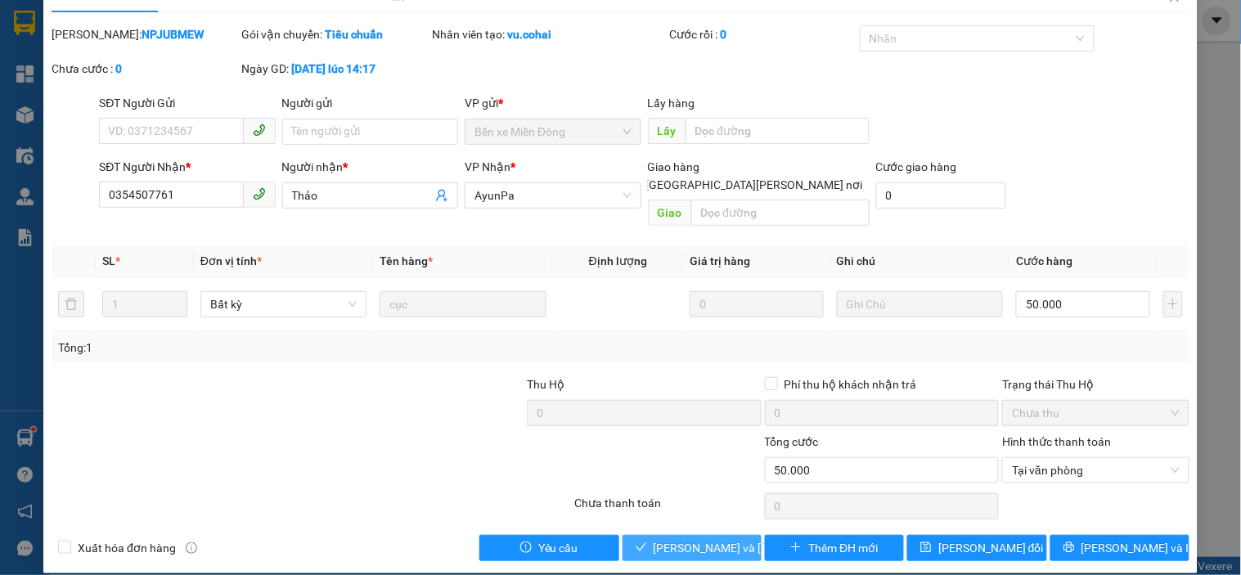
click at [722, 539] on span "[PERSON_NAME] và [PERSON_NAME] hàng" at bounding box center [763, 548] width 221 height 18
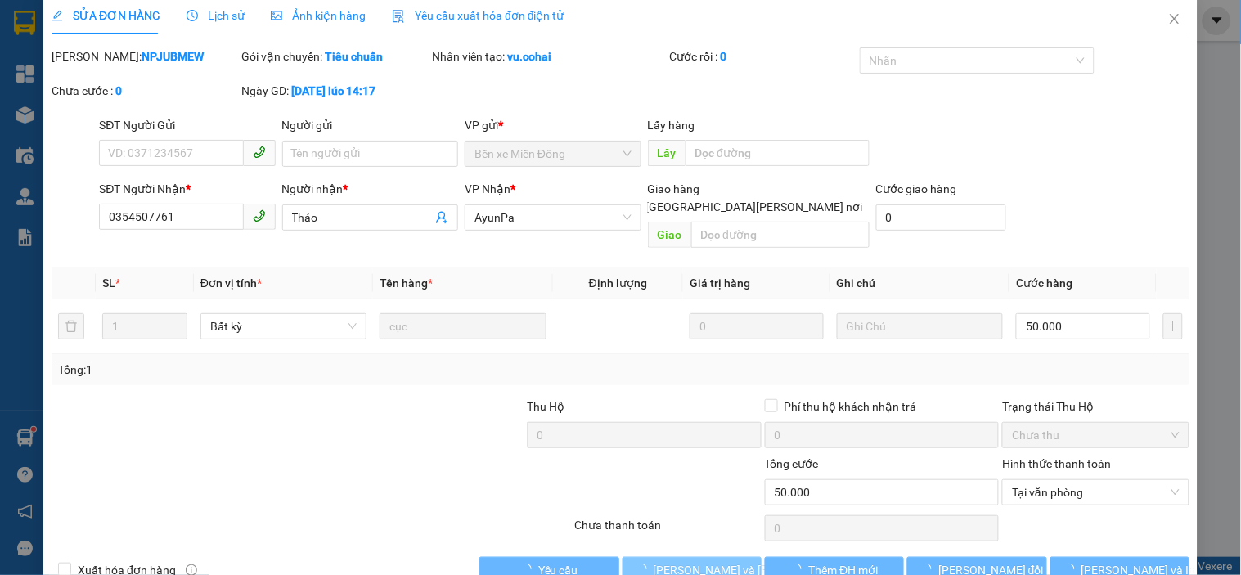
scroll to position [0, 0]
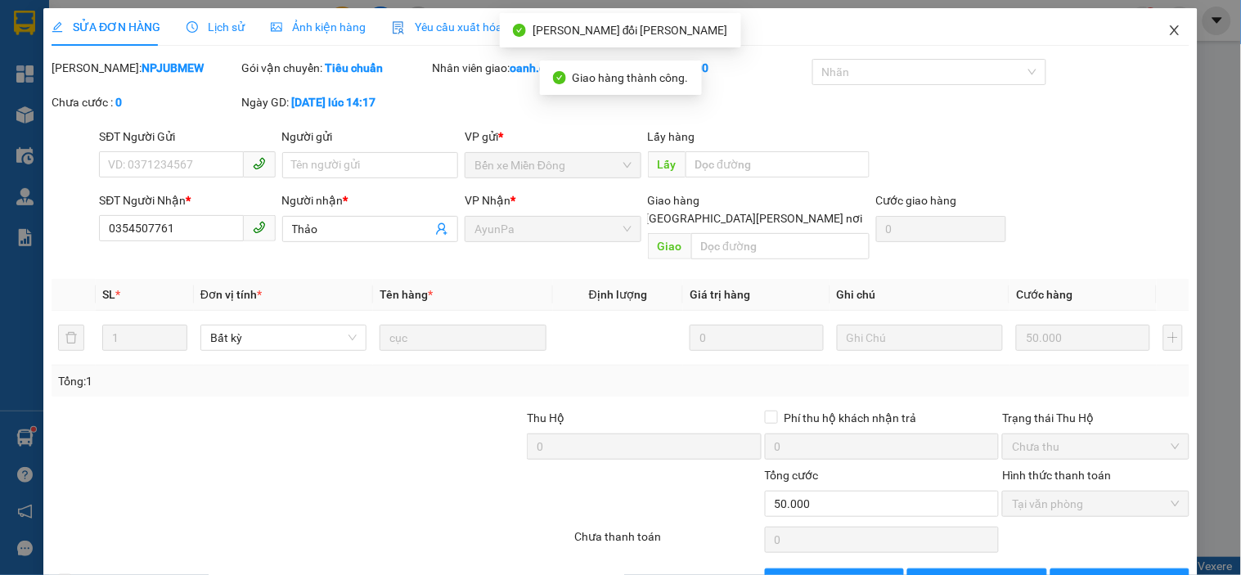
click at [1168, 34] on icon "close" at bounding box center [1174, 30] width 13 height 13
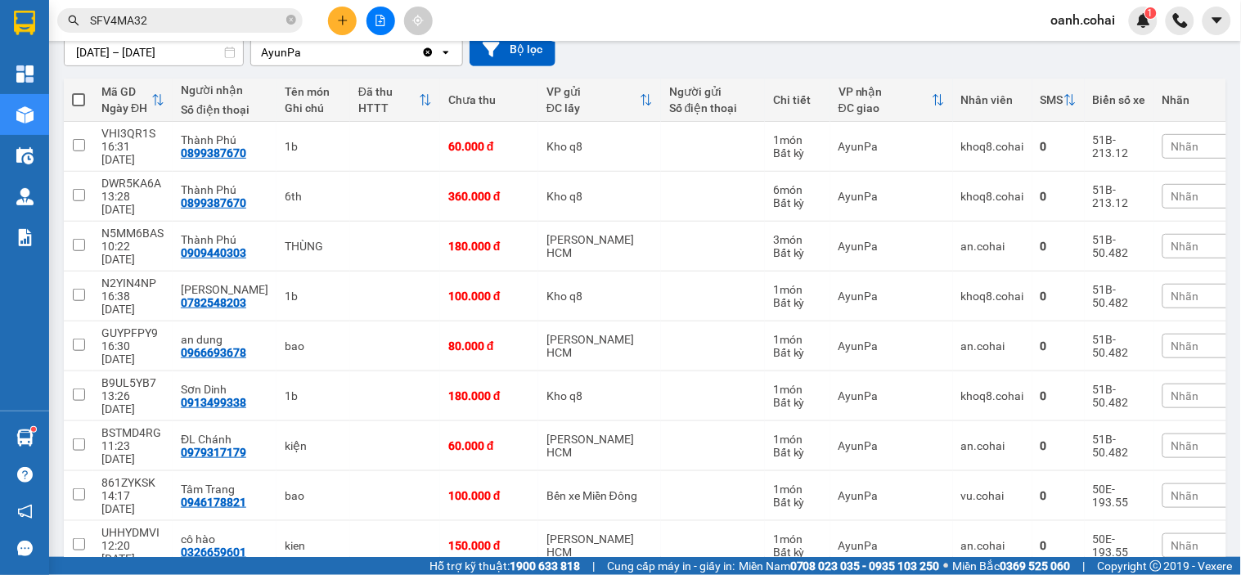
scroll to position [182, 0]
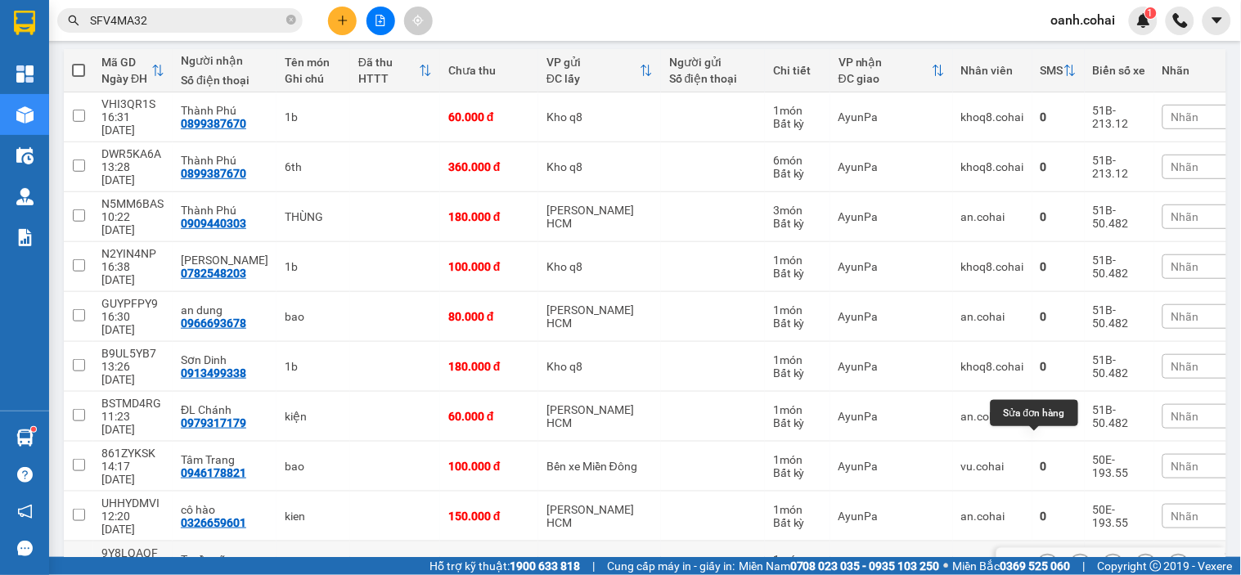
click at [1042, 560] on icon at bounding box center [1047, 565] width 11 height 11
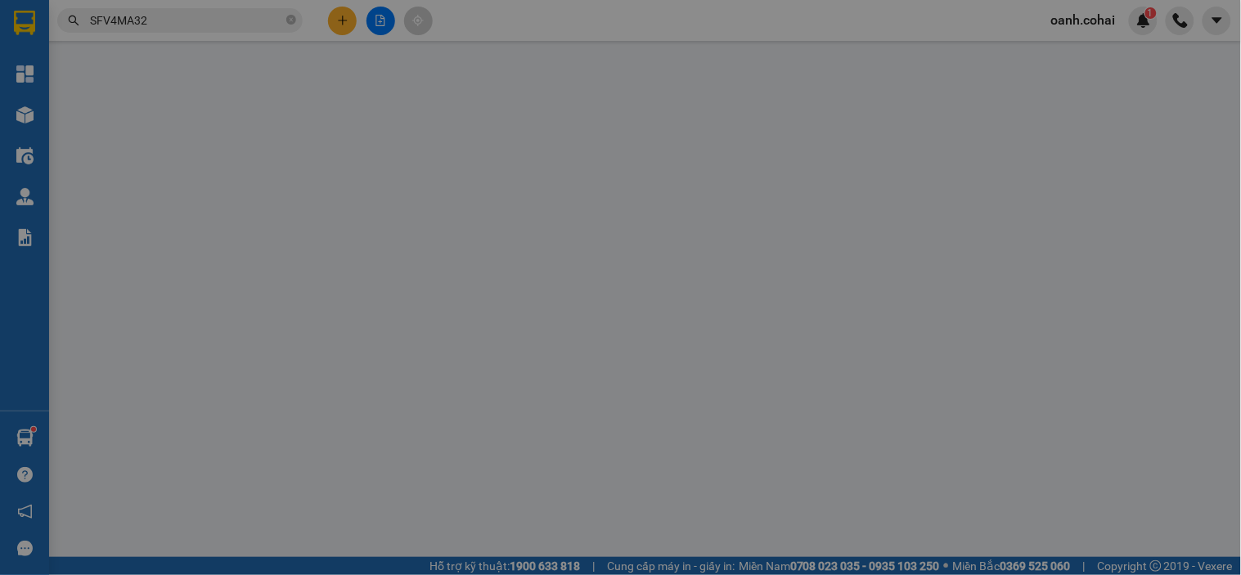
type input "0979953788"
type input "Tuyền võng"
type input "50.000"
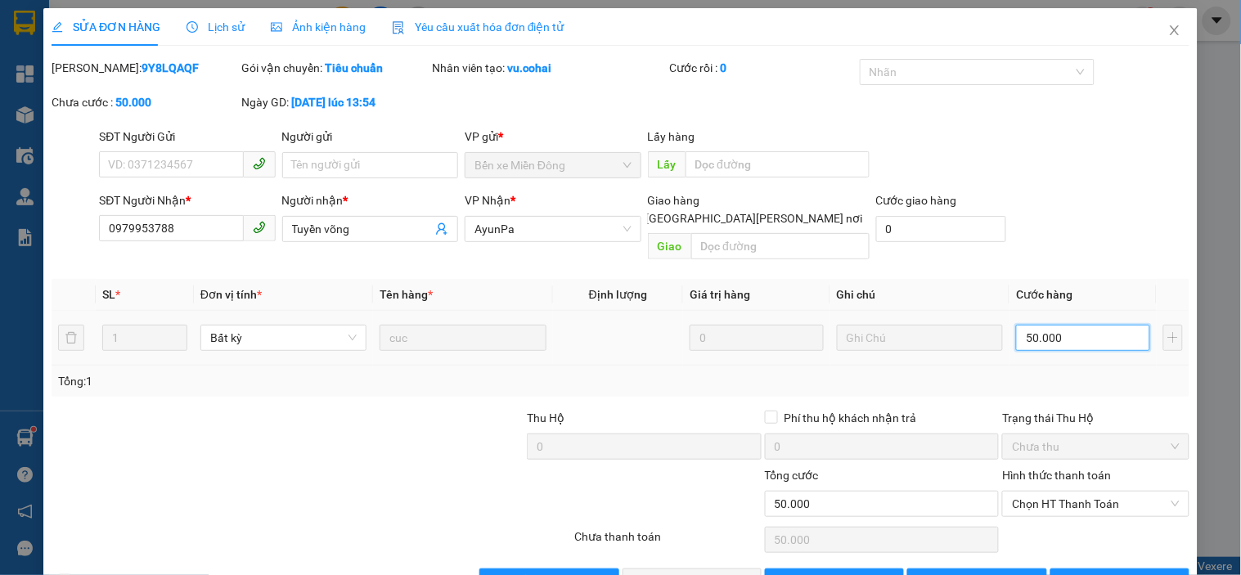
click at [1066, 325] on input "50.000" at bounding box center [1083, 338] width 134 height 26
type input "0"
type input "5"
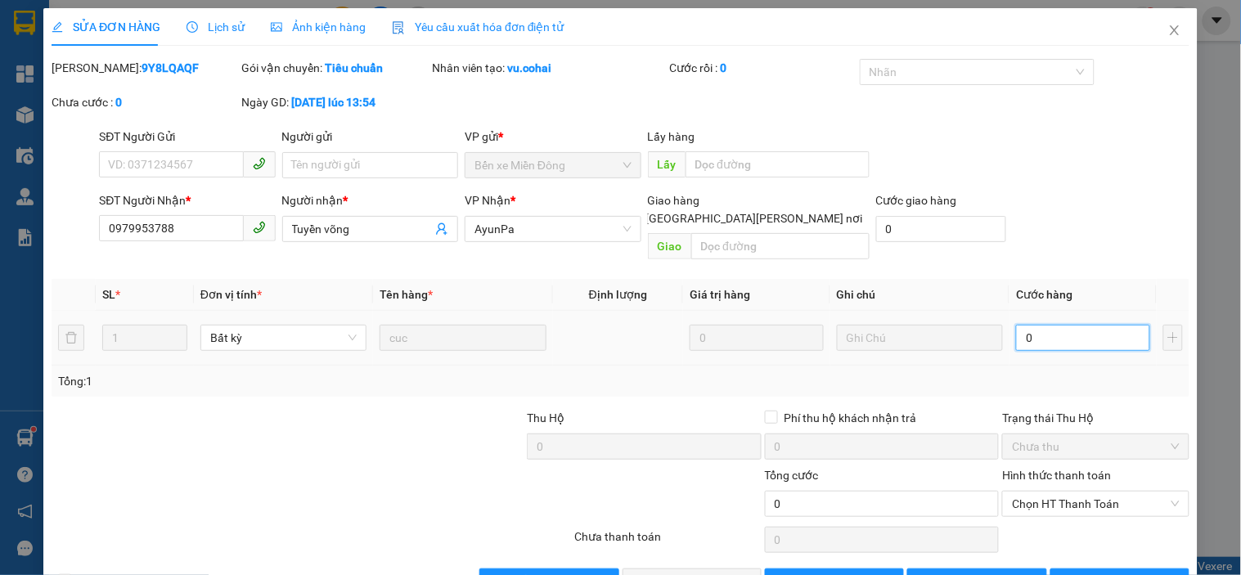
type input "5"
type input "05"
type input "50"
type input "050"
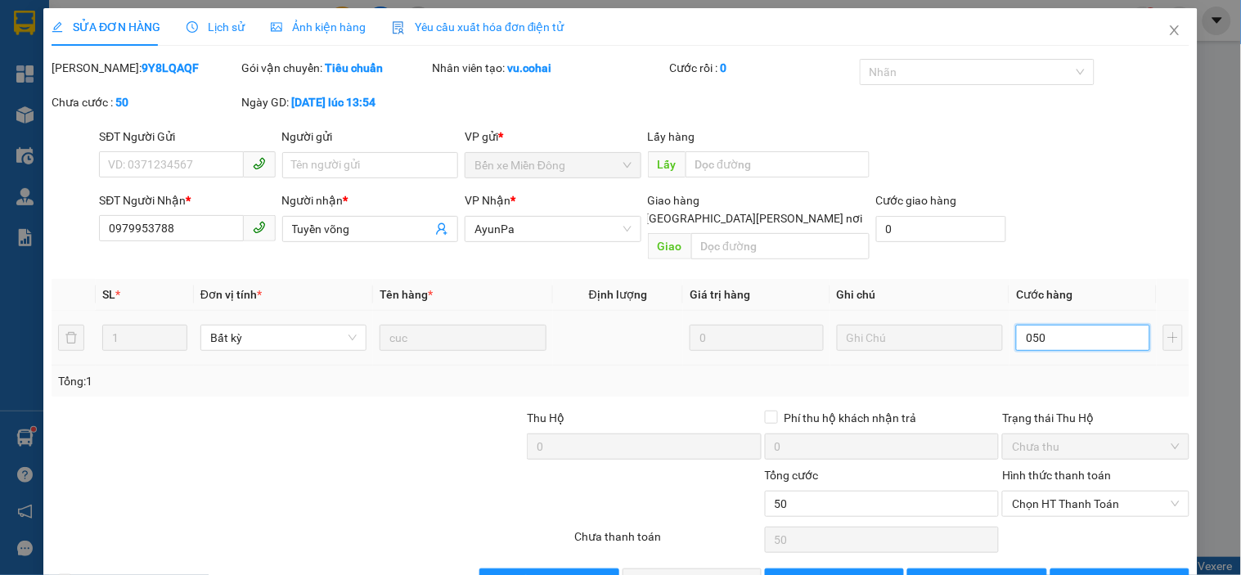
type input "5"
type input "05"
type input "0"
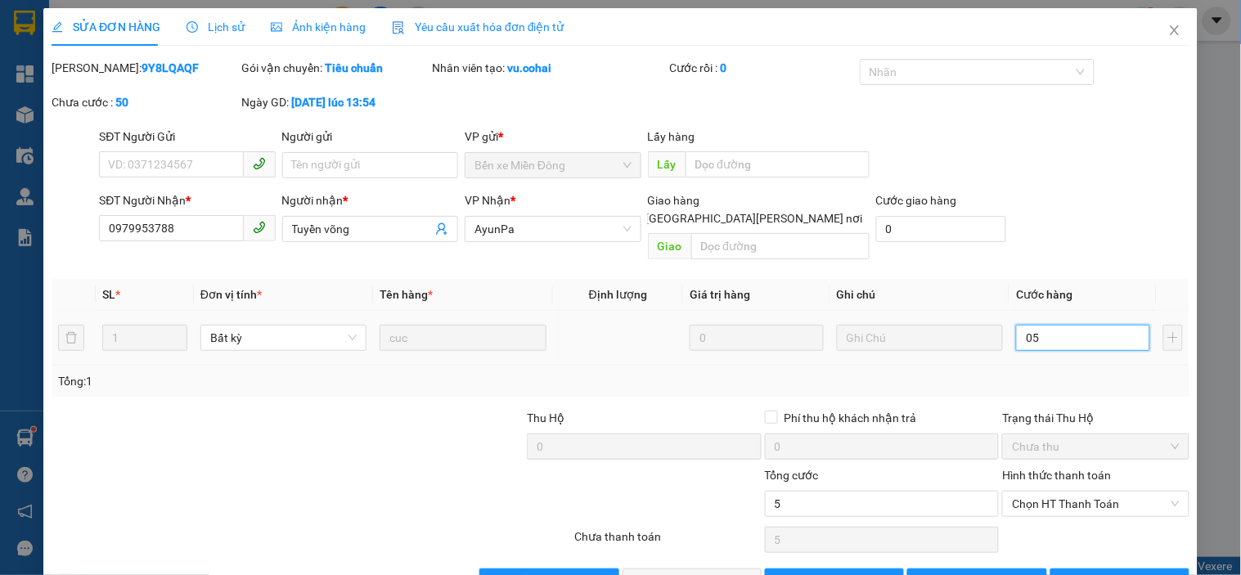
type input "0"
type input "4"
type input "04"
type input "40"
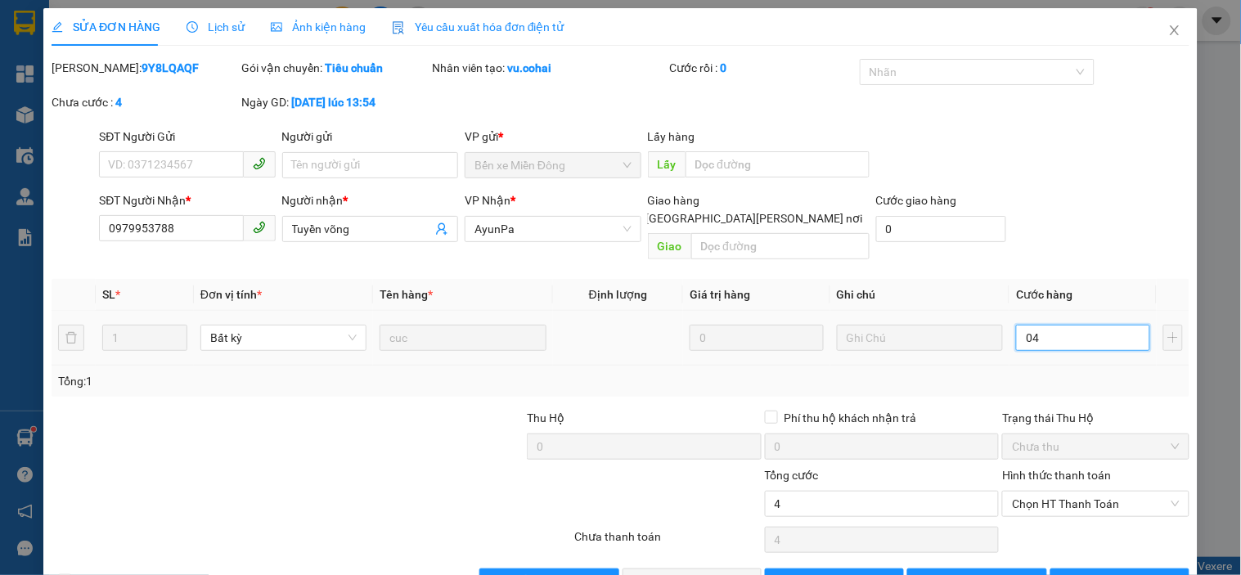
type input "40"
type input "040"
type input "40.000"
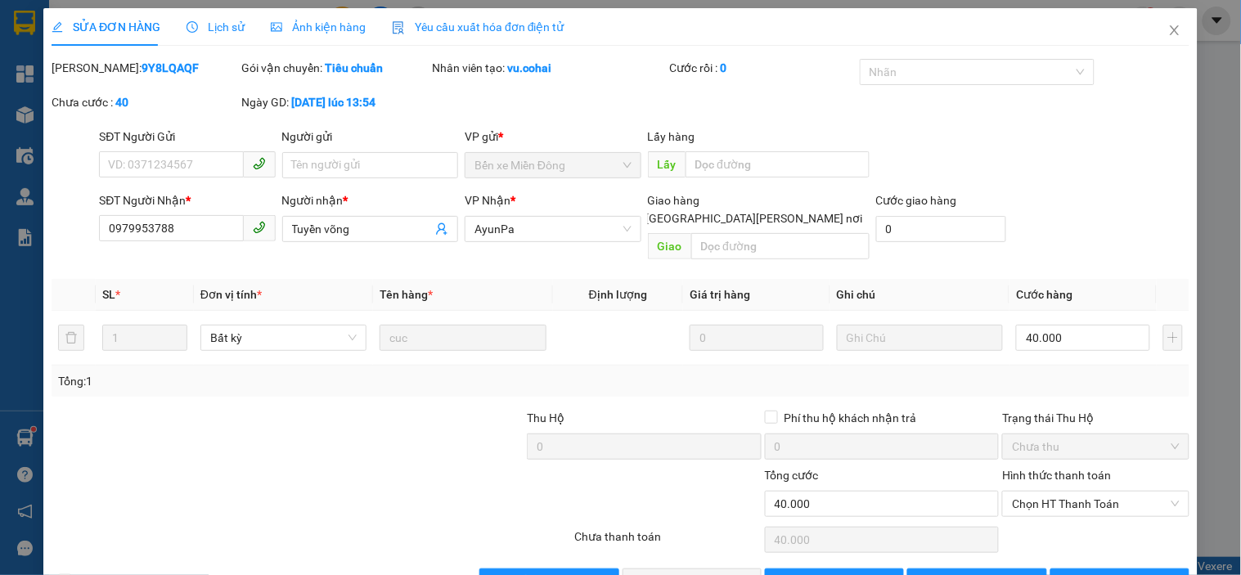
click at [1088, 372] on div "Tổng: 1" at bounding box center [620, 381] width 1124 height 18
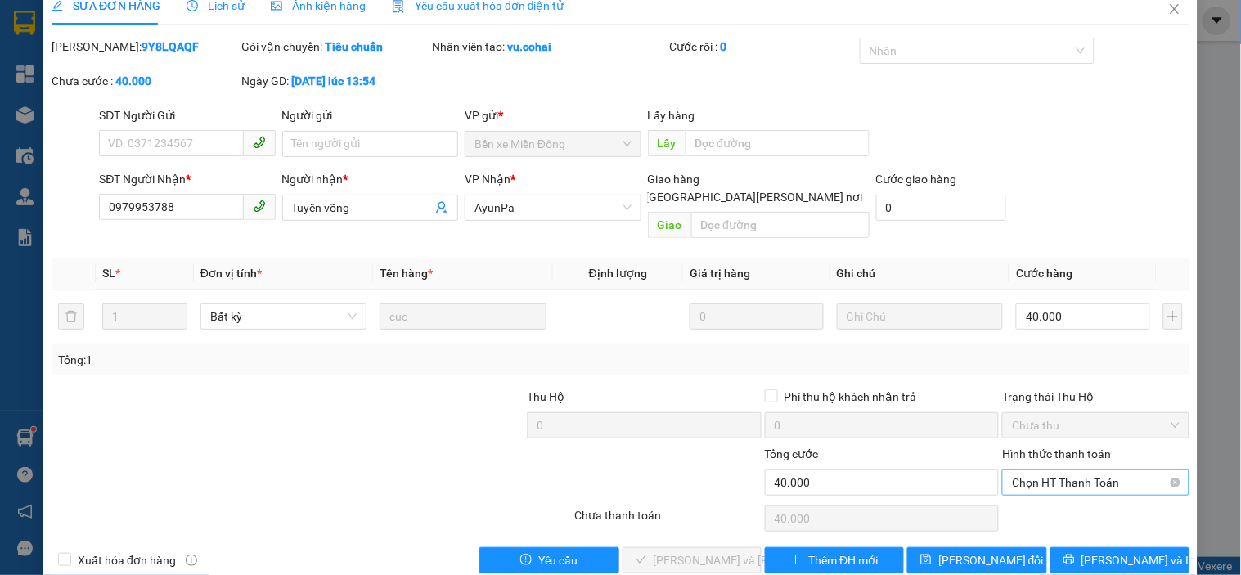
scroll to position [34, 0]
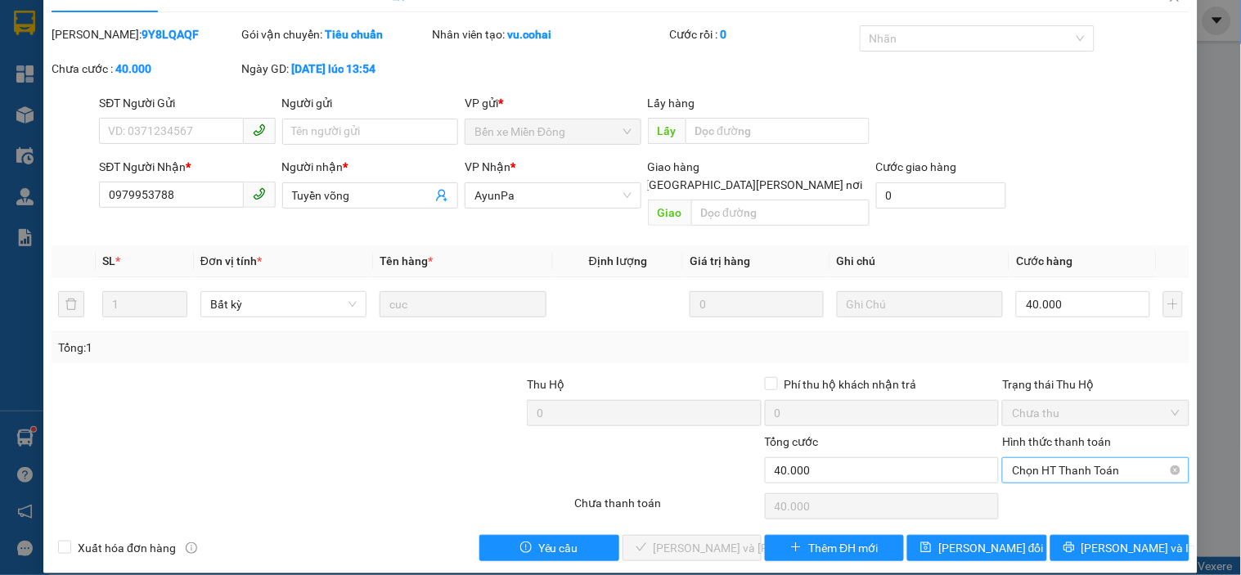
drag, startPoint x: 1060, startPoint y: 454, endPoint x: 1060, endPoint y: 467, distance: 13.1
click at [1060, 458] on span "Chọn HT Thanh Toán" at bounding box center [1095, 470] width 167 height 25
click at [1057, 488] on div "Tại văn phòng" at bounding box center [1085, 485] width 165 height 18
type input "0"
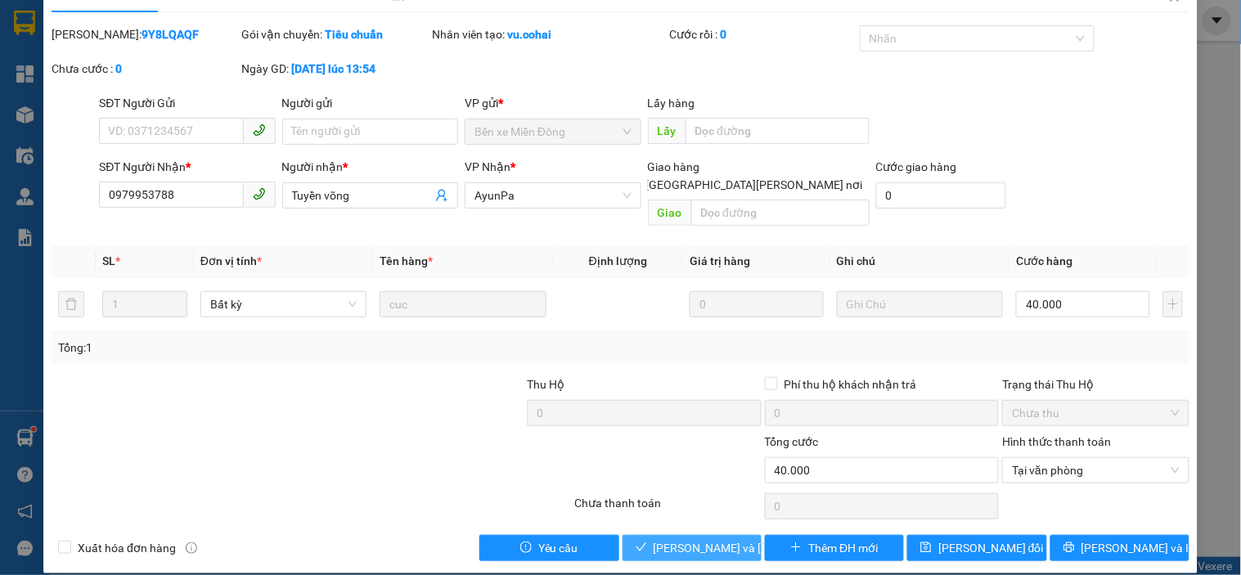
click at [682, 539] on span "[PERSON_NAME] và [PERSON_NAME] hàng" at bounding box center [763, 548] width 221 height 18
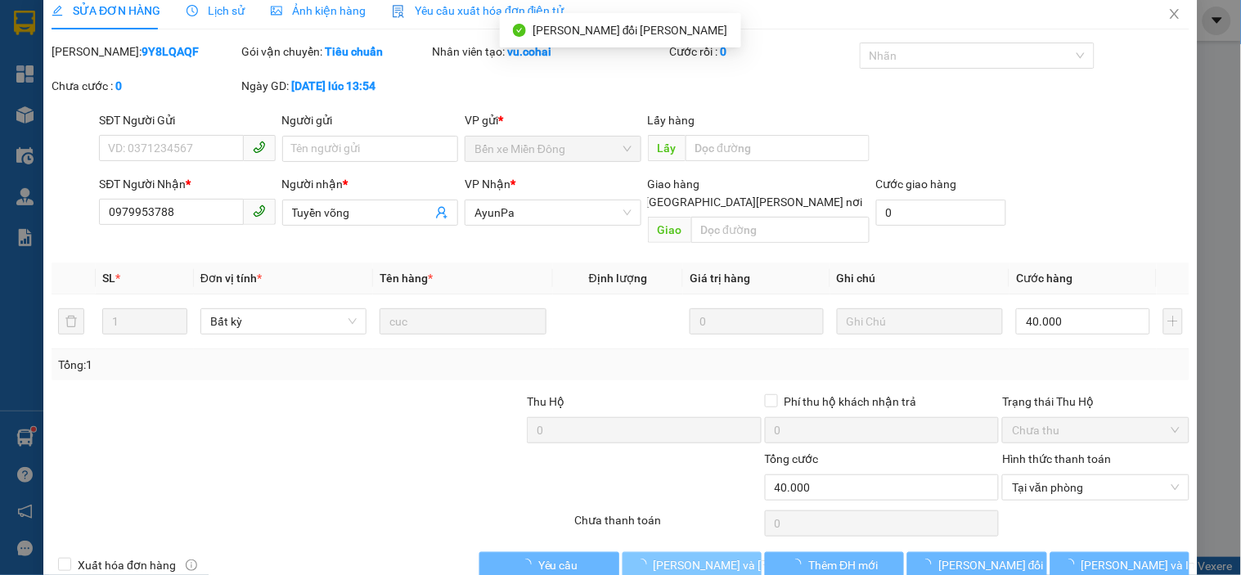
scroll to position [0, 0]
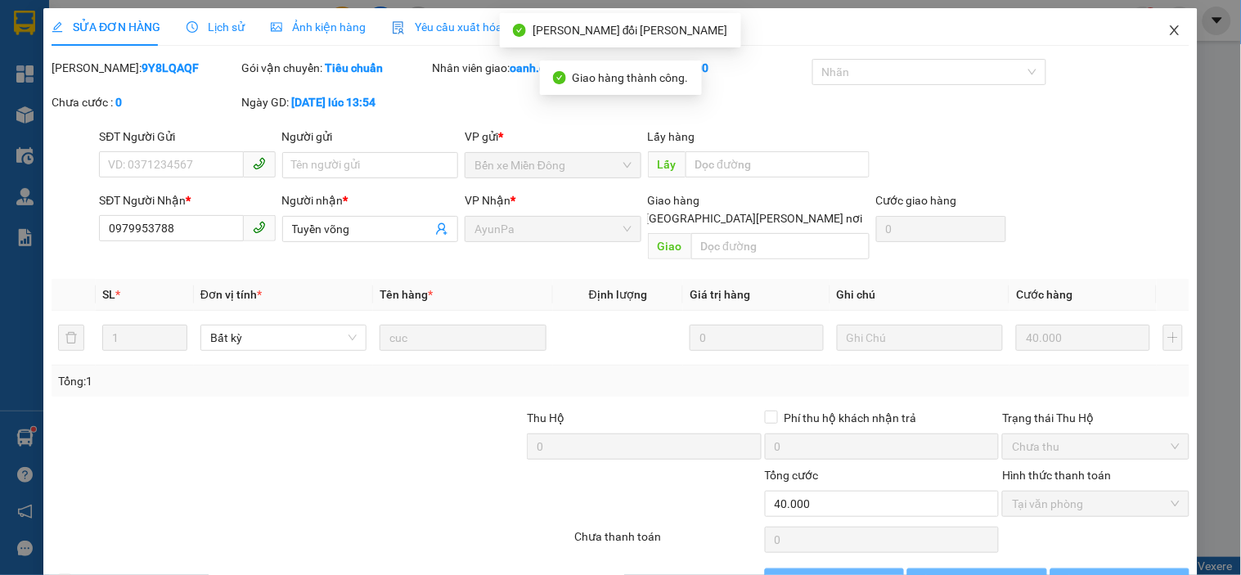
click at [1161, 23] on span "Close" at bounding box center [1174, 31] width 46 height 46
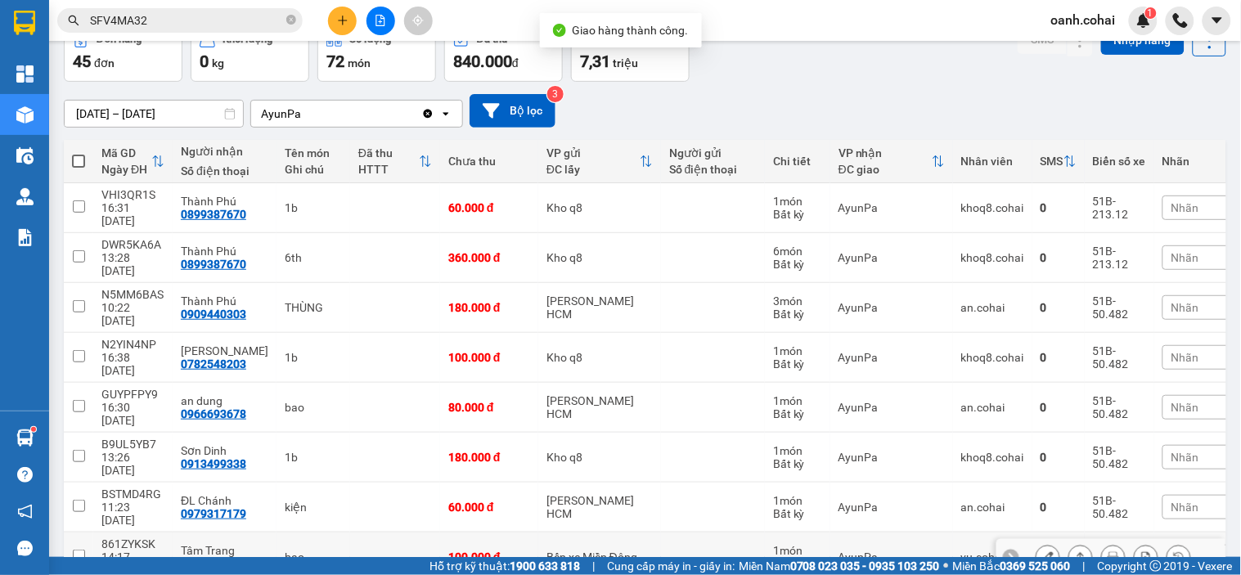
scroll to position [182, 0]
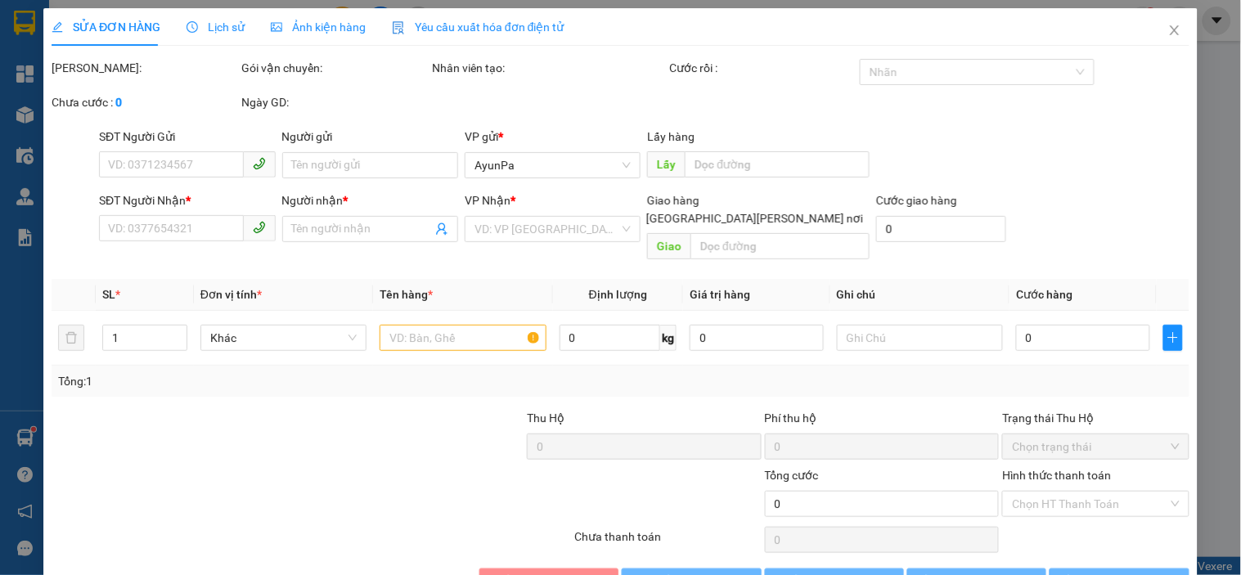
type input "0989498061"
type input "Huyền"
type input "100.000"
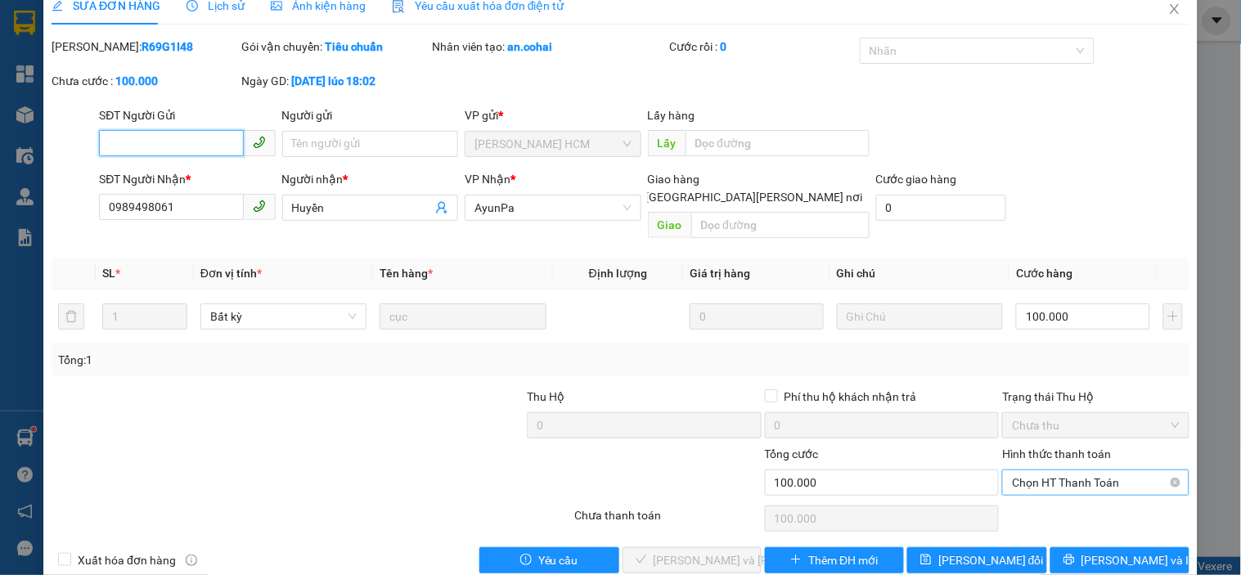
scroll to position [34, 0]
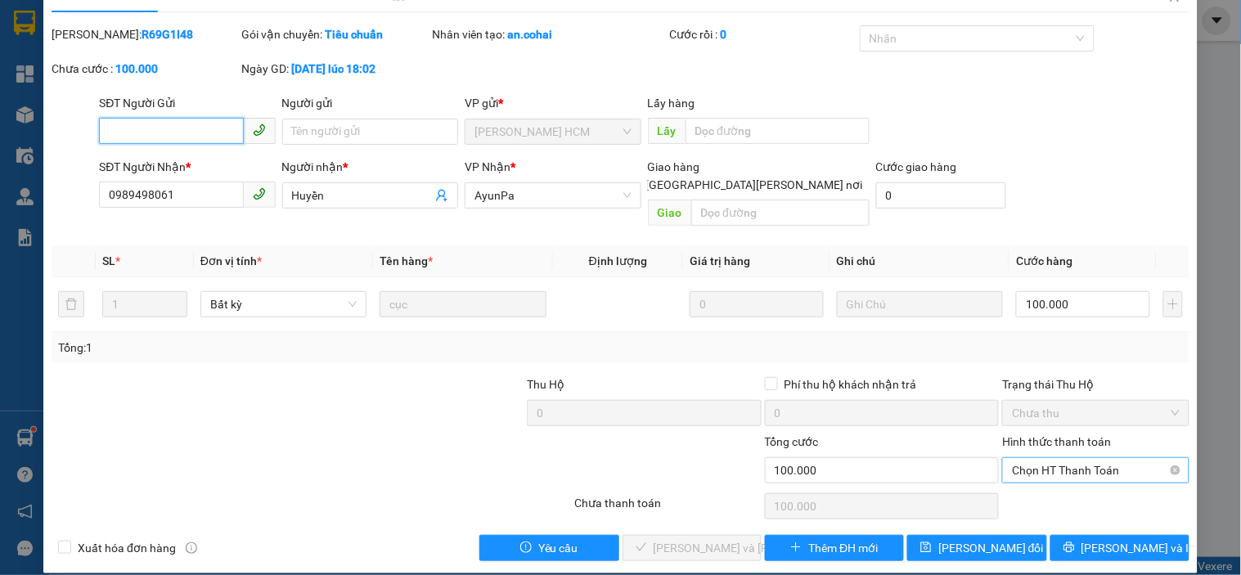
click at [1113, 458] on span "Chọn HT Thanh Toán" at bounding box center [1095, 470] width 167 height 25
click at [1057, 488] on div "Tại văn phòng" at bounding box center [1085, 485] width 165 height 18
type input "0"
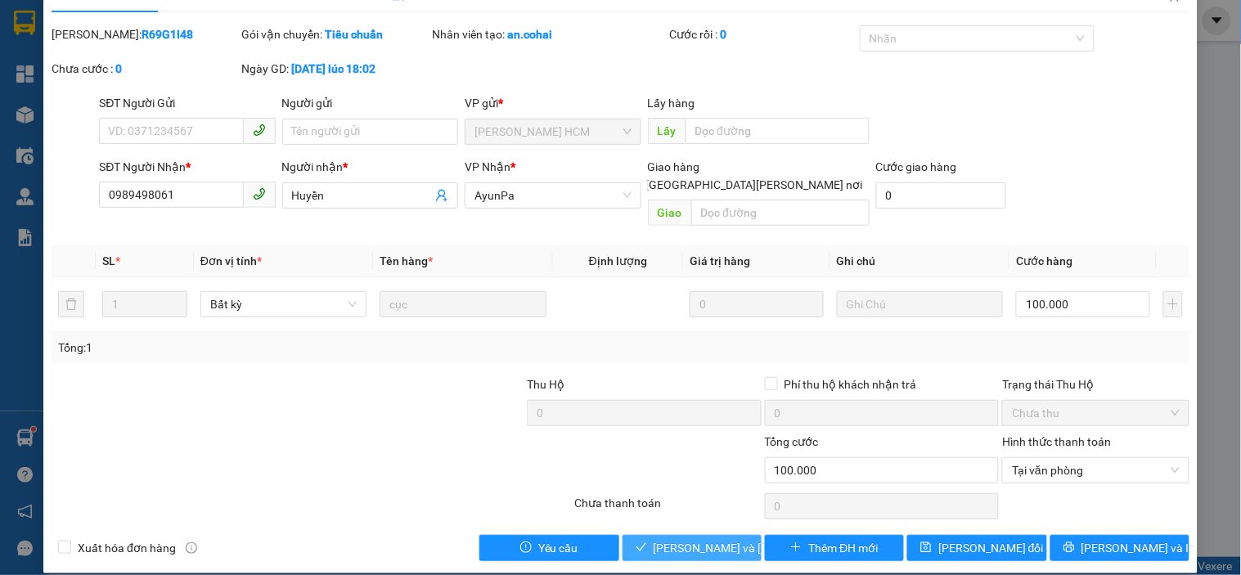
click at [688, 539] on span "[PERSON_NAME] và [PERSON_NAME] hàng" at bounding box center [763, 548] width 221 height 18
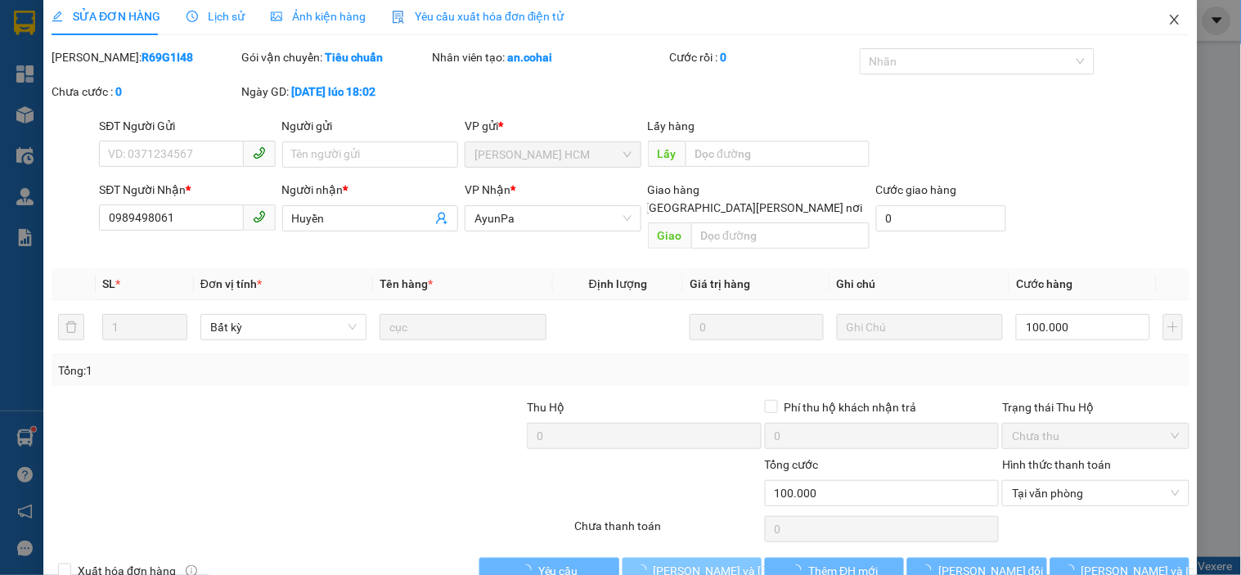
scroll to position [0, 0]
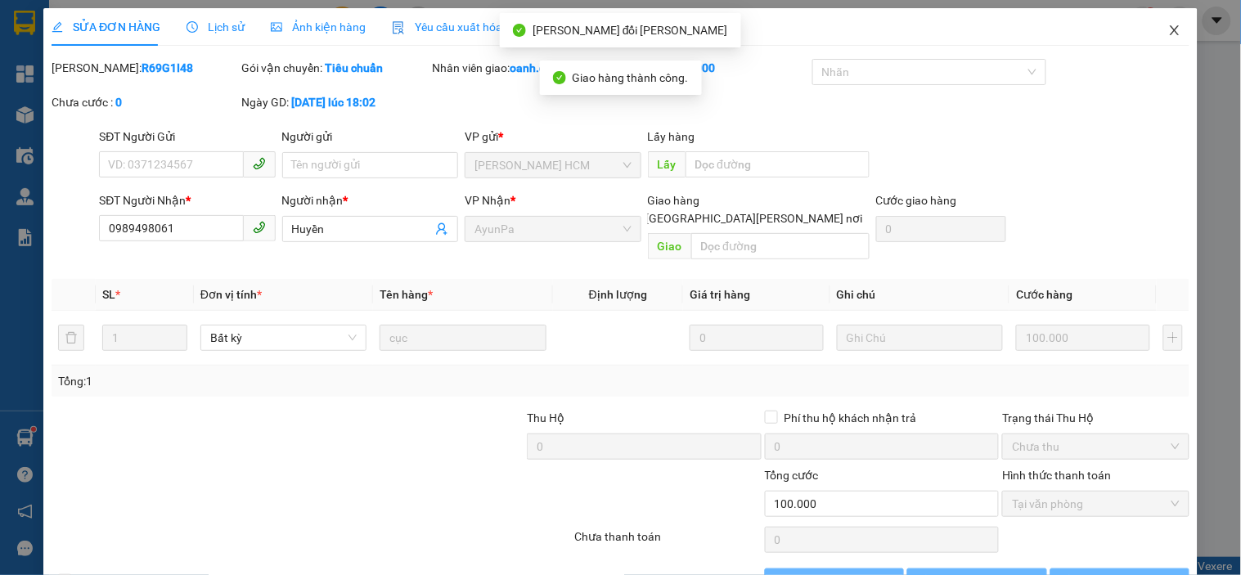
drag, startPoint x: 1166, startPoint y: 21, endPoint x: 1088, endPoint y: 45, distance: 82.0
click at [1164, 21] on span "Close" at bounding box center [1174, 31] width 46 height 46
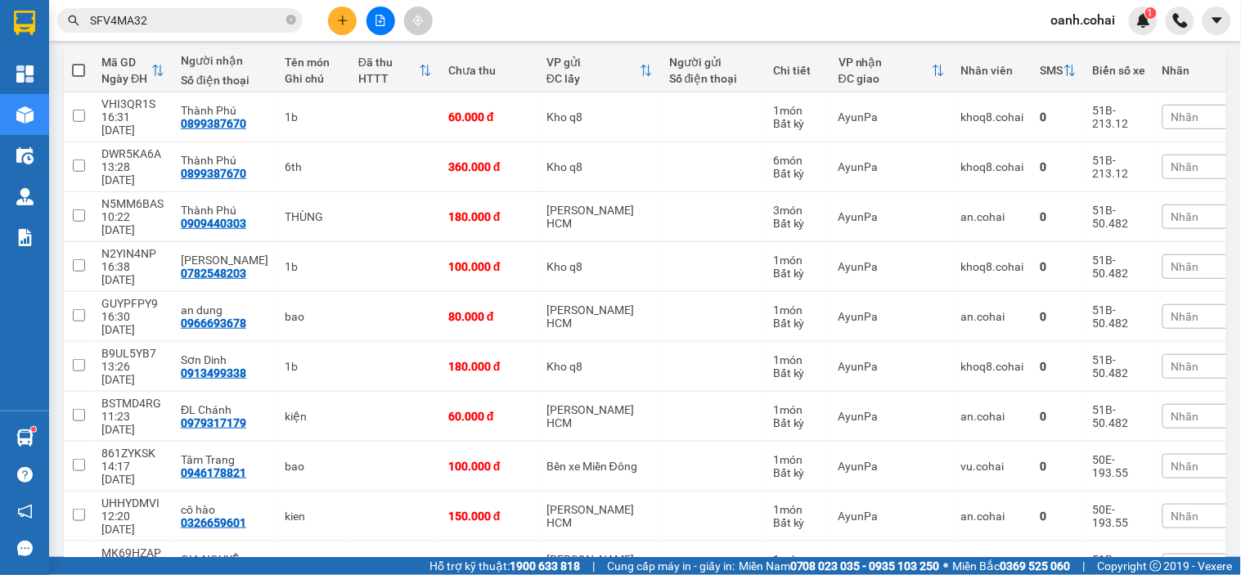
scroll to position [272, 0]
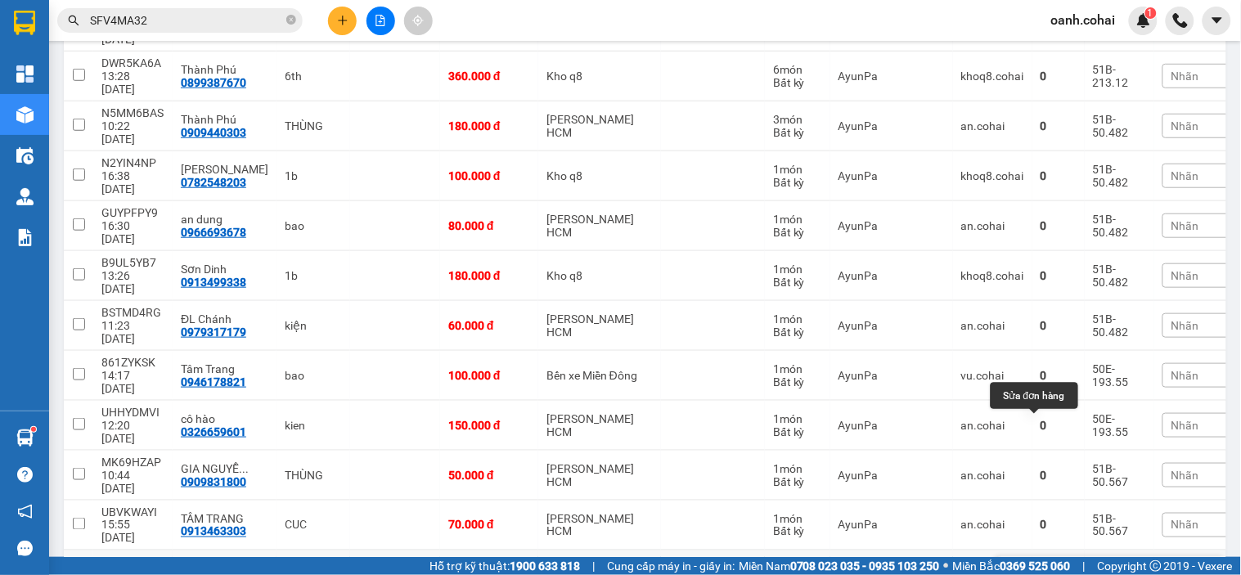
click at [1042, 569] on icon at bounding box center [1047, 574] width 11 height 11
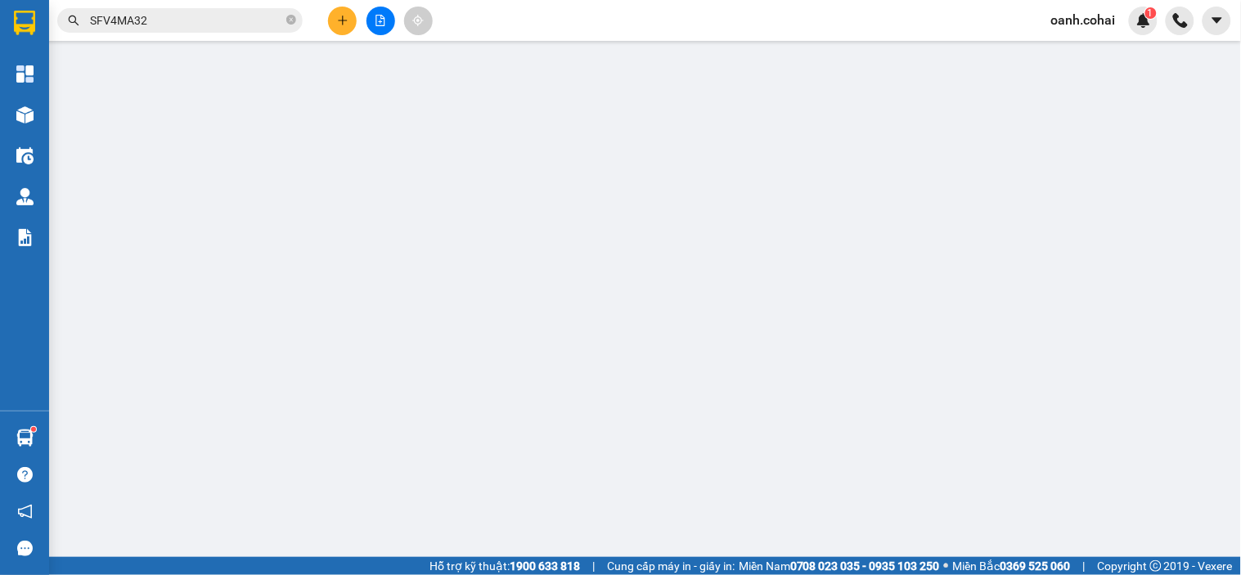
type input "HẢO"
type input "0355523555"
type input "Trang"
type input "140.000"
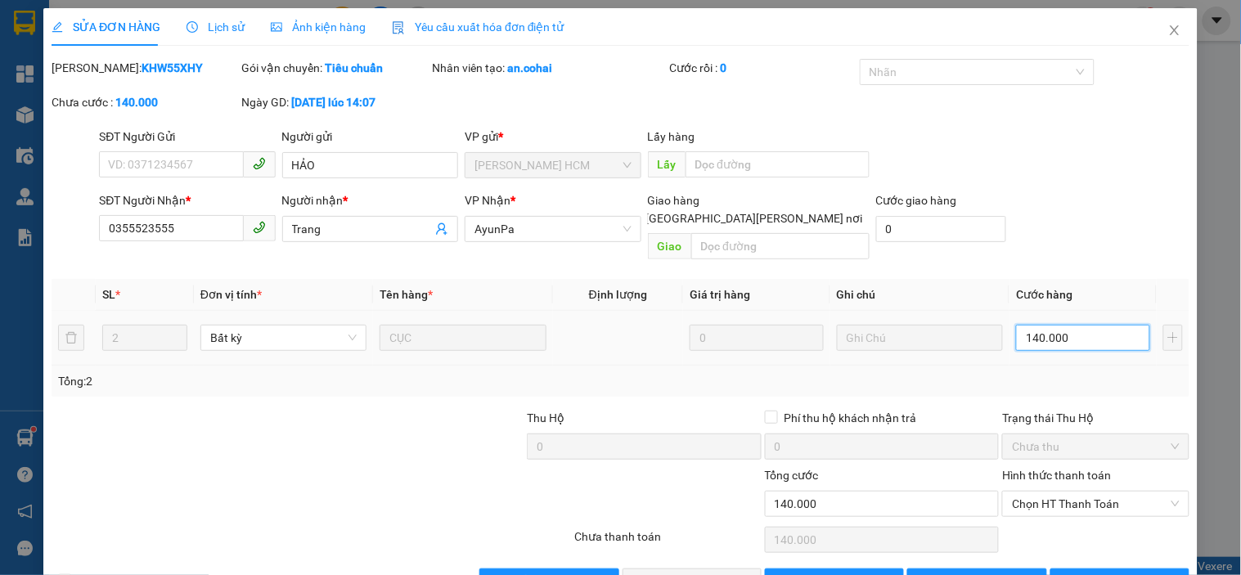
click at [1055, 325] on input "140.000" at bounding box center [1083, 338] width 134 height 26
type input "0"
type input "1"
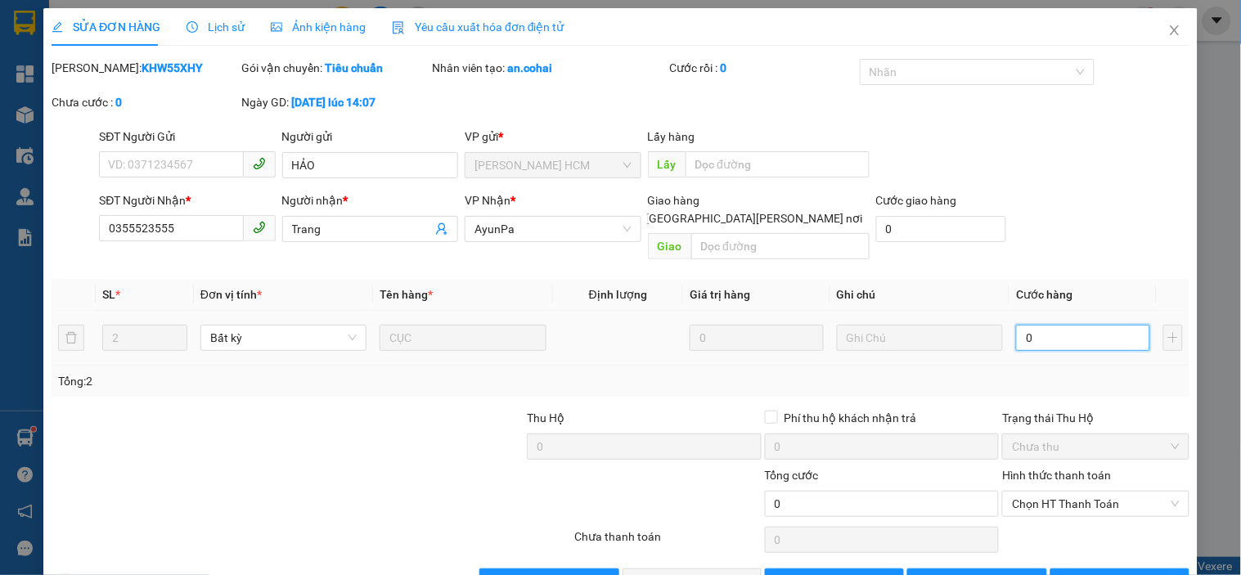
type input "1"
type input "01"
type input "12"
type input "012"
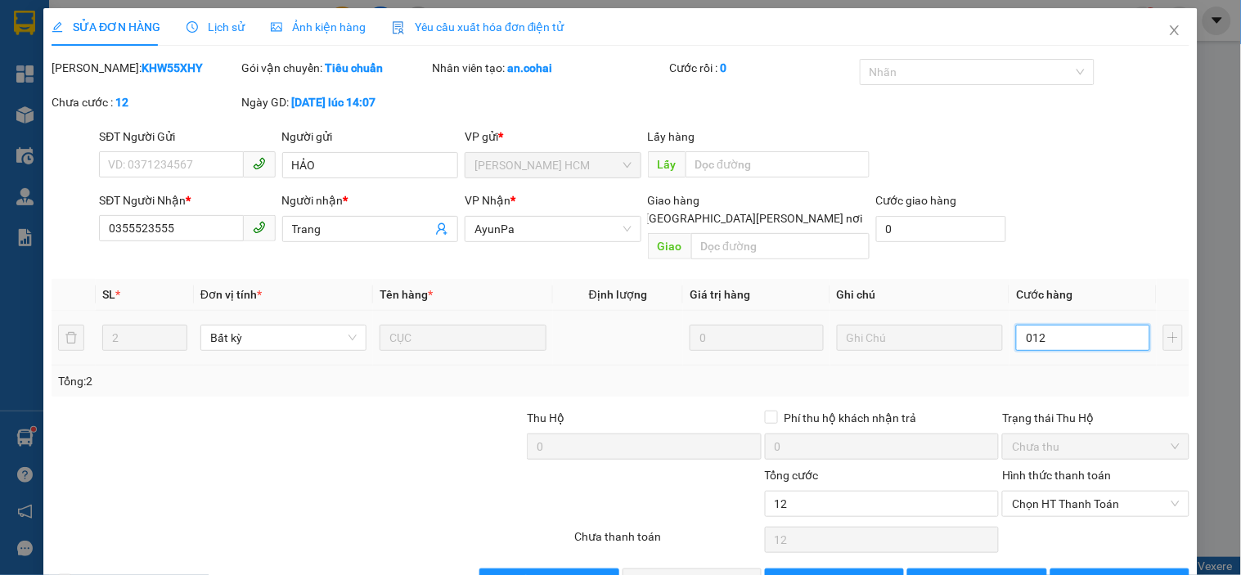
type input "120"
type input "0.120"
type input "120.000"
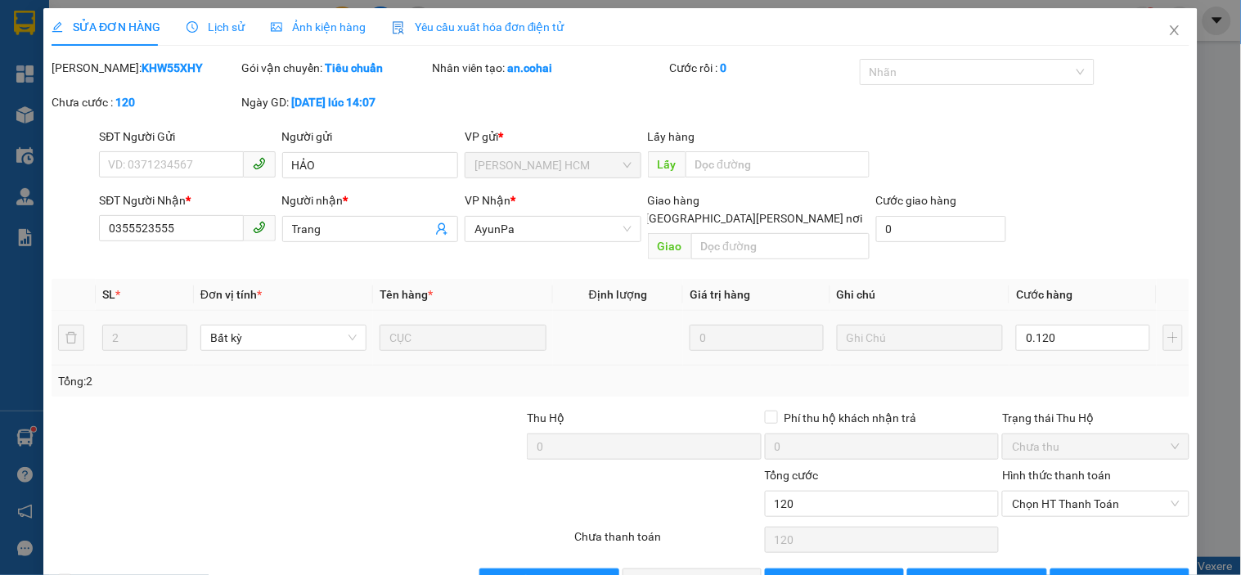
type input "120.000"
click at [1105, 377] on div "Tổng: 2" at bounding box center [620, 381] width 1137 height 31
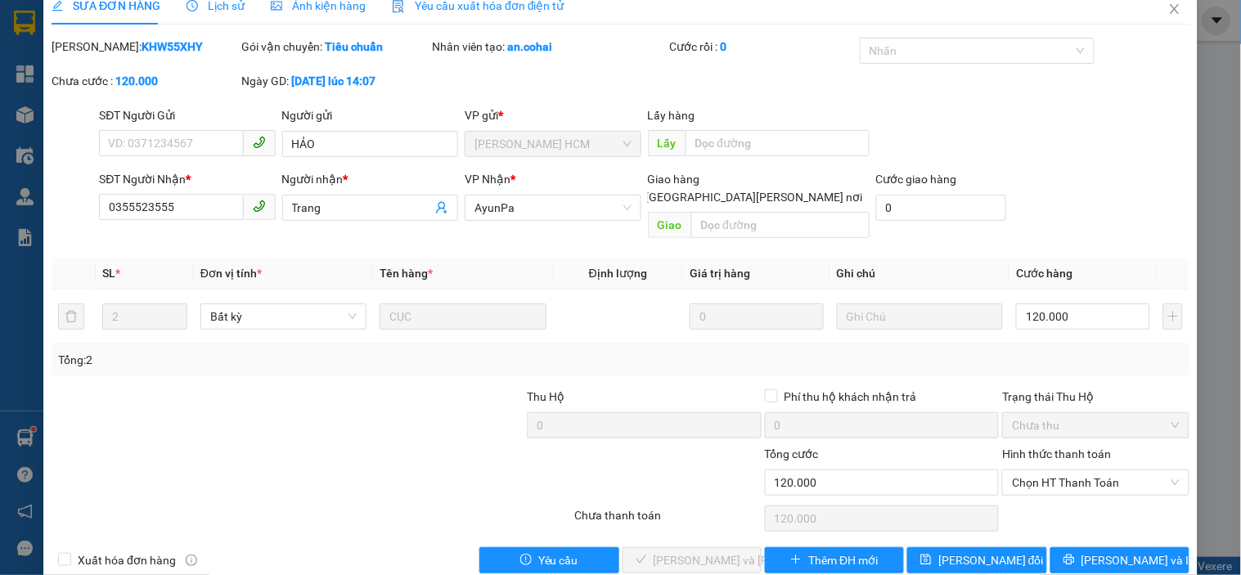
scroll to position [34, 0]
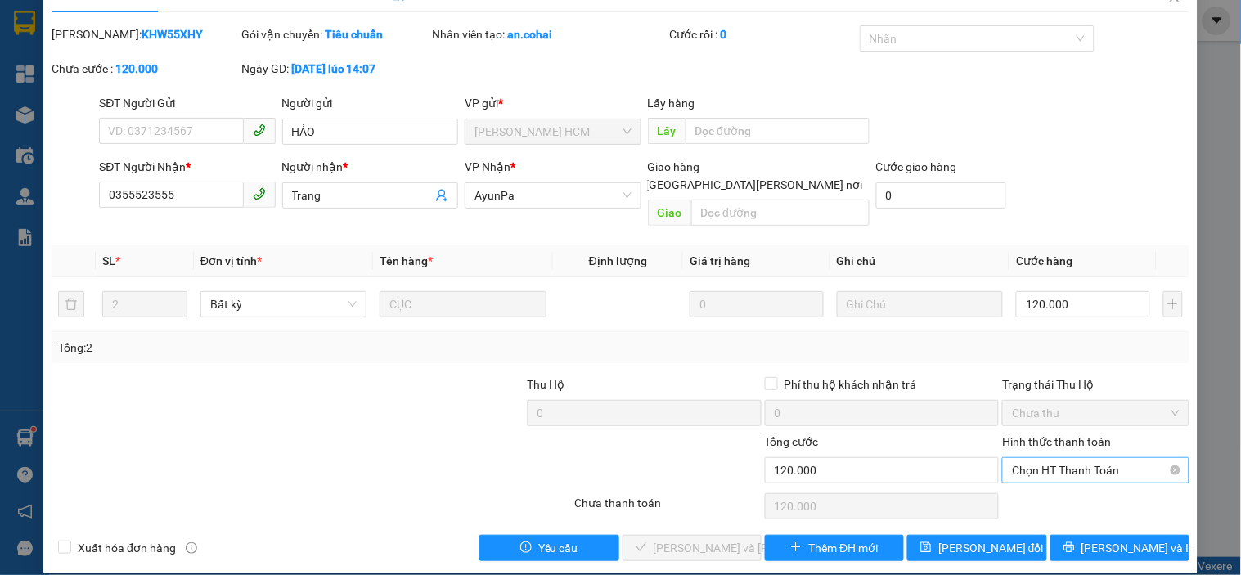
click at [1063, 458] on span "Chọn HT Thanh Toán" at bounding box center [1095, 470] width 167 height 25
click at [1052, 478] on div "Tại văn phòng" at bounding box center [1085, 485] width 165 height 18
type input "0"
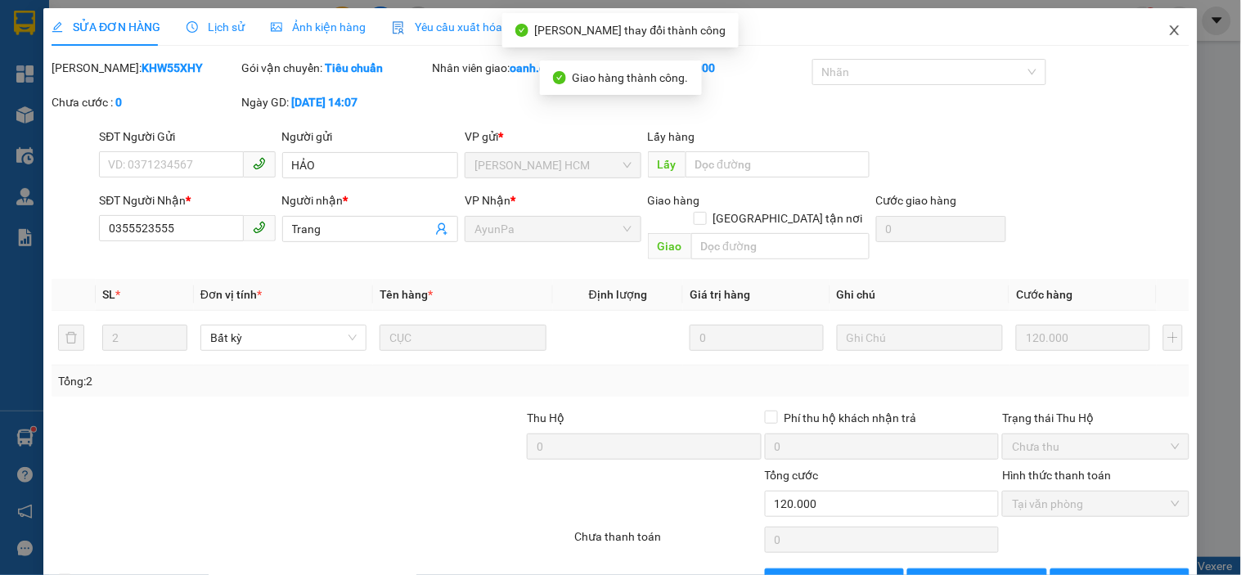
click at [1168, 30] on icon "close" at bounding box center [1174, 30] width 13 height 13
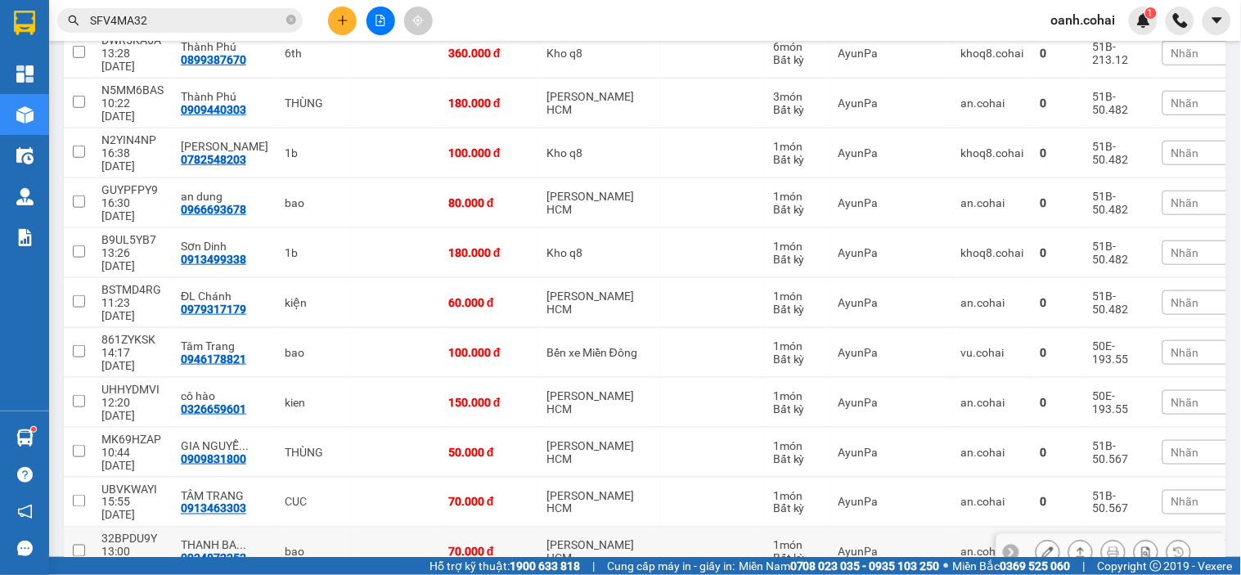
scroll to position [272, 0]
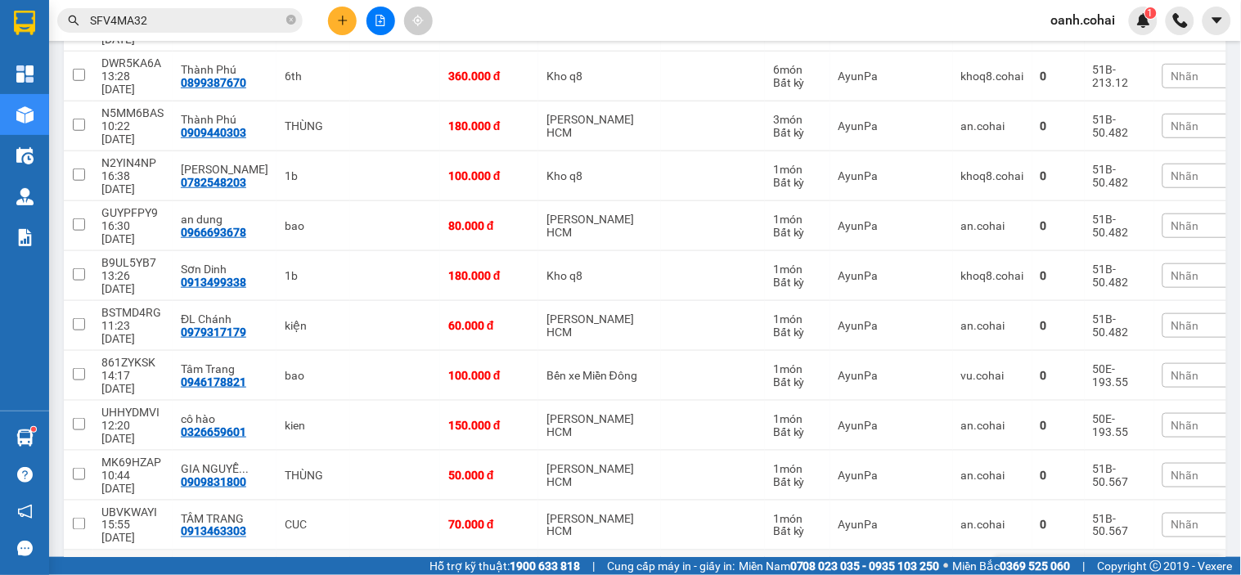
click at [1036, 561] on button at bounding box center [1047, 575] width 23 height 29
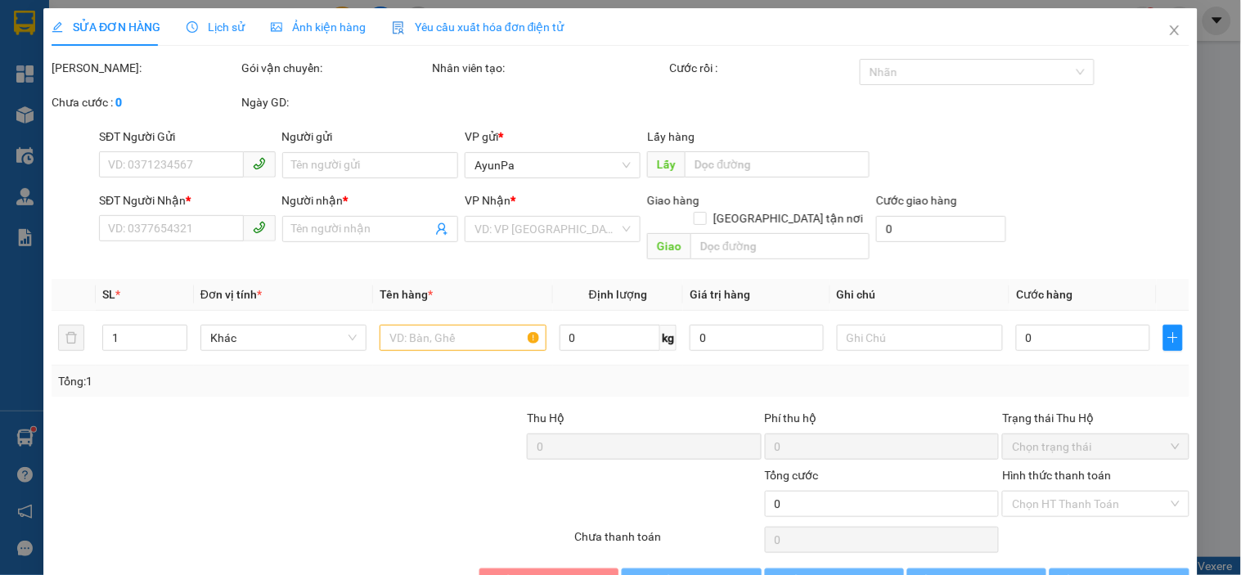
type input "0934872352"
type input "THANH BA TIỀN"
type input "70.000"
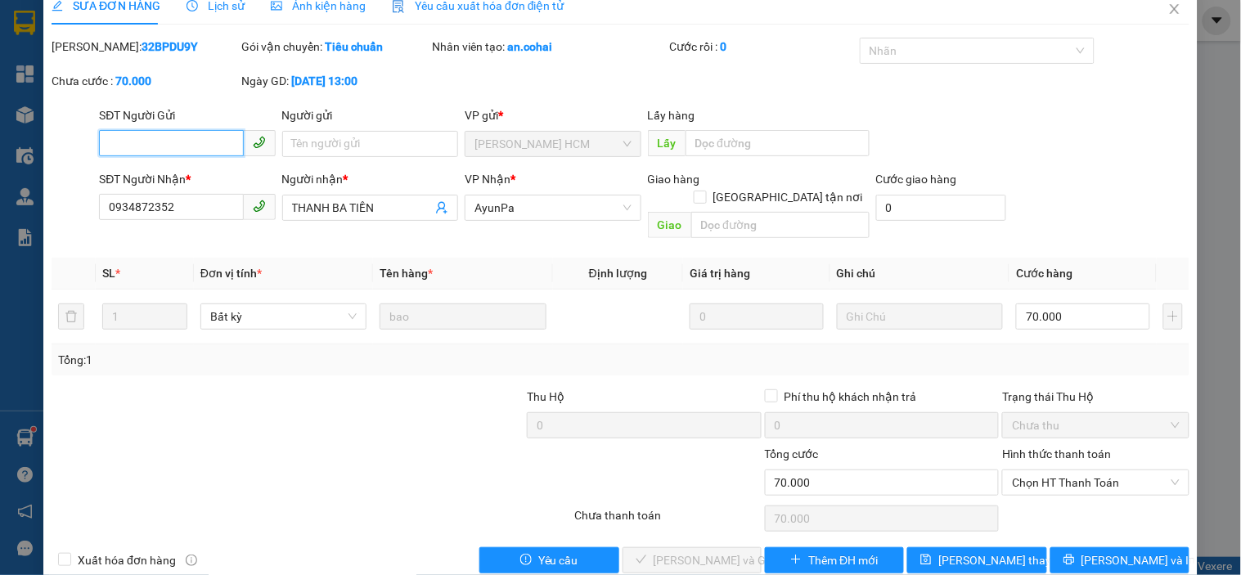
scroll to position [34, 0]
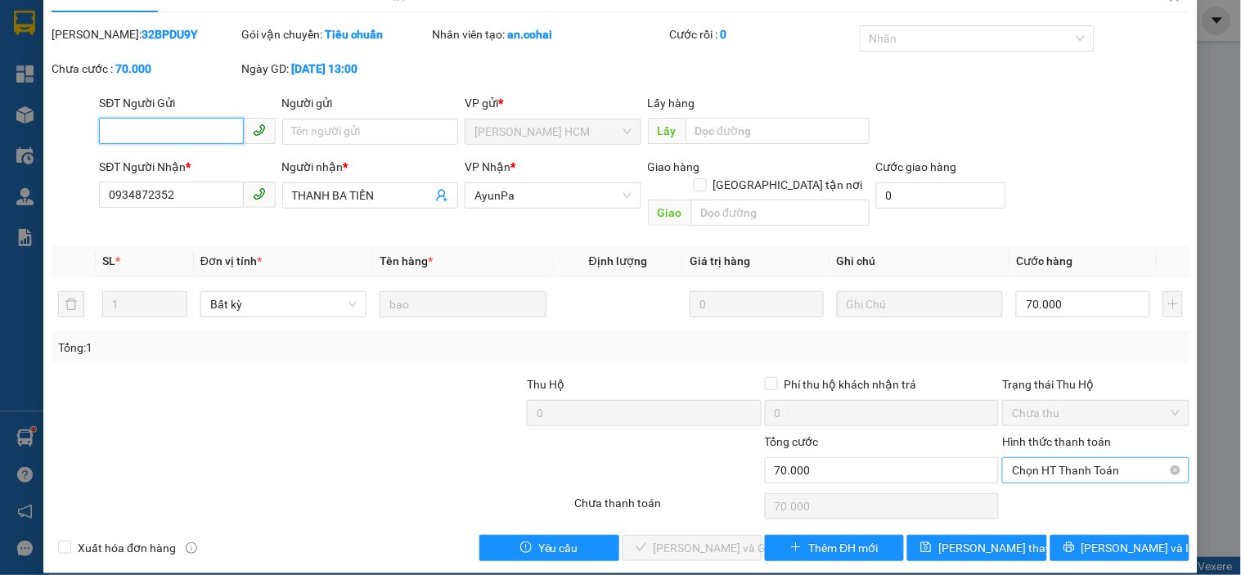
drag, startPoint x: 1123, startPoint y: 442, endPoint x: 1115, endPoint y: 448, distance: 9.3
click at [1119, 458] on span "Chọn HT Thanh Toán" at bounding box center [1095, 470] width 167 height 25
drag, startPoint x: 1055, startPoint y: 480, endPoint x: 1017, endPoint y: 491, distance: 39.3
click at [1055, 483] on div "Tại văn phòng" at bounding box center [1085, 485] width 165 height 18
type input "0"
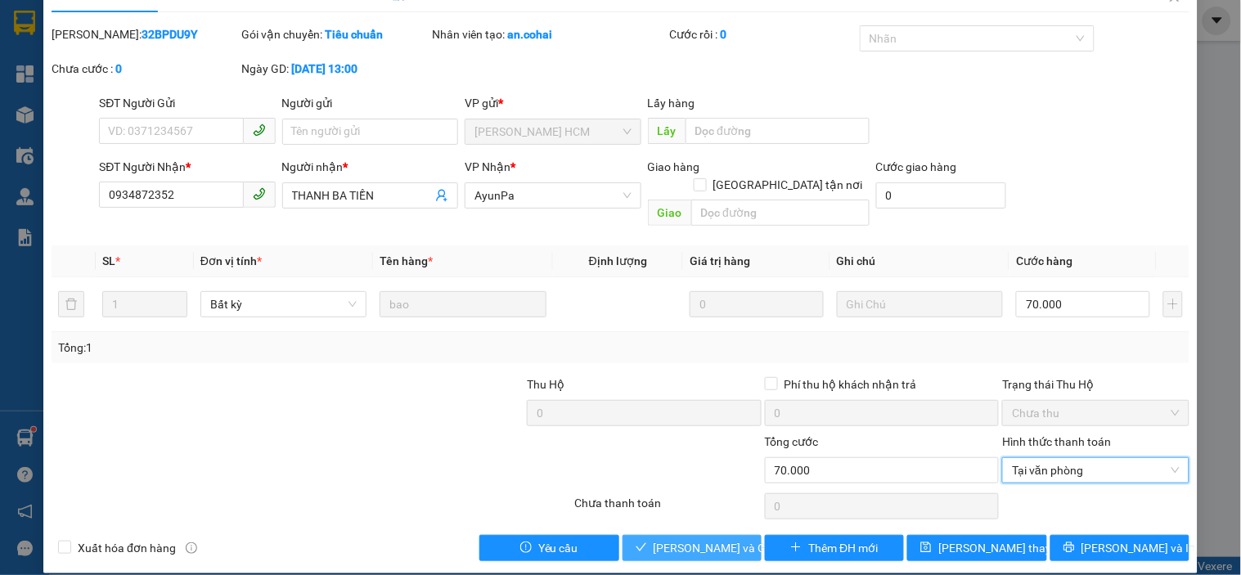
click at [698, 539] on span "[PERSON_NAME] và [PERSON_NAME] hàng" at bounding box center [731, 548] width 157 height 18
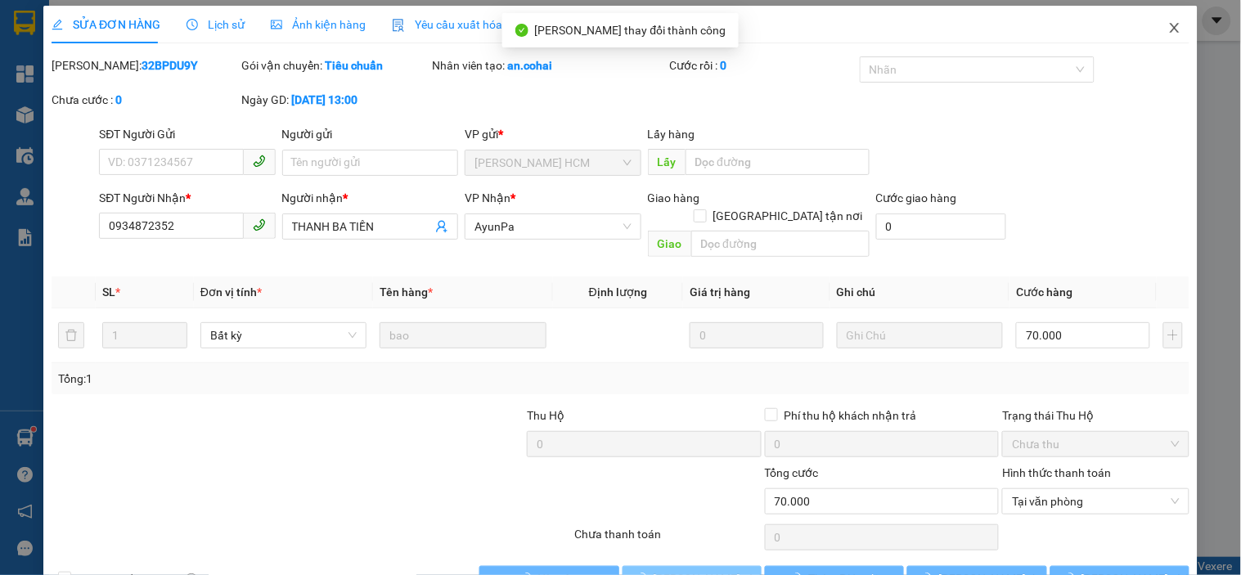
scroll to position [0, 0]
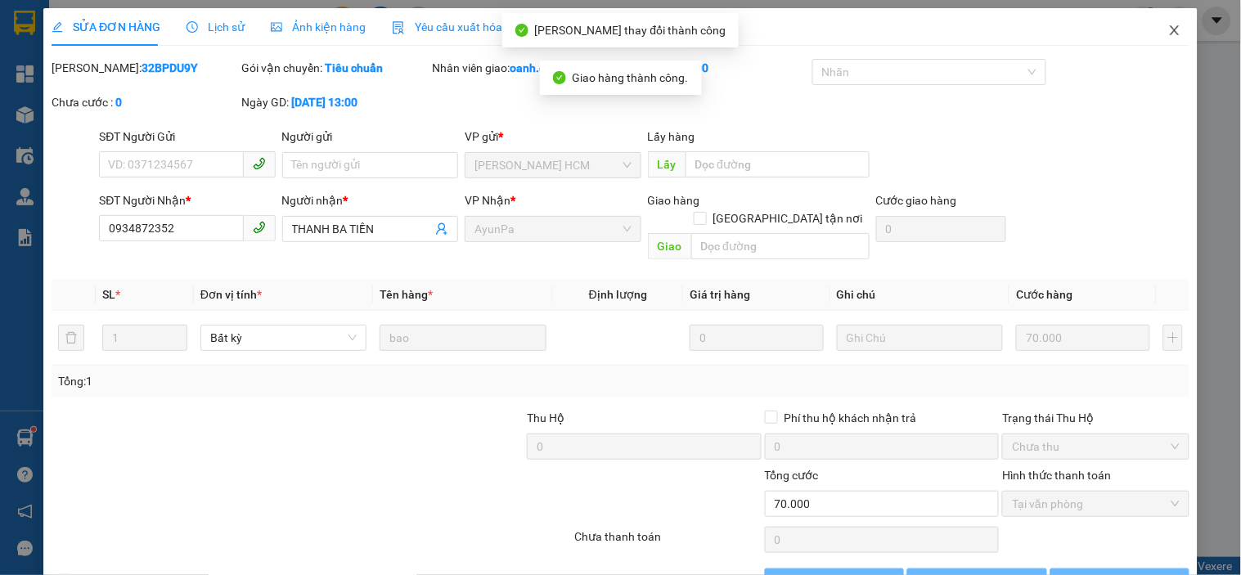
click at [1159, 20] on span "Close" at bounding box center [1174, 31] width 46 height 46
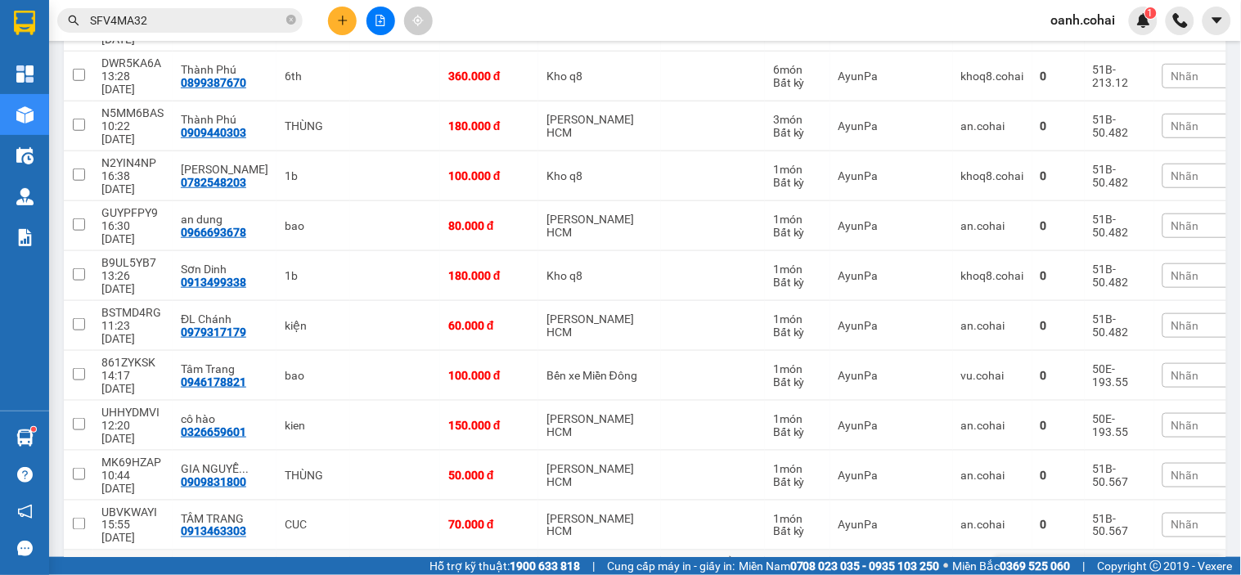
scroll to position [363, 0]
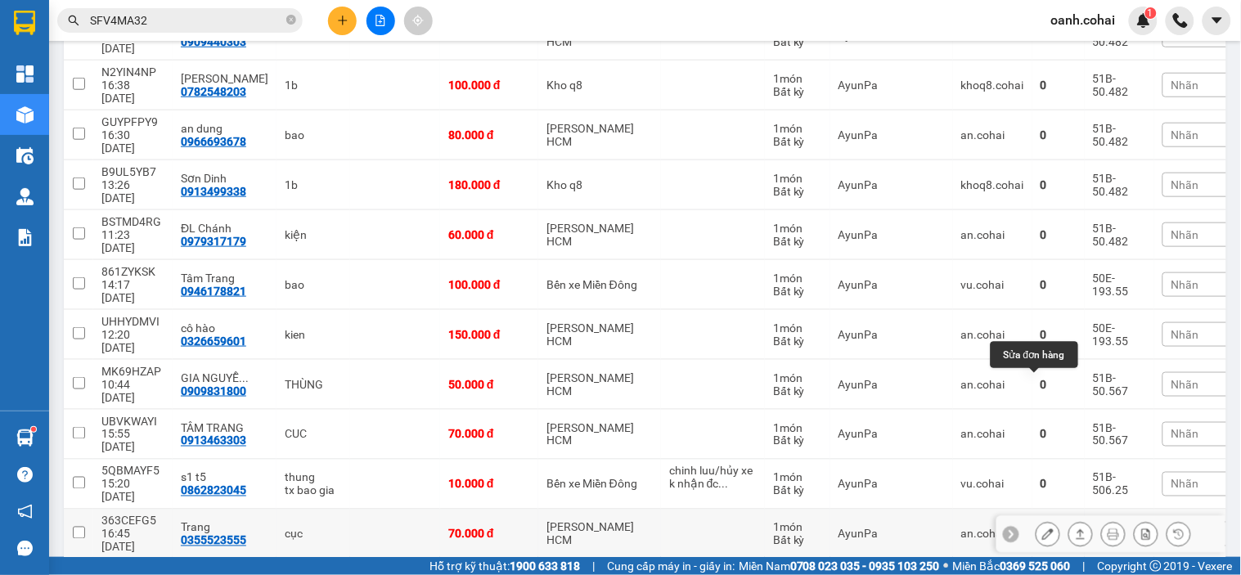
click at [1036, 520] on button at bounding box center [1047, 534] width 23 height 29
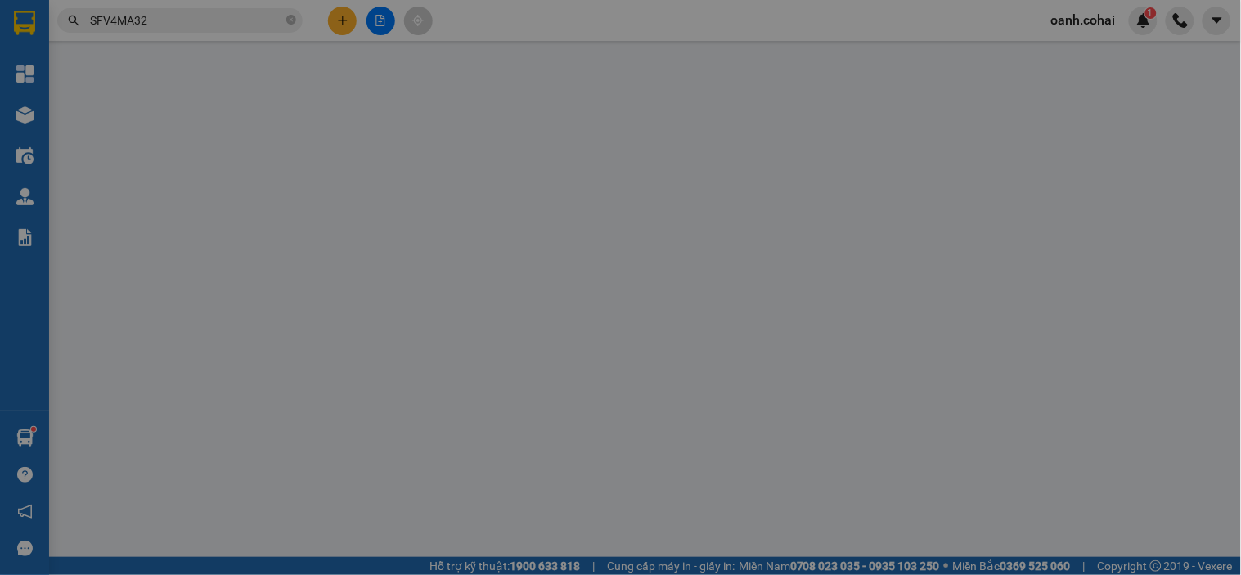
type input "0355523555"
type input "Trang"
type input "70.000"
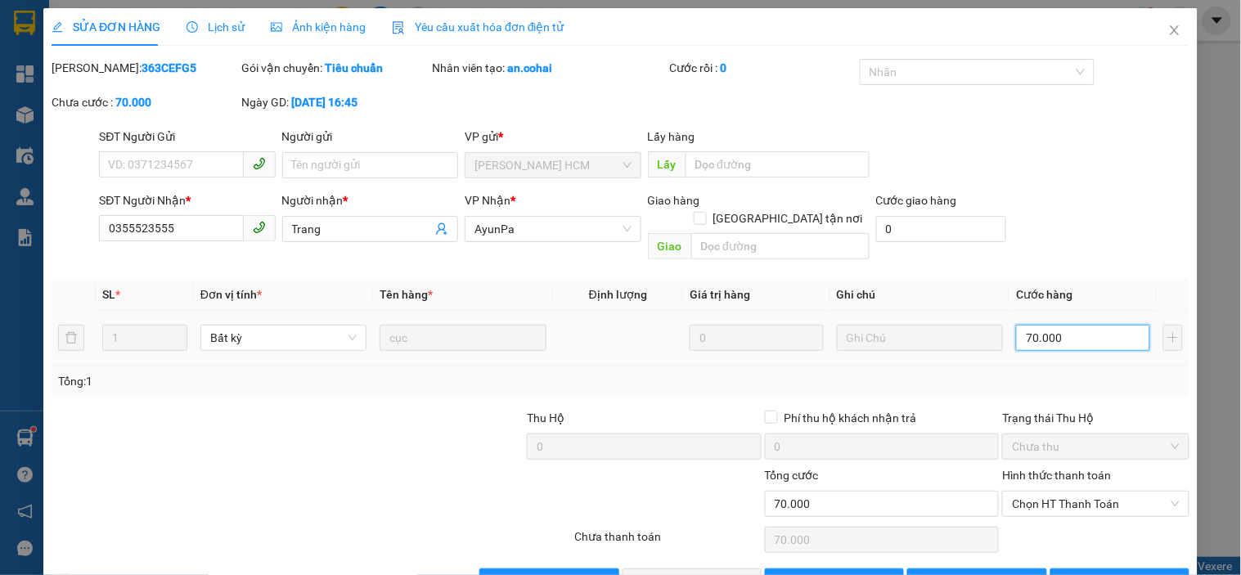
click at [1066, 325] on input "70.000" at bounding box center [1083, 338] width 134 height 26
type input "0"
type input "6"
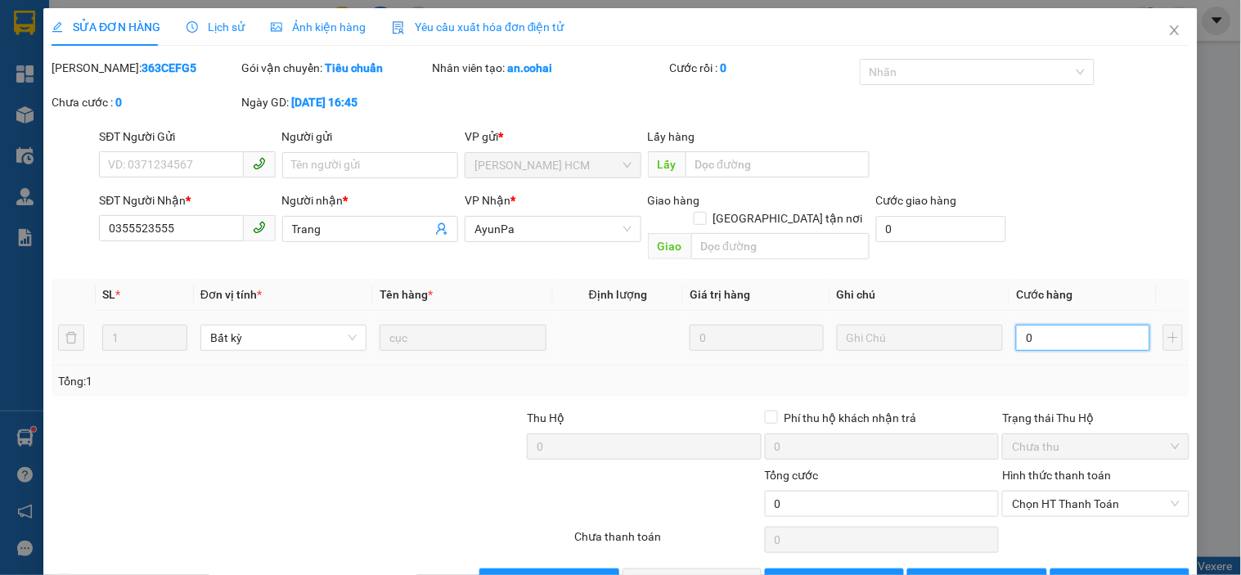
type input "6"
type input "06"
type input "60"
type input "060"
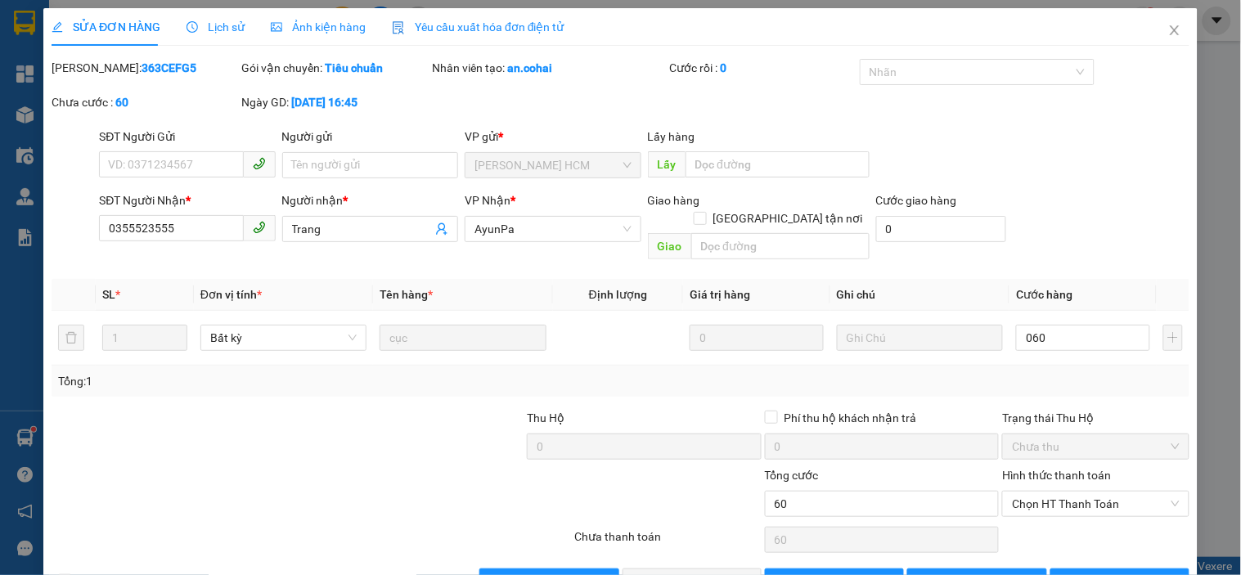
type input "60.000"
click at [1121, 373] on div "Tổng: 1" at bounding box center [620, 381] width 1137 height 31
drag, startPoint x: 1101, startPoint y: 485, endPoint x: 1096, endPoint y: 503, distance: 18.6
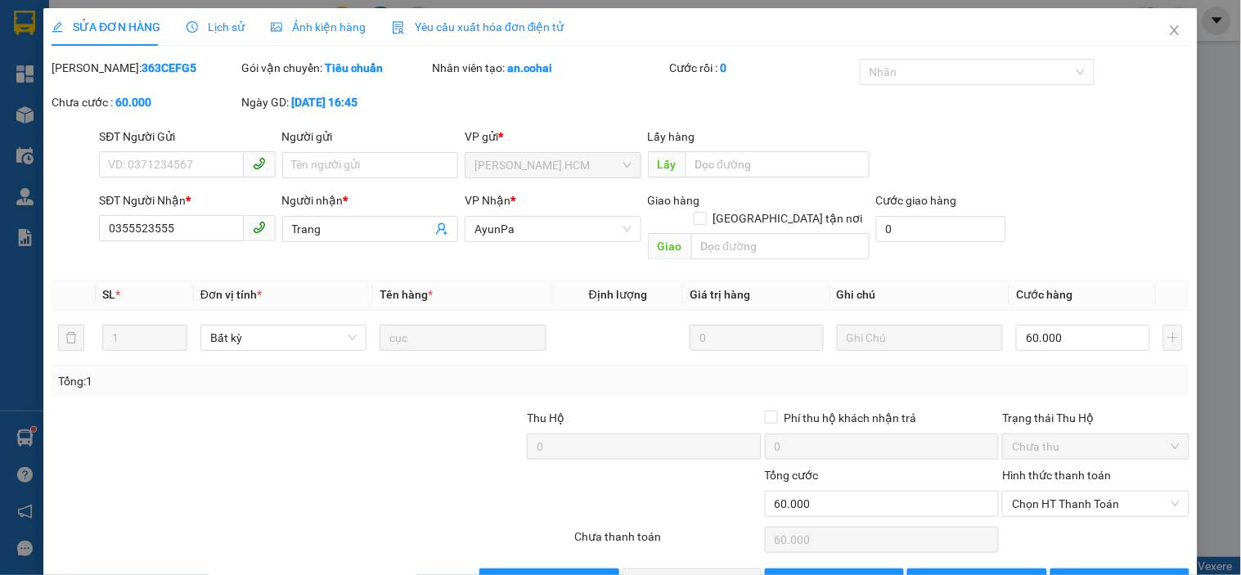
click at [1104, 491] on span "Chọn HT Thanh Toán" at bounding box center [1095, 503] width 167 height 25
drag, startPoint x: 1074, startPoint y: 517, endPoint x: 1050, endPoint y: 525, distance: 25.1
click at [1066, 524] on div "Tại văn phòng" at bounding box center [1085, 518] width 165 height 18
type input "0"
click at [692, 572] on span "[PERSON_NAME] và [PERSON_NAME] hàng" at bounding box center [731, 581] width 157 height 18
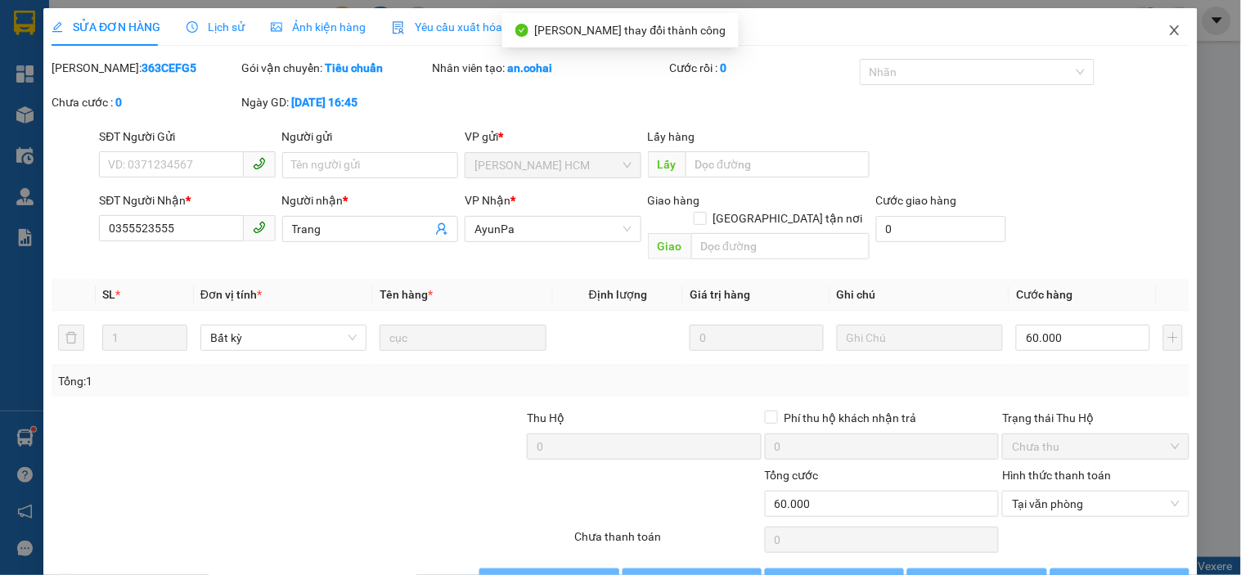
click at [1162, 20] on span "Close" at bounding box center [1174, 31] width 46 height 46
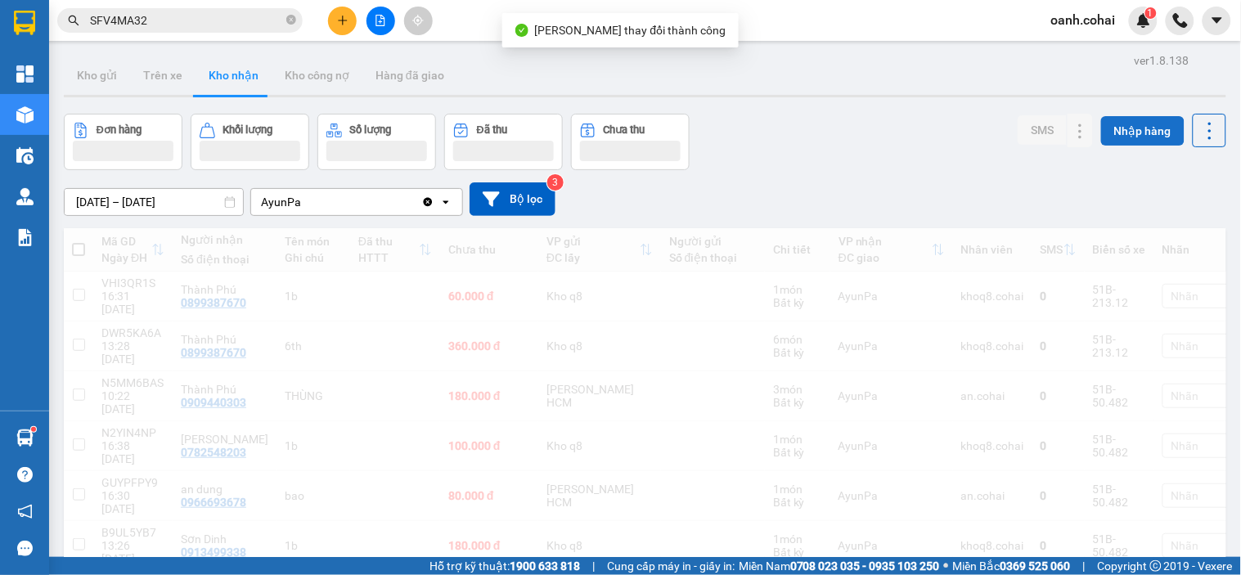
click at [1157, 26] on div "oanh.cohai 1" at bounding box center [1097, 21] width 119 height 29
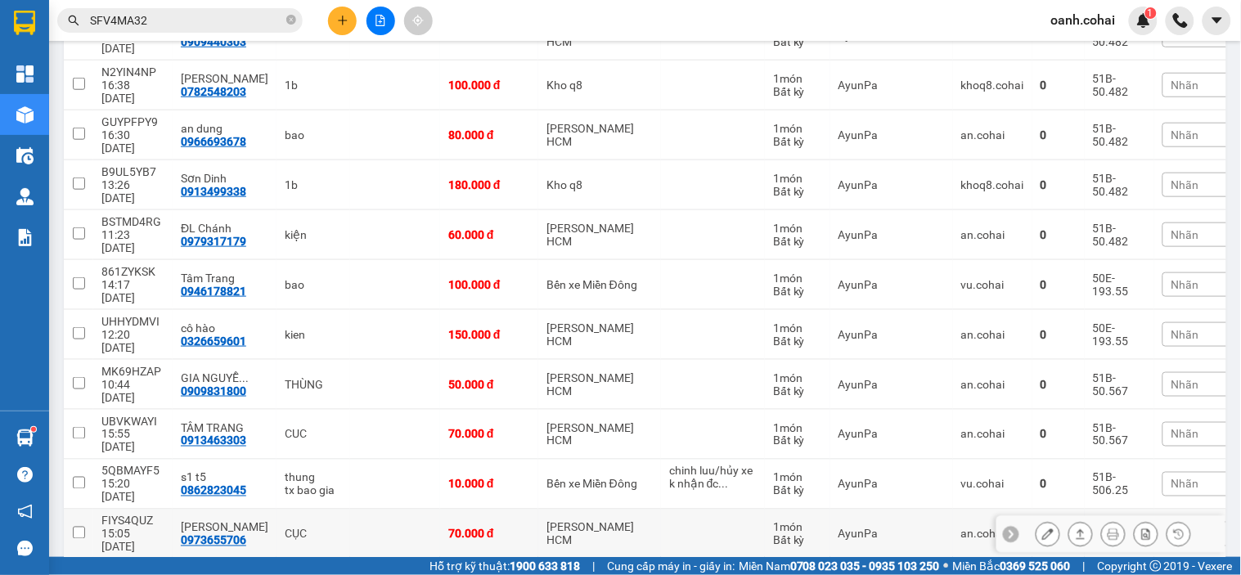
scroll to position [454, 0]
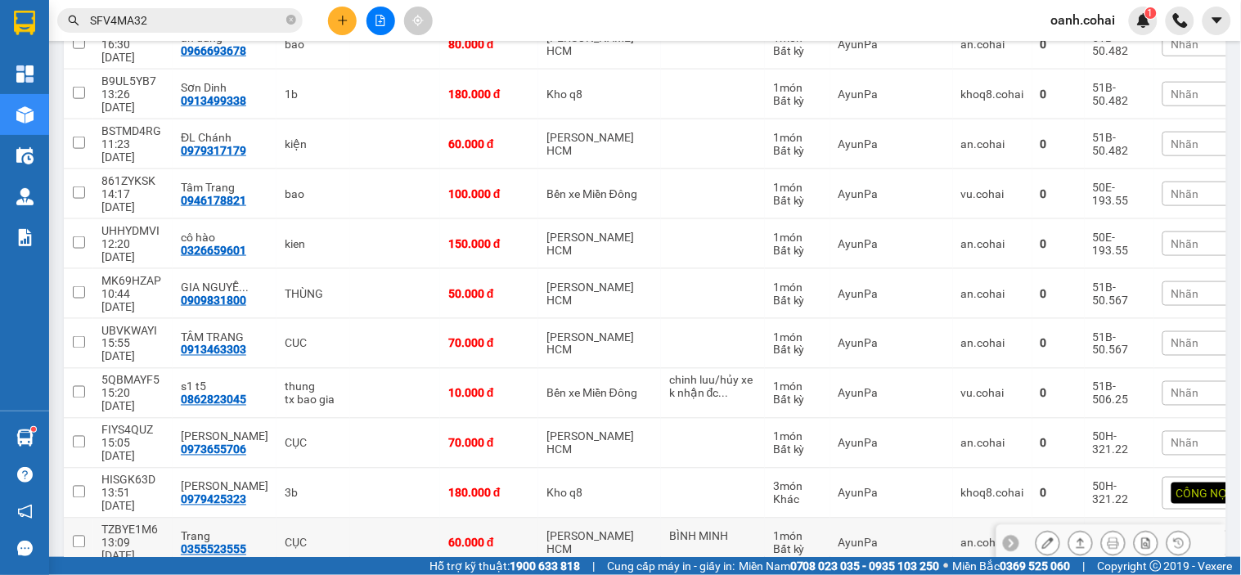
click at [1042, 537] on icon at bounding box center [1047, 542] width 11 height 11
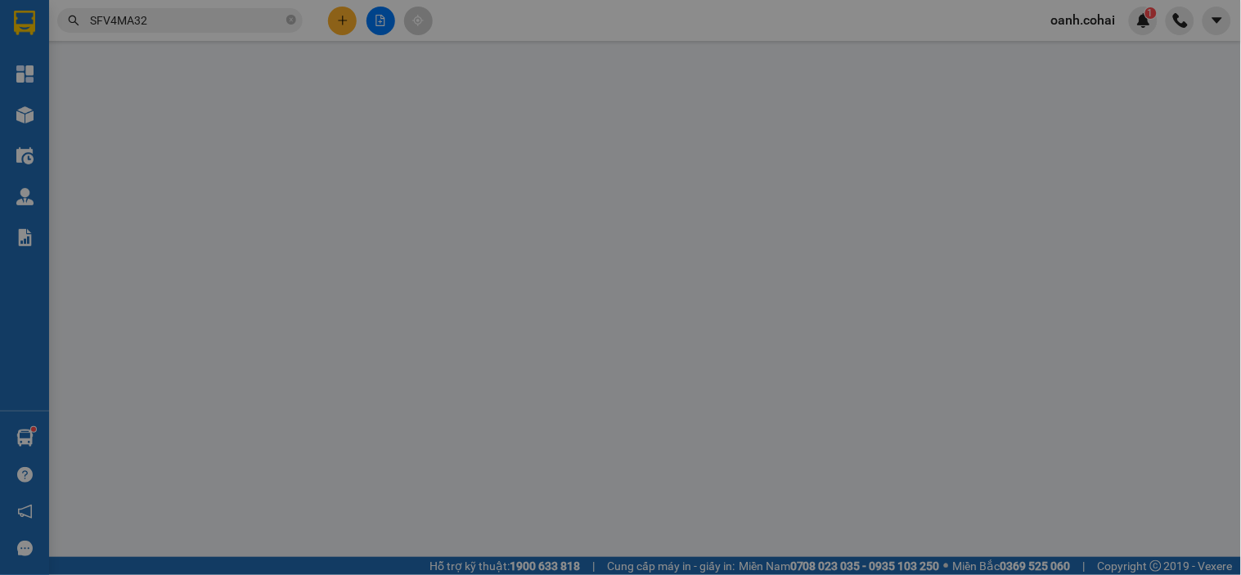
type input "BÌNH MINH"
type input "0355523555"
type input "Trang"
type input "60.000"
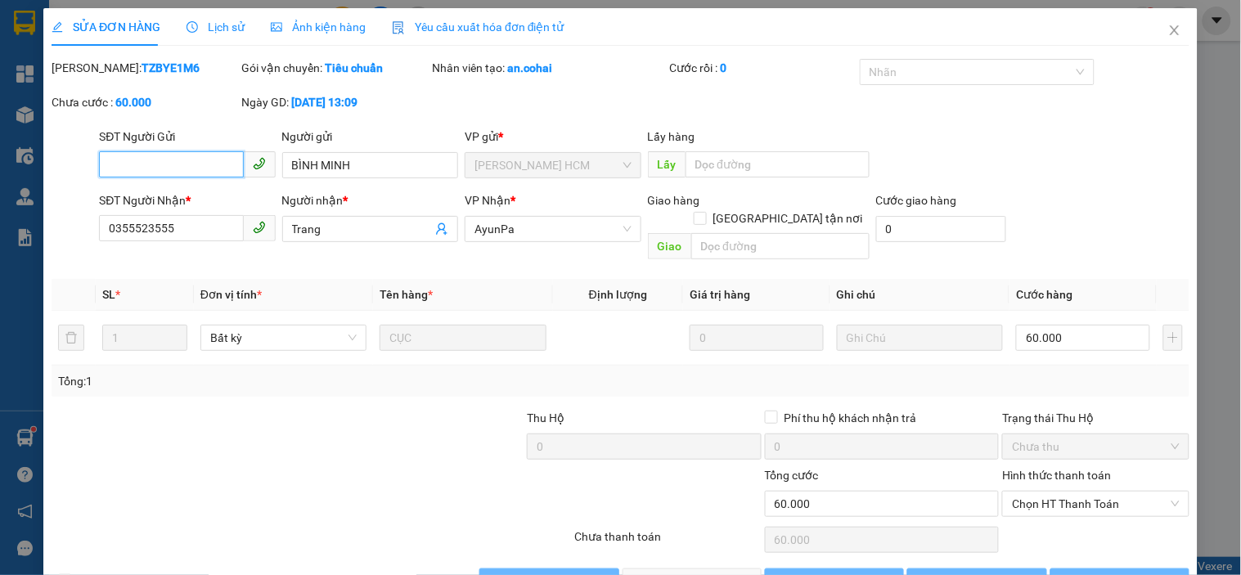
scroll to position [25, 0]
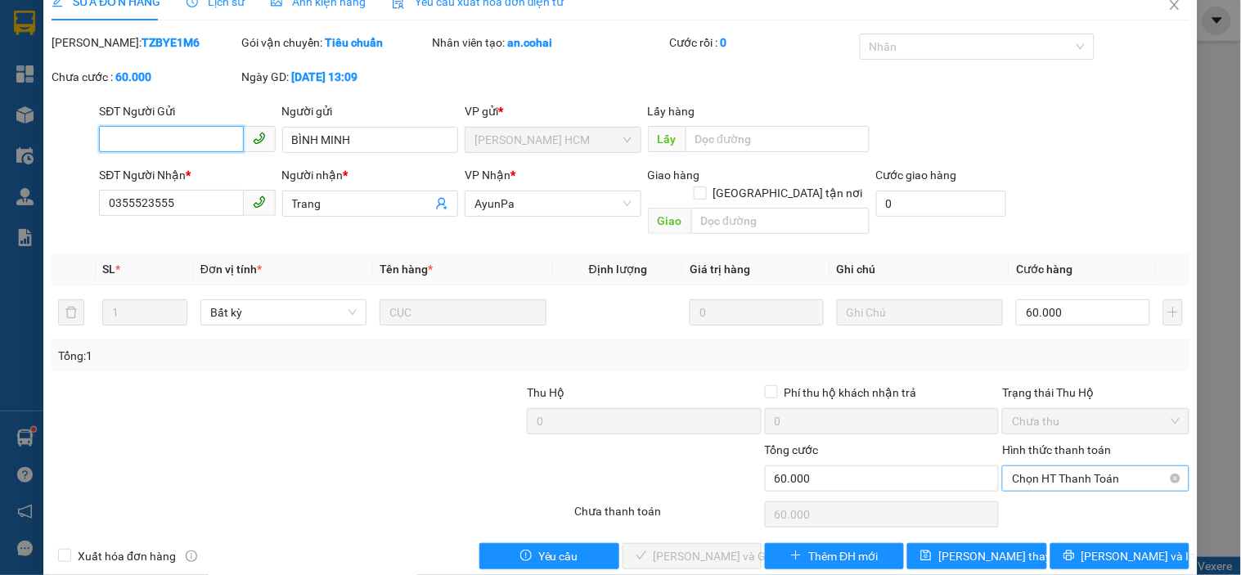
click at [1086, 466] on span "Chọn HT Thanh Toán" at bounding box center [1095, 478] width 167 height 25
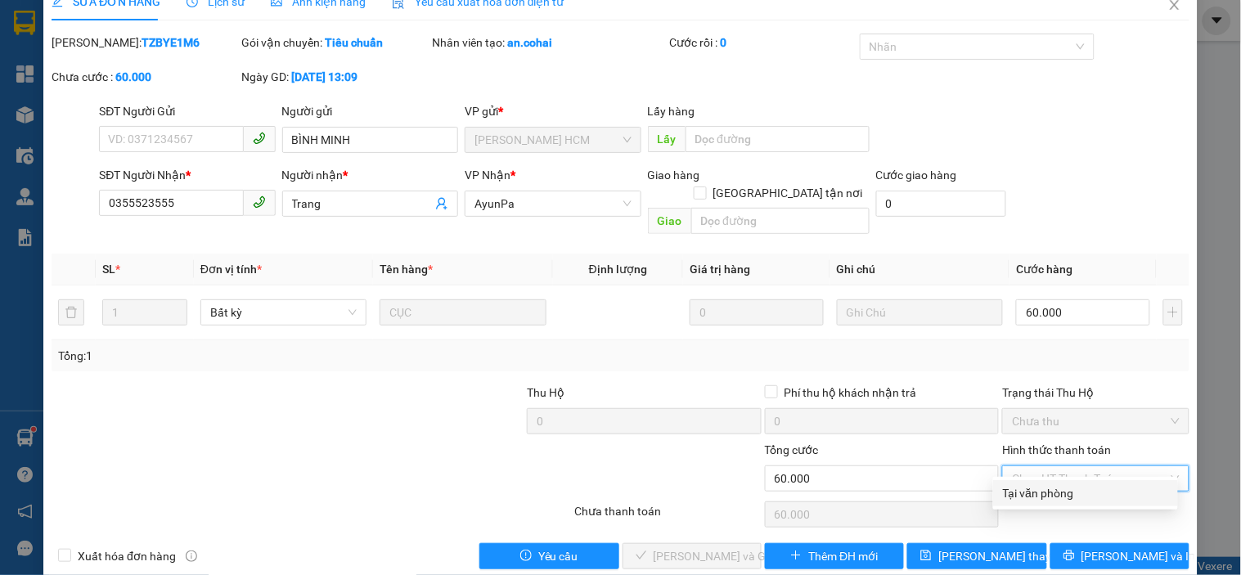
drag, startPoint x: 1039, startPoint y: 487, endPoint x: 989, endPoint y: 495, distance: 49.7
click at [1032, 495] on div "Tại văn phòng" at bounding box center [1085, 493] width 165 height 18
type input "0"
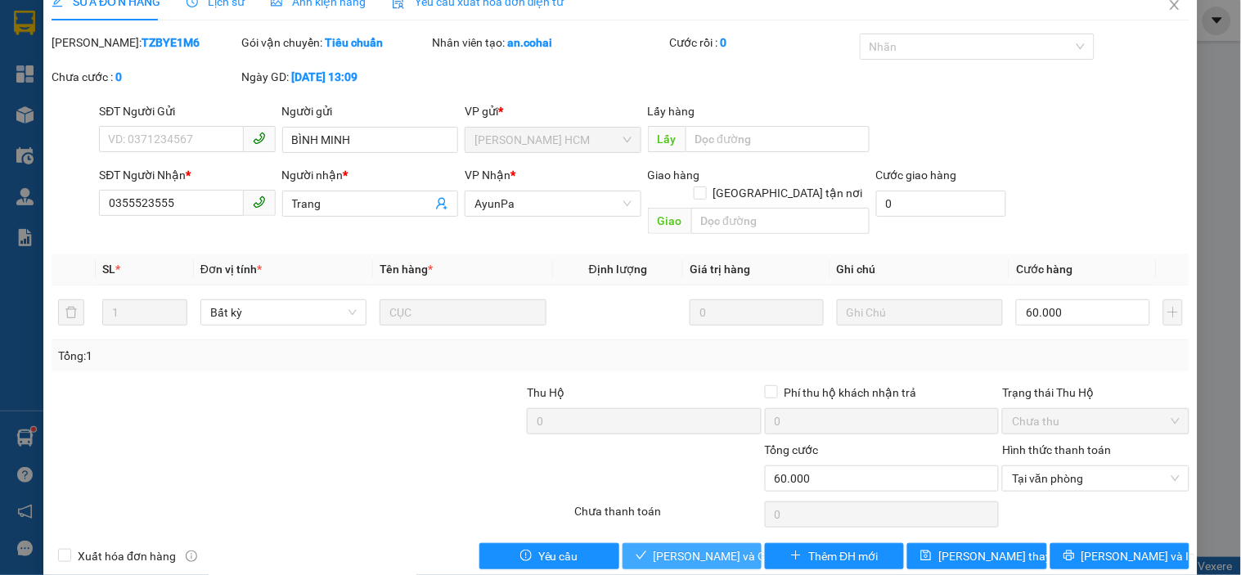
drag, startPoint x: 662, startPoint y: 535, endPoint x: 914, endPoint y: 412, distance: 280.1
click at [661, 547] on span "[PERSON_NAME] và [PERSON_NAME] hàng" at bounding box center [731, 556] width 157 height 18
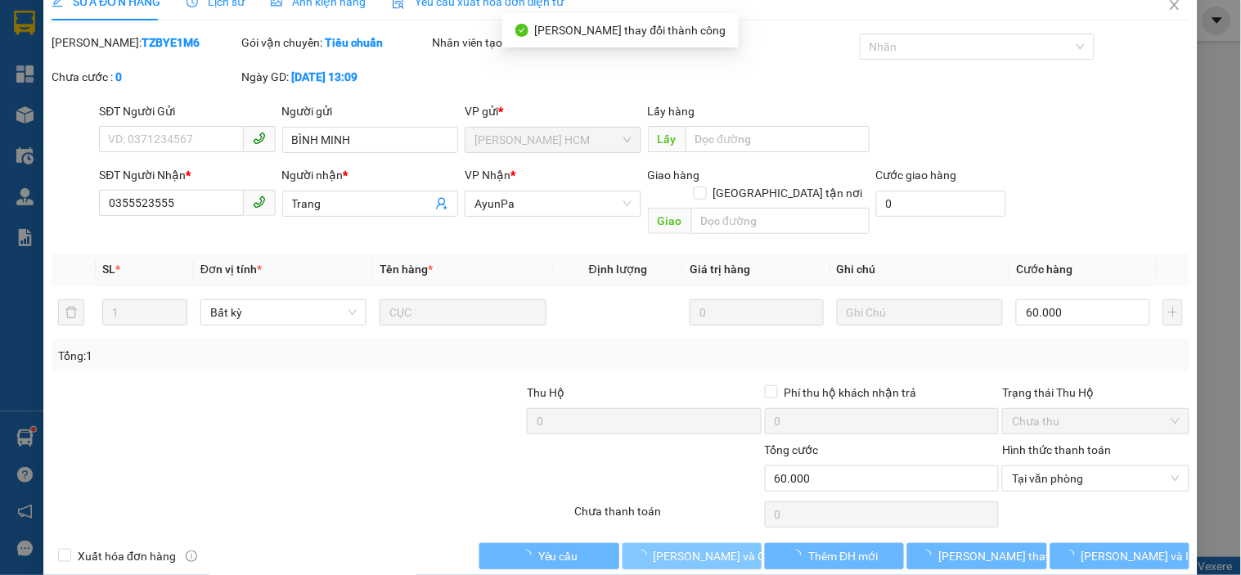
scroll to position [0, 0]
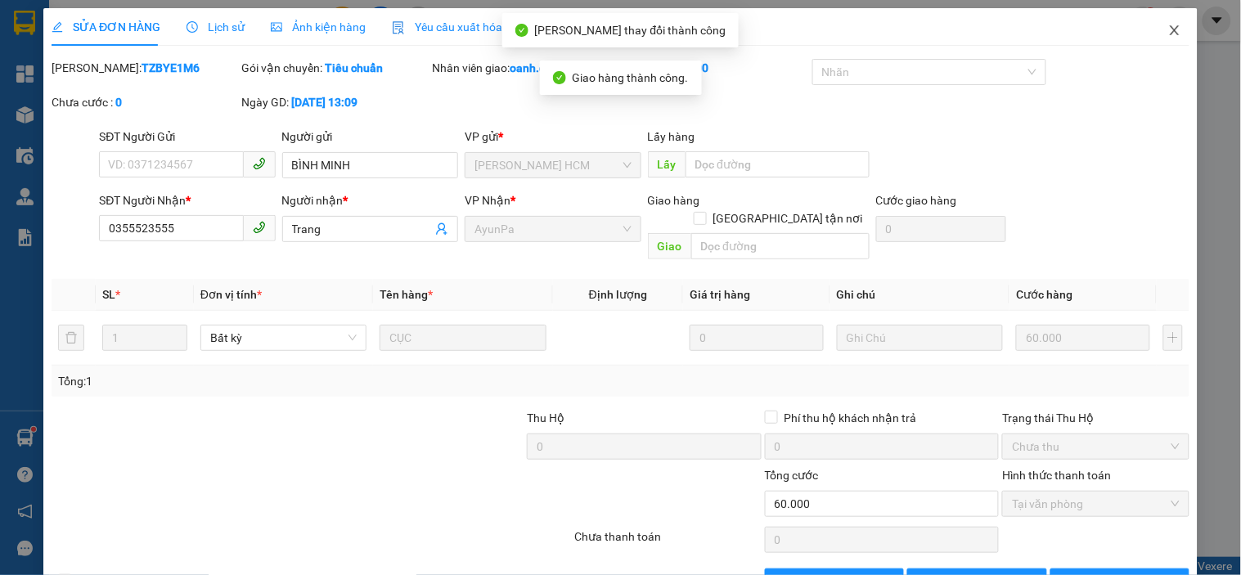
click at [1168, 33] on icon "close" at bounding box center [1174, 30] width 13 height 13
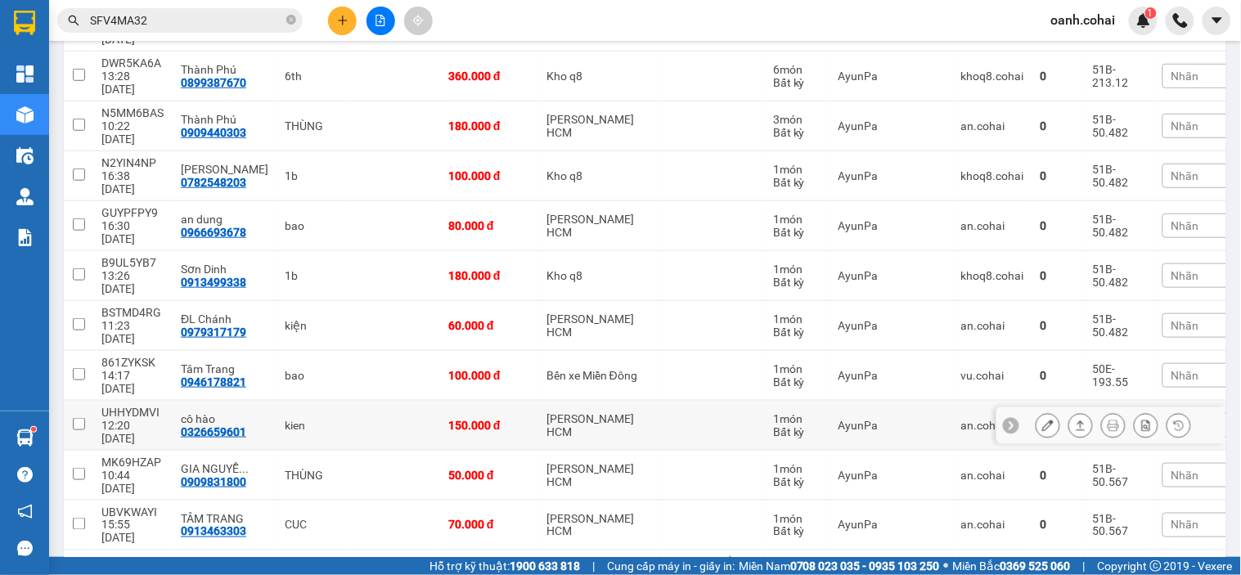
scroll to position [182, 0]
